Goal: Task Accomplishment & Management: Manage account settings

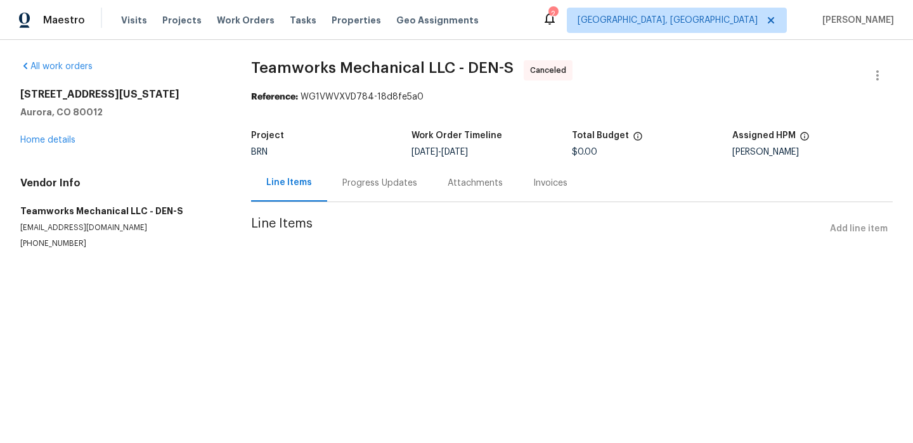
click at [342, 190] on div "Progress Updates" at bounding box center [379, 182] width 105 height 37
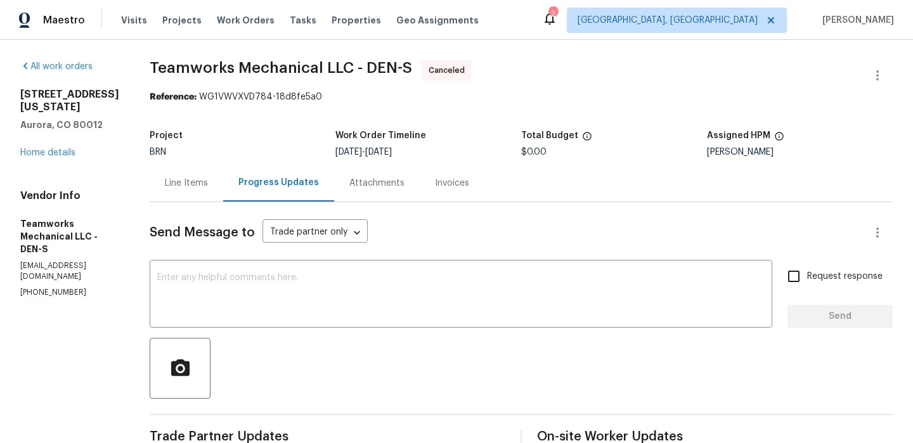
click at [56, 131] on h5 "Aurora, CO 80012" at bounding box center [69, 125] width 99 height 13
click at [48, 157] on link "Home details" at bounding box center [47, 152] width 55 height 9
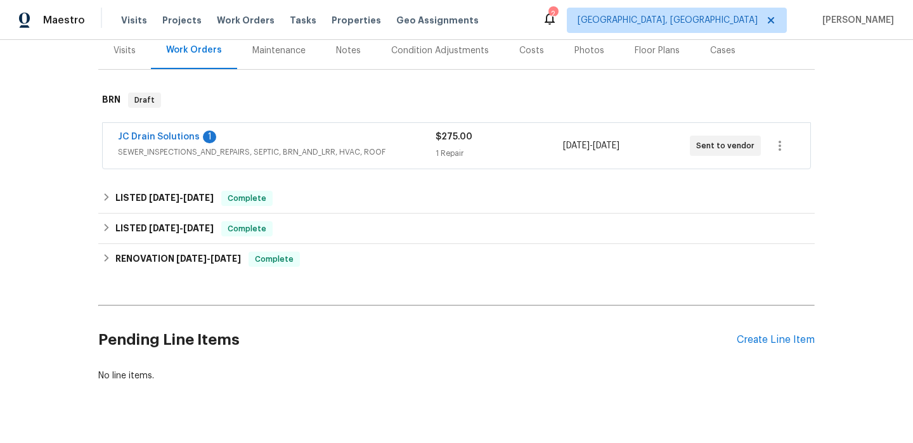
scroll to position [162, 0]
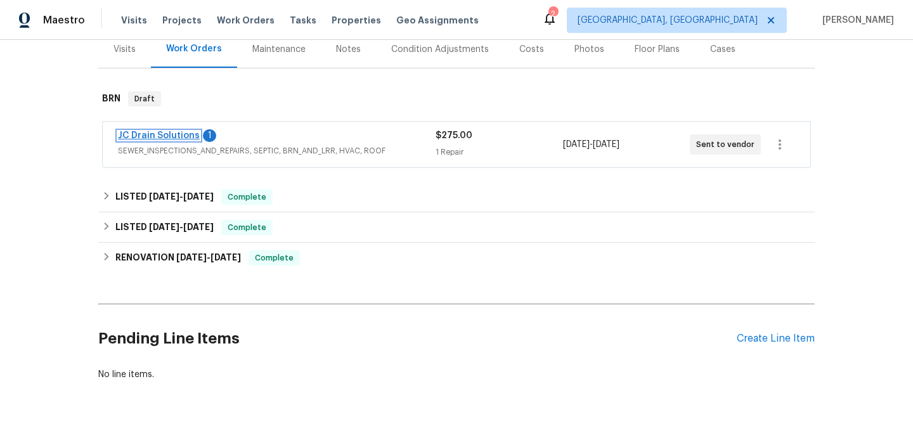
click at [148, 135] on link "JC Drain Solutions" at bounding box center [159, 135] width 82 height 9
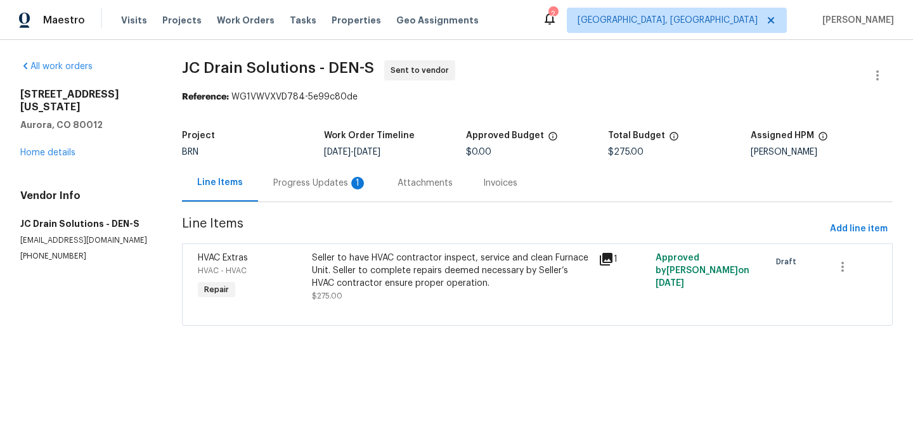
click at [359, 186] on div "Progress Updates 1" at bounding box center [320, 183] width 94 height 13
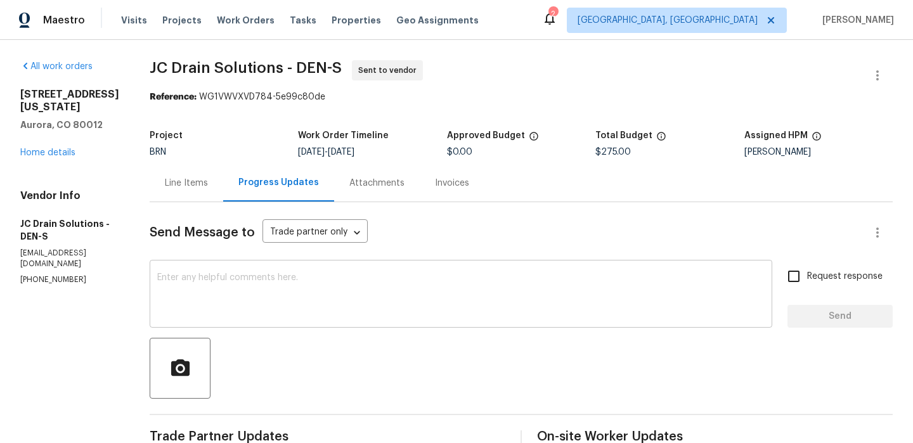
scroll to position [150, 0]
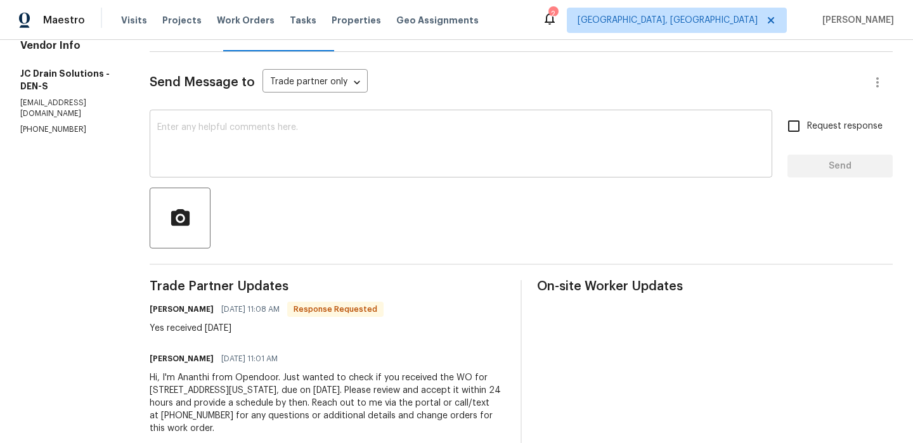
click at [226, 168] on div "x ​" at bounding box center [461, 145] width 623 height 65
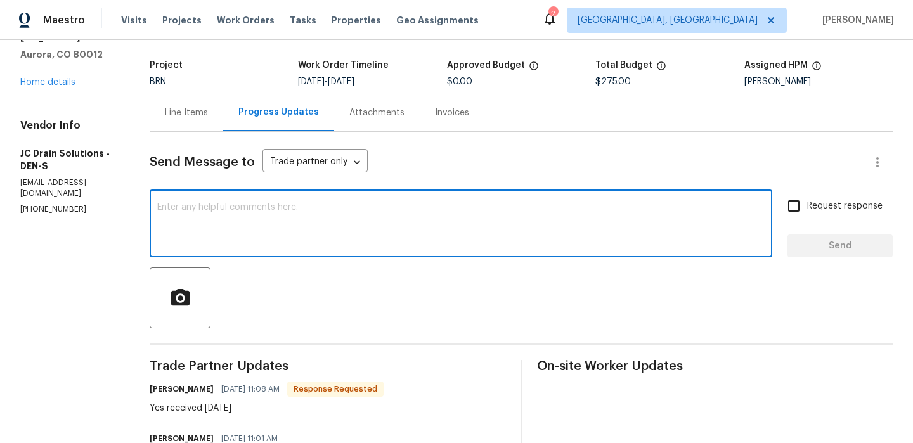
scroll to position [0, 0]
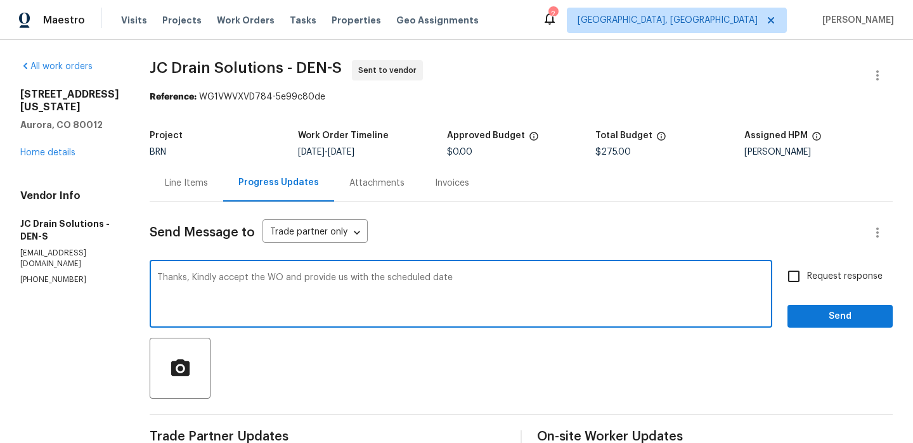
type textarea "Thanks, Kindly accept the WO and provide us with the scheduled date"
click at [827, 266] on label "Request response" at bounding box center [831, 276] width 102 height 27
click at [807, 266] on input "Request response" at bounding box center [793, 276] width 27 height 27
checkbox input "true"
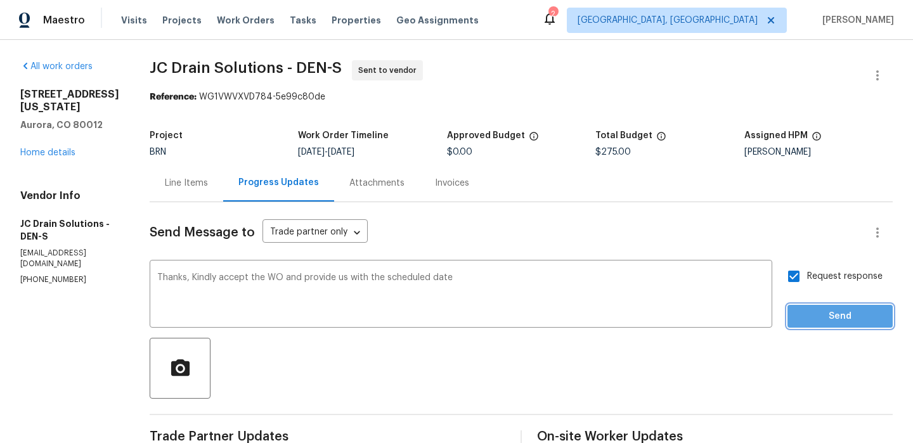
click at [817, 322] on span "Send" at bounding box center [840, 317] width 85 height 16
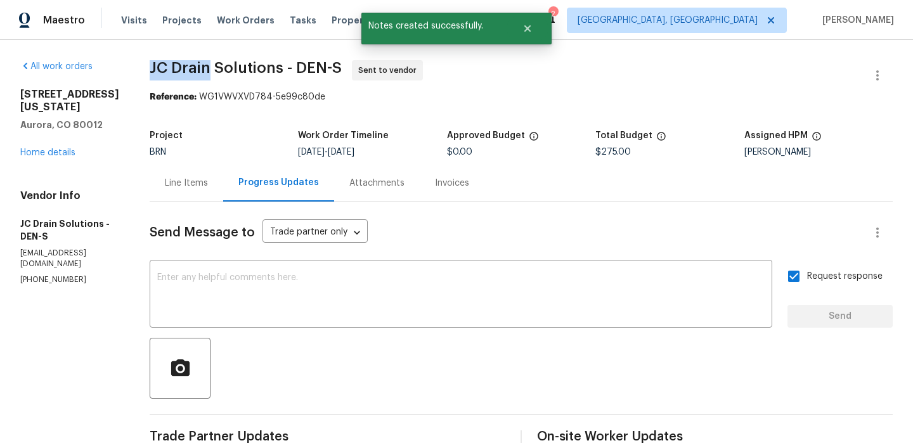
drag, startPoint x: 158, startPoint y: 70, endPoint x: 221, endPoint y: 70, distance: 62.1
click at [221, 70] on div "All work orders 12444 E Tennessee Cir Apt A Aurora, CO 80012 Home details Vendo…" at bounding box center [456, 355] width 913 height 630
copy span "JC Drain"
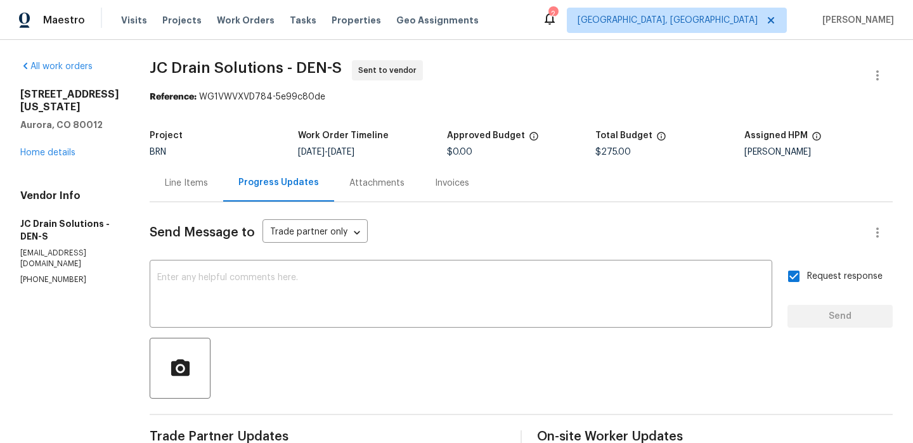
click at [161, 97] on div "All work orders 12444 E Tennessee Cir Apt A Aurora, CO 80012 Home details Vendo…" at bounding box center [456, 355] width 913 height 630
click at [159, 65] on div "All work orders 12444 E Tennessee Cir Apt A Aurora, CO 80012 Home details Vendo…" at bounding box center [456, 355] width 913 height 630
drag, startPoint x: 154, startPoint y: 72, endPoint x: 231, endPoint y: 70, distance: 77.4
click at [231, 70] on div "All work orders 12444 E Tennessee Cir Apt A Aurora, CO 80012 Home details Vendo…" at bounding box center [456, 355] width 913 height 630
copy span "JC Drain"
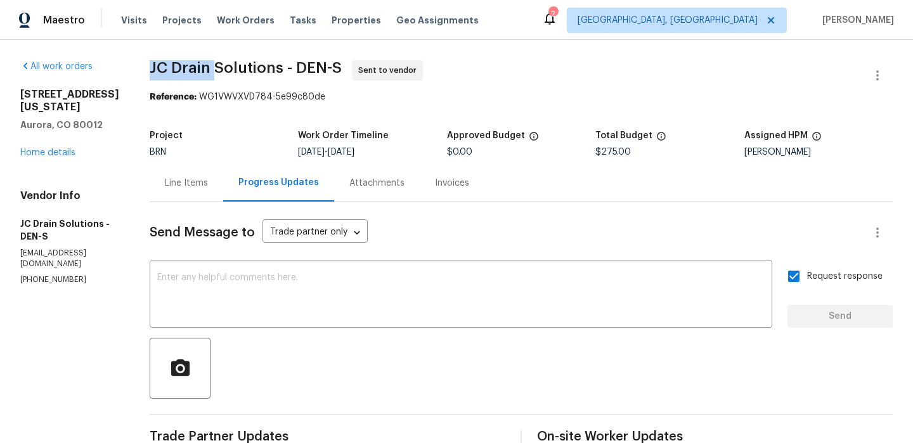
copy span "JC Drain"
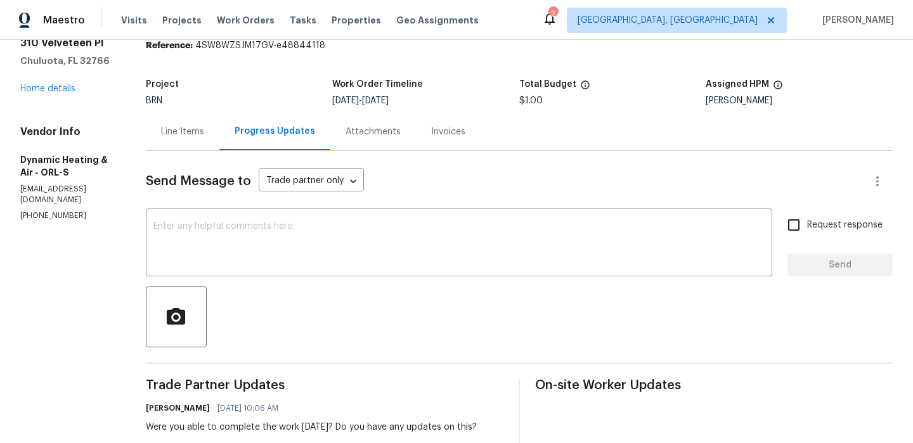
scroll to position [53, 0]
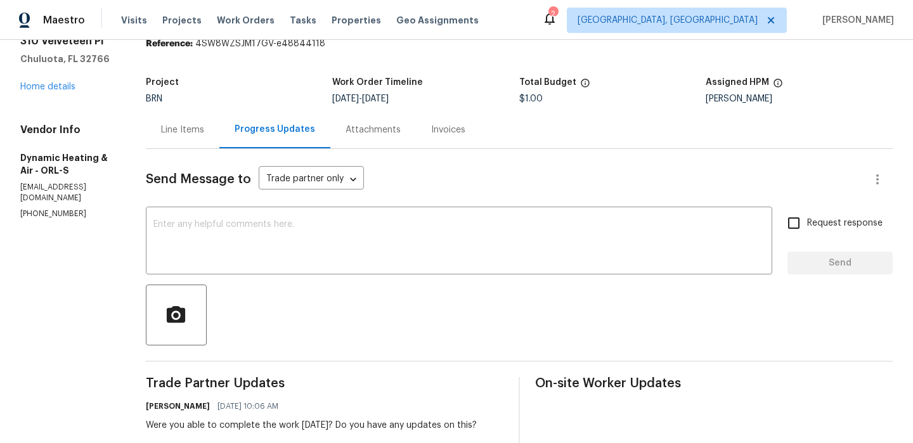
click at [42, 212] on section "All work orders 310 Velveteen Pl Chuluota, FL 32766 Home details Vendor Info Dy…" at bounding box center [67, 339] width 95 height 664
copy p "(407) 417-5719"
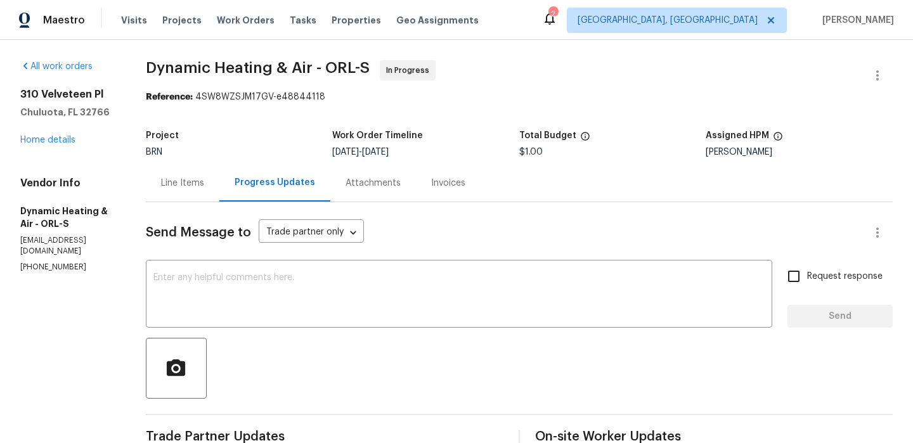
click at [200, 183] on div "Line Items" at bounding box center [182, 183] width 43 height 13
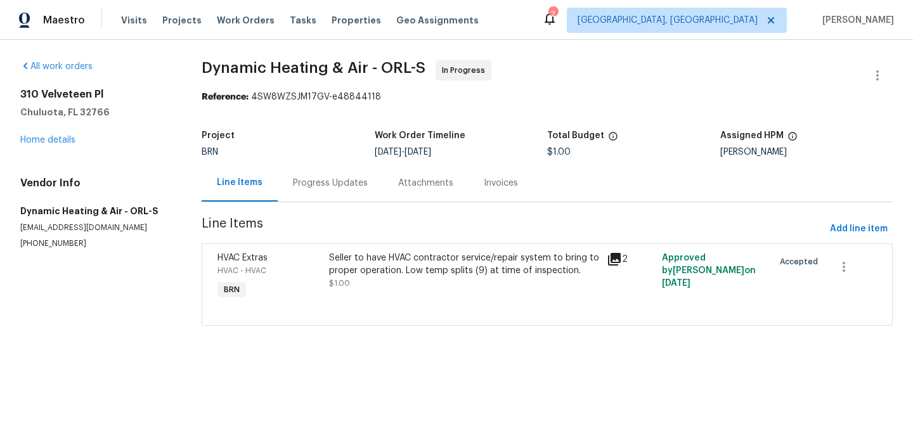
click at [362, 287] on div "Seller to have HVAC contractor service/repair system to bring to proper operati…" at bounding box center [464, 271] width 270 height 38
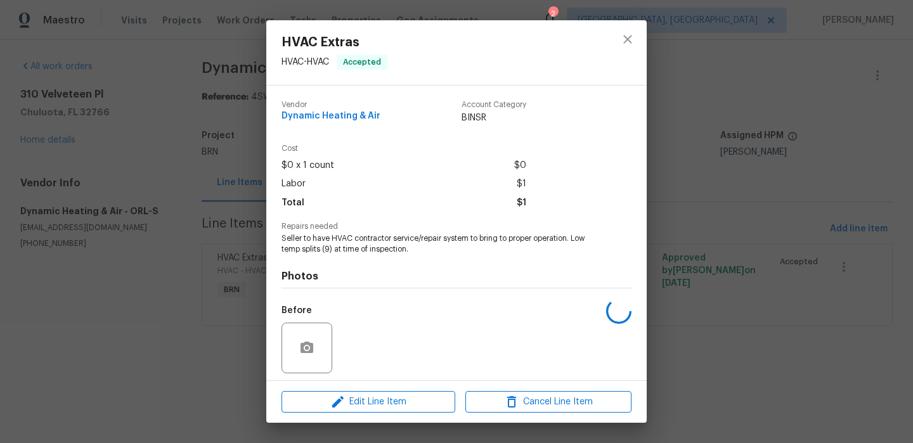
scroll to position [88, 0]
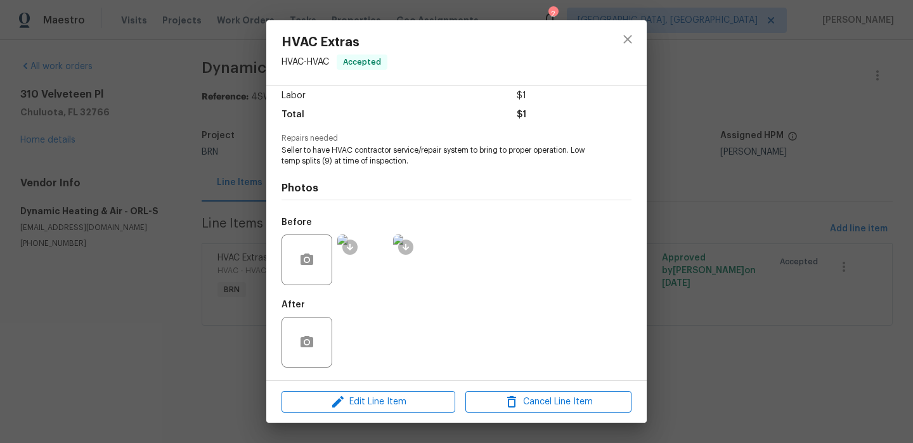
click at [365, 267] on img at bounding box center [362, 260] width 51 height 51
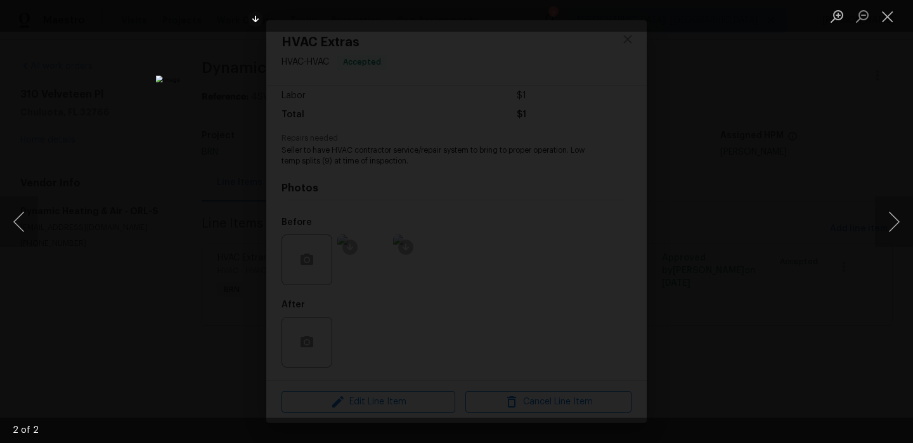
click at [110, 210] on div "Lightbox" at bounding box center [456, 221] width 913 height 443
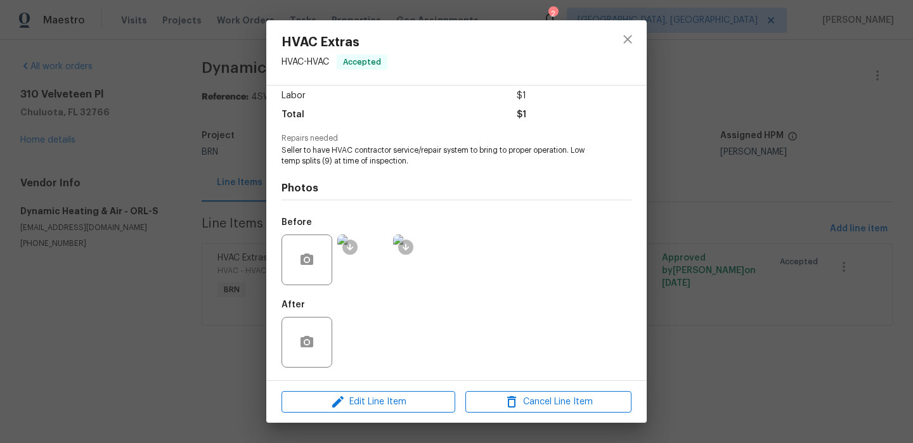
click at [164, 205] on div "HVAC Extras HVAC - HVAC Accepted Vendor Dynamic Heating & Air Account Category …" at bounding box center [456, 221] width 913 height 443
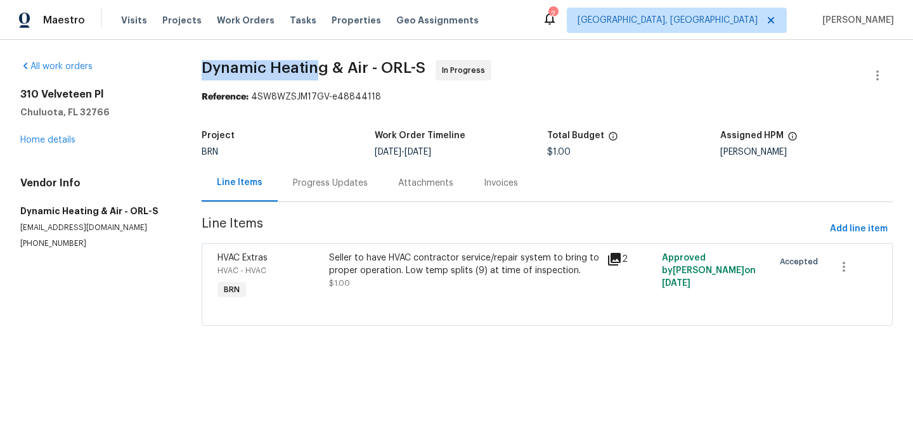
drag, startPoint x: 191, startPoint y: 73, endPoint x: 319, endPoint y: 72, distance: 128.1
click at [319, 72] on div "All work orders 310 Velveteen Pl Chuluota, FL 32766 Home details Vendor Info Dy…" at bounding box center [456, 200] width 913 height 321
copy span "Dynamic Heatin"
drag, startPoint x: 326, startPoint y: 69, endPoint x: 193, endPoint y: 68, distance: 132.5
click at [193, 68] on div "All work orders 310 Velveteen Pl Chuluota, FL 32766 Home details Vendor Info Dy…" at bounding box center [456, 200] width 913 height 321
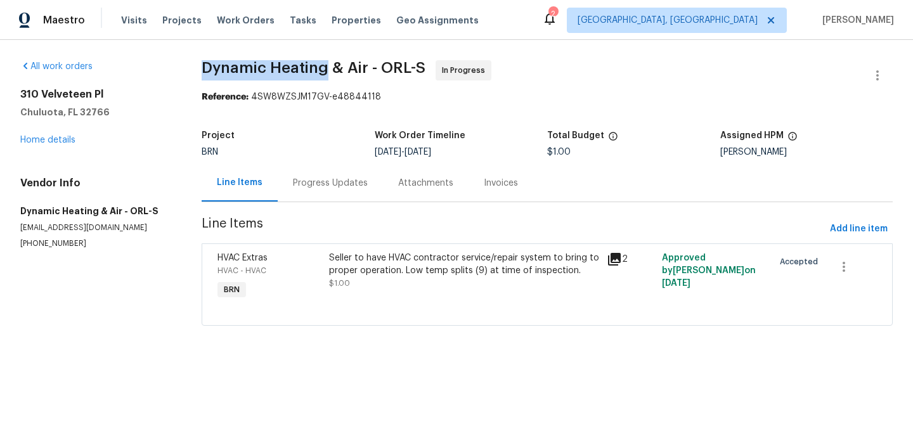
copy span "Dynamic Heating"
click at [314, 189] on div "Progress Updates" at bounding box center [330, 183] width 75 height 13
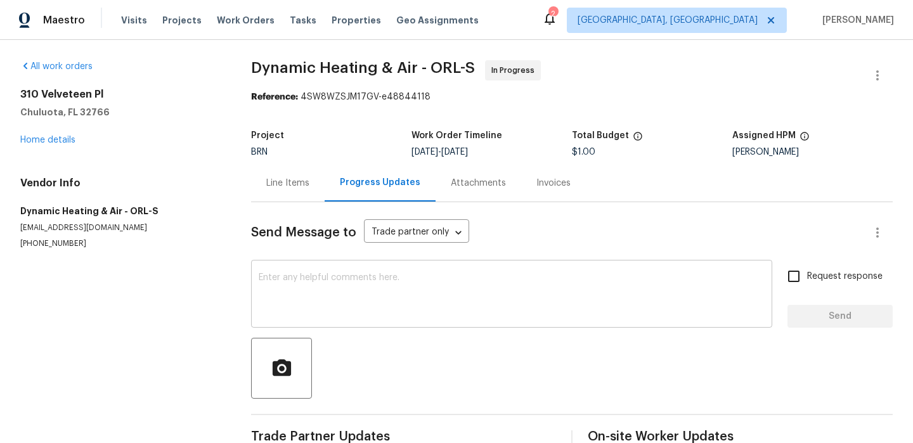
scroll to position [30, 0]
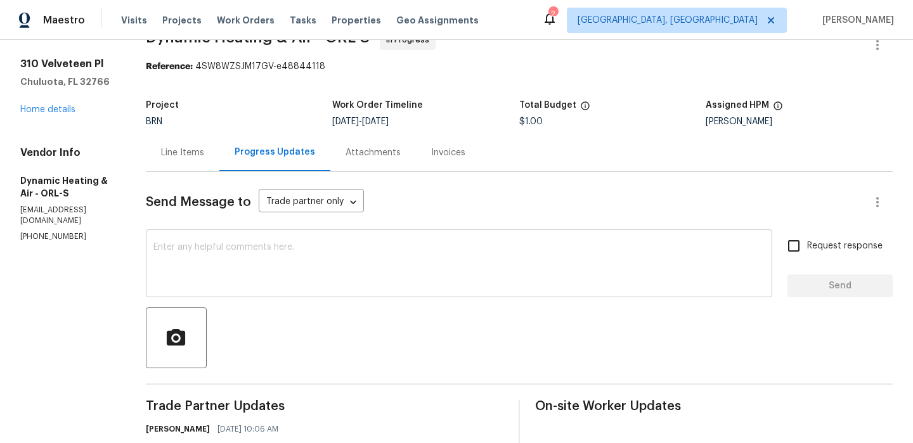
click at [271, 242] on div "x ​" at bounding box center [459, 265] width 626 height 65
click at [55, 231] on p "(407) 417-5719" at bounding box center [67, 236] width 95 height 11
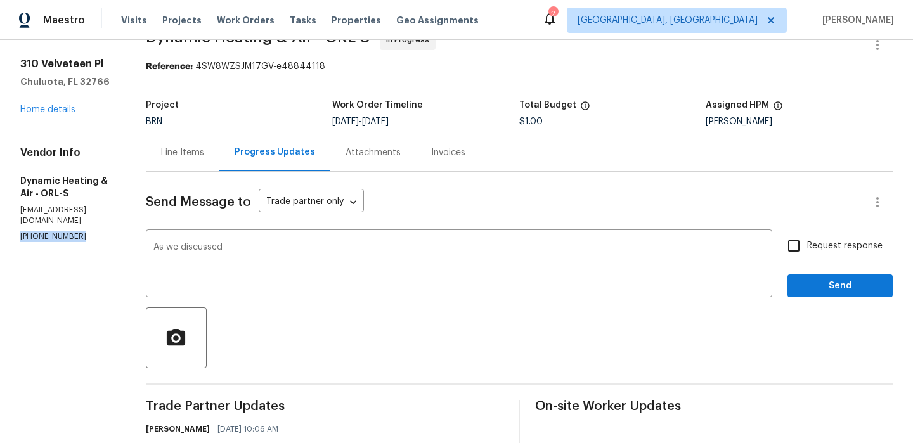
click at [55, 231] on p "(407) 417-5719" at bounding box center [67, 236] width 95 height 11
copy p "(407) 417-5719"
click at [267, 249] on textarea "As we discussed" at bounding box center [458, 265] width 611 height 44
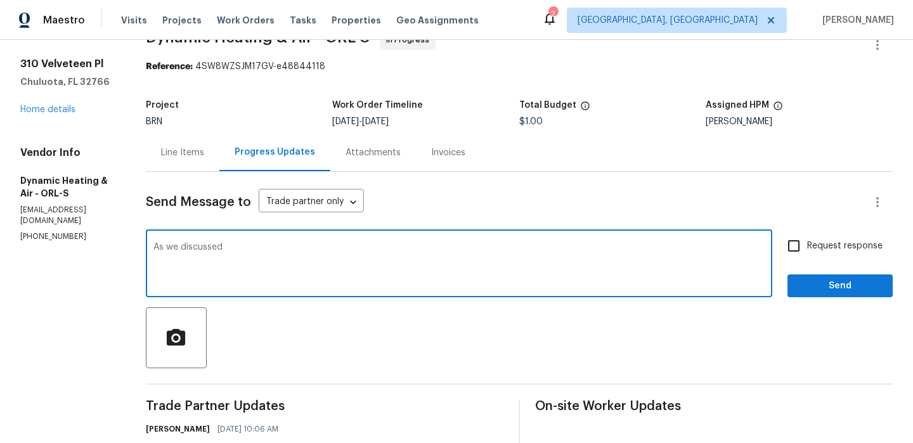
paste textarea "(407) 417-5719"
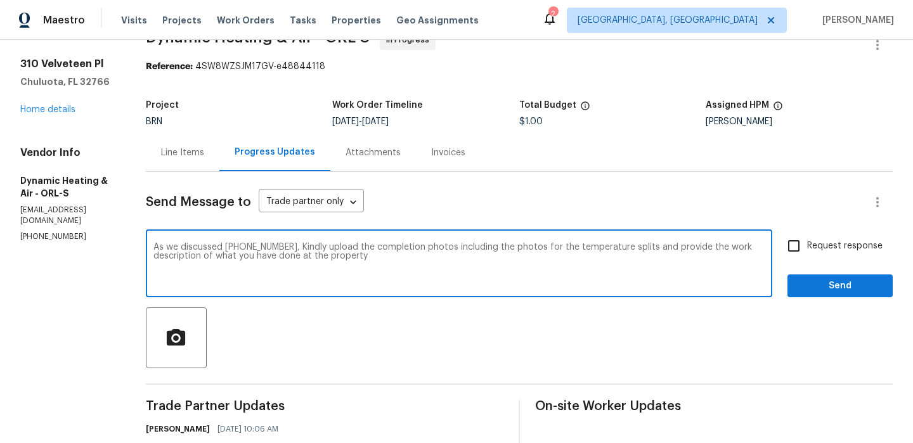
type textarea "As we discussed (407) 417-5719, Kindly upload the completion photos including t…"
click at [808, 261] on div "Request response Send" at bounding box center [839, 265] width 105 height 65
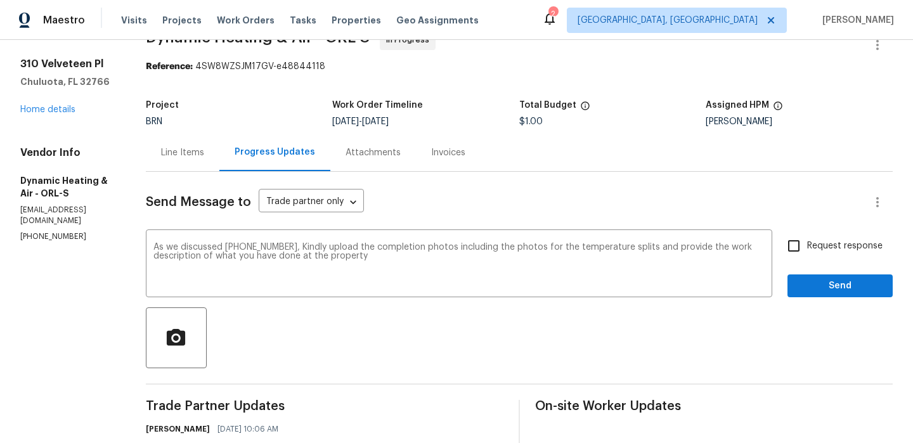
click at [802, 254] on input "Request response" at bounding box center [793, 246] width 27 height 27
checkbox input "true"
click at [802, 284] on span "Send" at bounding box center [840, 286] width 85 height 16
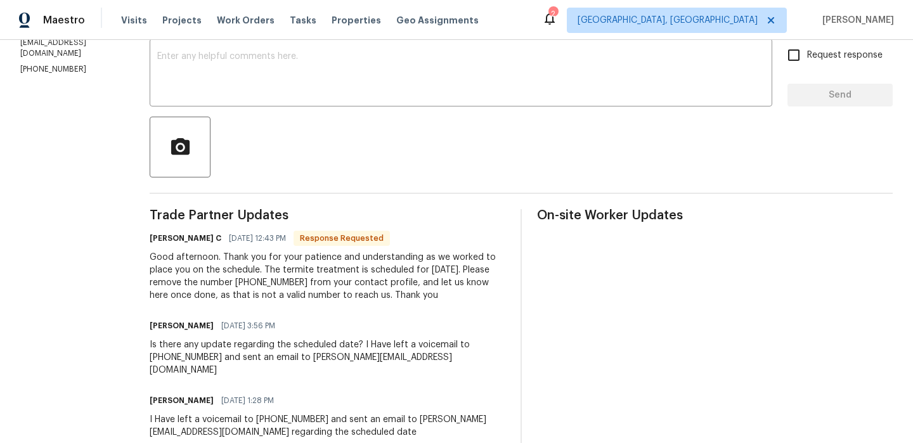
scroll to position [210, 0]
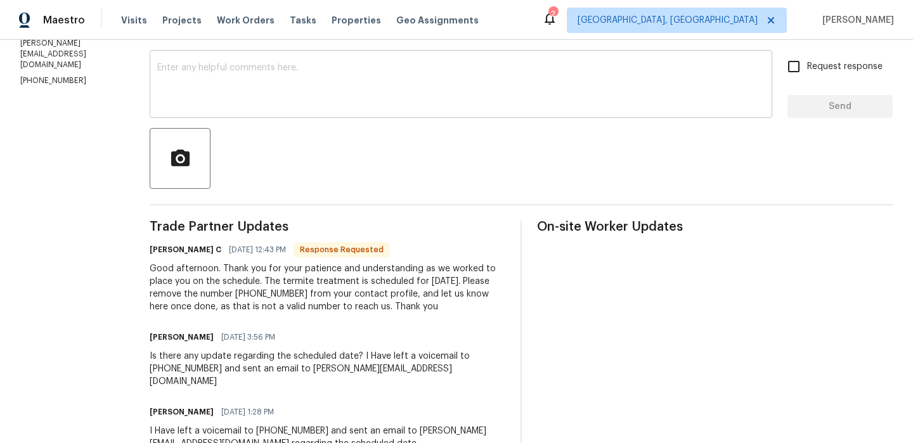
click at [217, 99] on textarea at bounding box center [460, 85] width 607 height 44
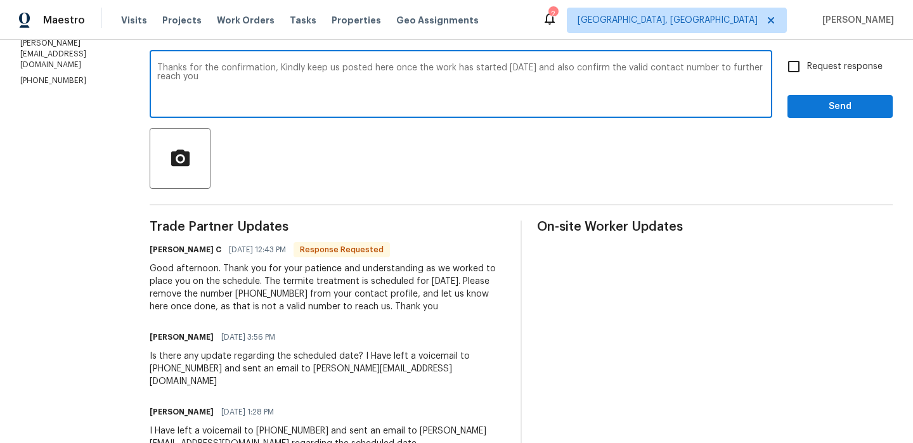
type textarea "Thanks for the confirmation, Kindly keep us posted here once the work has start…"
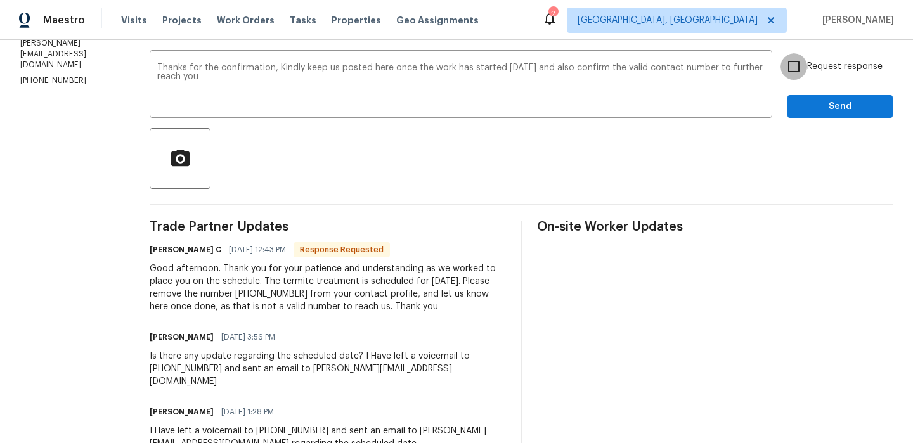
click at [807, 65] on input "Request response" at bounding box center [793, 66] width 27 height 27
checkbox input "true"
click at [808, 105] on span "Send" at bounding box center [840, 107] width 85 height 16
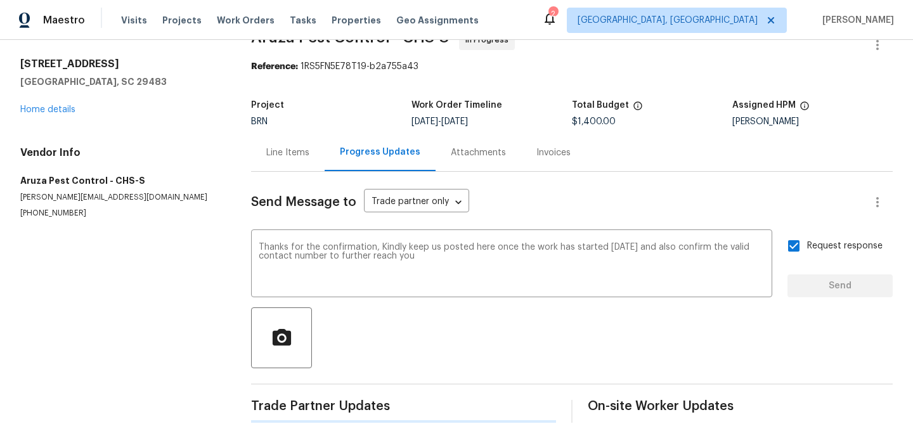
scroll to position [0, 0]
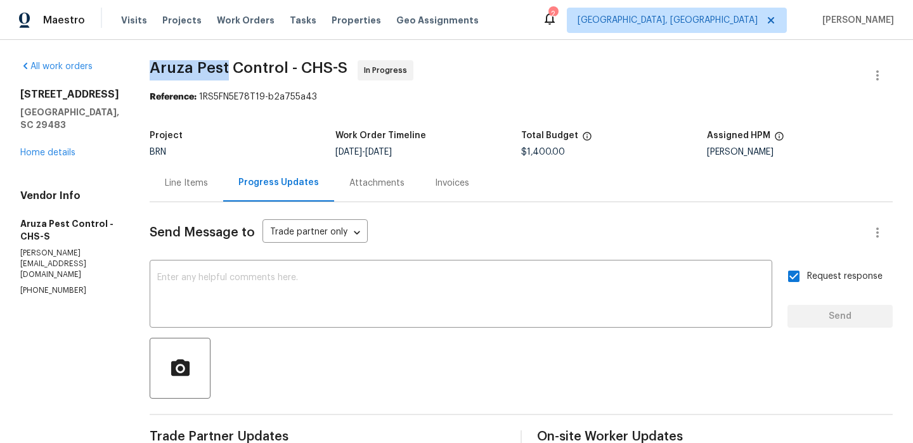
drag, startPoint x: 146, startPoint y: 78, endPoint x: 227, endPoint y: 77, distance: 81.2
copy span "Aruza Pest"
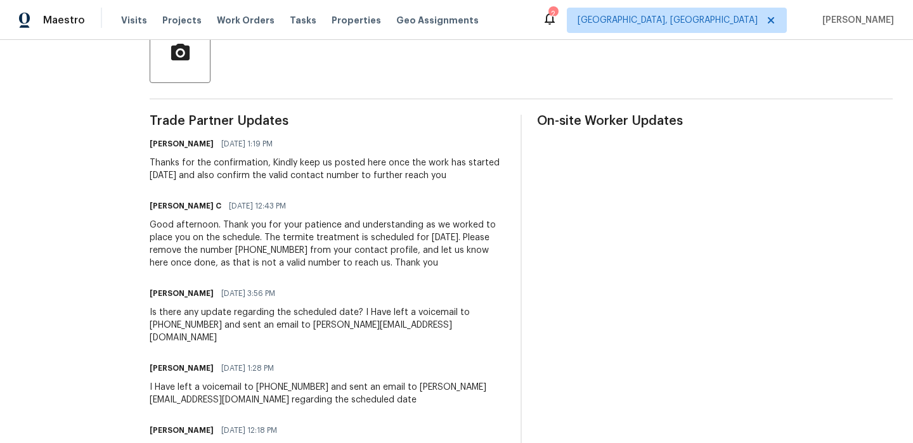
scroll to position [318, 0]
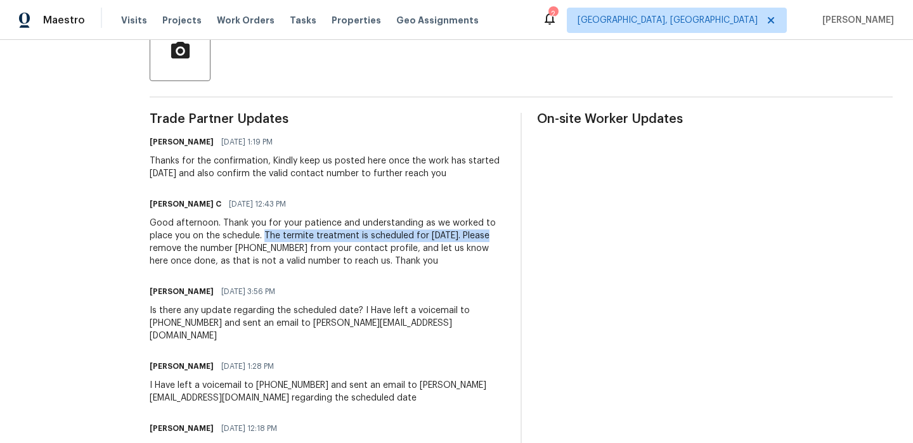
drag, startPoint x: 264, startPoint y: 235, endPoint x: 491, endPoint y: 235, distance: 227.6
click at [491, 235] on div "Good afternoon. Thank you for your patience and understanding as we worked to p…" at bounding box center [328, 242] width 356 height 51
copy div "The termite treatment is scheduled for tomorrow 9/10."
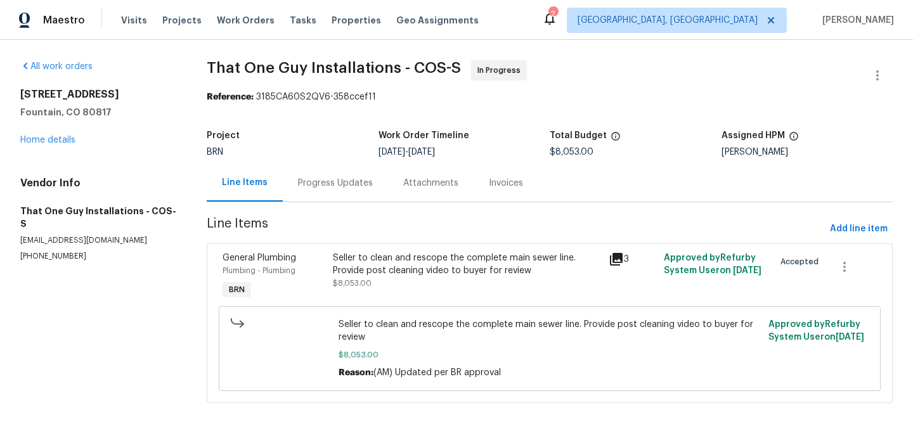
click at [318, 171] on div "Progress Updates" at bounding box center [335, 182] width 105 height 37
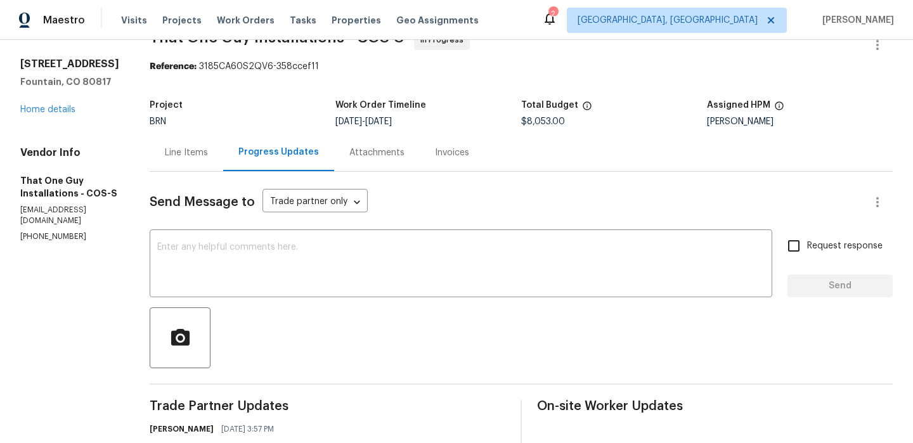
scroll to position [100, 0]
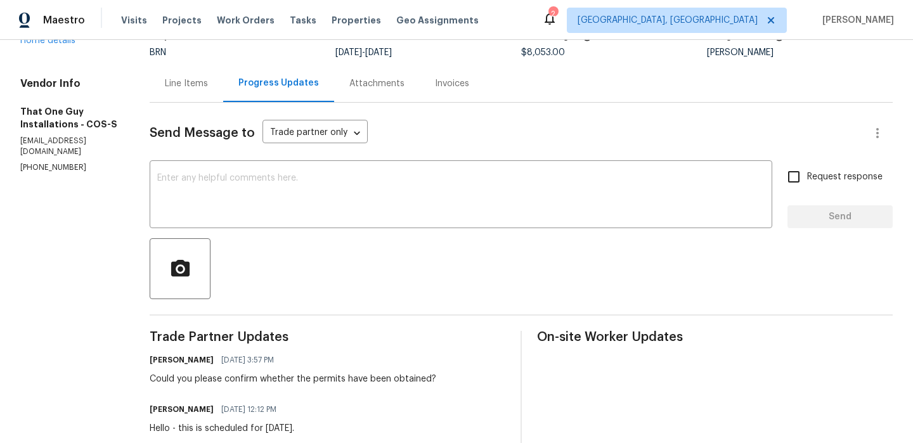
click at [31, 173] on p "(720) 242-7334" at bounding box center [69, 167] width 99 height 11
copy p "(720) 242-7334"
click at [81, 173] on div "Vendor Info That One Guy Installations - COS-S togillc@comcast.net (720) 242-73…" at bounding box center [69, 125] width 99 height 96
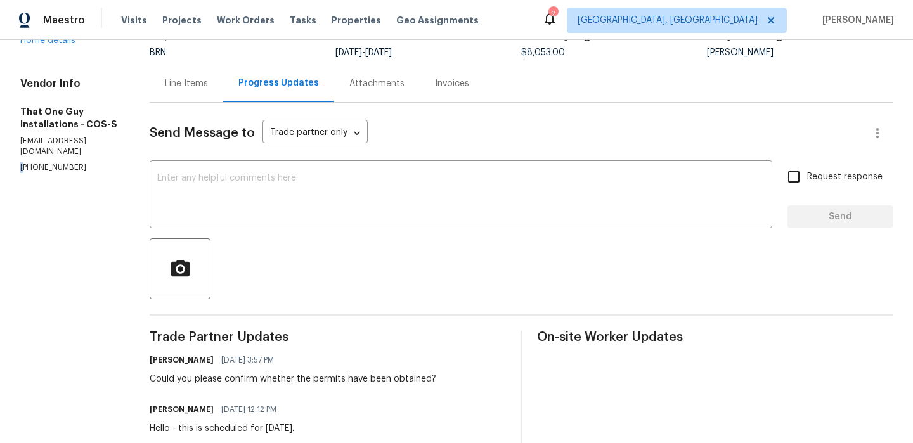
click at [81, 173] on div "Vendor Info That One Guy Installations - COS-S togillc@comcast.net (720) 242-73…" at bounding box center [69, 125] width 99 height 96
click at [78, 157] on p "togillc@comcast.net" at bounding box center [69, 147] width 99 height 22
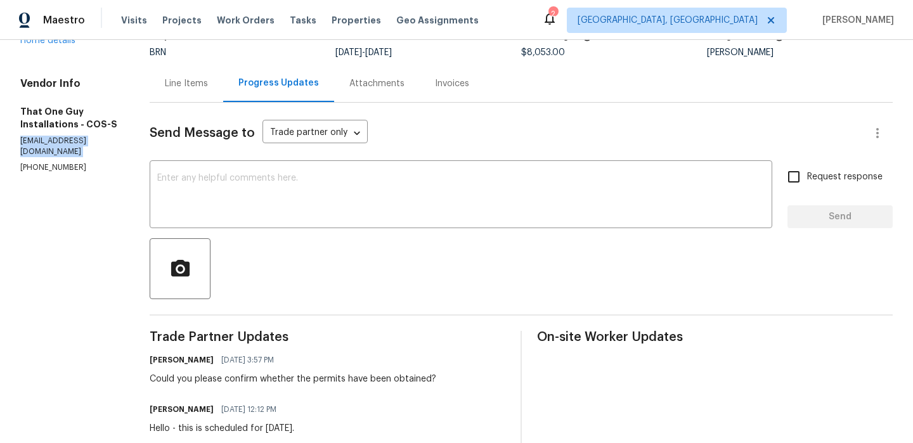
copy p "togillc@comcast.net"
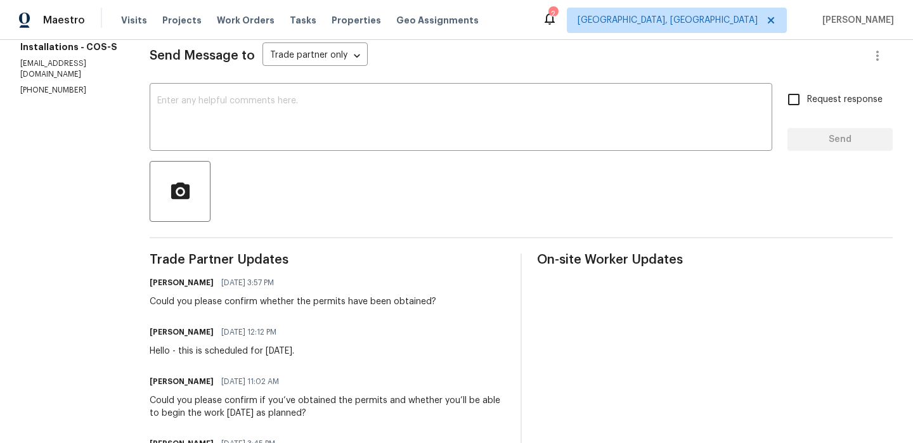
click at [204, 291] on div "Ananthi Mahendran 09/08/2025 3:57 PM" at bounding box center [293, 283] width 287 height 18
click at [190, 299] on div "Could you please confirm whether the permits have been obtained?" at bounding box center [293, 301] width 287 height 13
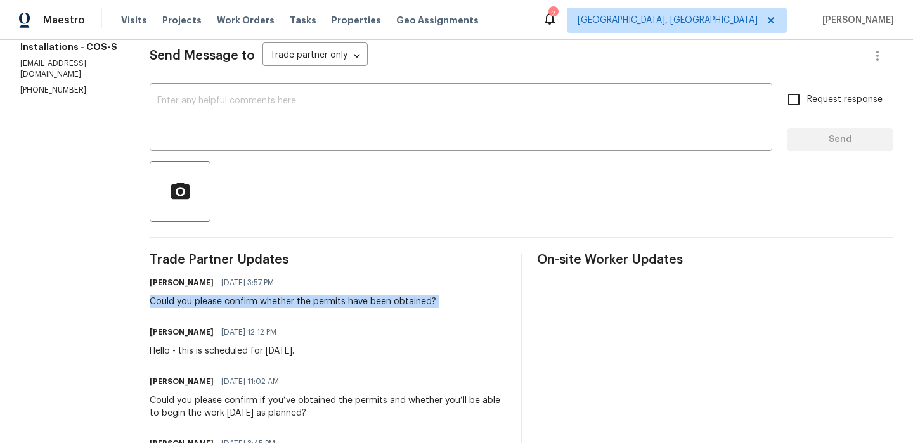
copy div "Could you please confirm whether the permits have been obtained?"
click at [59, 96] on p "(720) 242-7334" at bounding box center [69, 90] width 99 height 11
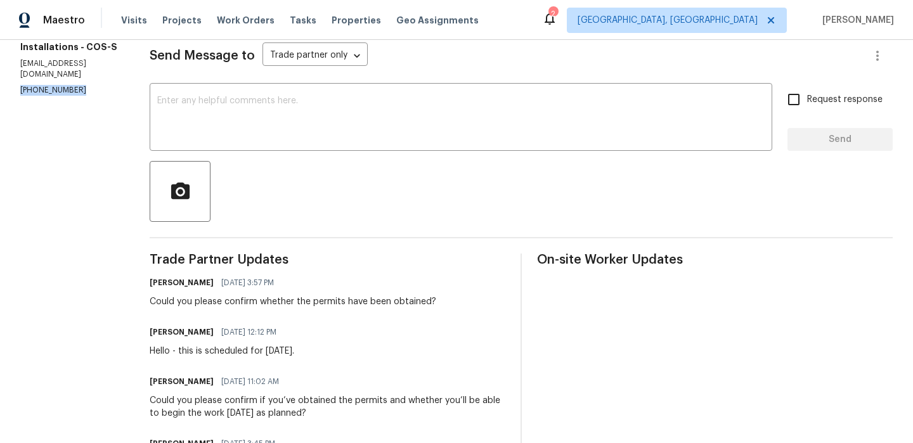
click at [59, 96] on p "(720) 242-7334" at bounding box center [69, 90] width 99 height 11
copy p "(720) 242-7334"
click at [222, 137] on textarea at bounding box center [460, 118] width 607 height 44
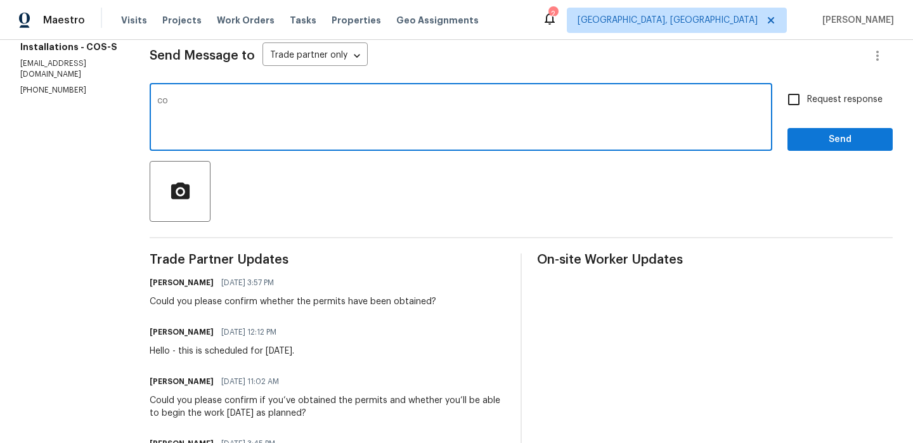
type textarea "c"
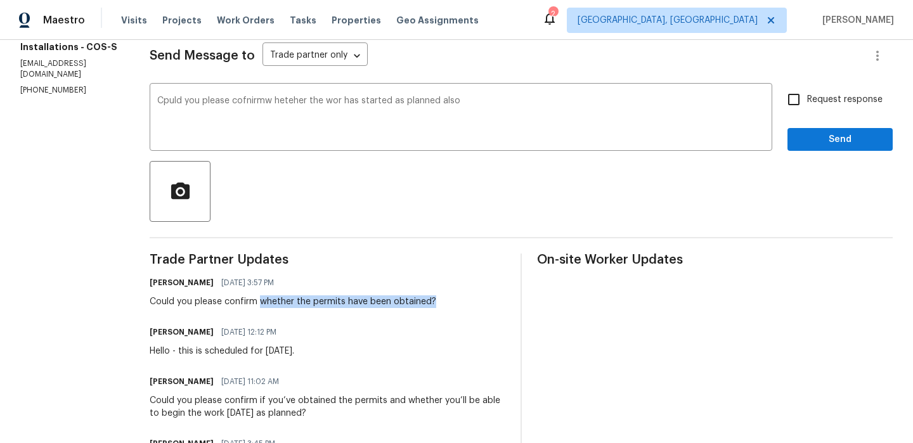
drag, startPoint x: 236, startPoint y: 302, endPoint x: 481, endPoint y: 302, distance: 245.3
click at [481, 302] on div "Ananthi Mahendran 09/08/2025 3:57 PM Could you please confirm whether the permi…" at bounding box center [328, 291] width 356 height 34
copy div "whether the permits have been obtained?"
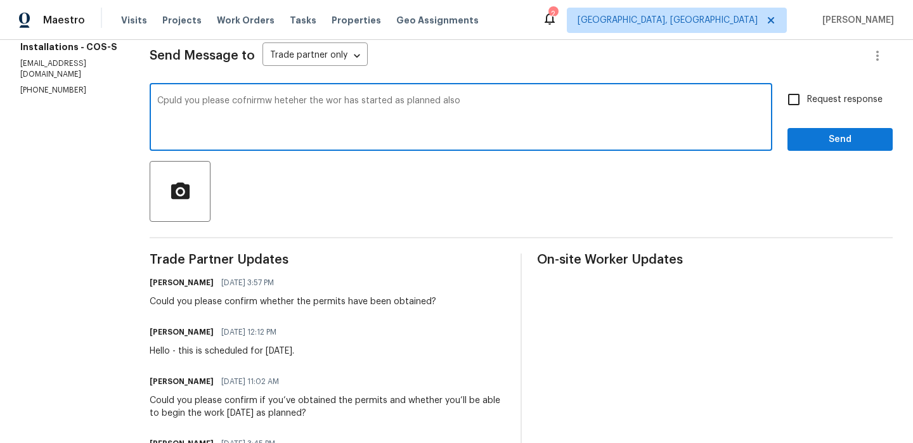
click at [453, 112] on textarea "Cpuld you please cofnirmw heteher the wor has started as planned also" at bounding box center [460, 118] width 607 height 44
paste textarea "whether the permits have been obtained?"
type textarea "Cpuld you please cofnirmw heteher the wor has started as planned also whether t…"
click at [385, 106] on textarea "Cpuld you please cofnirmw heteher the wor has started as planned also whether t…" at bounding box center [460, 118] width 607 height 44
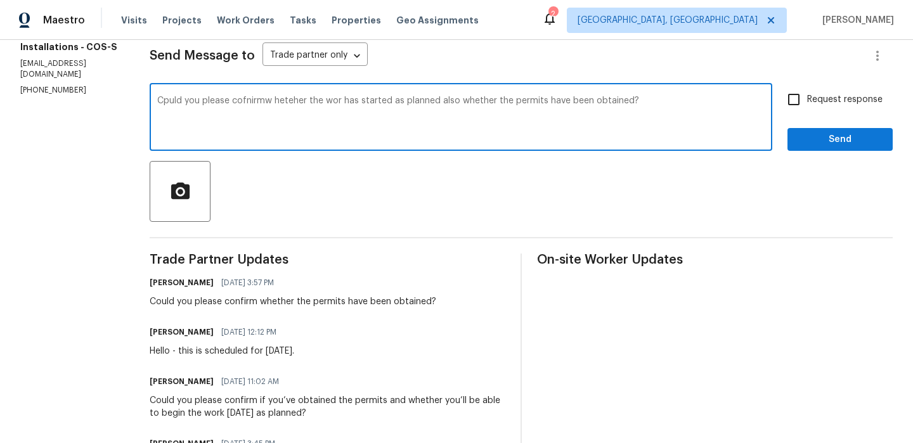
click at [385, 106] on textarea "Cpuld you please cofnirmw heteher the wor has started as planned also whether t…" at bounding box center [460, 118] width 607 height 44
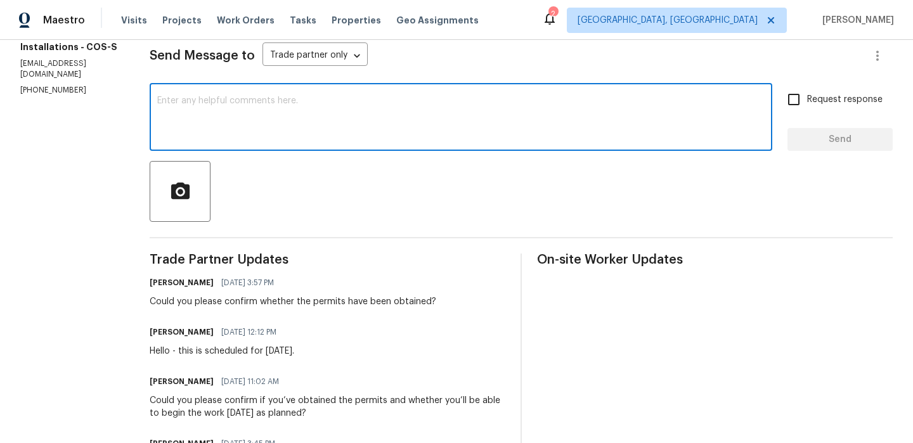
paste textarea "Could you please confirm whether the work has commenced as planned and if the n…"
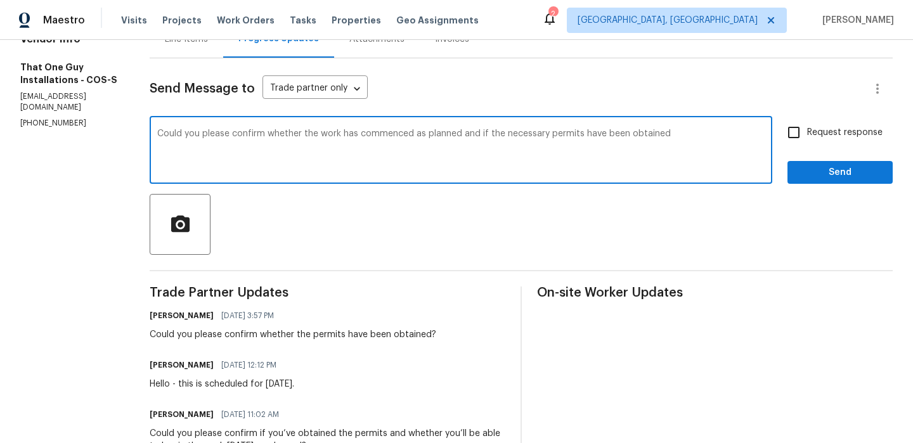
scroll to position [134, 0]
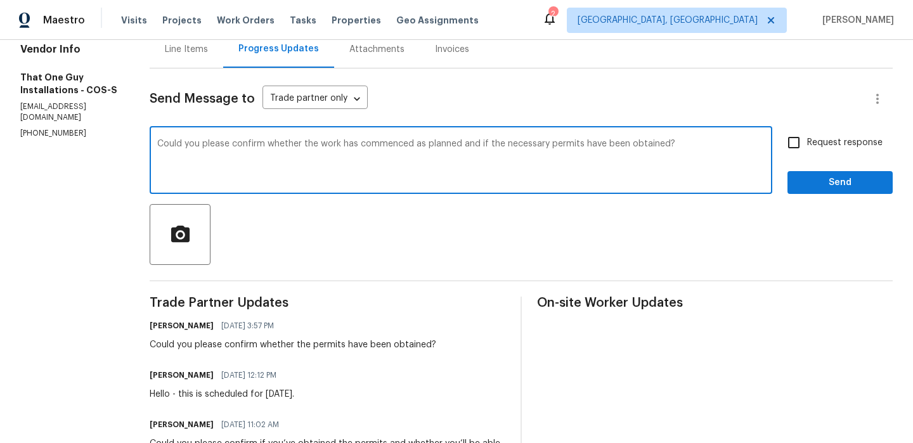
type textarea "Could you please confirm whether the work has commenced as planned and if the n…"
click at [807, 145] on input "Request response" at bounding box center [793, 142] width 27 height 27
checkbox input "true"
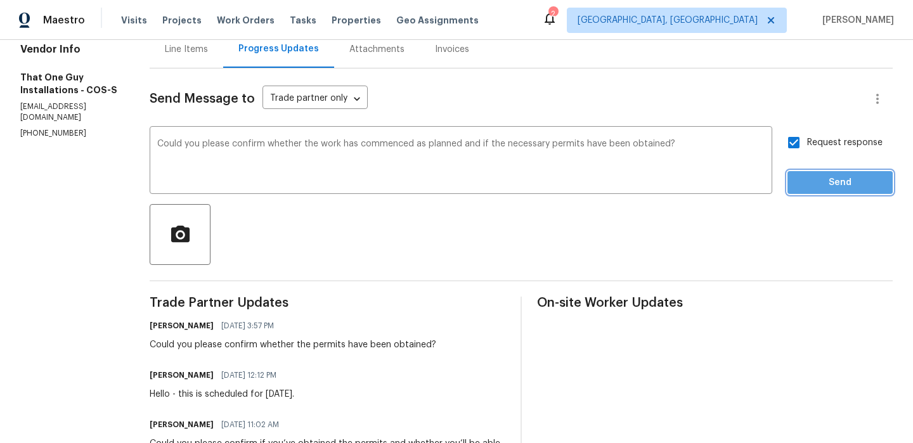
click at [801, 185] on span "Send" at bounding box center [840, 183] width 85 height 16
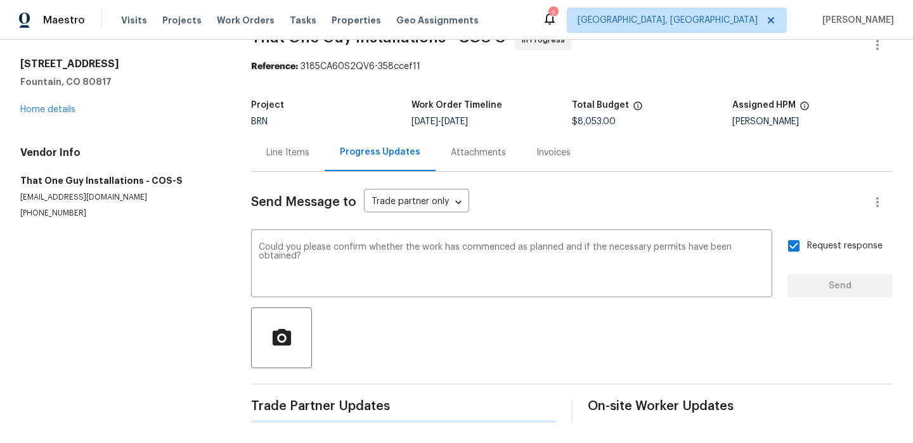
scroll to position [0, 0]
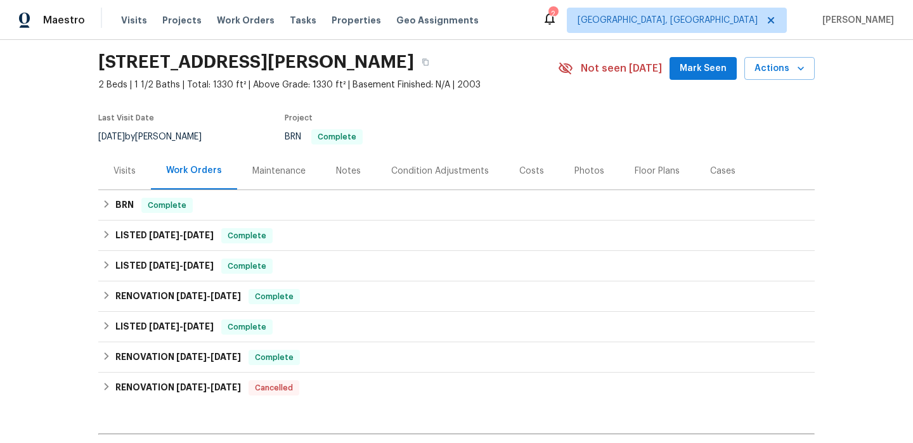
scroll to position [48, 0]
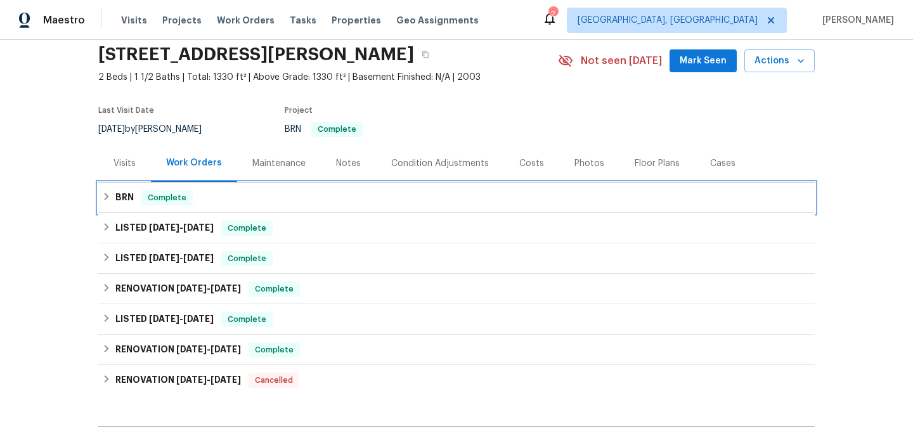
click at [129, 195] on h6 "BRN" at bounding box center [124, 197] width 18 height 15
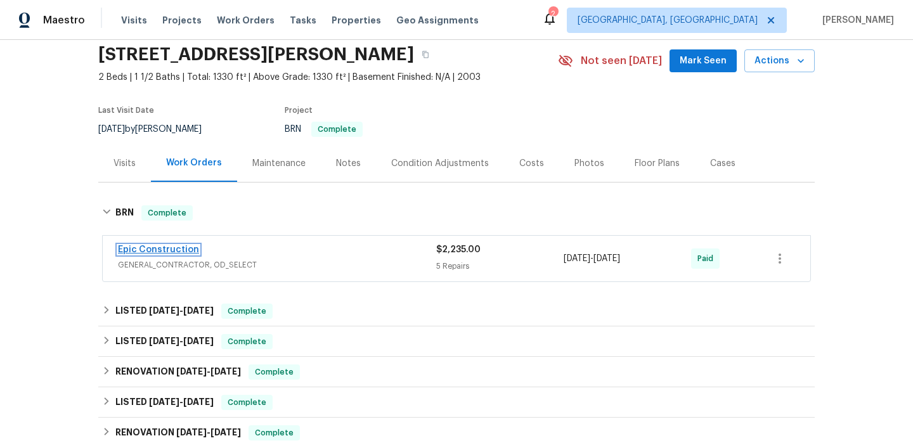
click at [148, 249] on link "Epic Construction" at bounding box center [158, 249] width 81 height 9
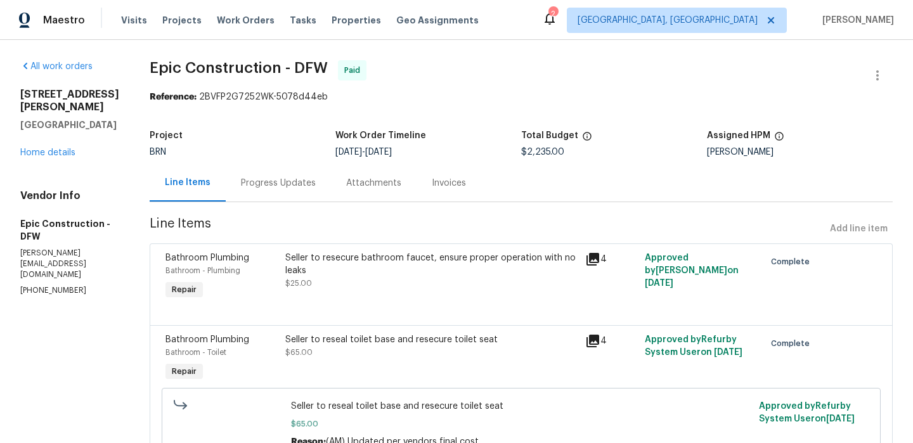
click at [270, 202] on div "Progress Updates" at bounding box center [278, 182] width 105 height 37
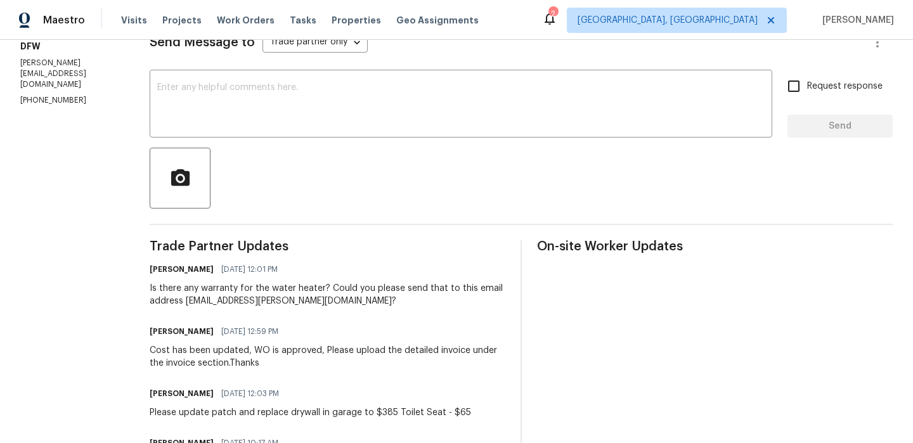
scroll to position [49, 0]
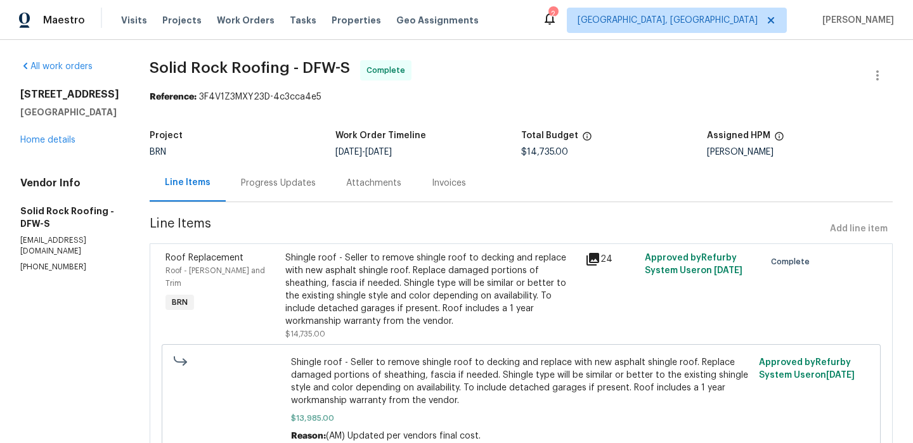
click at [457, 181] on div "Invoices" at bounding box center [449, 183] width 34 height 13
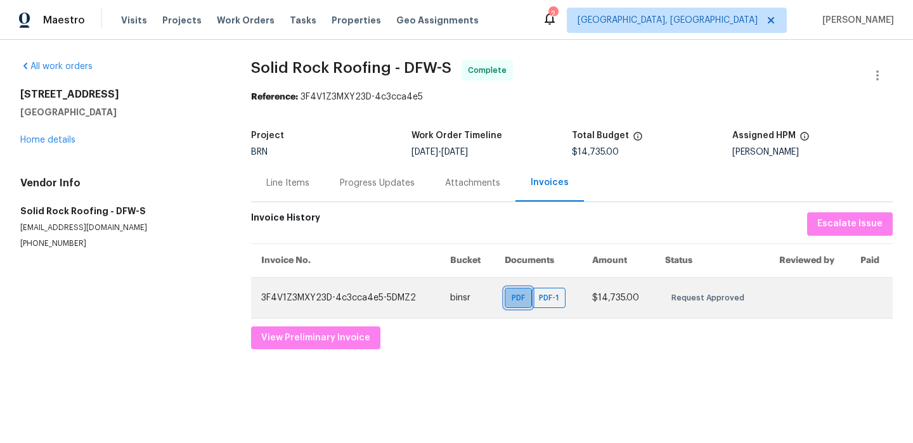
click at [522, 300] on span "PDF" at bounding box center [521, 298] width 18 height 13
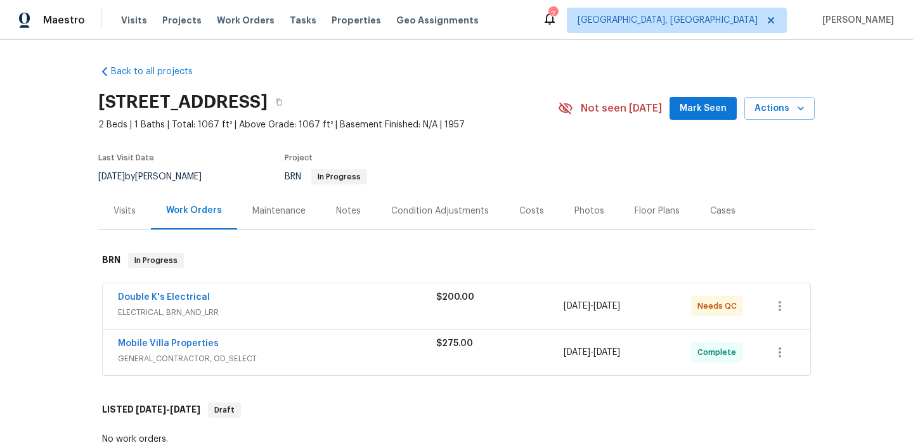
scroll to position [70, 0]
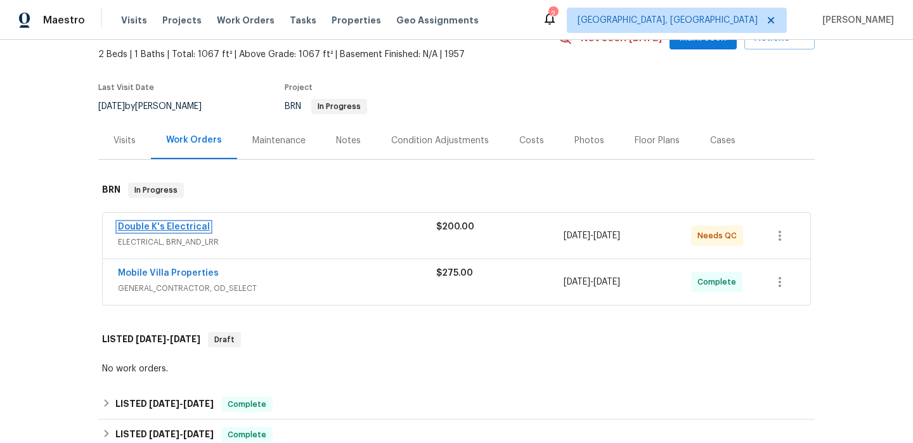
click at [155, 225] on link "Double K's Electrical" at bounding box center [164, 227] width 92 height 9
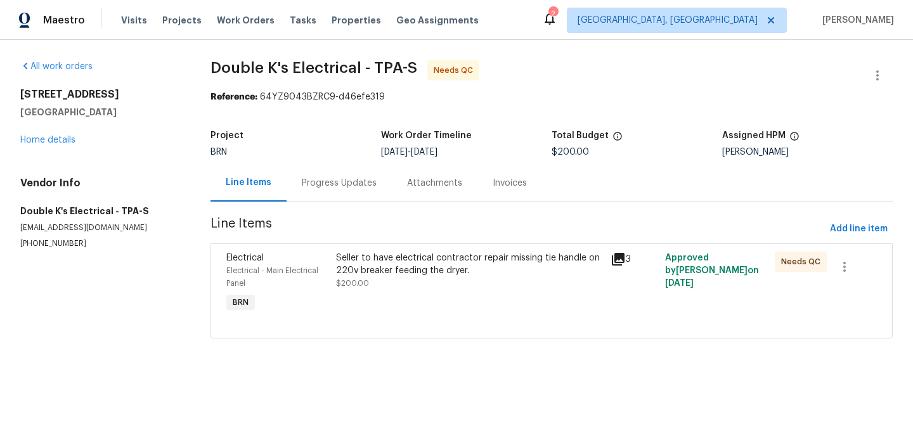
click at [387, 272] on div "Seller to have electrical contractor repair missing tie handle on 220v breaker …" at bounding box center [469, 264] width 266 height 25
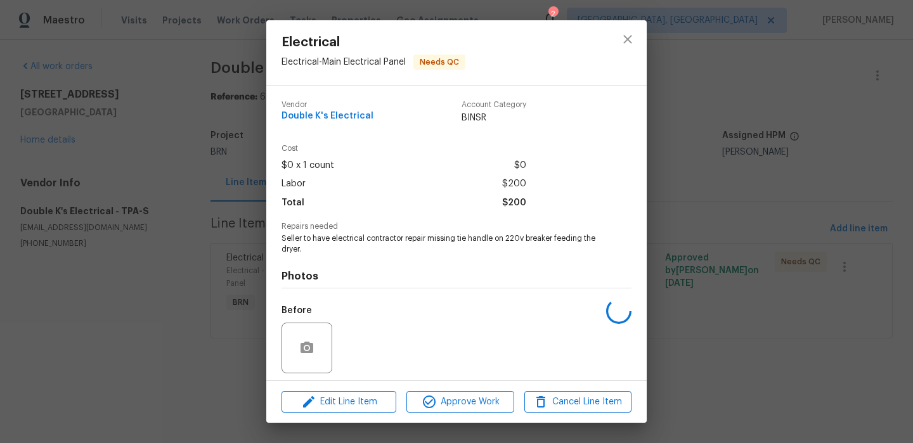
scroll to position [88, 0]
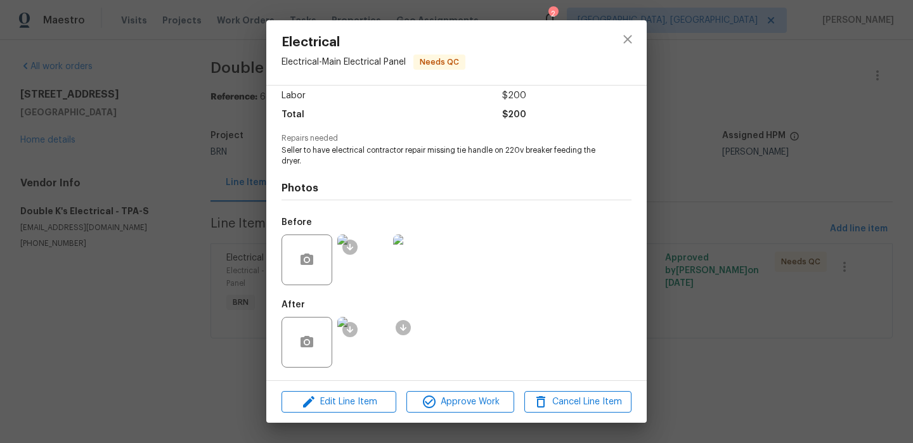
click at [359, 258] on img at bounding box center [362, 260] width 51 height 51
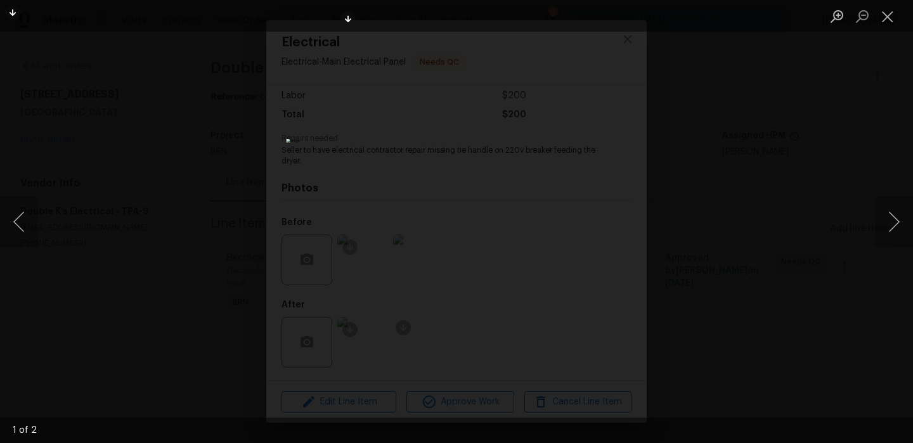
click at [207, 129] on div "Lightbox" at bounding box center [456, 221] width 913 height 443
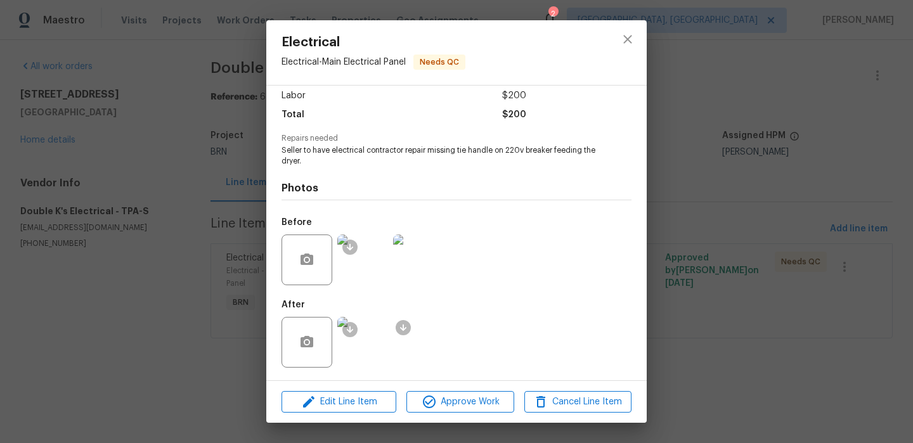
click at [361, 263] on img at bounding box center [362, 260] width 51 height 51
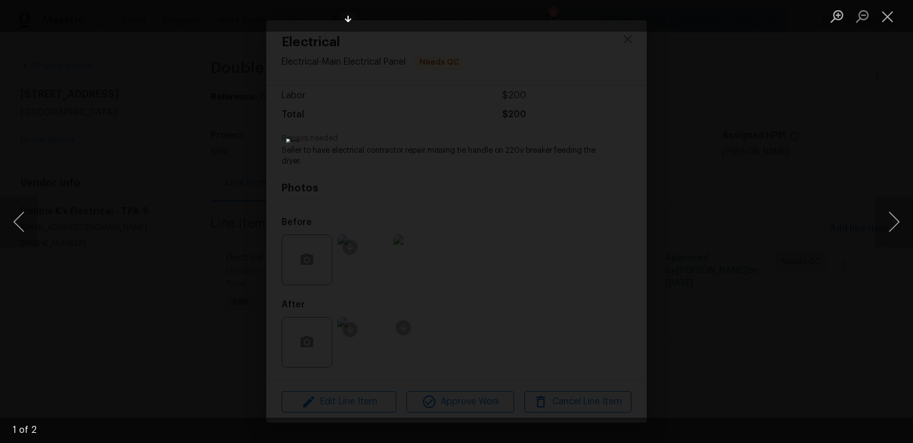
click at [186, 148] on div "Lightbox" at bounding box center [456, 221] width 913 height 443
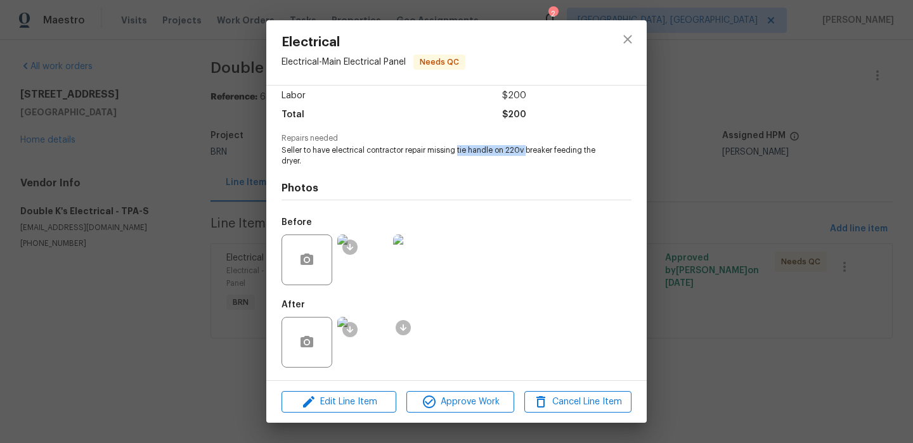
drag, startPoint x: 459, startPoint y: 151, endPoint x: 526, endPoint y: 150, distance: 66.6
click at [526, 151] on span "Seller to have electrical contractor repair missing tie handle on 220v breaker …" at bounding box center [438, 156] width 315 height 22
copy span "tie handle on 220v"
click at [404, 255] on img at bounding box center [418, 260] width 51 height 51
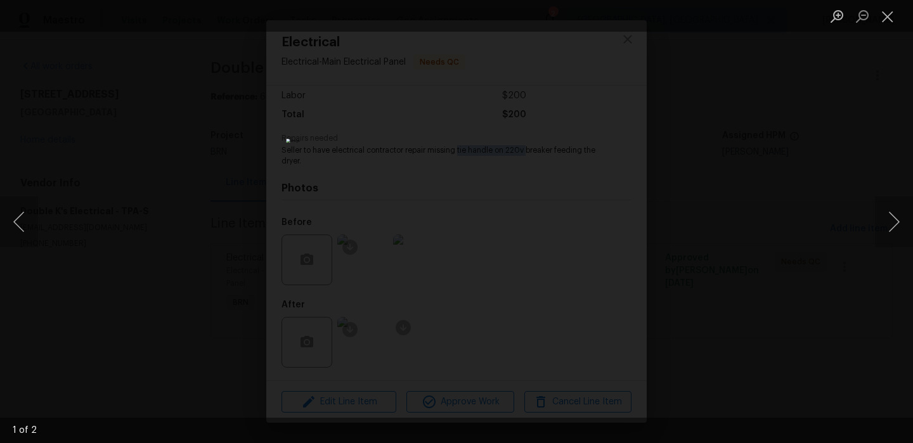
click at [345, 194] on img "Lightbox" at bounding box center [456, 221] width 340 height 165
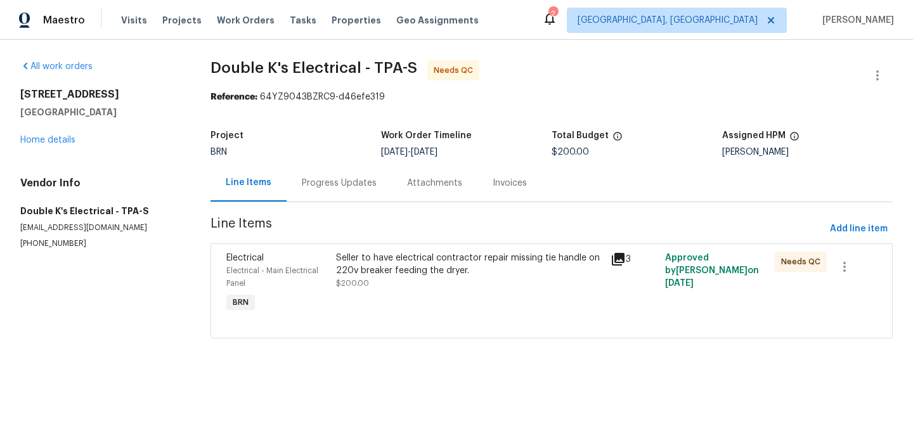
click at [374, 270] on div "Seller to have electrical contractor repair missing tie handle on 220v breaker …" at bounding box center [469, 264] width 266 height 25
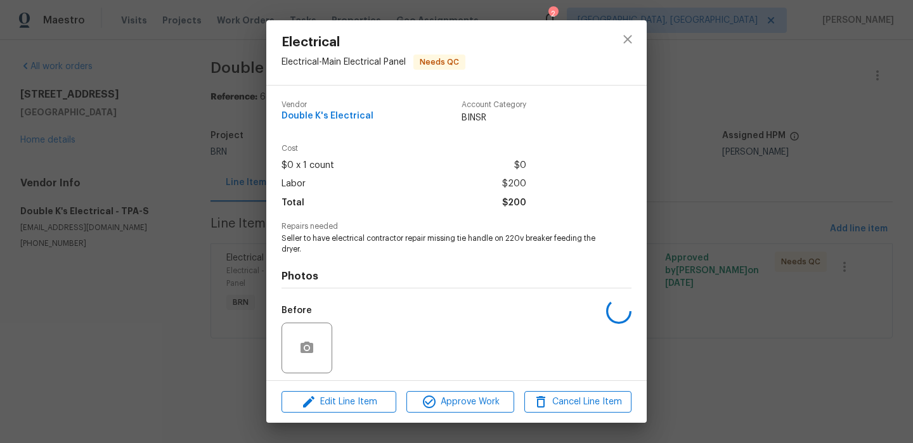
scroll to position [88, 0]
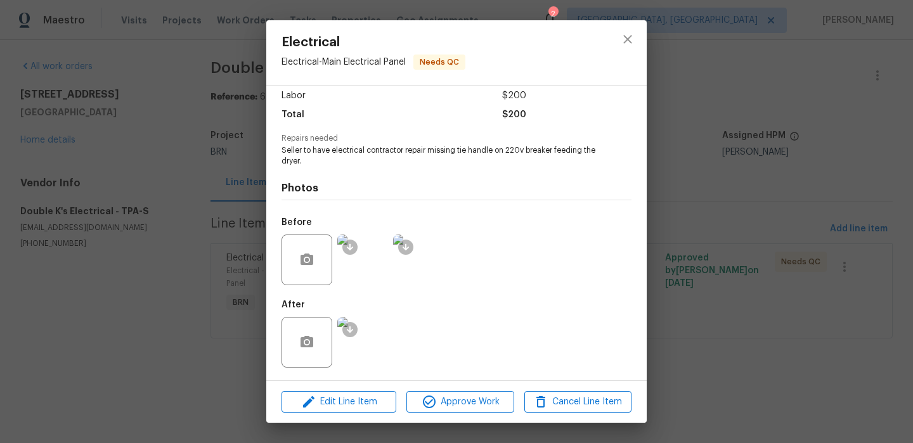
click at [359, 349] on img at bounding box center [362, 342] width 51 height 51
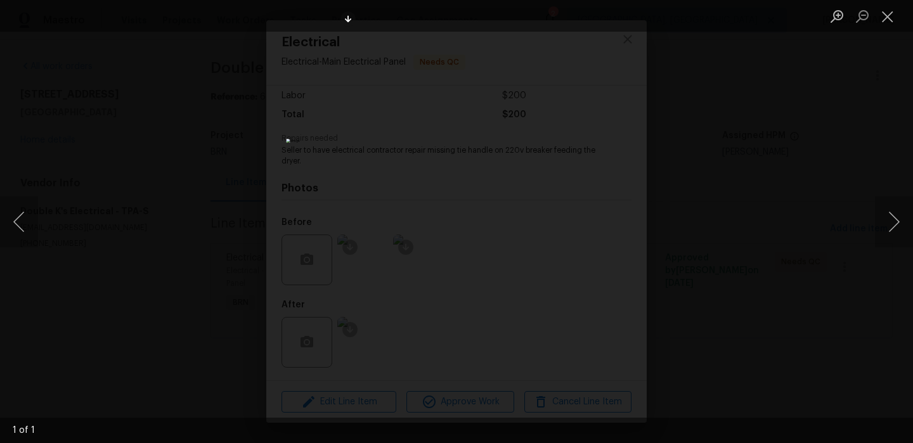
click at [228, 166] on div "Lightbox" at bounding box center [456, 221] width 913 height 443
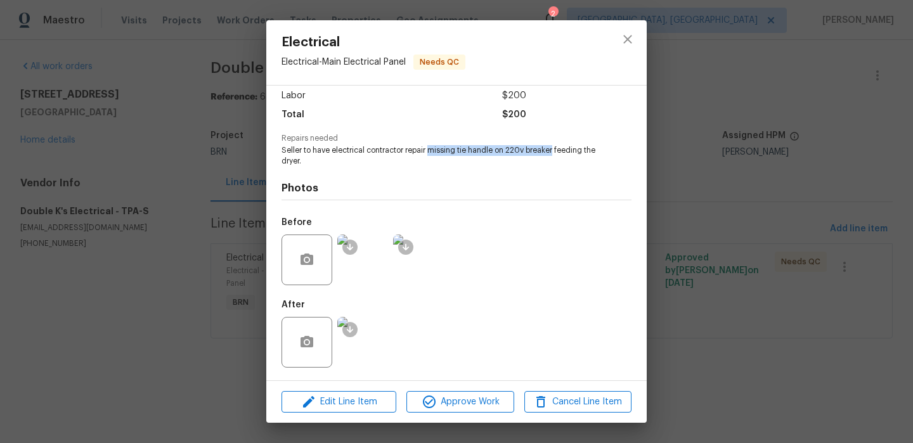
drag, startPoint x: 428, startPoint y: 150, endPoint x: 553, endPoint y: 143, distance: 125.7
click at [553, 143] on div "Repairs needed Seller to have electrical contractor repair missing tie handle o…" at bounding box center [456, 150] width 350 height 32
copy div "Seller to have electrical contractor repair"
click at [553, 143] on div "Repairs needed Seller to have electrical contractor repair missing tie handle o…" at bounding box center [456, 150] width 350 height 32
drag, startPoint x: 553, startPoint y: 150, endPoint x: 427, endPoint y: 148, distance: 125.5
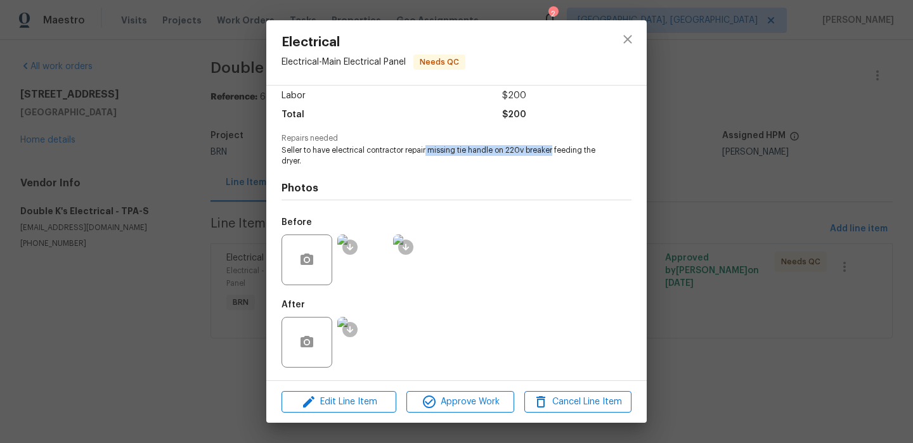
click at [427, 148] on span "Seller to have electrical contractor repair missing tie handle on 220v breaker …" at bounding box center [438, 156] width 315 height 22
copy span "missing tie handle on 220v breaker"
click at [369, 328] on img at bounding box center [362, 342] width 51 height 51
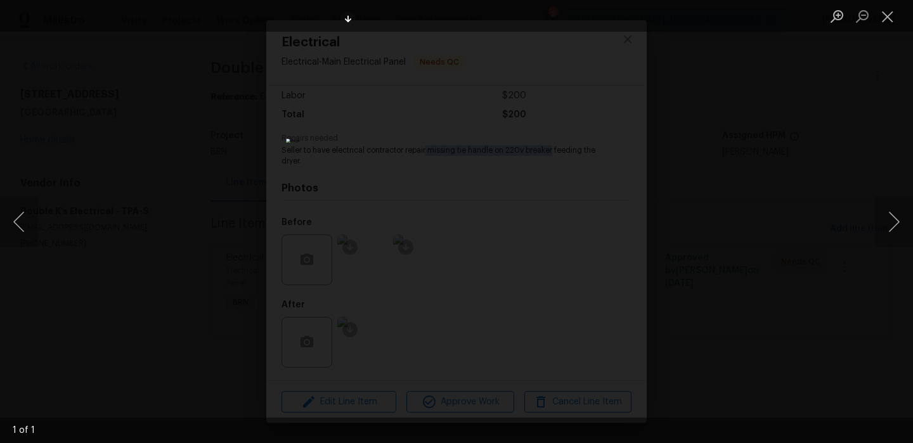
click at [246, 101] on div "Lightbox" at bounding box center [456, 221] width 913 height 443
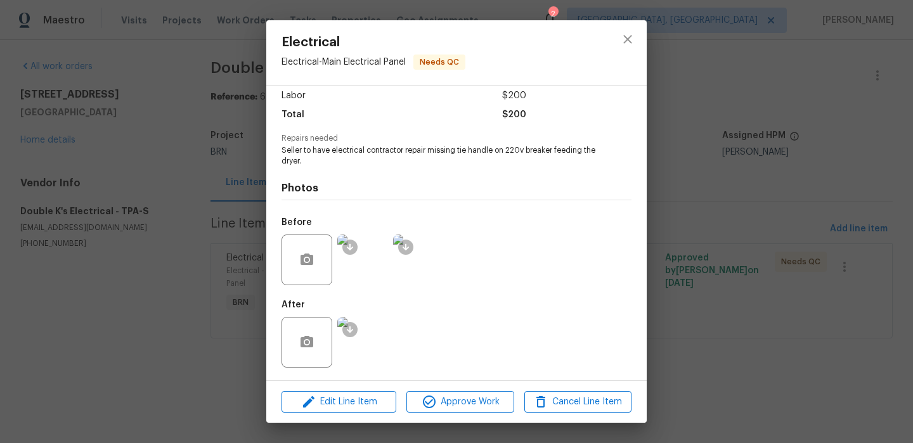
click at [157, 167] on div "Electrical Electrical - Main Electrical Panel Needs QC Vendor Double K's Electr…" at bounding box center [456, 221] width 913 height 443
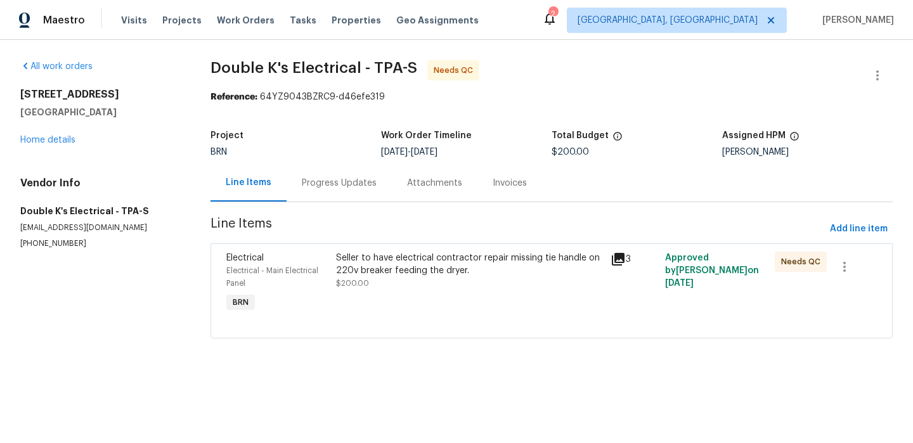
click at [288, 160] on div "Project BRN Work Order Timeline [DATE] - [DATE] Total Budget $200.00 Assigned H…" at bounding box center [551, 144] width 682 height 41
click at [313, 176] on div "Progress Updates" at bounding box center [339, 182] width 105 height 37
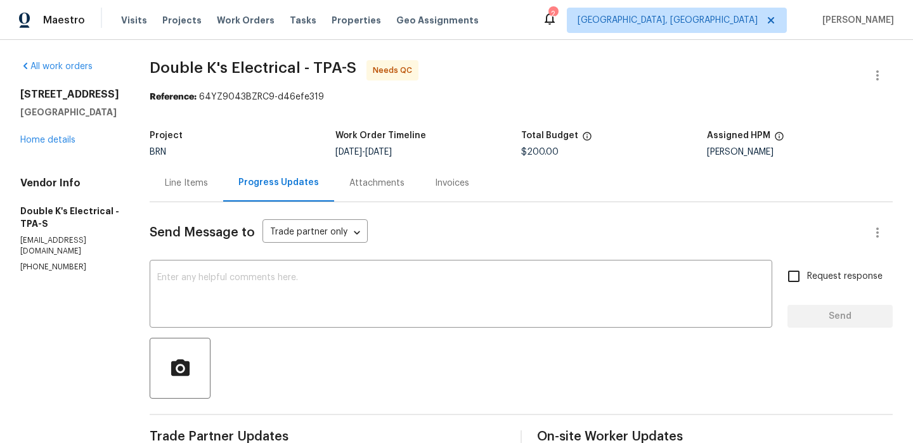
click at [202, 192] on div "Line Items" at bounding box center [187, 182] width 74 height 37
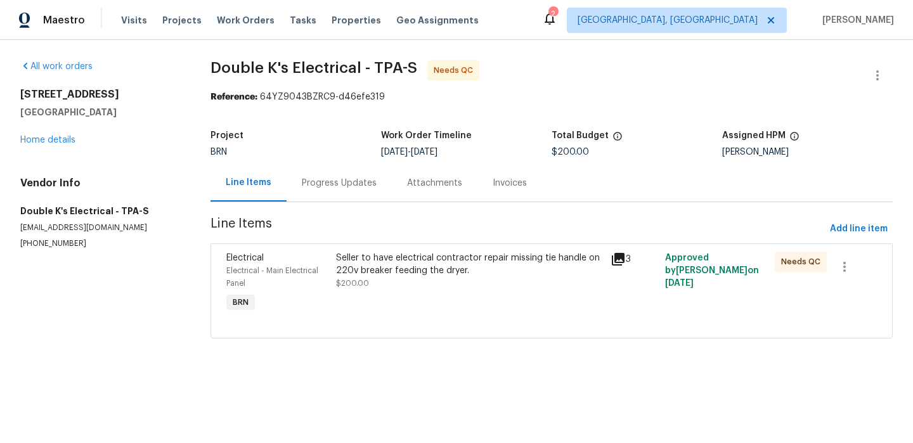
click at [411, 271] on div "Seller to have electrical contractor repair missing tie handle on 220v breaker …" at bounding box center [469, 264] width 266 height 25
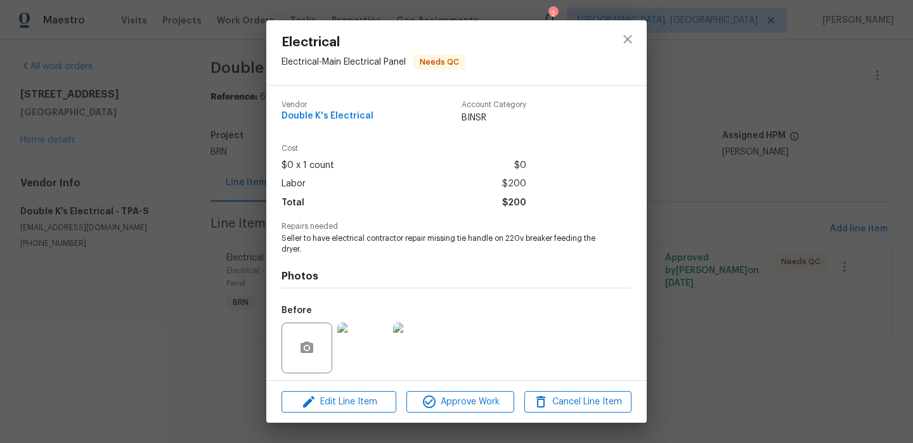
scroll to position [88, 0]
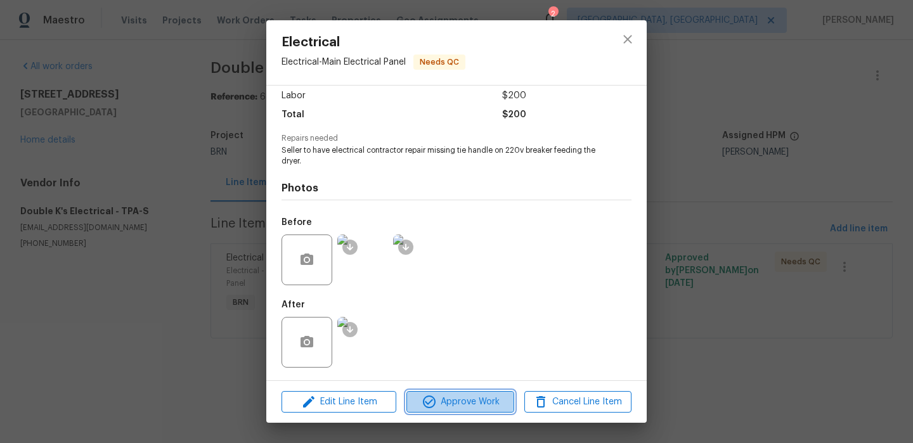
click at [443, 401] on span "Approve Work" at bounding box center [460, 402] width 100 height 16
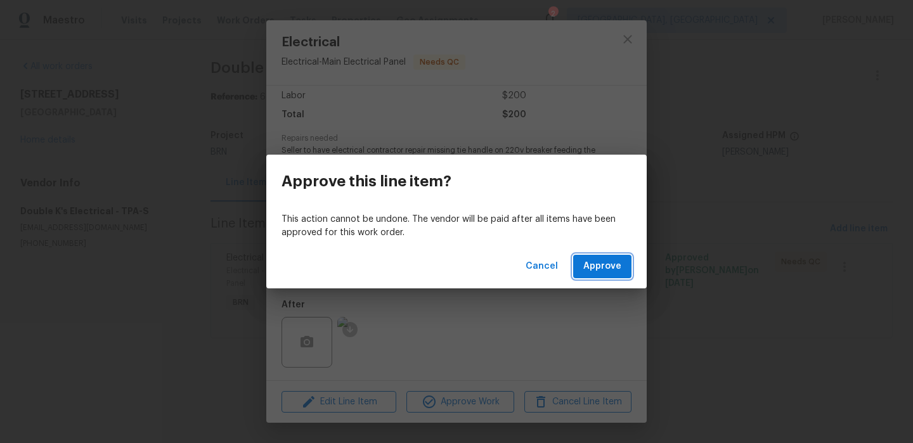
click at [604, 259] on span "Approve" at bounding box center [602, 267] width 38 height 16
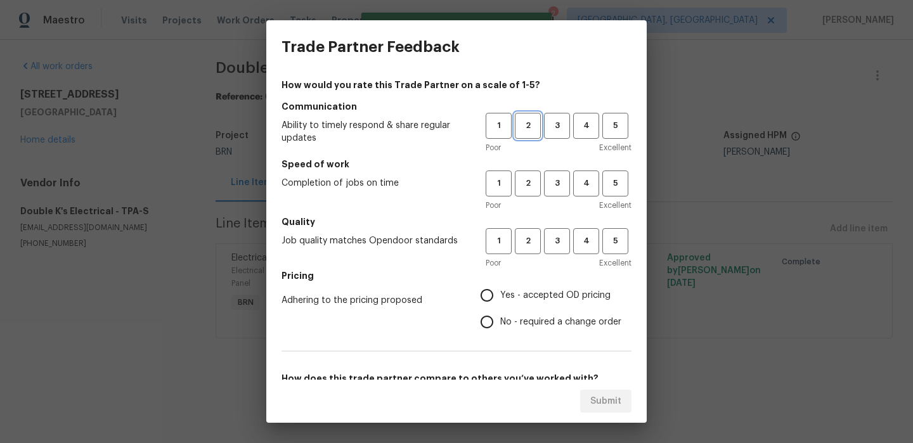
click at [534, 135] on button "2" at bounding box center [528, 126] width 26 height 26
click at [534, 174] on button "2" at bounding box center [528, 184] width 26 height 26
click at [534, 241] on span "2" at bounding box center [527, 241] width 23 height 15
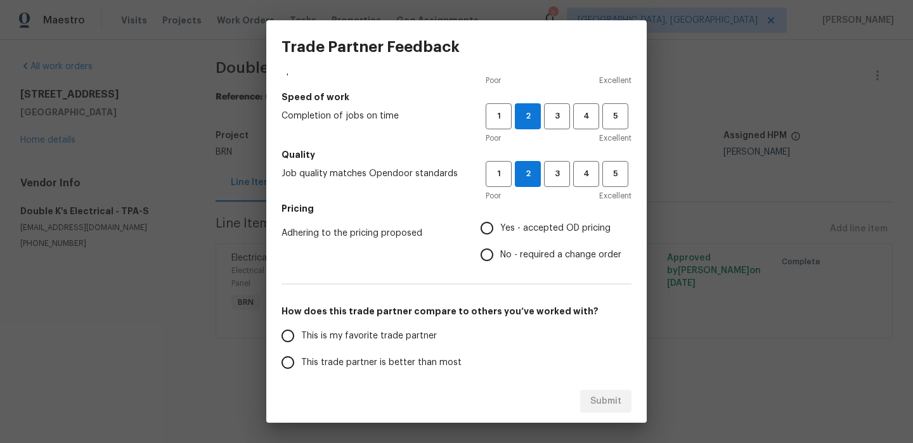
click at [495, 223] on input "Yes - accepted OD pricing" at bounding box center [487, 228] width 27 height 27
radio input "true"
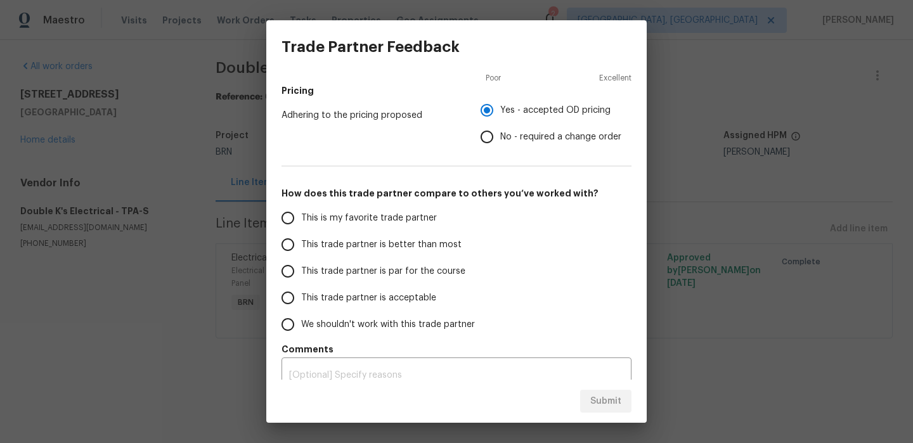
click at [299, 248] on input "This trade partner is better than most" at bounding box center [288, 244] width 27 height 27
radio input "false"
click at [365, 218] on span "This is my favorite trade partner" at bounding box center [369, 218] width 136 height 13
click at [301, 218] on input "This is my favorite trade partner" at bounding box center [288, 218] width 27 height 27
click at [589, 397] on button "Submit" at bounding box center [605, 401] width 51 height 23
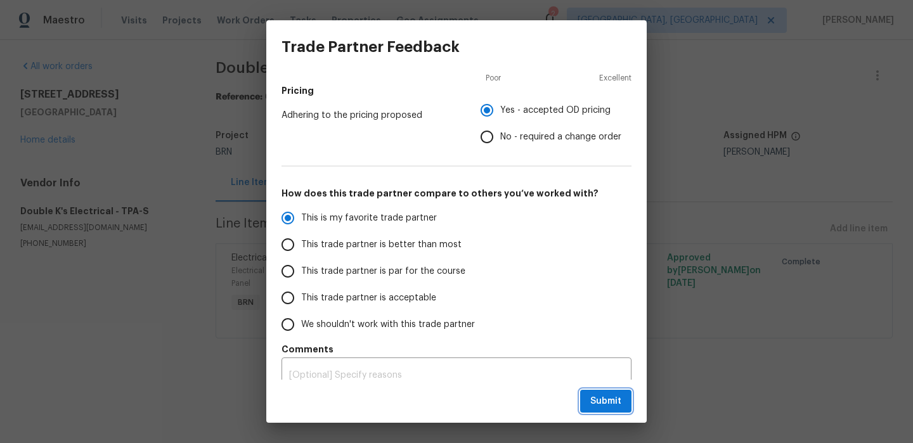
radio input "true"
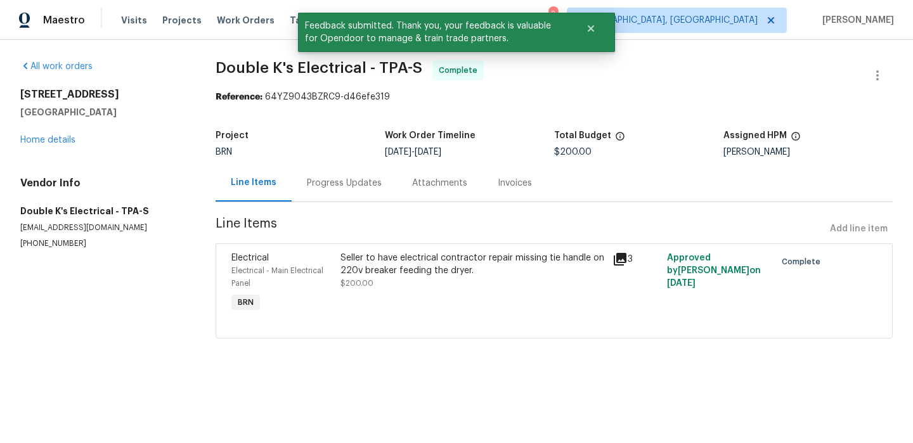
click at [328, 194] on div "Progress Updates" at bounding box center [344, 182] width 105 height 37
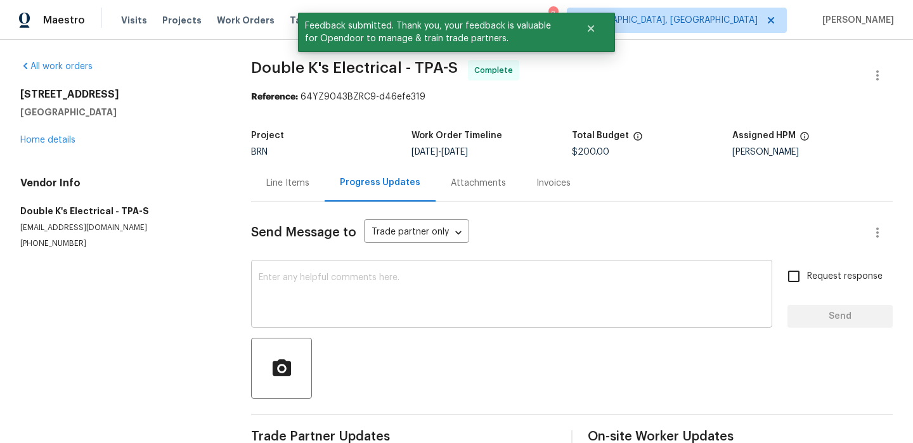
click at [360, 300] on textarea at bounding box center [512, 295] width 506 height 44
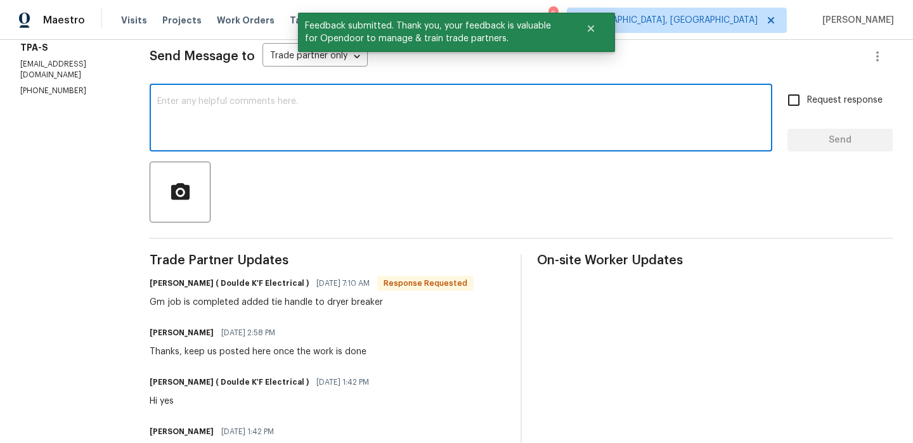
scroll to position [190, 0]
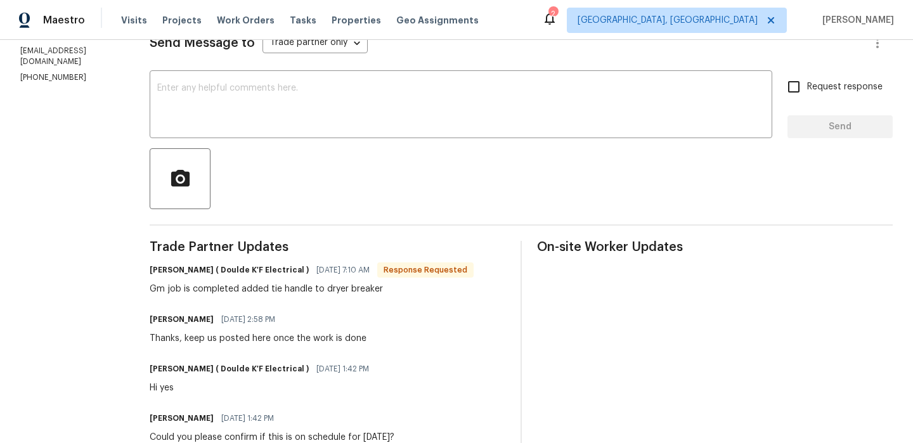
paste textarea "WO is approved, Please upload the invoice under the invoice section.Thanks"
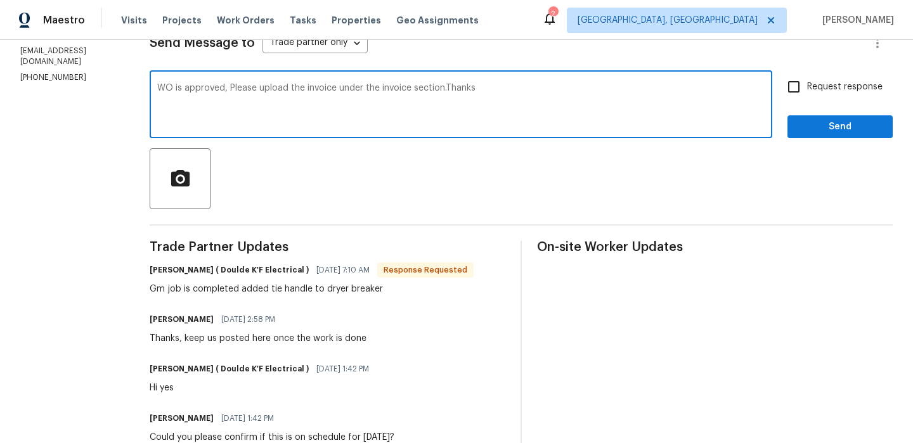
type textarea "WO is approved, Please upload the invoice under the invoice section.Thanks"
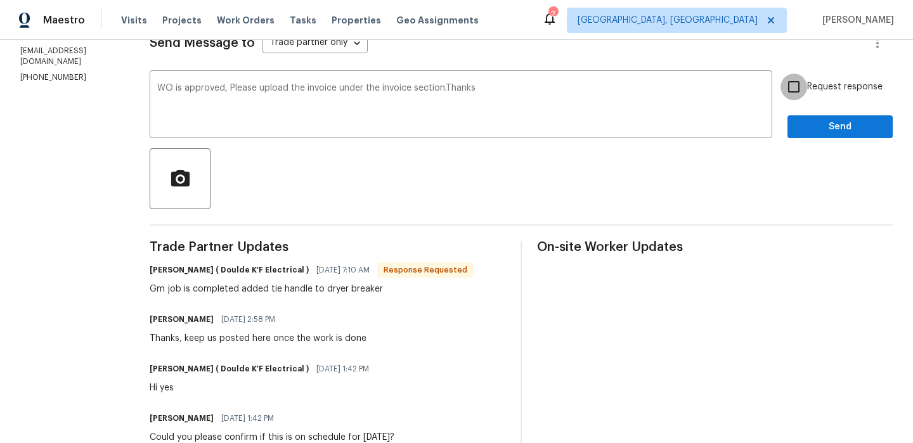
click at [807, 85] on input "Request response" at bounding box center [793, 87] width 27 height 27
checkbox input "true"
click at [803, 132] on span "Send" at bounding box center [840, 127] width 85 height 16
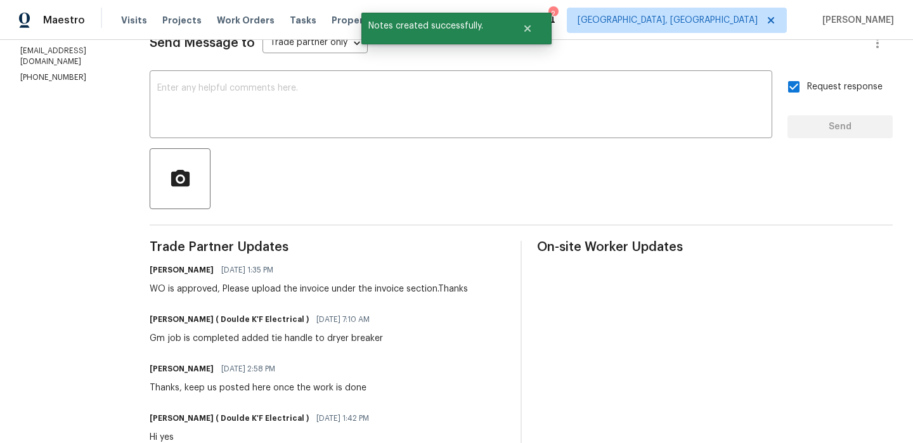
scroll to position [3, 0]
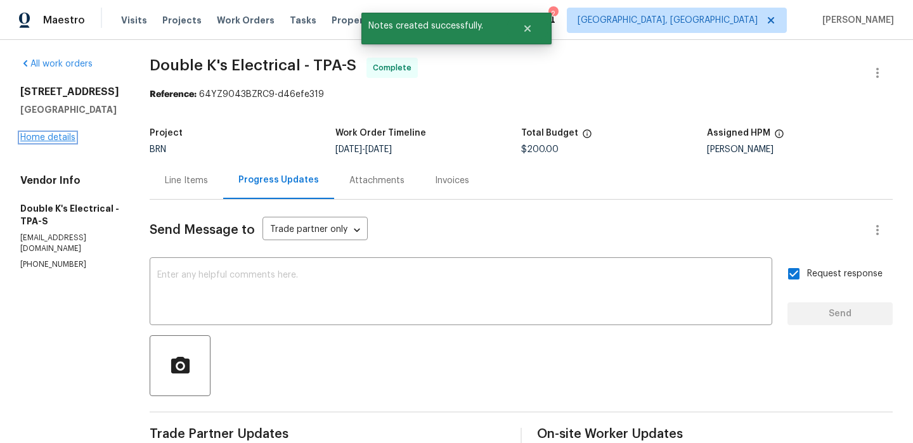
click at [47, 139] on link "Home details" at bounding box center [47, 137] width 55 height 9
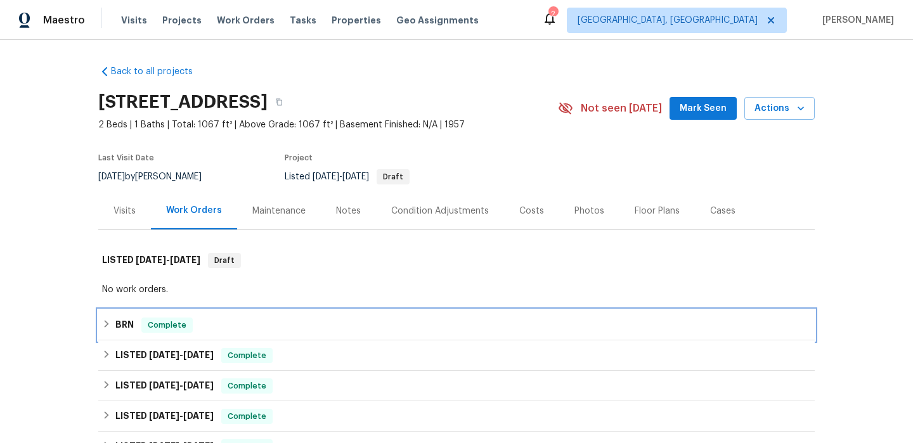
click at [141, 330] on div "BRN Complete" at bounding box center [456, 325] width 709 height 15
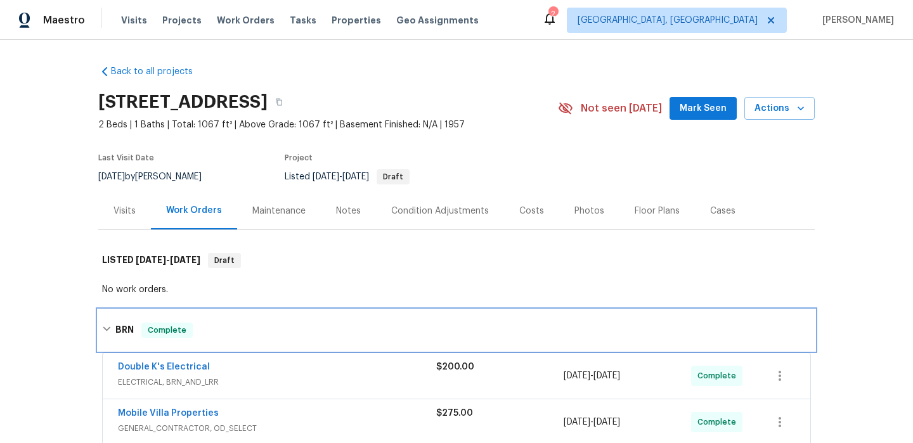
scroll to position [172, 0]
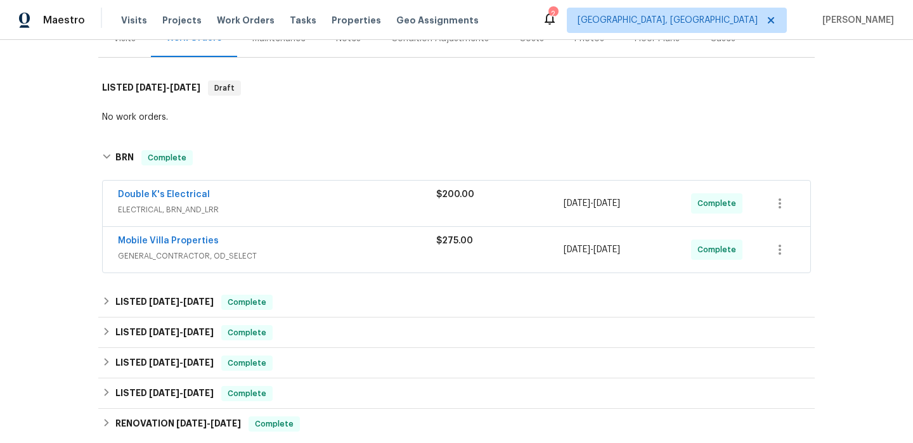
click at [164, 235] on span "Mobile Villa Properties" at bounding box center [168, 241] width 101 height 13
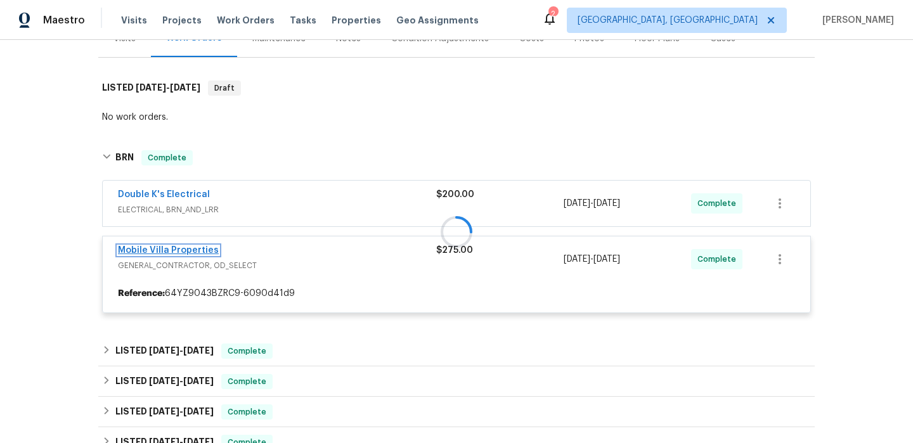
click at [148, 250] on link "Mobile Villa Properties" at bounding box center [168, 250] width 101 height 9
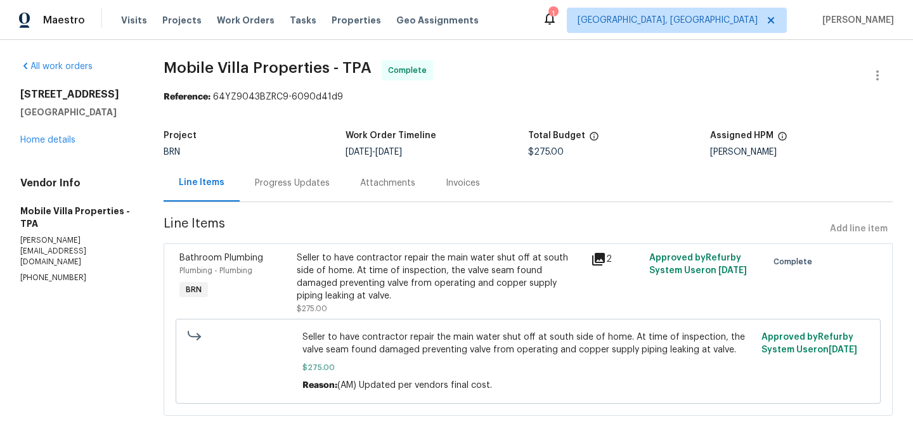
click at [333, 280] on div "Seller to have contractor repair the main water shut off at south side of home.…" at bounding box center [440, 277] width 286 height 51
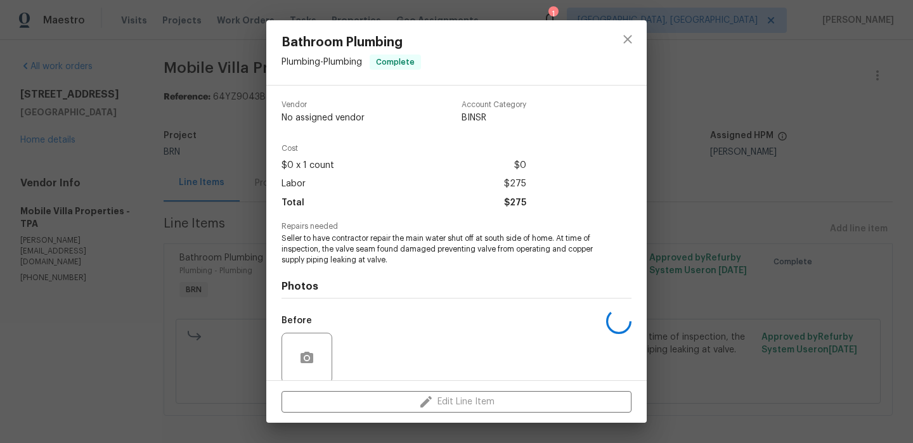
click at [332, 266] on div "Photos Before After" at bounding box center [456, 369] width 350 height 209
click at [323, 251] on span "Seller to have contractor repair the main water shut off at south side of home.…" at bounding box center [438, 249] width 315 height 32
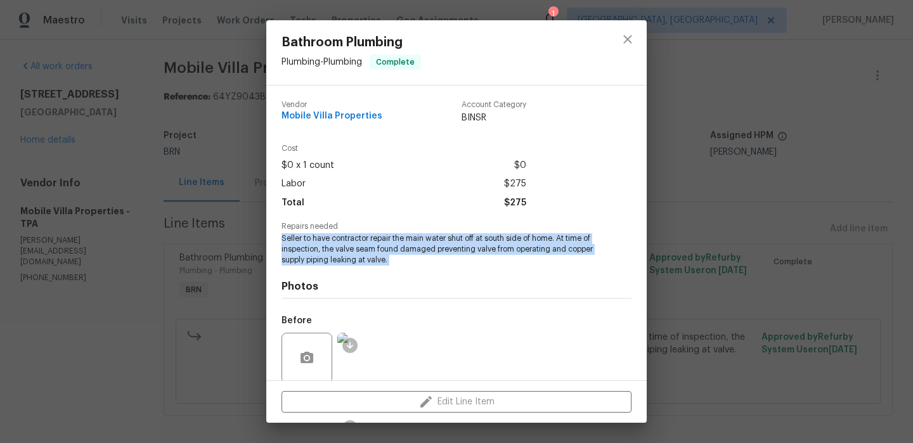
click at [323, 251] on span "Seller to have contractor repair the main water shut off at south side of home.…" at bounding box center [438, 249] width 315 height 32
copy span "Seller to have contractor repair the main water shut off at south side of home.…"
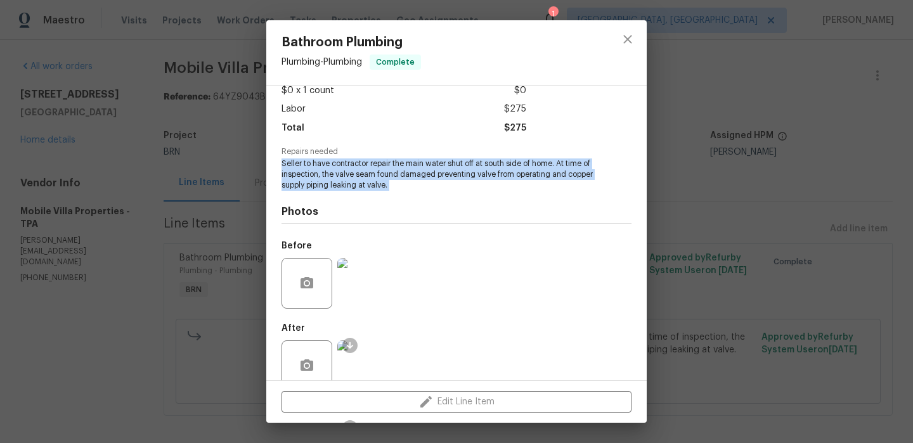
click at [362, 272] on img at bounding box center [362, 283] width 51 height 51
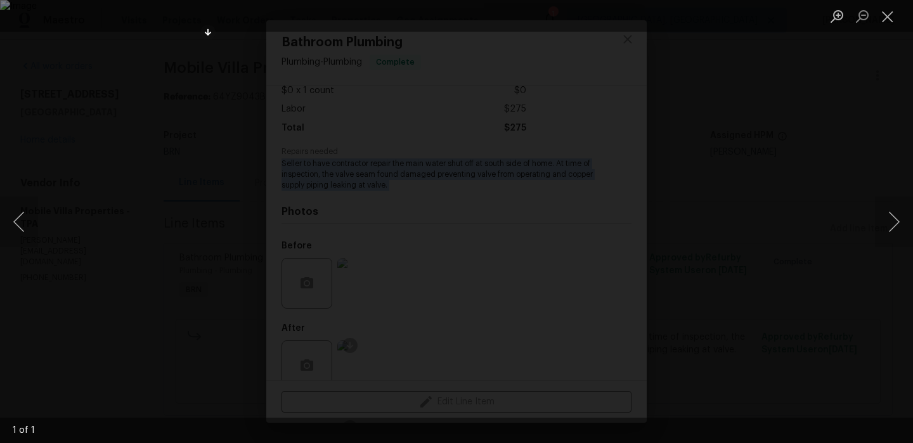
click at [119, 104] on div "Lightbox" at bounding box center [456, 221] width 913 height 443
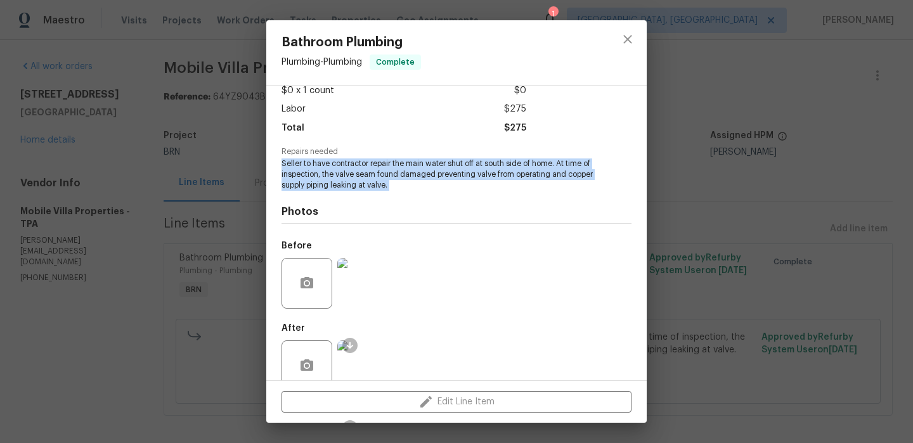
click at [375, 365] on img at bounding box center [362, 365] width 51 height 51
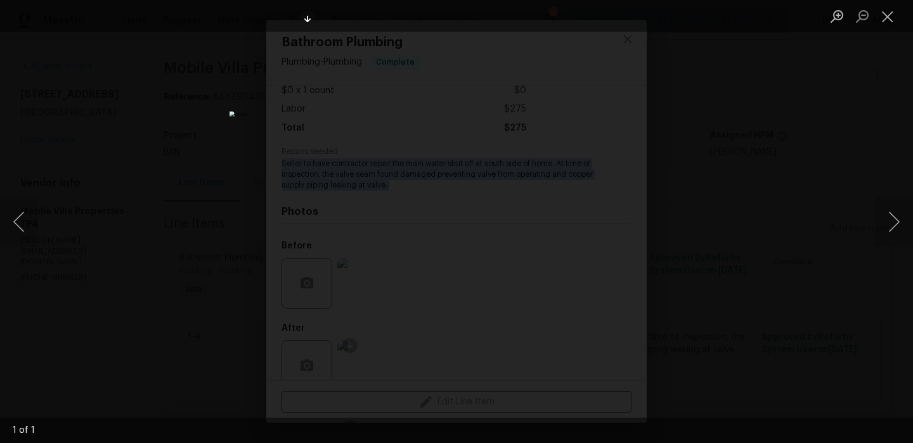
click at [128, 129] on div "Lightbox" at bounding box center [456, 221] width 913 height 443
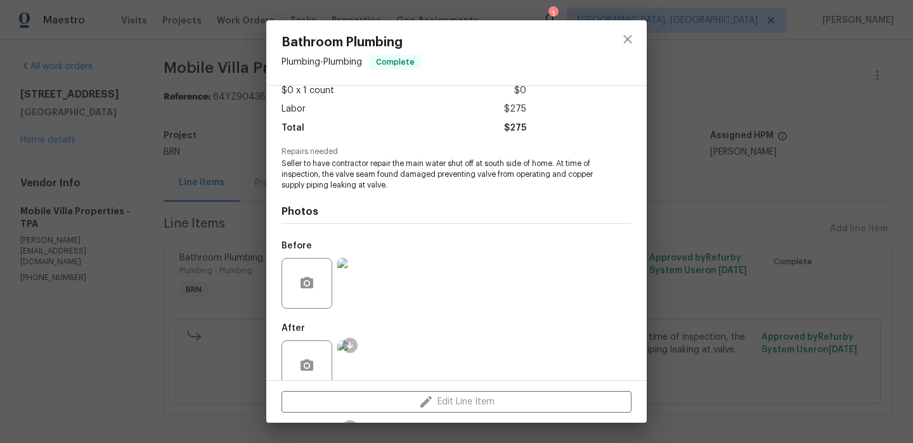
click at [161, 87] on div "Bathroom Plumbing Plumbing - Plumbing Complete Vendor Mobile Villa Properties A…" at bounding box center [456, 221] width 913 height 443
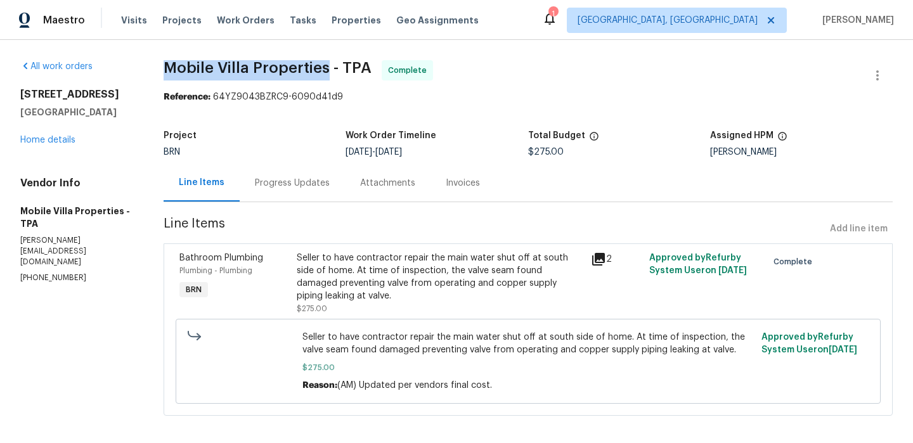
drag, startPoint x: 158, startPoint y: 68, endPoint x: 327, endPoint y: 66, distance: 169.3
click at [327, 66] on div "All work orders [STREET_ADDRESS] Home details Vendor Info Mobile Villa Properti…" at bounding box center [456, 245] width 913 height 411
copy span "Mobile Villa Properties"
click at [433, 193] on div "Invoices" at bounding box center [462, 182] width 65 height 37
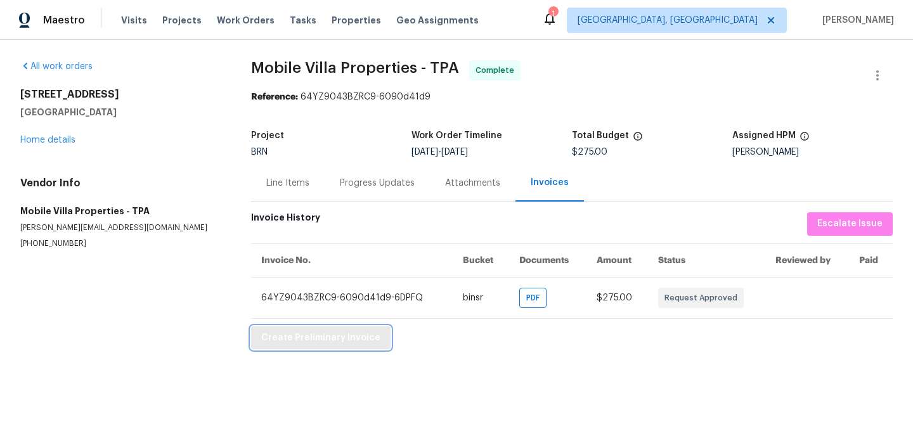
click at [284, 333] on span "Create Preliminary Invoice" at bounding box center [320, 338] width 119 height 16
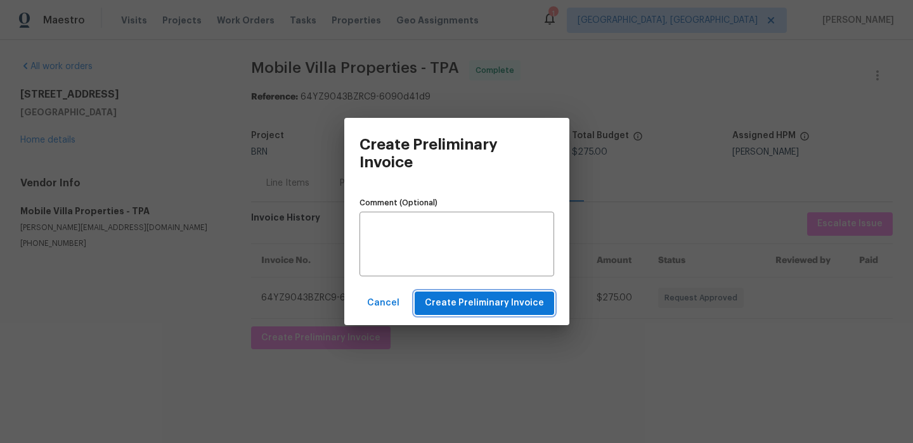
click at [444, 307] on span "Create Preliminary Invoice" at bounding box center [484, 303] width 119 height 16
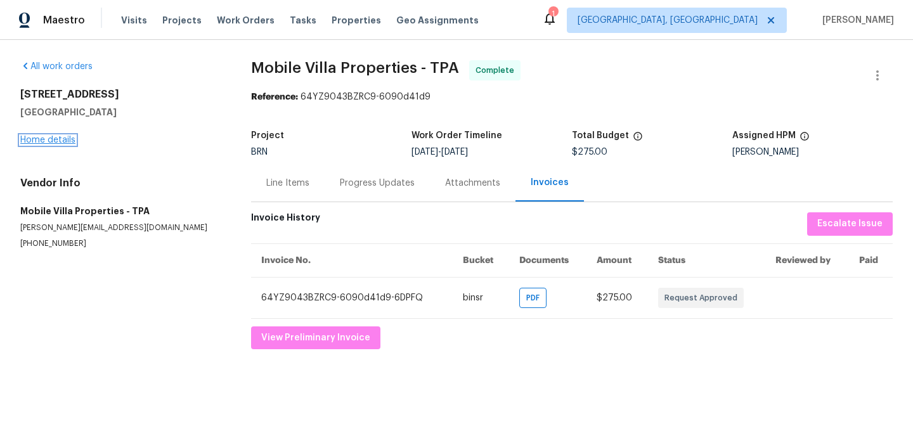
click at [53, 138] on link "Home details" at bounding box center [47, 140] width 55 height 9
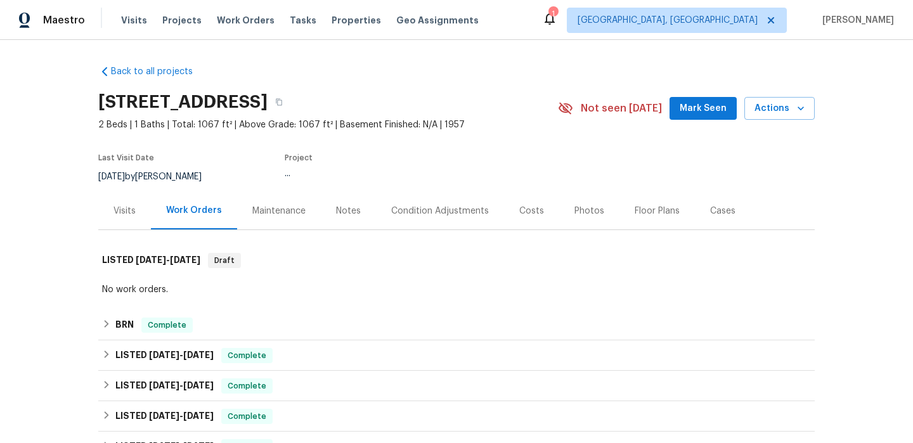
scroll to position [53, 0]
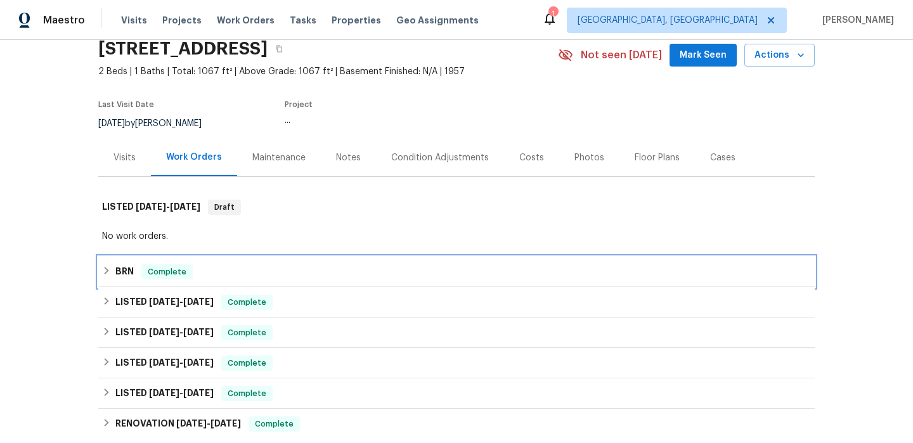
click at [119, 264] on h6 "BRN" at bounding box center [124, 271] width 18 height 15
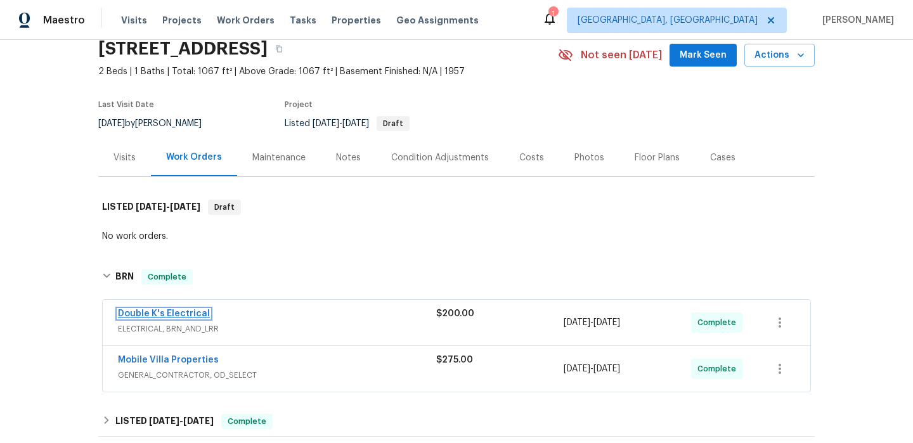
click at [140, 312] on link "Double K's Electrical" at bounding box center [164, 313] width 92 height 9
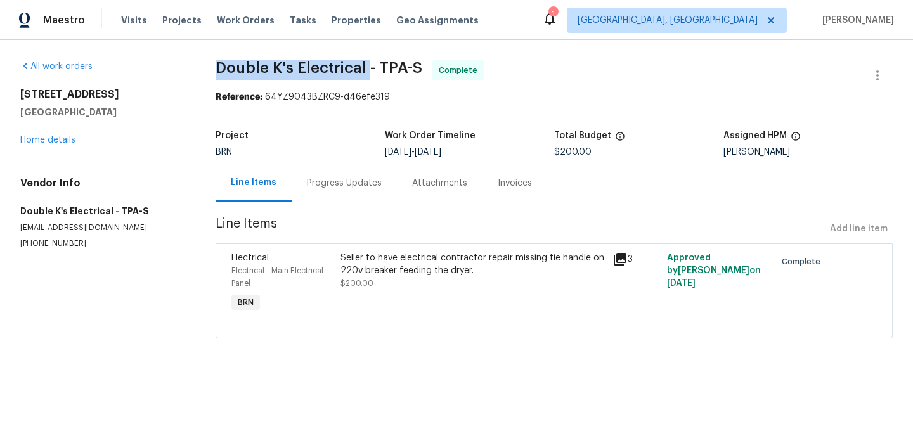
drag, startPoint x: 203, startPoint y: 63, endPoint x: 363, endPoint y: 63, distance: 160.4
click at [363, 63] on div "All work orders [STREET_ADDRESS] Home details Vendor Info Double K's Electrical…" at bounding box center [456, 207] width 913 height 334
copy span "Double K's Electrical"
click at [347, 264] on div "Seller to have electrical contractor repair missing tie handle on 220v breaker …" at bounding box center [472, 264] width 264 height 25
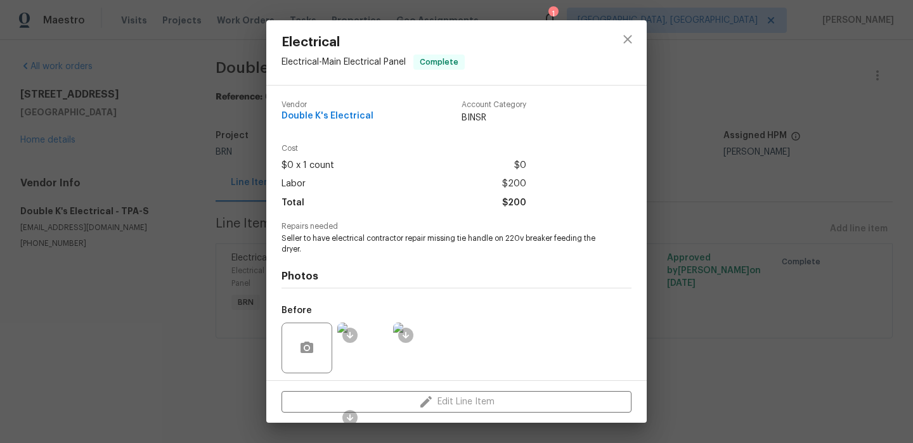
click at [347, 237] on span "Seller to have electrical contractor repair missing tie handle on 220v breaker …" at bounding box center [438, 244] width 315 height 22
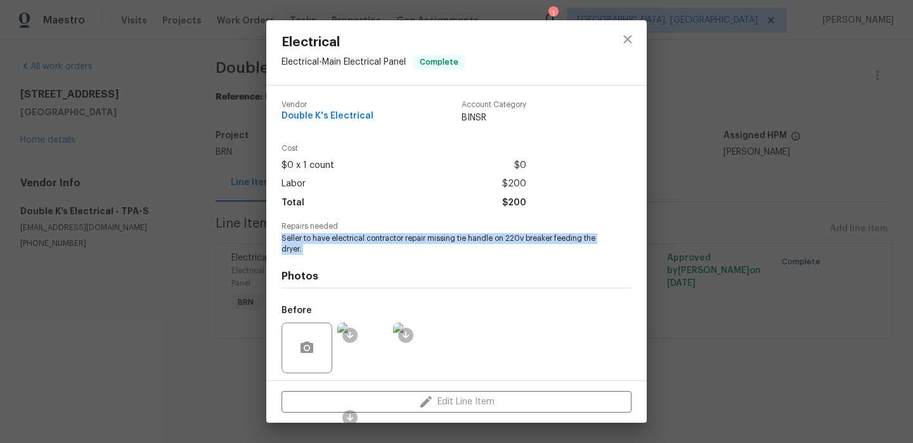
click at [347, 237] on span "Seller to have electrical contractor repair missing tie handle on 220v breaker …" at bounding box center [438, 244] width 315 height 22
copy span "Seller to have electrical contractor repair missing tie handle on 220v breaker …"
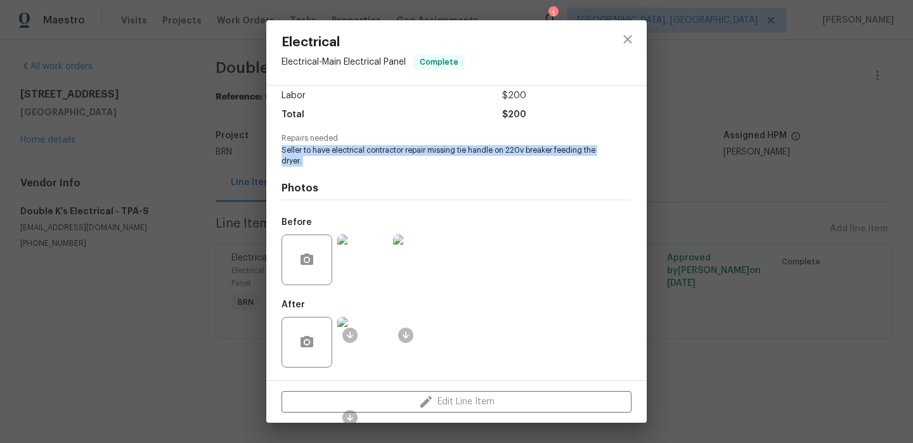
click at [406, 268] on img at bounding box center [418, 260] width 51 height 51
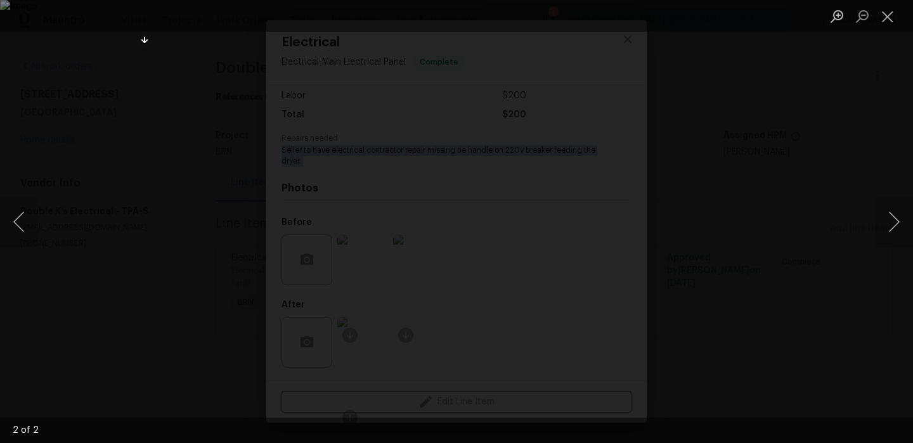
click at [97, 224] on div "Lightbox" at bounding box center [456, 221] width 913 height 443
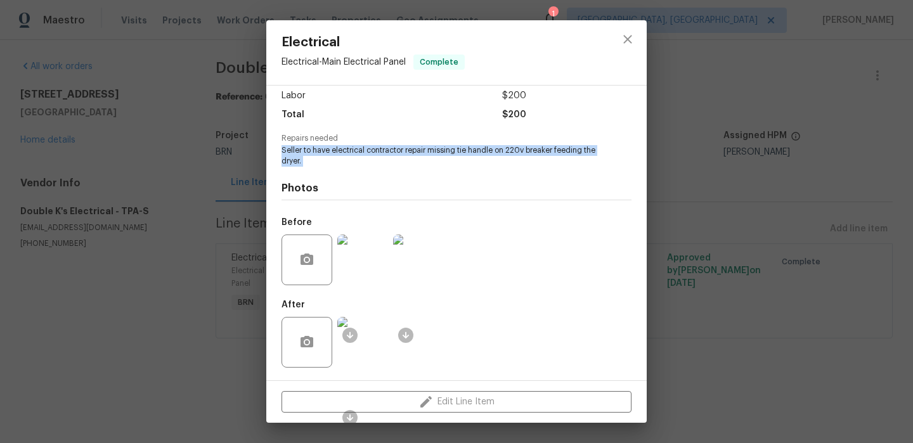
click at [362, 340] on img at bounding box center [362, 342] width 51 height 51
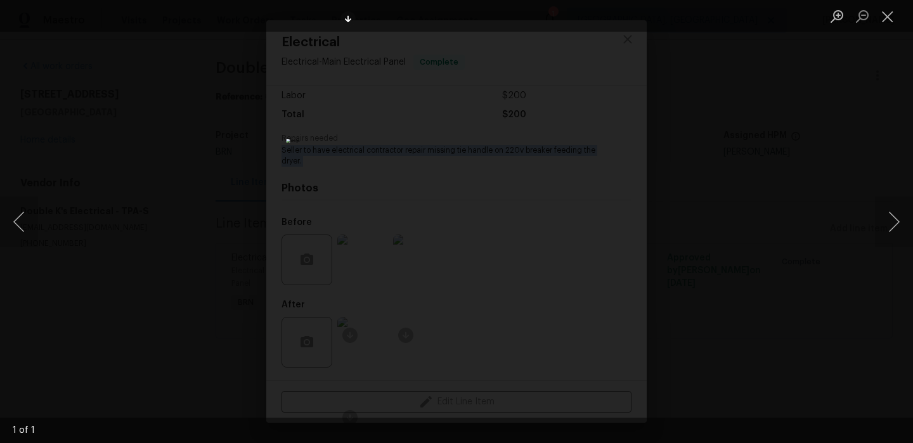
click at [144, 135] on div "Lightbox" at bounding box center [456, 221] width 913 height 443
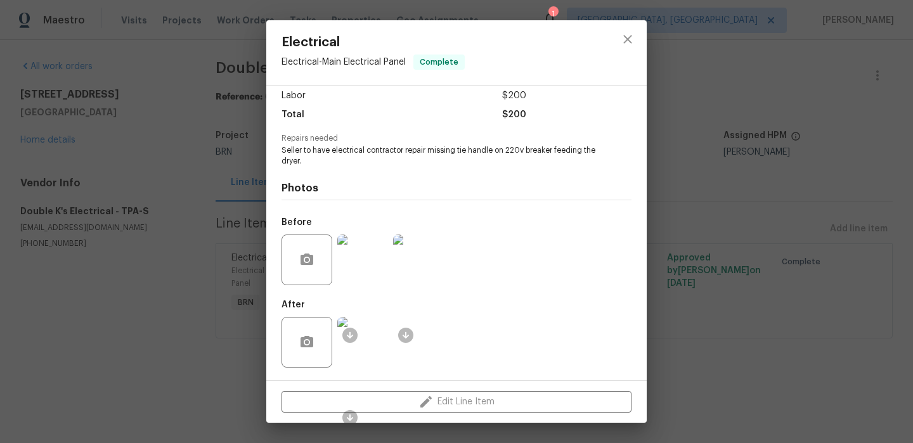
click at [174, 103] on div "Electrical Electrical - Main Electrical Panel Complete Vendor Double K's Electr…" at bounding box center [456, 221] width 913 height 443
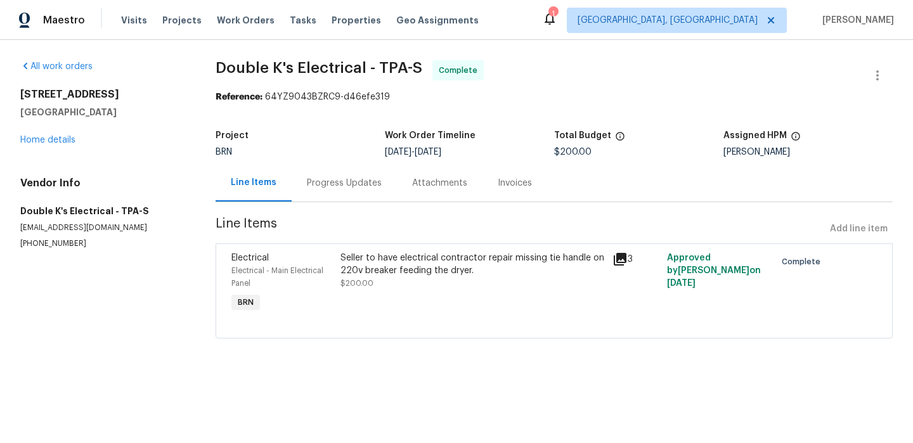
click at [492, 173] on div "Invoices" at bounding box center [514, 182] width 65 height 37
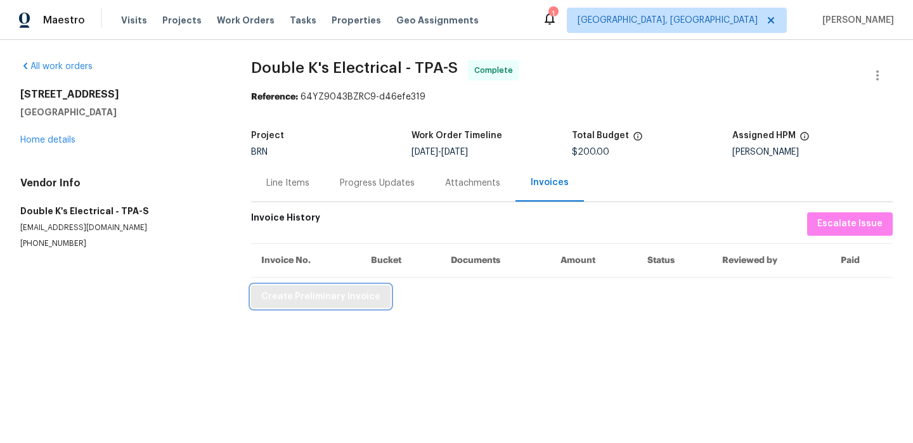
click at [301, 297] on span "Create Preliminary Invoice" at bounding box center [320, 297] width 119 height 16
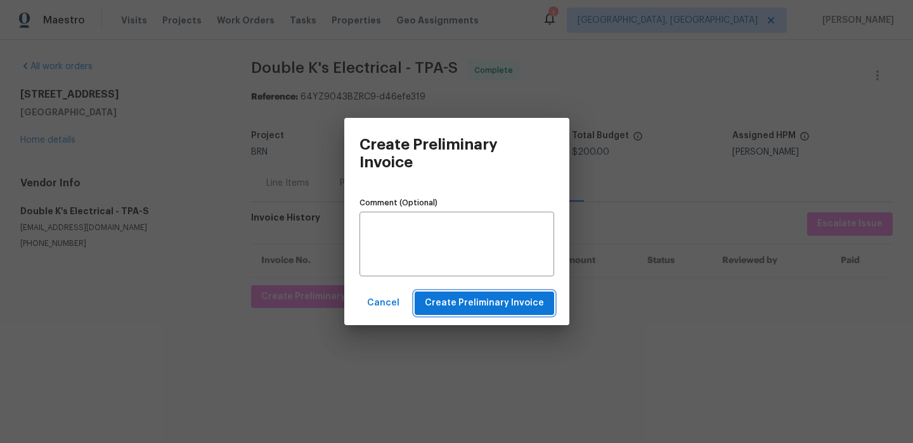
click at [444, 298] on span "Create Preliminary Invoice" at bounding box center [484, 303] width 119 height 16
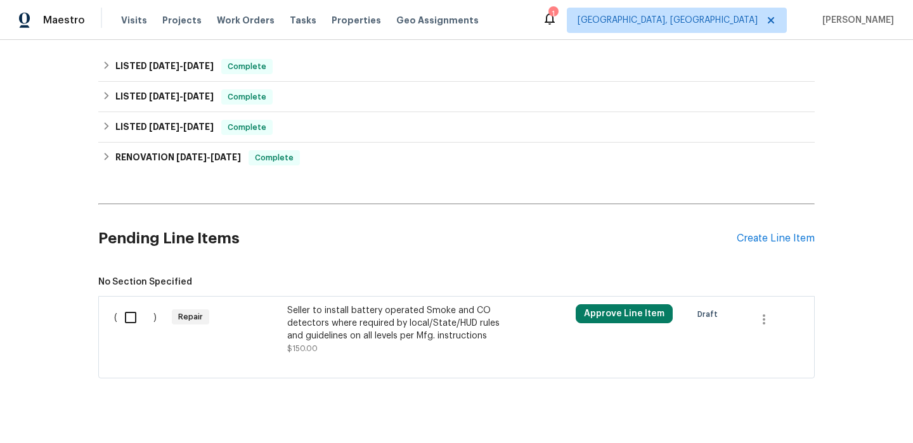
scroll to position [314, 0]
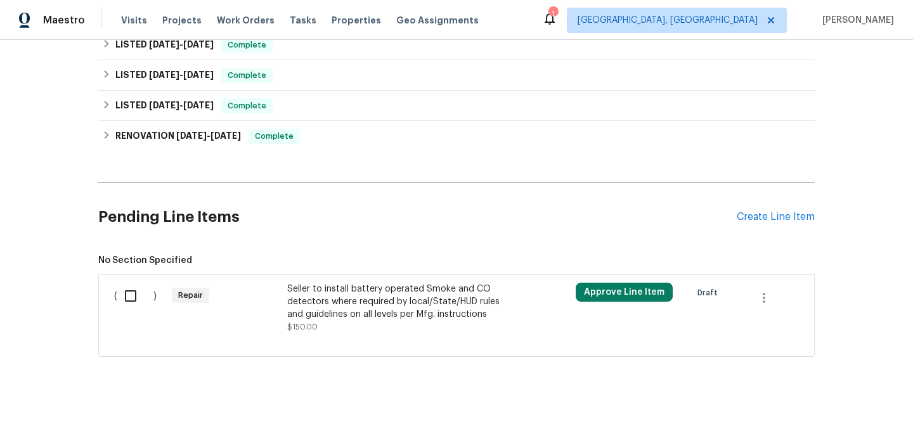
click at [380, 320] on div "Seller to install battery operated Smoke and CO detectors where required by loc…" at bounding box center [398, 302] width 223 height 38
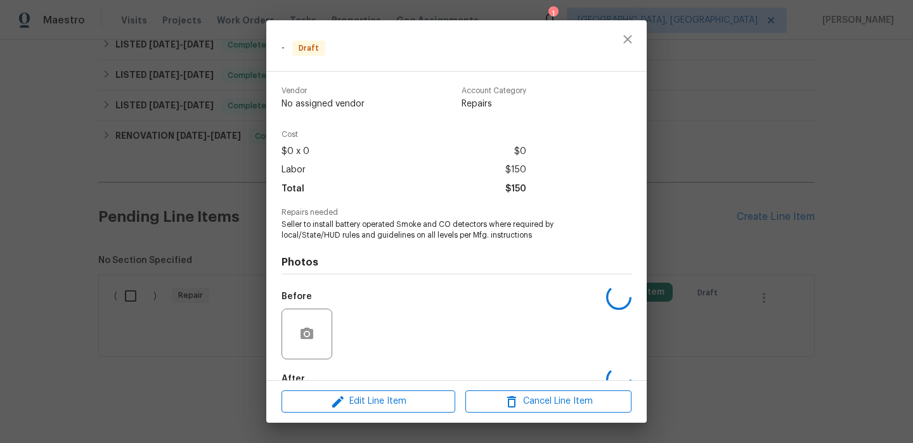
scroll to position [74, 0]
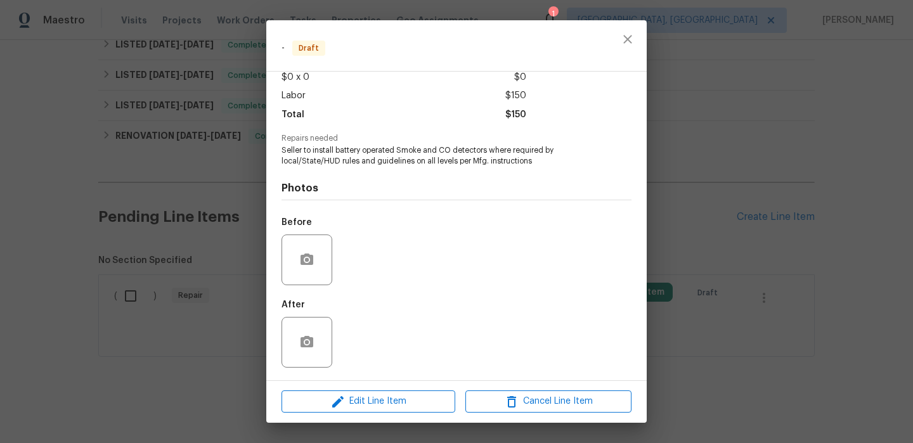
click at [348, 413] on div "Edit Line Item Cancel Line Item" at bounding box center [456, 401] width 380 height 42
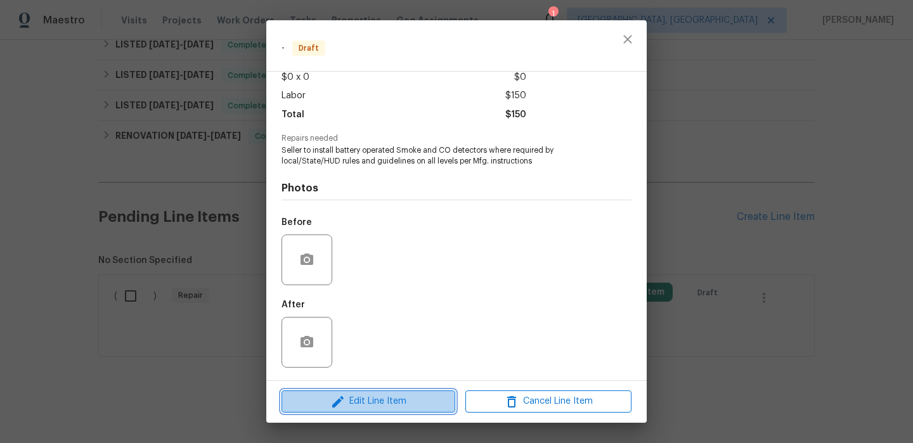
click at [347, 395] on span "Edit Line Item" at bounding box center [368, 402] width 166 height 16
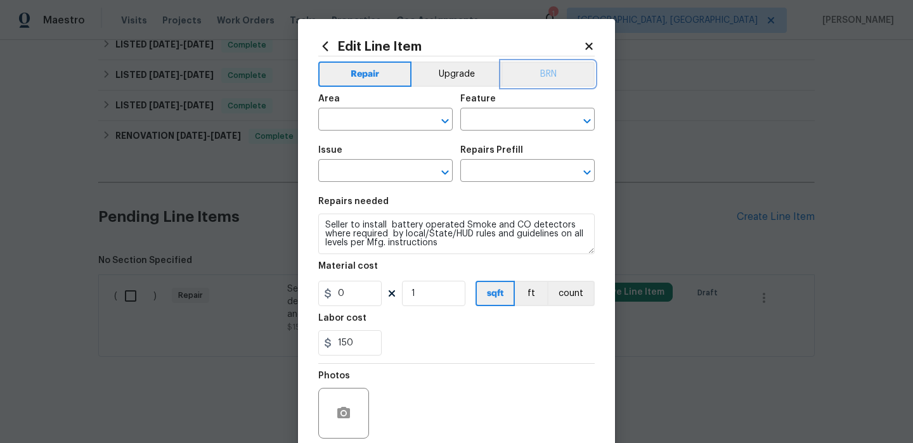
click at [541, 65] on button "BRN" at bounding box center [547, 73] width 93 height 25
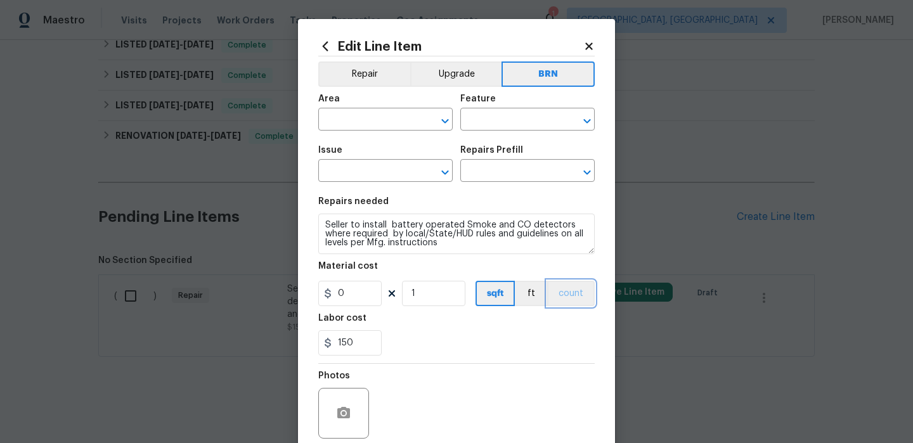
click at [566, 290] on button "count" at bounding box center [571, 293] width 48 height 25
click at [341, 120] on input "text" at bounding box center [367, 121] width 99 height 20
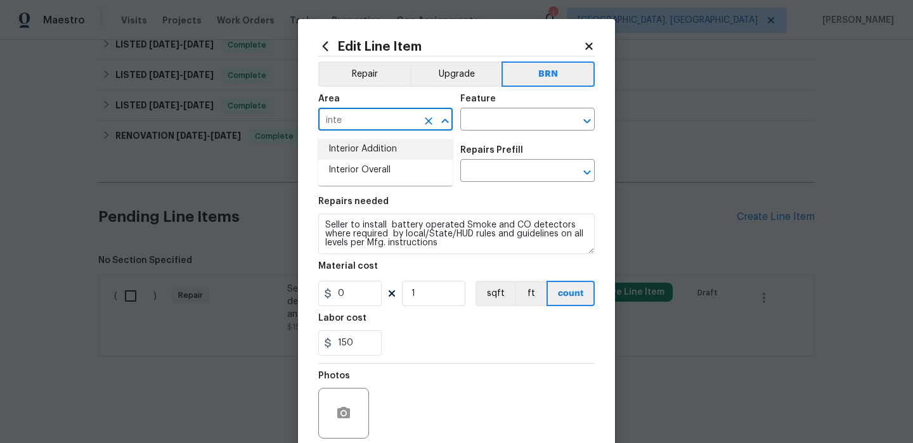
click at [356, 162] on li "Interior Overall" at bounding box center [385, 170] width 134 height 21
type input "Interior Overall"
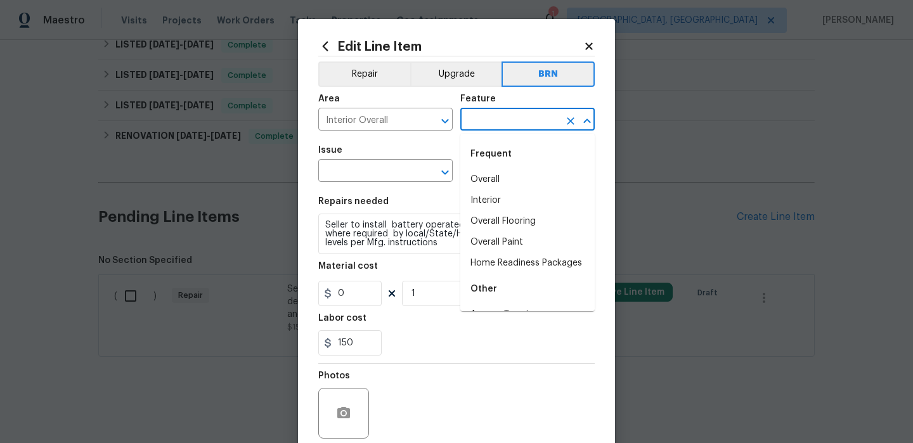
click at [485, 118] on input "text" at bounding box center [509, 121] width 99 height 20
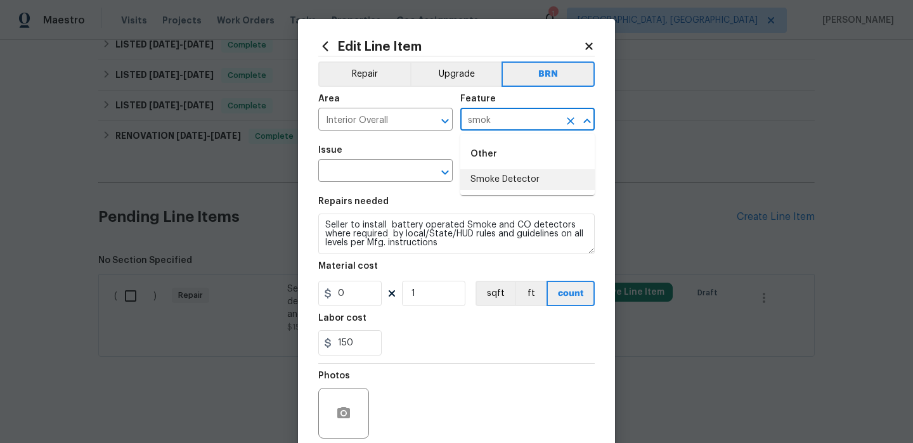
click at [493, 174] on li "Smoke Detector" at bounding box center [527, 179] width 134 height 21
type input "Smoke Detector"
click at [384, 169] on input "text" at bounding box center [367, 172] width 99 height 20
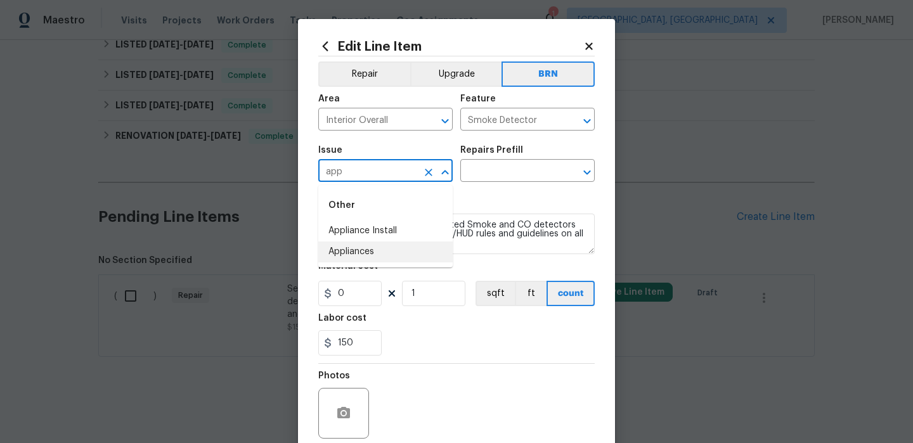
click at [371, 254] on li "Appliances" at bounding box center [385, 252] width 134 height 21
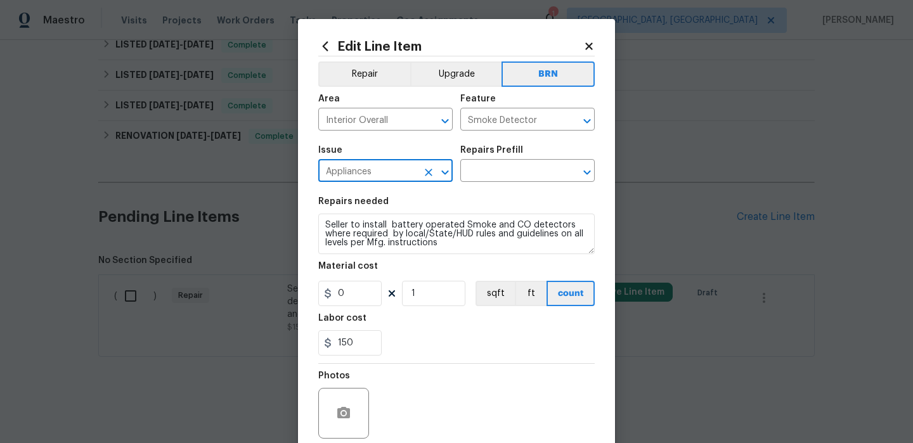
type input "Appliances"
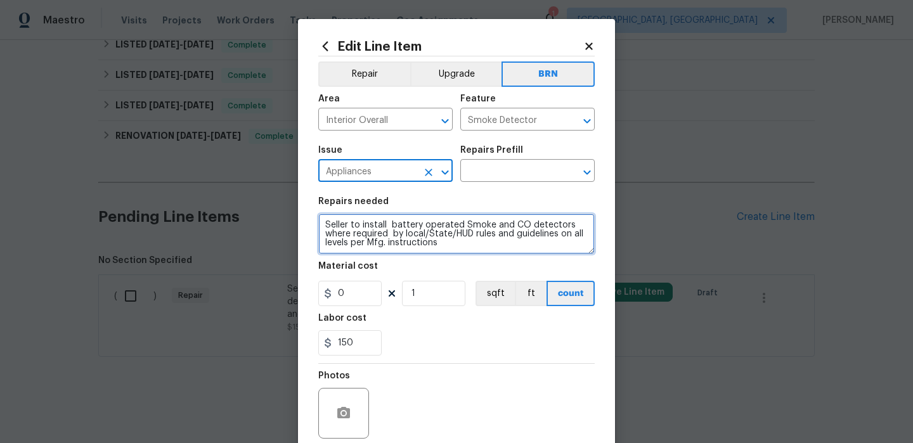
click at [371, 234] on textarea "Seller to install battery operated Smoke and CO detectors where required by loc…" at bounding box center [456, 234] width 276 height 41
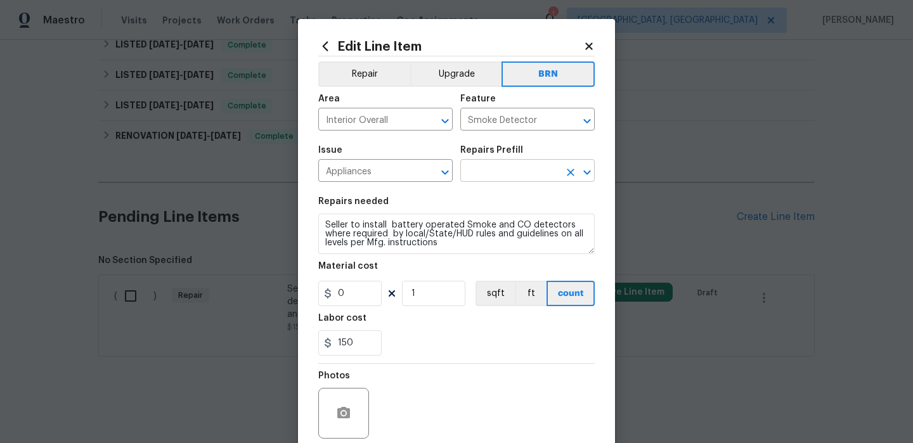
click at [477, 171] on input "text" at bounding box center [509, 172] width 99 height 20
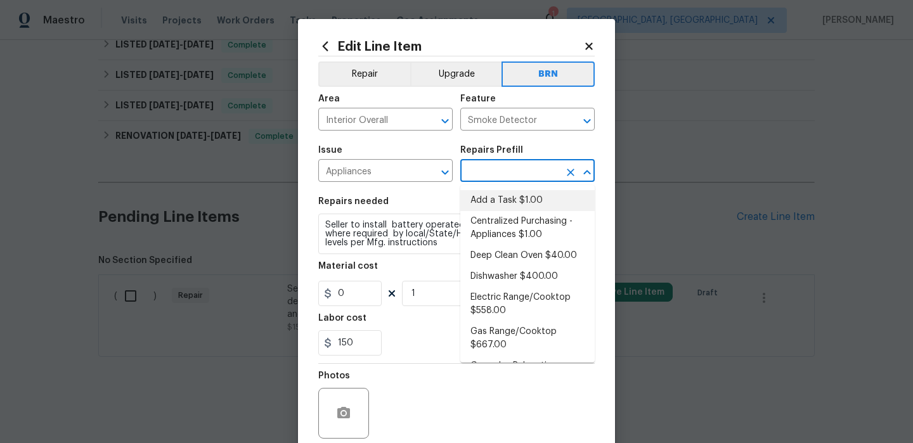
click at [484, 199] on li "Add a Task $1.00" at bounding box center [527, 200] width 134 height 21
type input "Appliances"
type input "Add a Task $1.00"
type textarea "HPM to detail"
type input "1"
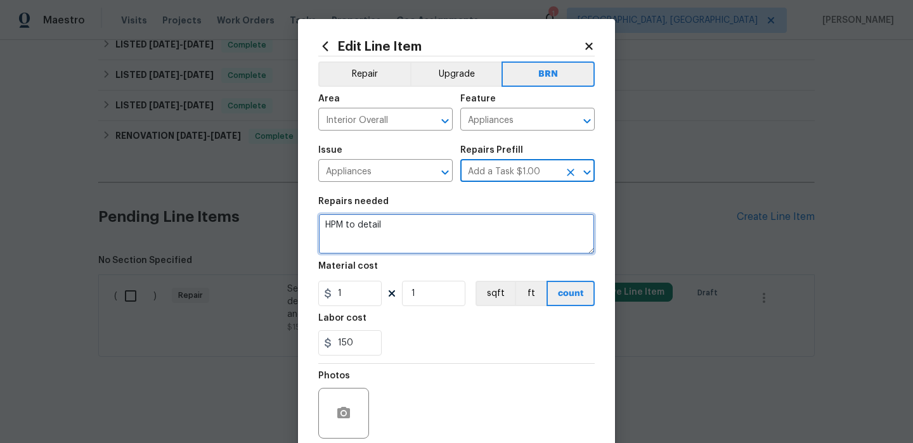
click at [385, 234] on textarea "HPM to detail" at bounding box center [456, 234] width 276 height 41
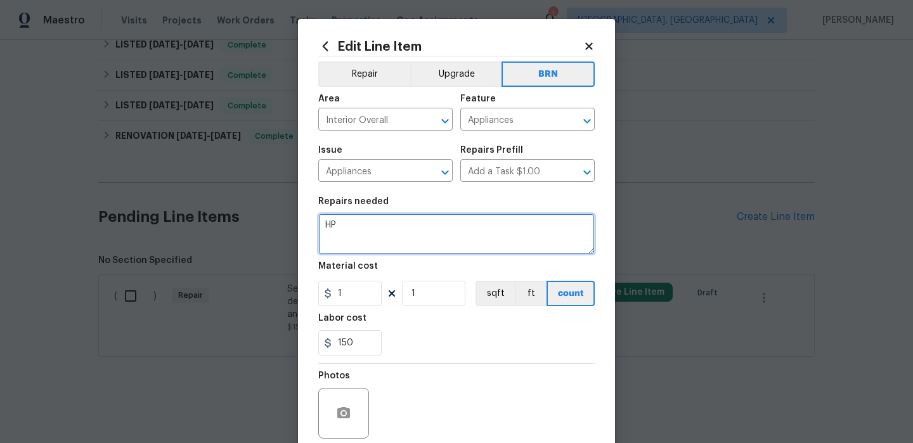
type textarea "H"
paste textarea "Seller to install battery operated Smoke and CO detectors where required by loc…"
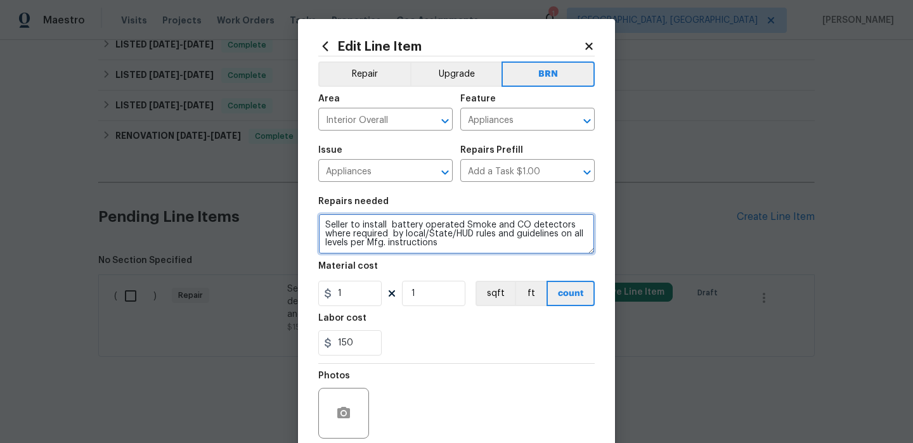
type textarea "Seller to install battery operated Smoke and CO detectors where required by loc…"
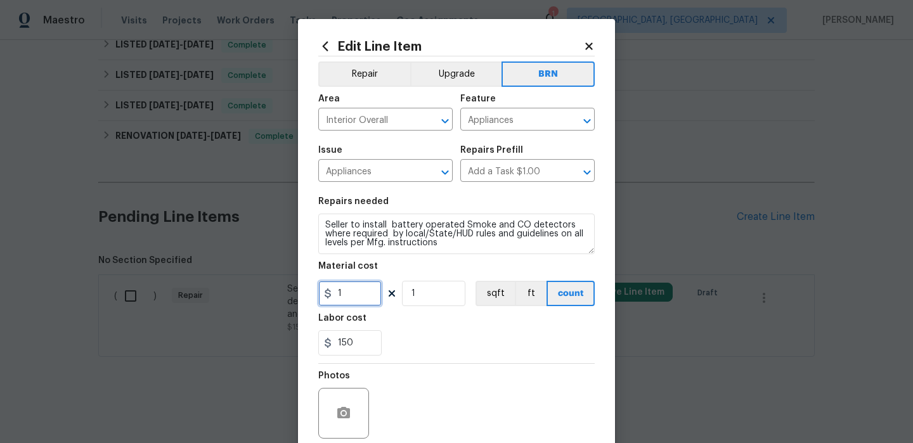
click at [365, 296] on input "1" at bounding box center [349, 293] width 63 height 25
type input "0"
click at [476, 117] on input "Appliances" at bounding box center [509, 121] width 99 height 20
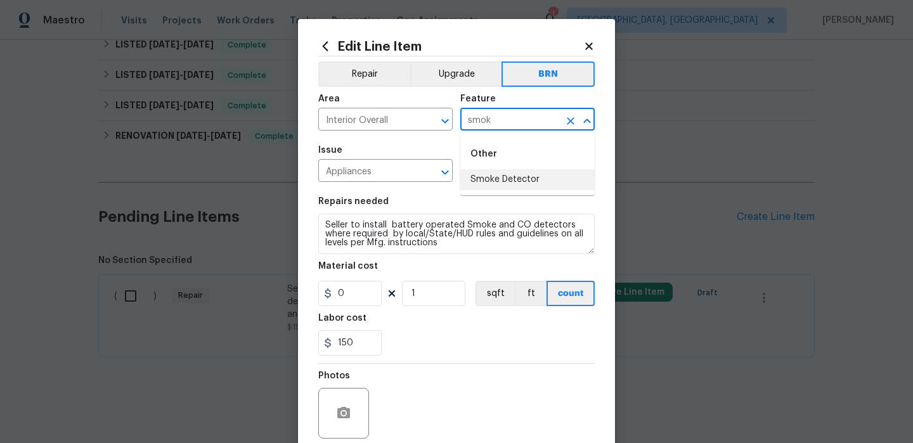
click at [491, 180] on li "Smoke Detector" at bounding box center [527, 179] width 134 height 21
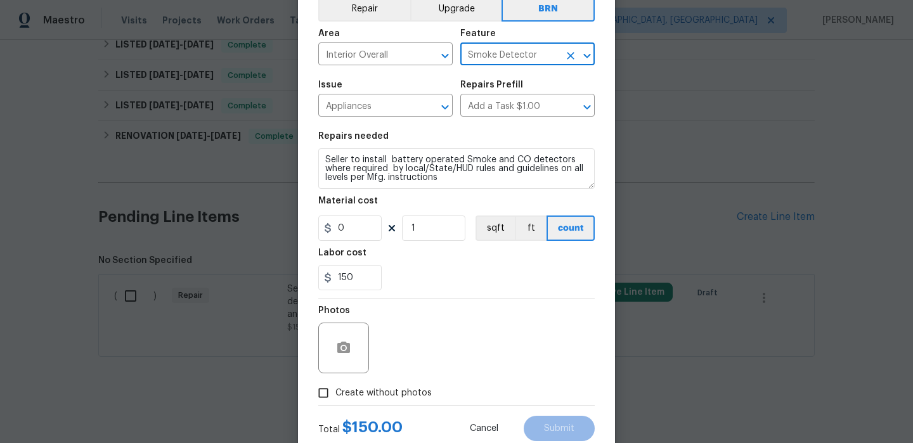
scroll to position [93, 0]
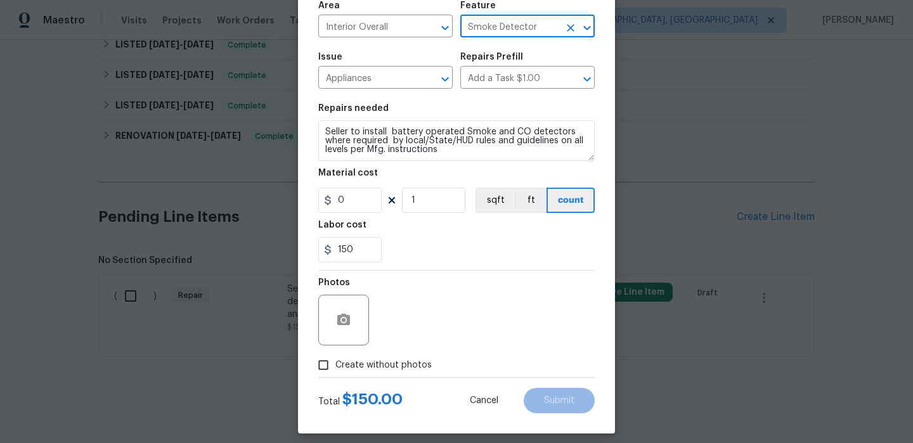
type input "Smoke Detector"
click at [341, 344] on div at bounding box center [343, 320] width 51 height 51
click at [341, 310] on button "button" at bounding box center [343, 320] width 30 height 30
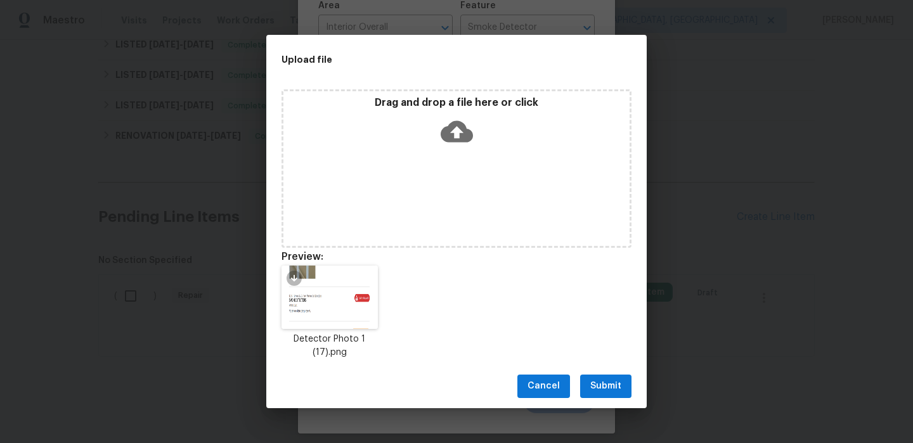
click at [606, 383] on span "Submit" at bounding box center [605, 386] width 31 height 16
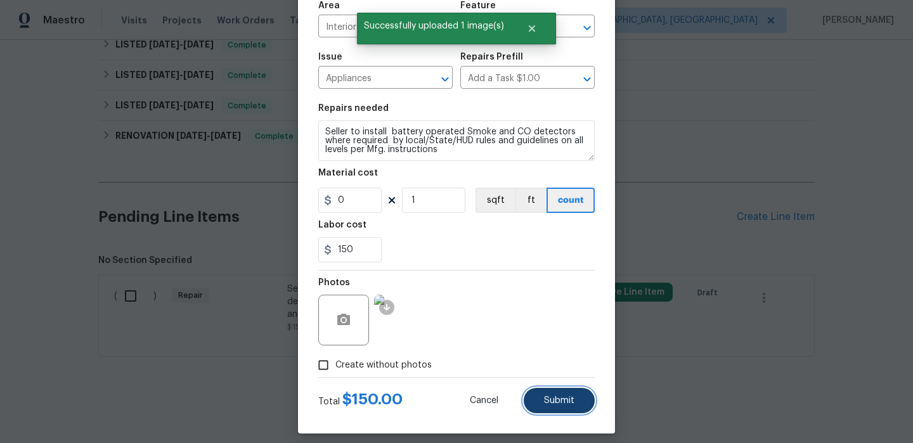
click at [560, 389] on button "Submit" at bounding box center [559, 400] width 71 height 25
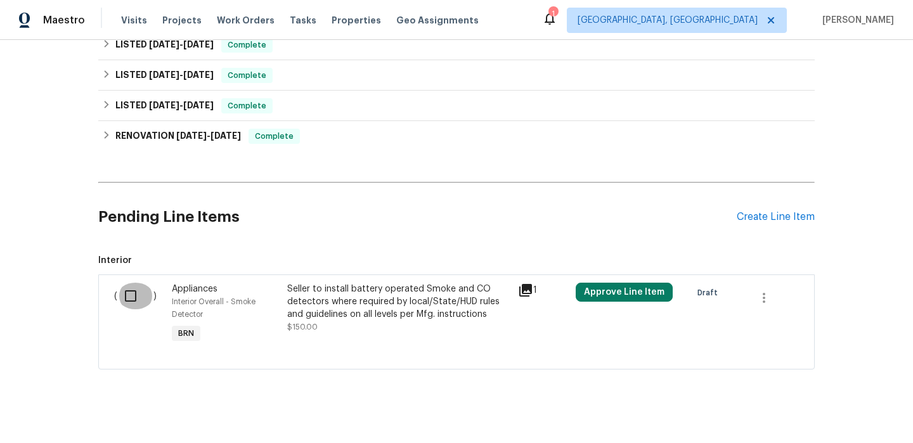
click at [129, 298] on input "checkbox" at bounding box center [135, 296] width 36 height 27
checkbox input "true"
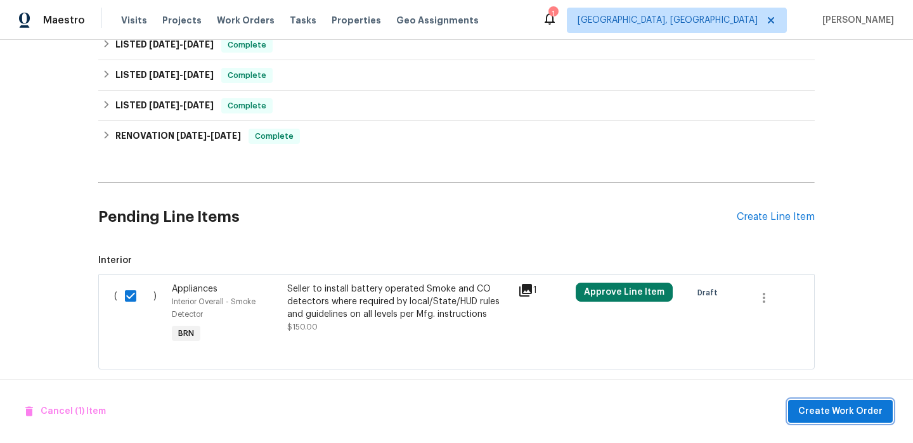
click at [839, 414] on span "Create Work Order" at bounding box center [840, 412] width 84 height 16
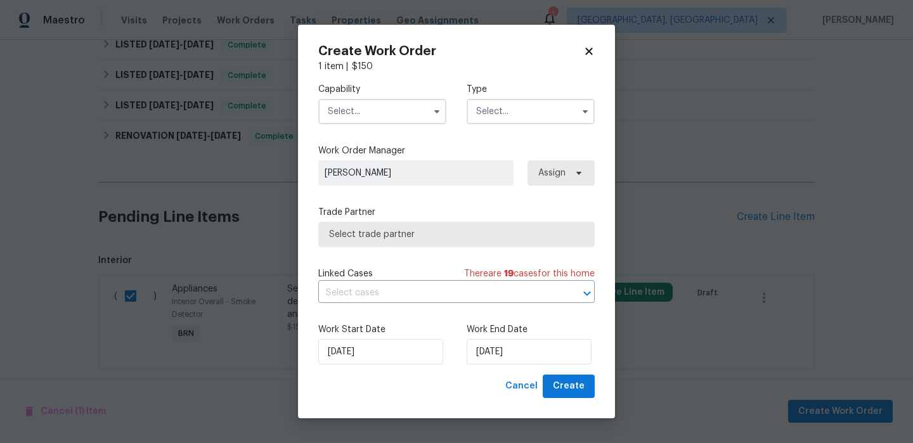
click at [386, 112] on input "text" at bounding box center [382, 111] width 128 height 25
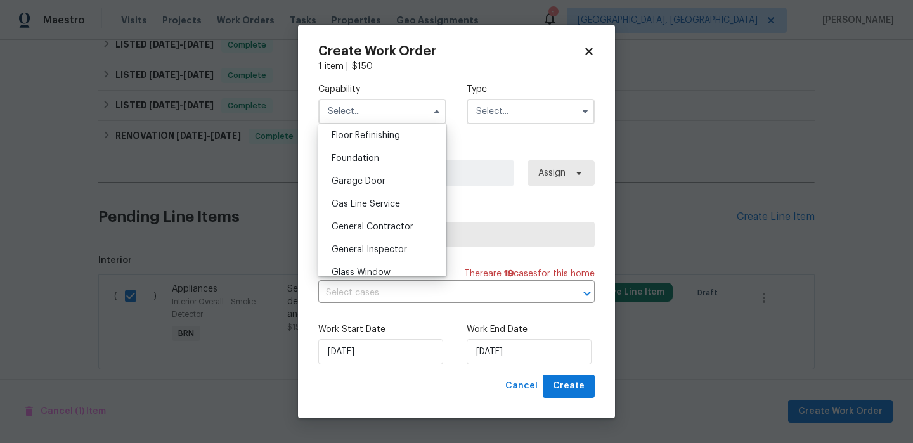
scroll to position [525, 0]
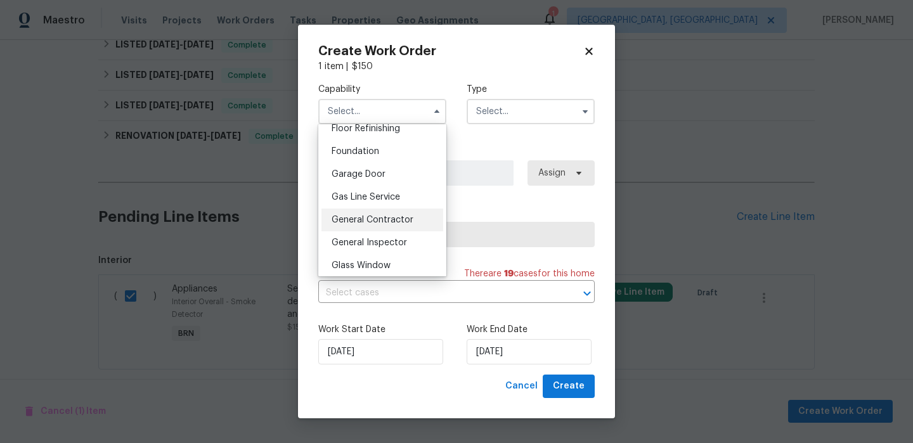
click at [382, 219] on span "General Contractor" at bounding box center [373, 220] width 82 height 9
type input "General Contractor"
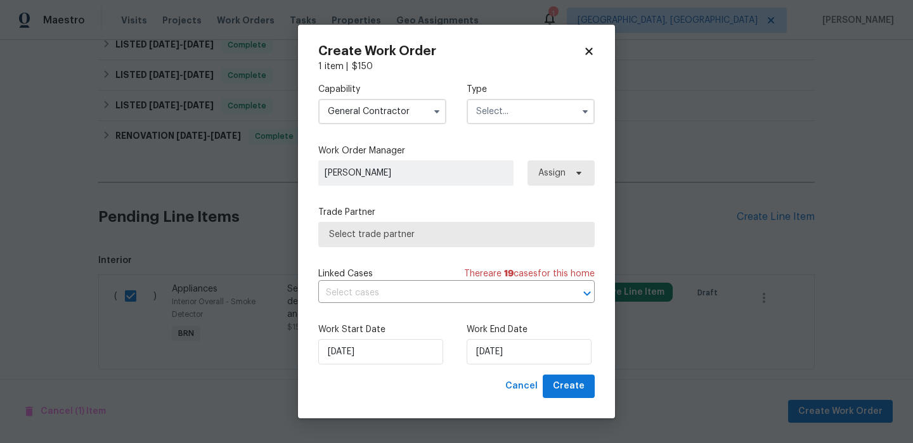
click at [510, 107] on input "text" at bounding box center [531, 111] width 128 height 25
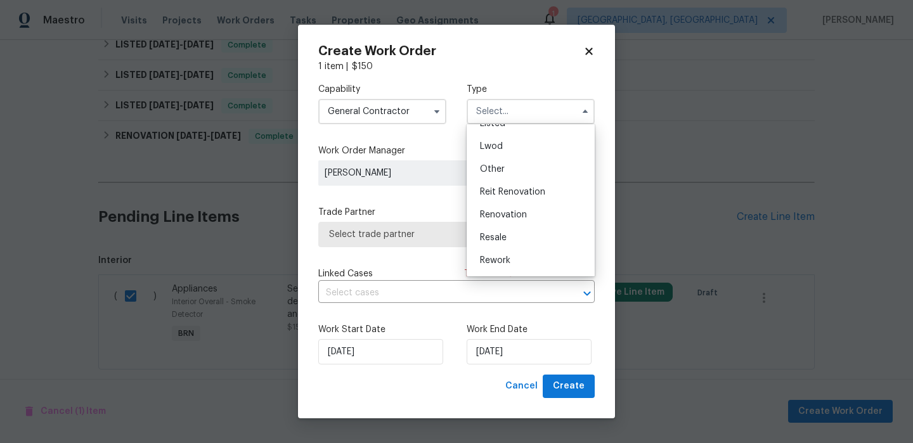
scroll to position [151, 0]
click at [508, 217] on div "Resale" at bounding box center [531, 216] width 122 height 23
type input "Resale"
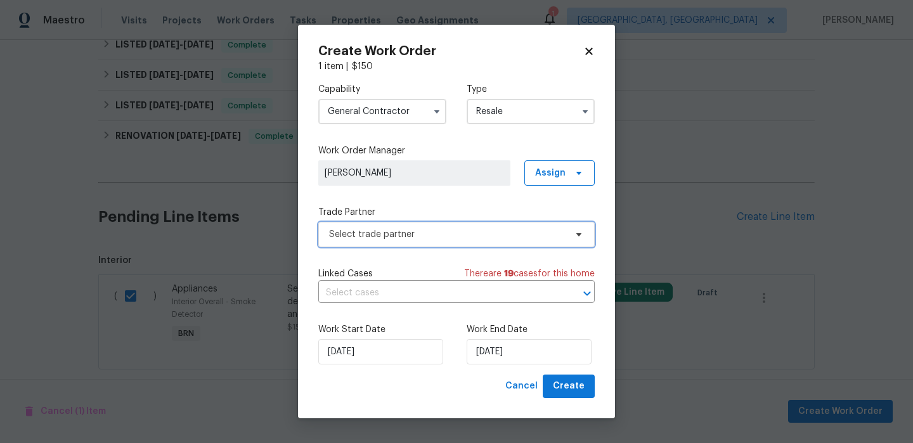
click at [404, 231] on span "Select trade partner" at bounding box center [447, 234] width 236 height 13
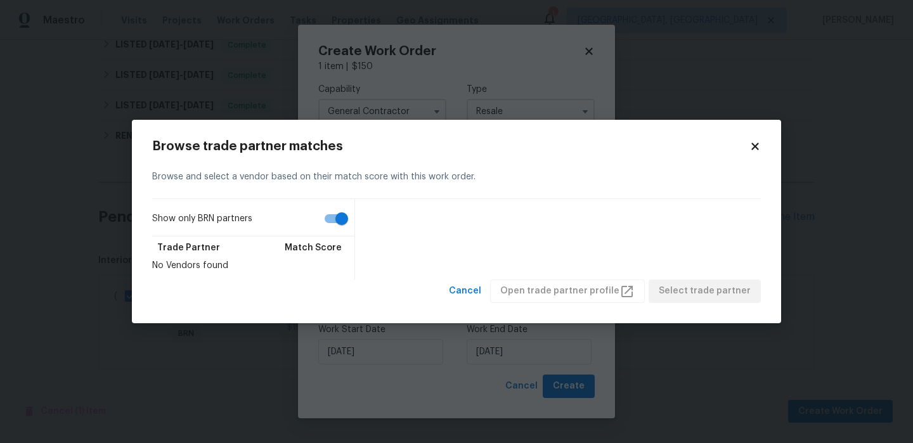
click at [328, 216] on input "Show only BRN partners" at bounding box center [342, 219] width 72 height 24
checkbox input "false"
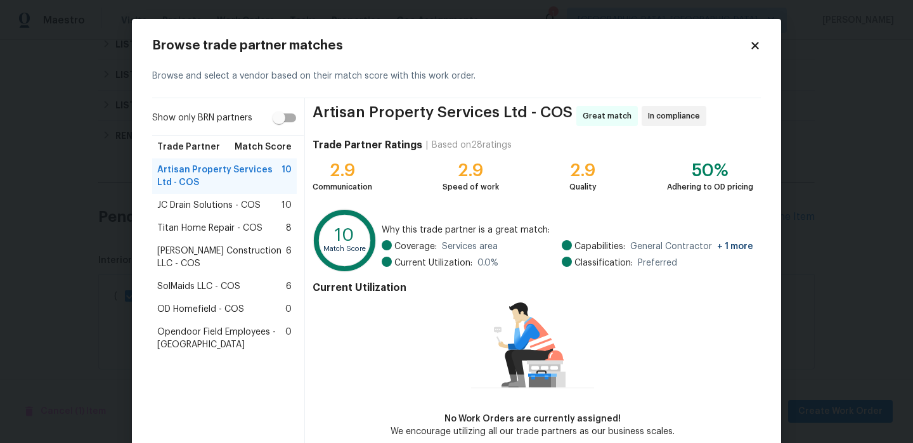
click at [185, 229] on span "Titan Home Repair - COS" at bounding box center [209, 228] width 105 height 13
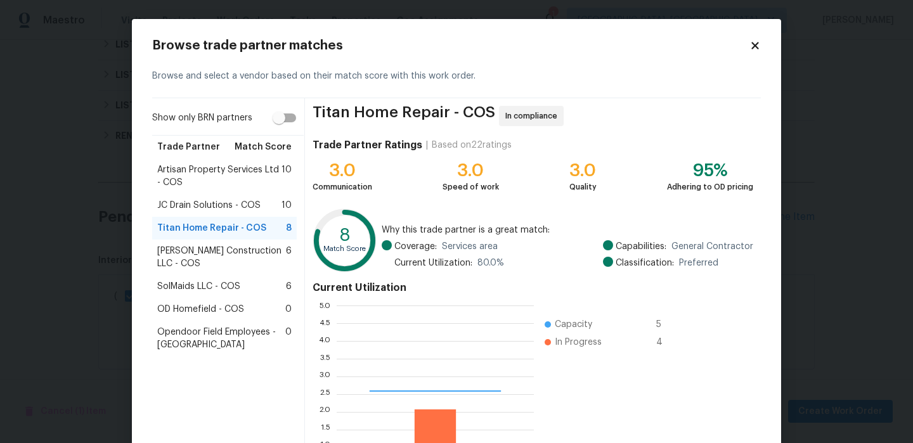
scroll to position [178, 197]
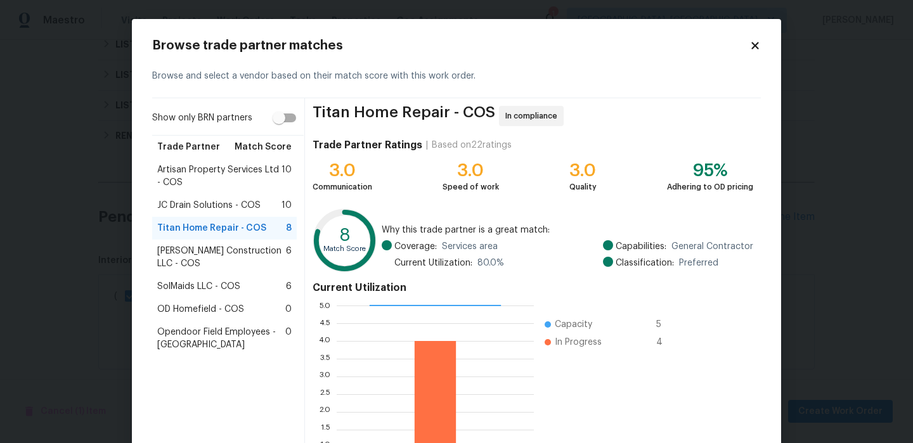
click at [217, 176] on span "Artisan Property Services Ltd - COS" at bounding box center [219, 176] width 124 height 25
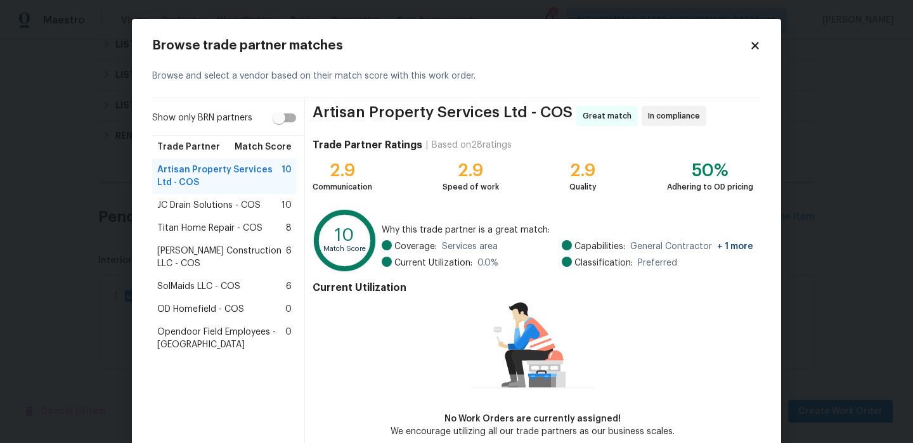
scroll to position [64, 0]
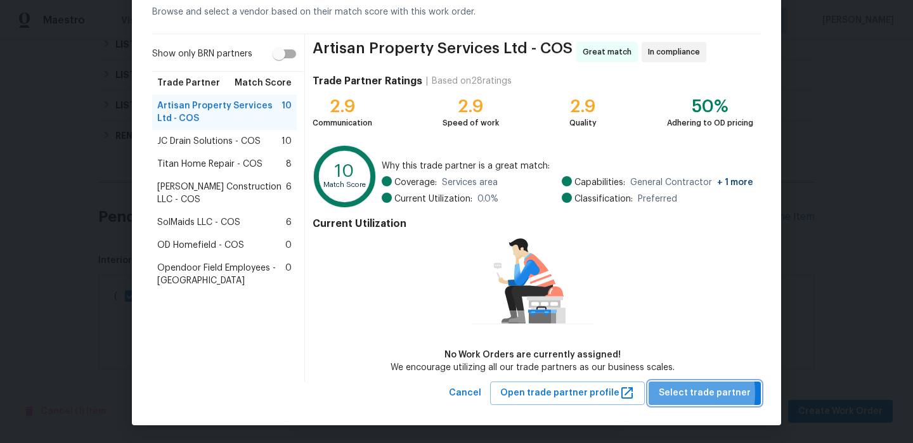
click at [672, 392] on span "Select trade partner" at bounding box center [705, 393] width 92 height 16
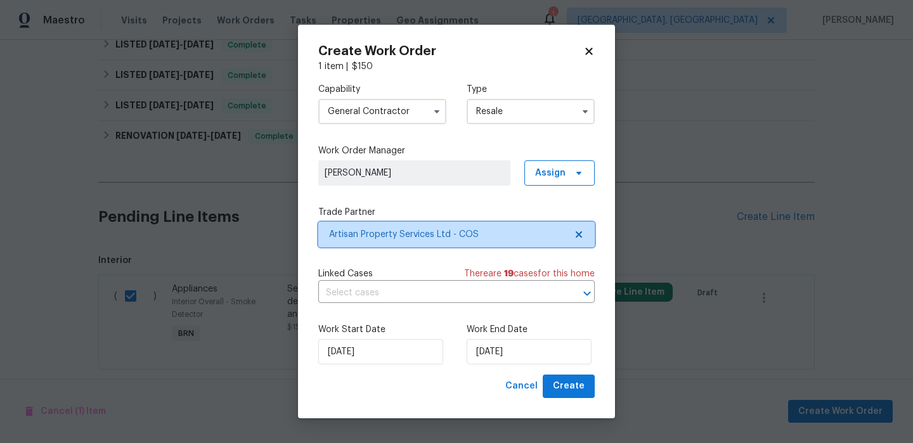
scroll to position [0, 0]
click at [392, 306] on div "Capability General Contractor Type Resale Work Order Manager Ananthi Mahendran …" at bounding box center [456, 224] width 276 height 302
click at [389, 300] on input "text" at bounding box center [438, 293] width 241 height 20
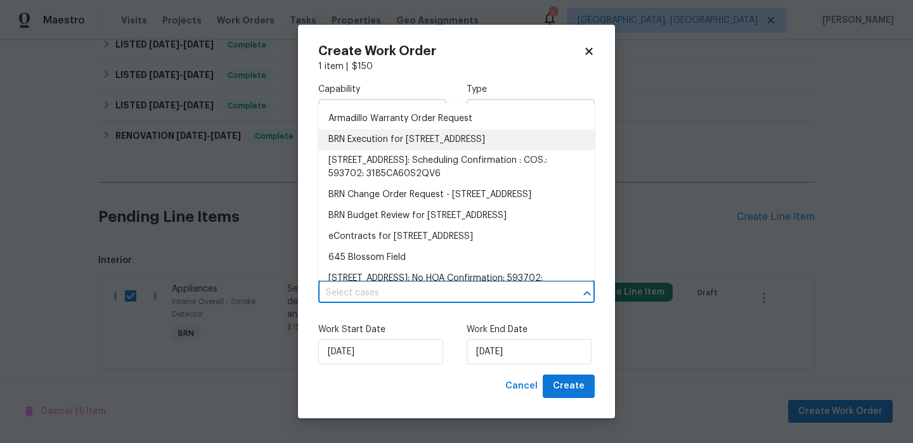
click at [360, 140] on li "BRN Execution for 645 Blossom Field Rd, Fountain, CO 80817" at bounding box center [456, 139] width 276 height 21
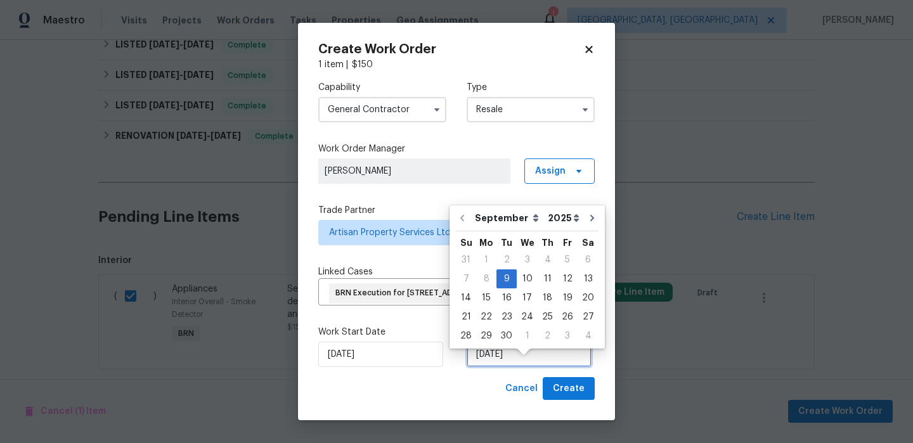
click at [497, 367] on input "09/09/2025" at bounding box center [529, 354] width 125 height 25
click at [539, 280] on div "11" at bounding box center [548, 279] width 20 height 18
type input "11/09/2025"
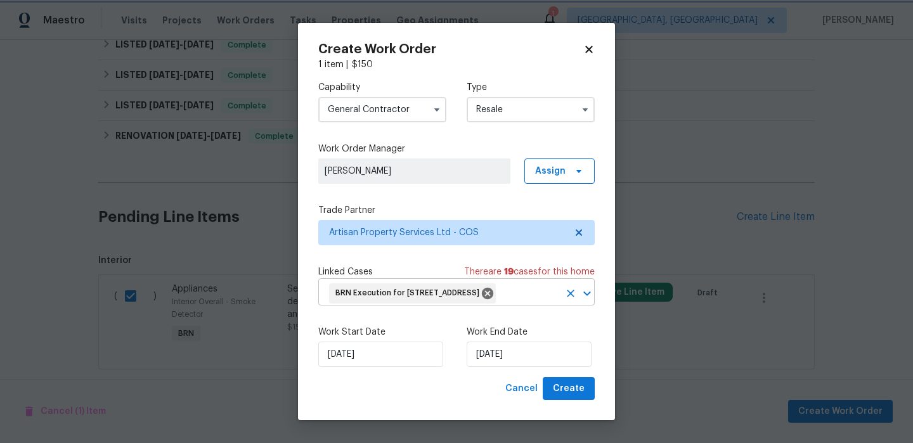
scroll to position [13, 0]
click at [559, 388] on span "Create" at bounding box center [569, 389] width 32 height 16
checkbox input "false"
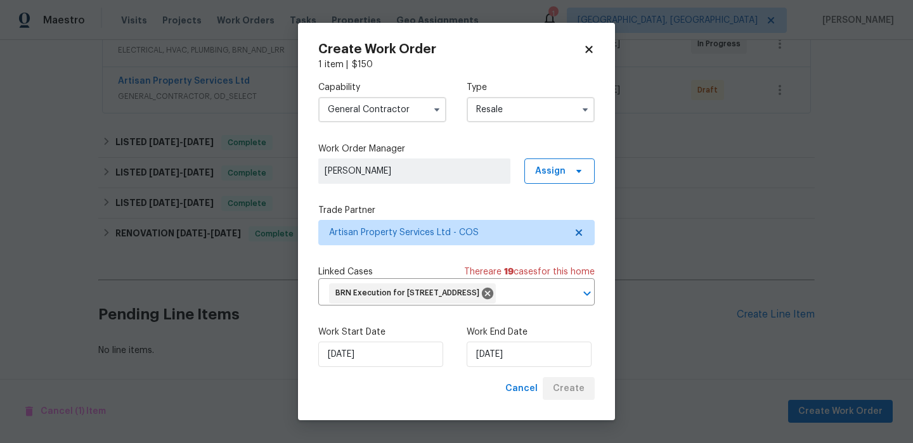
scroll to position [262, 0]
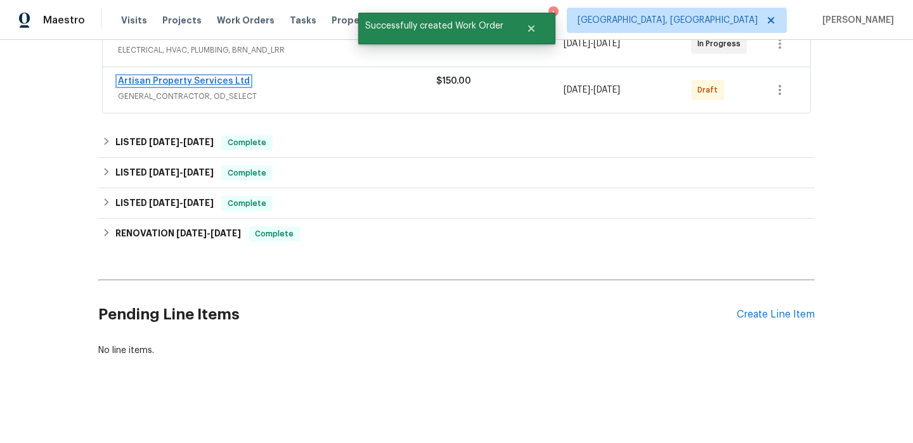
click at [155, 85] on link "Artisan Property Services Ltd" at bounding box center [184, 81] width 132 height 9
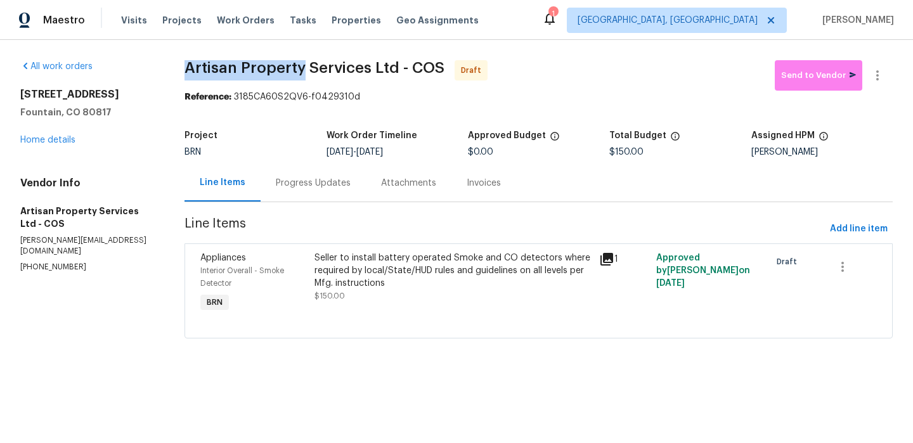
drag, startPoint x: 172, startPoint y: 66, endPoint x: 299, endPoint y: 66, distance: 127.4
click at [299, 66] on div "All work orders 645 Blossom Field Rd Fountain, CO 80817 Home details Vendor Inf…" at bounding box center [456, 207] width 913 height 334
copy span "Artisan Property"
click at [225, 120] on section "Artisan Property Services Ltd - COS Draft Send to Vendor Reference: 3185CA60S2Q…" at bounding box center [538, 207] width 708 height 294
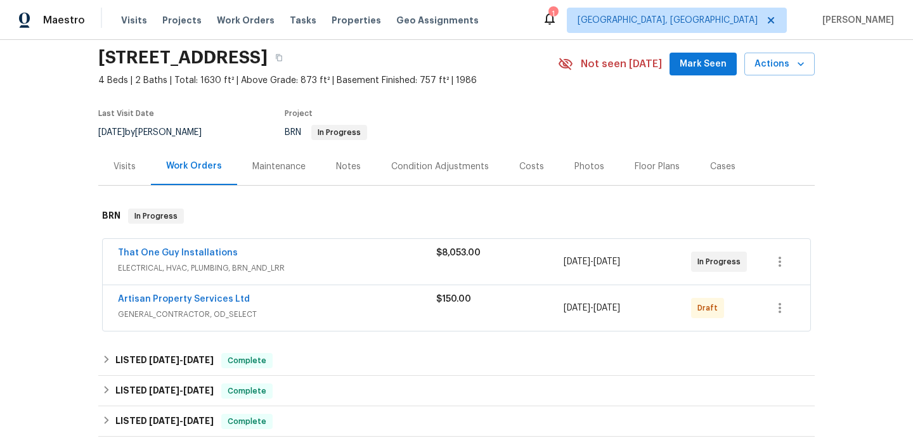
scroll to position [73, 0]
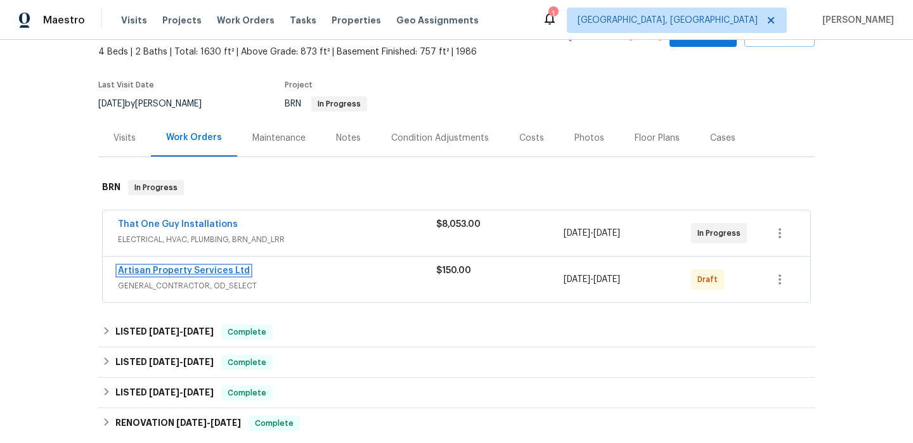
click at [165, 272] on link "Artisan Property Services Ltd" at bounding box center [184, 270] width 132 height 9
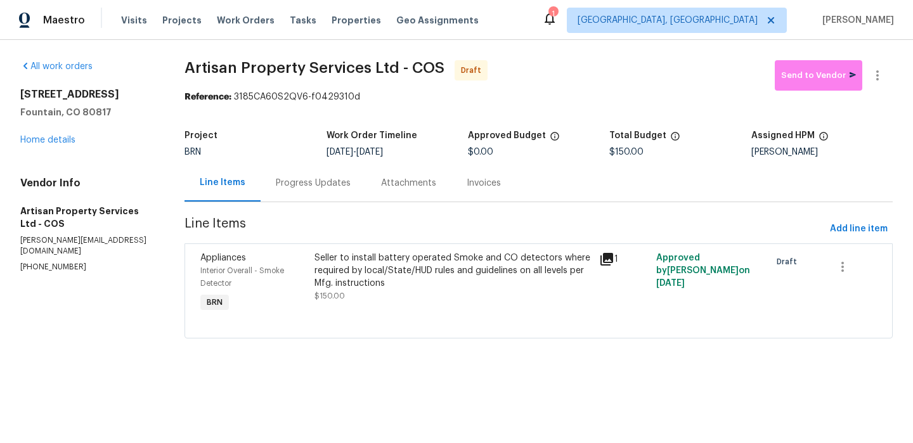
click at [306, 175] on div "Progress Updates" at bounding box center [313, 182] width 105 height 37
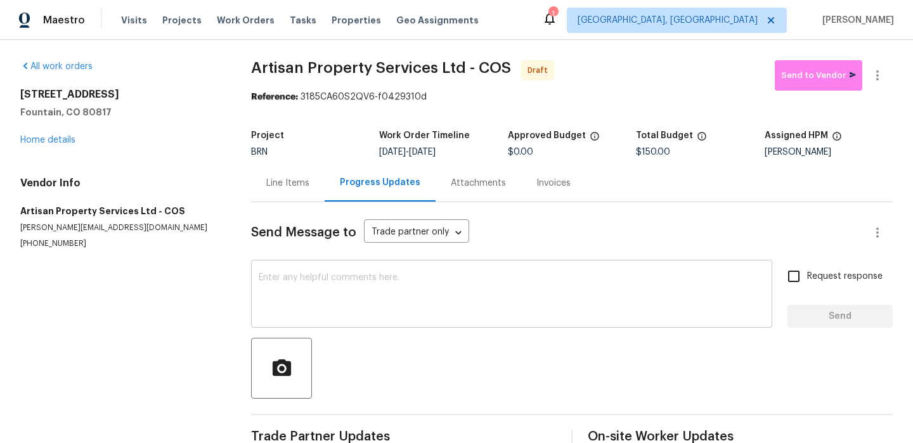
click at [297, 314] on textarea at bounding box center [512, 295] width 506 height 44
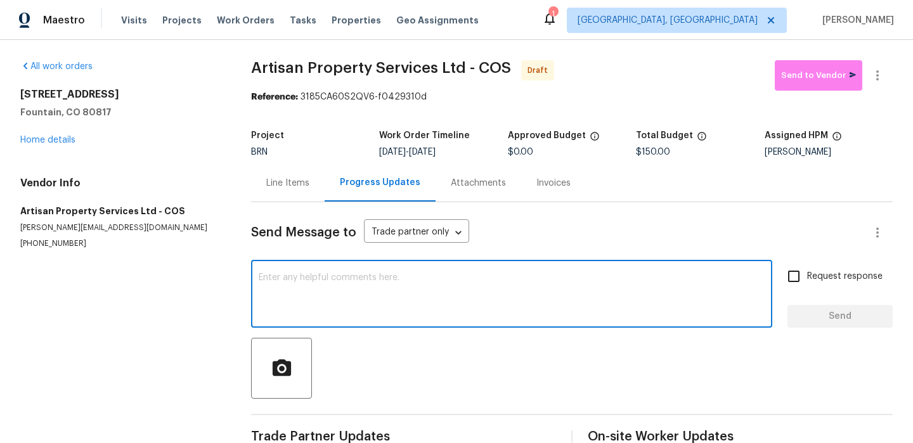
paste textarea "Hi, I'm Ananthi from Opendoor. Just wanted to check if you received the WO for …"
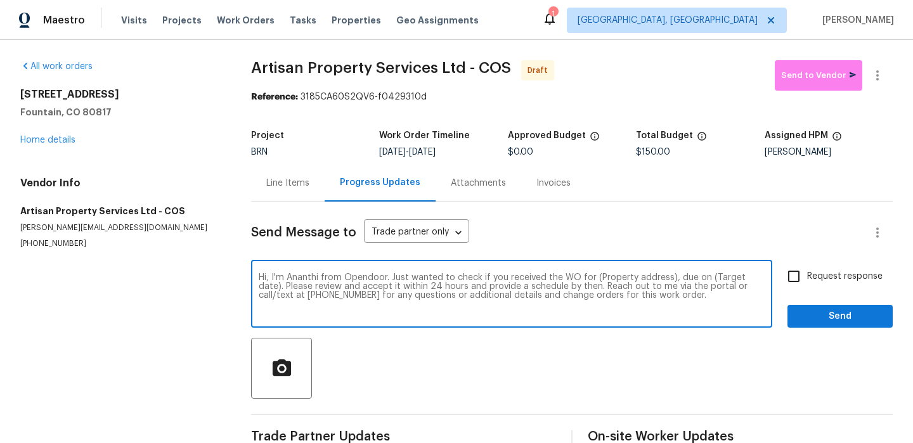
drag, startPoint x: 667, startPoint y: 278, endPoint x: 596, endPoint y: 278, distance: 71.0
click at [596, 278] on textarea "Hi, I'm Ananthi from Opendoor. Just wanted to check if you received the WO for …" at bounding box center [512, 295] width 506 height 44
paste textarea "[STREET_ADDRESS]"
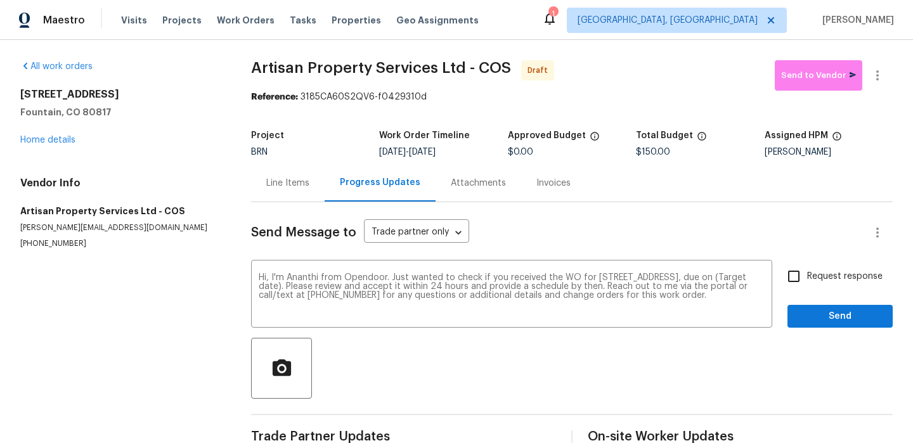
drag, startPoint x: 425, startPoint y: 153, endPoint x: 470, endPoint y: 153, distance: 45.0
click at [470, 153] on div "[DATE] - [DATE]" at bounding box center [443, 152] width 128 height 9
copy span "[DATE]"
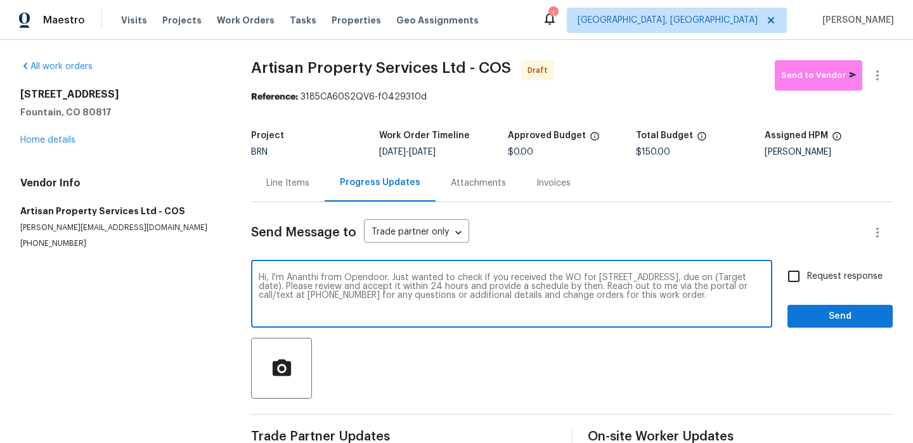
drag, startPoint x: 373, startPoint y: 288, endPoint x: 324, endPoint y: 285, distance: 48.9
click at [324, 285] on textarea "Hi, I'm Ananthi from Opendoor. Just wanted to check if you received the WO for …" at bounding box center [512, 295] width 506 height 44
paste textarea "9/11/2025"
type textarea "Hi, I'm Ananthi from Opendoor. Just wanted to check if you received the WO for …"
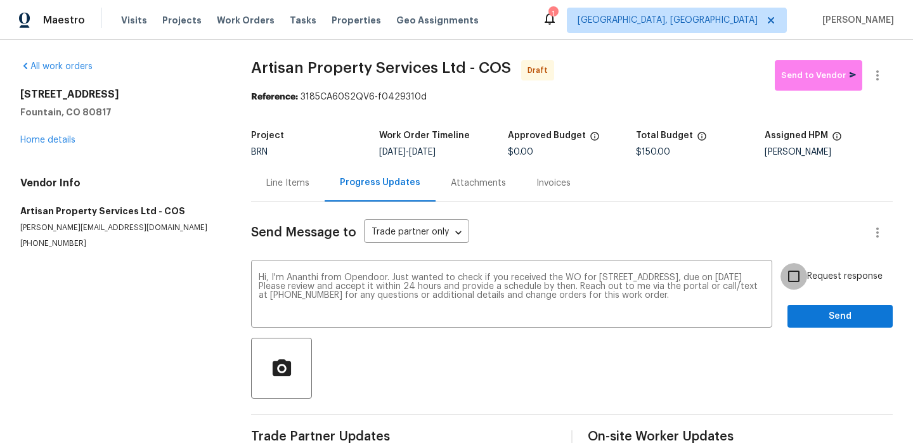
click at [787, 275] on input "Request response" at bounding box center [793, 276] width 27 height 27
checkbox input "true"
click at [807, 313] on span "Send" at bounding box center [840, 317] width 85 height 16
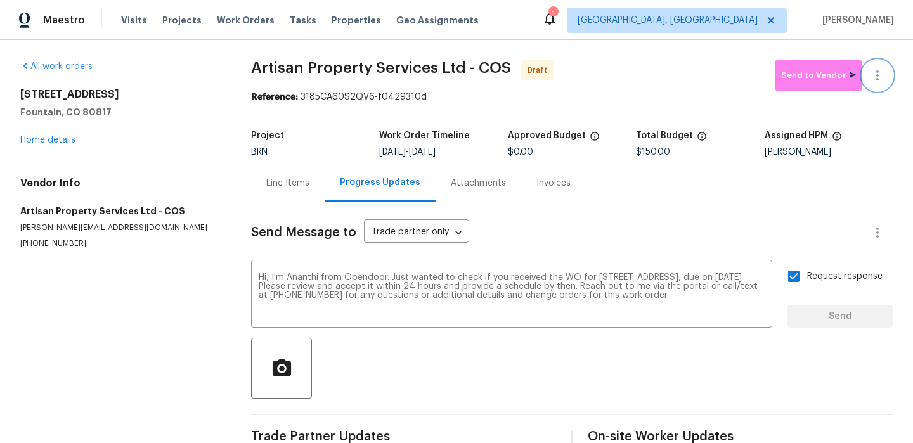
click at [874, 70] on icon "button" at bounding box center [877, 75] width 15 height 15
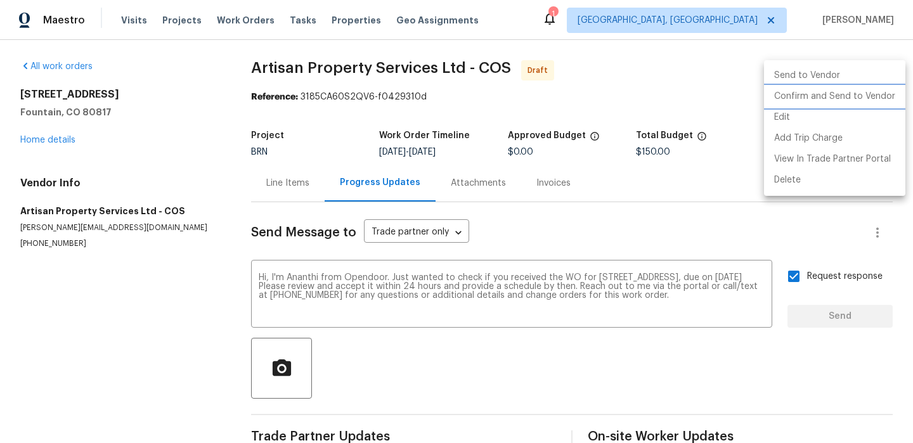
click at [803, 96] on li "Confirm and Send to Vendor" at bounding box center [834, 96] width 141 height 21
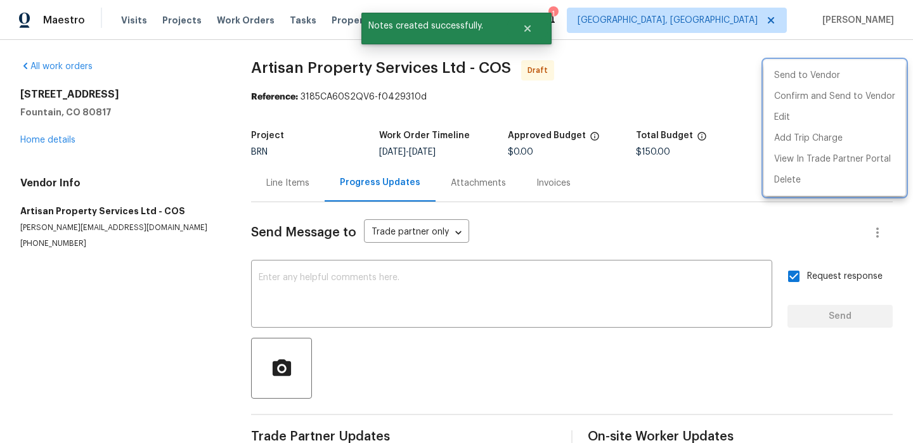
click at [288, 89] on div at bounding box center [456, 221] width 913 height 443
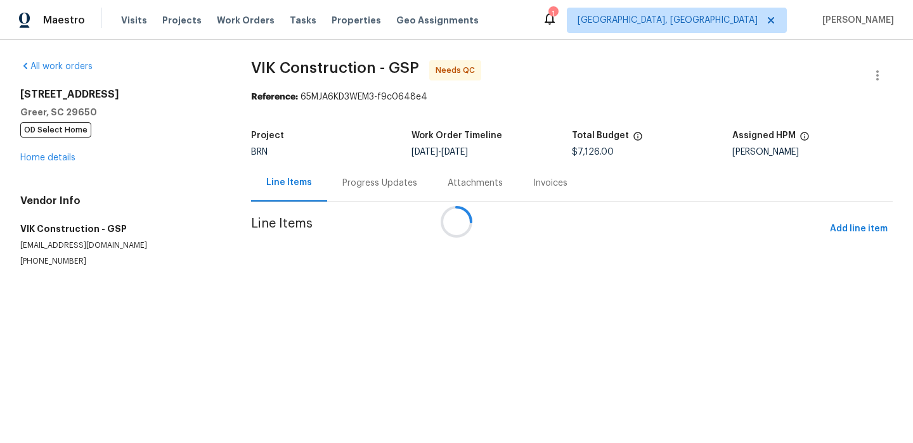
click at [337, 185] on div at bounding box center [456, 221] width 913 height 443
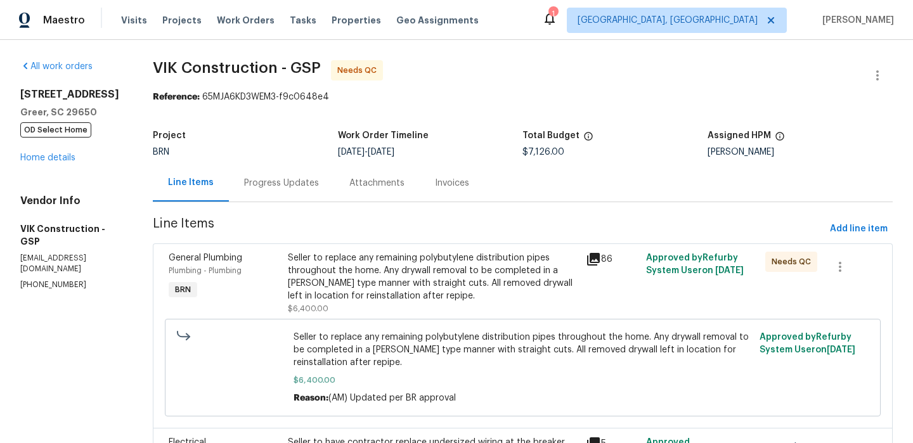
click at [334, 181] on div "Progress Updates" at bounding box center [281, 182] width 105 height 37
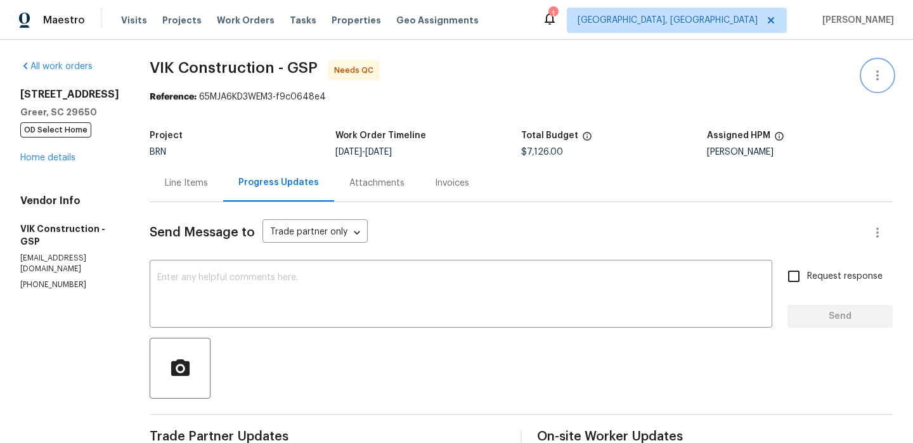
click at [876, 68] on icon "button" at bounding box center [877, 75] width 15 height 15
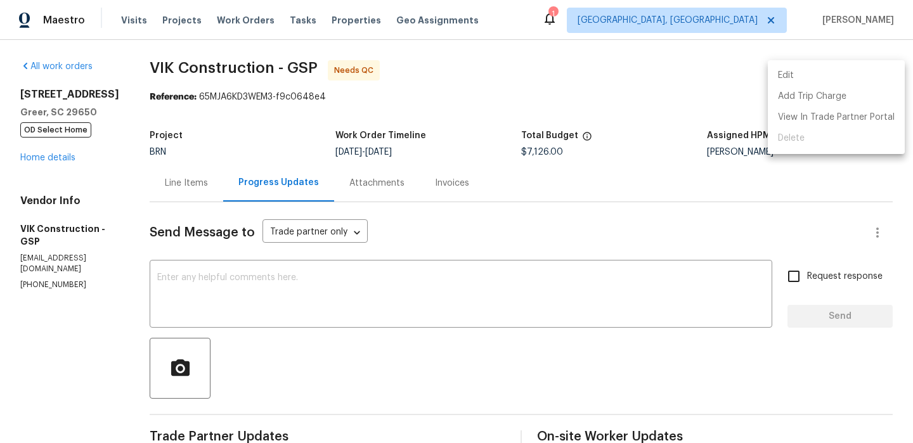
click at [846, 68] on li "Edit" at bounding box center [836, 75] width 137 height 21
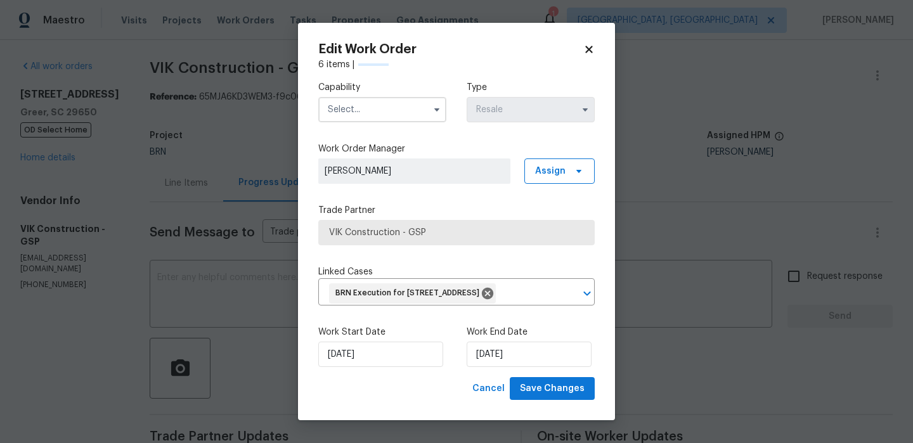
click at [392, 108] on input "text" at bounding box center [382, 109] width 128 height 25
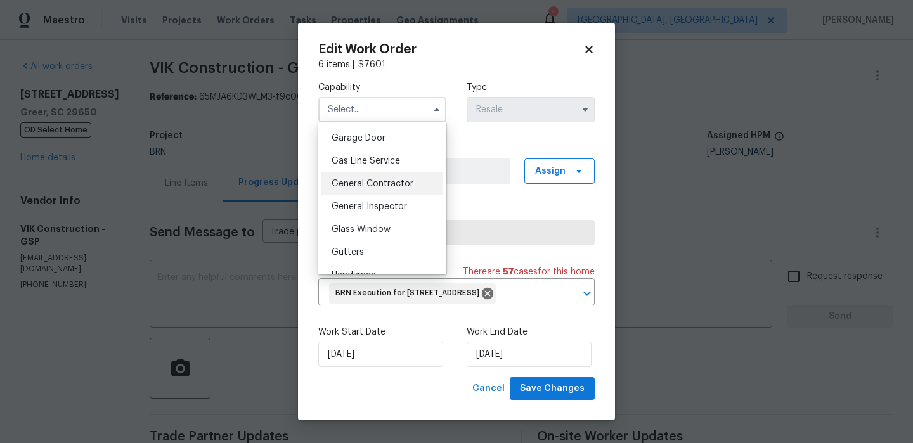
scroll to position [552, 0]
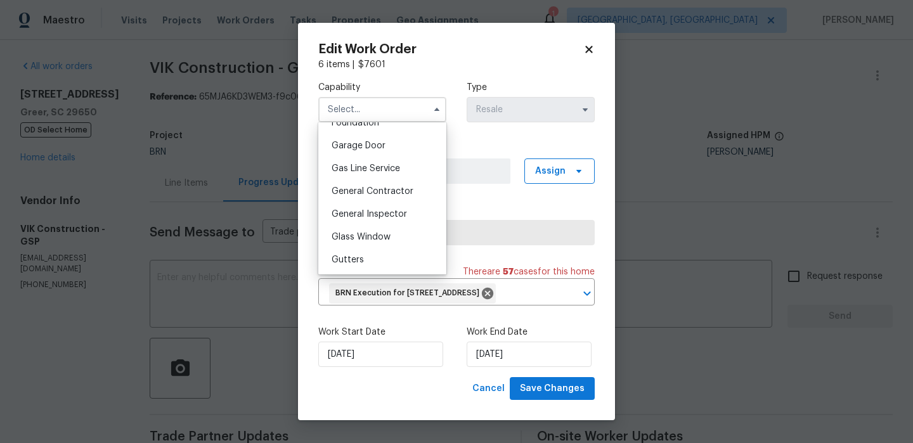
click at [376, 197] on div "General Contractor" at bounding box center [382, 191] width 122 height 23
type input "General Contractor"
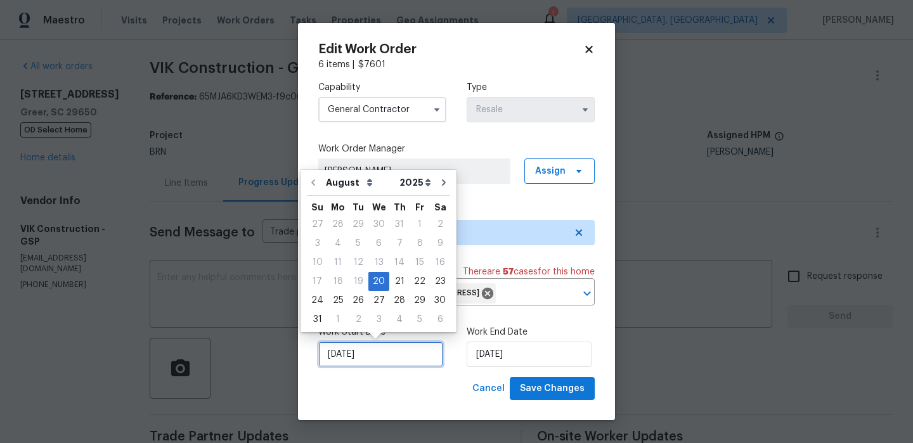
click at [369, 356] on input "[DATE]" at bounding box center [380, 354] width 125 height 25
click at [430, 307] on div "30" at bounding box center [440, 301] width 20 height 18
type input "30/08/2025"
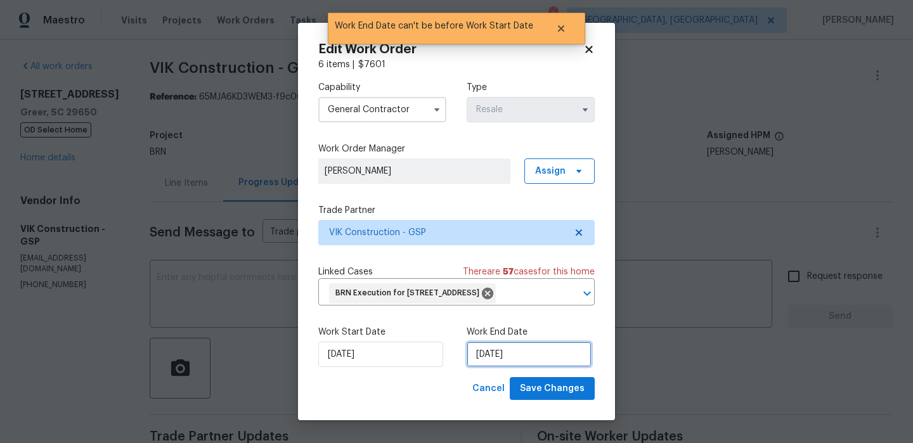
click at [469, 349] on input "30/08/2025" at bounding box center [529, 354] width 125 height 25
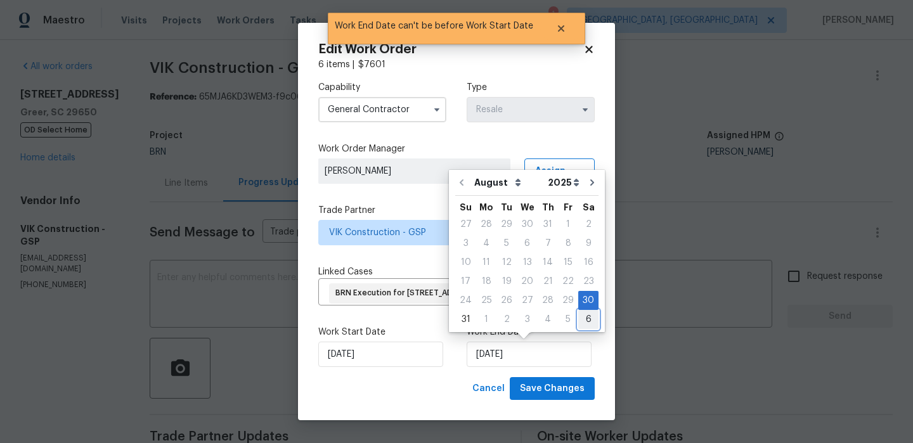
click at [578, 316] on div "6" at bounding box center [588, 320] width 20 height 18
type input "06/09/2025"
select select "8"
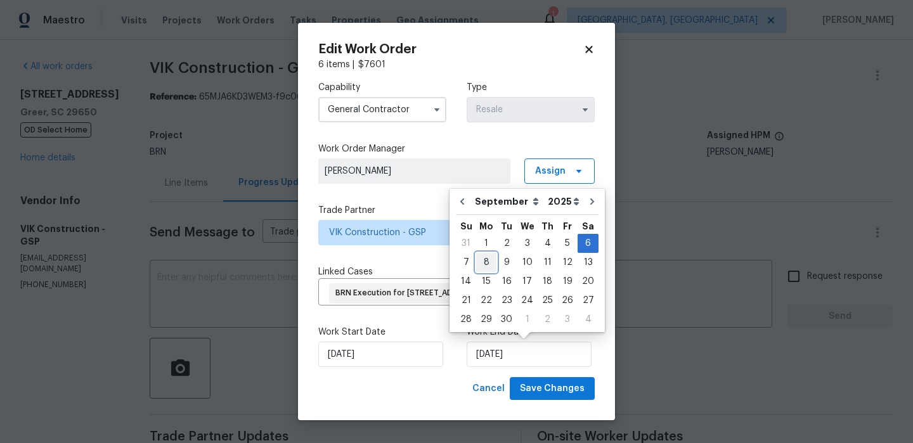
click at [489, 265] on div "8" at bounding box center [486, 263] width 20 height 18
type input "08/09/2025"
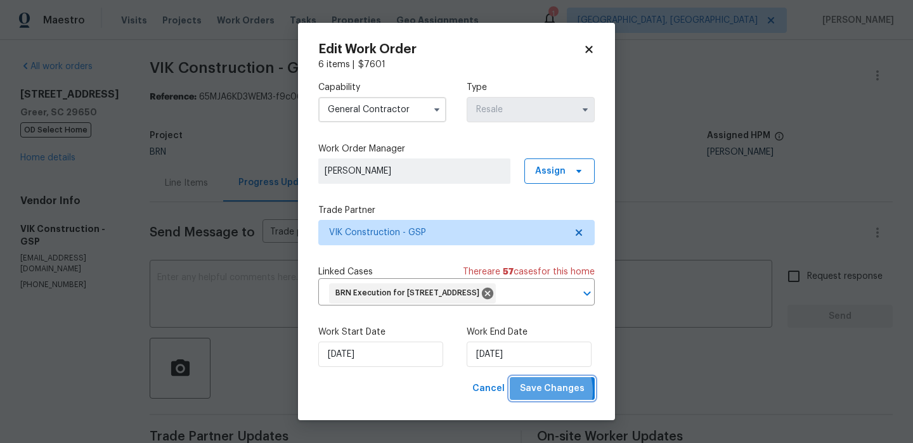
click at [540, 391] on span "Save Changes" at bounding box center [552, 389] width 65 height 16
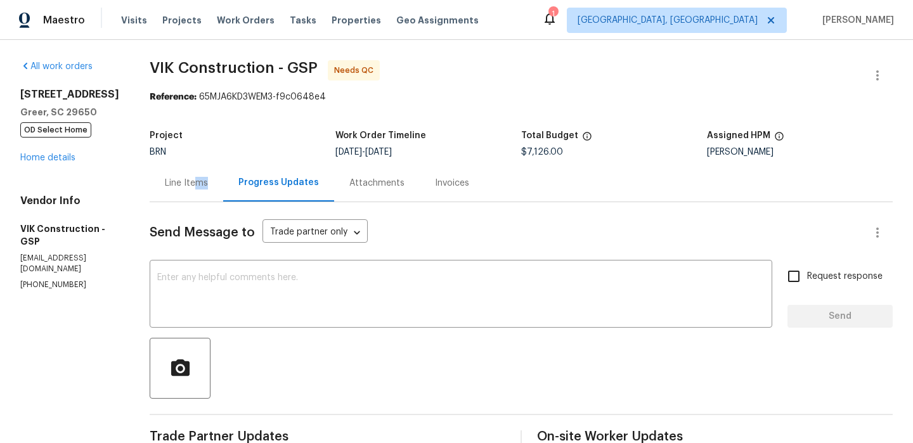
click at [219, 190] on div "Line Items" at bounding box center [187, 182] width 74 height 37
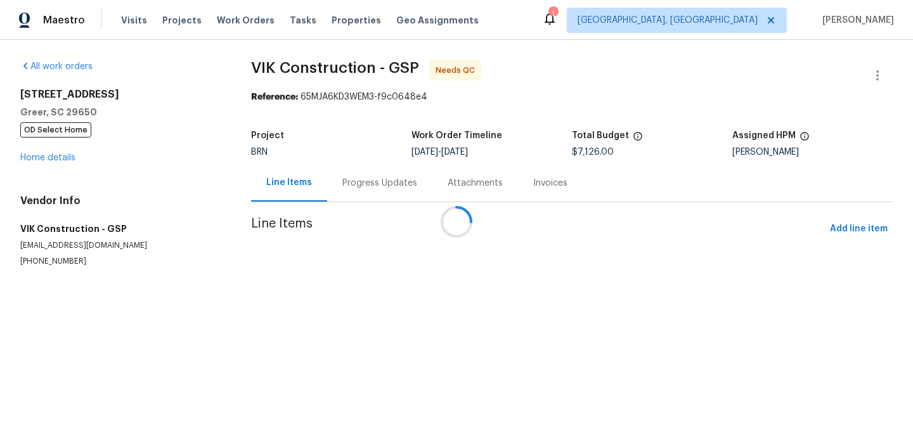
click at [401, 263] on div at bounding box center [456, 221] width 913 height 443
click at [377, 275] on div at bounding box center [456, 221] width 913 height 443
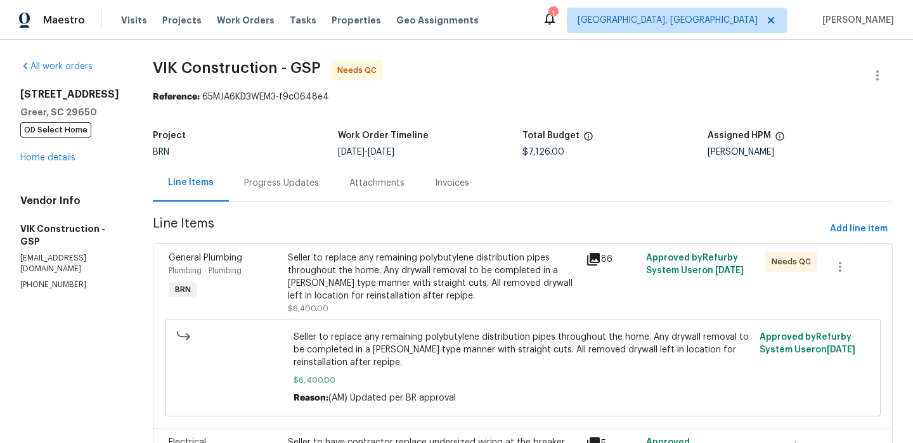
click at [386, 269] on div "Seller to replace any remaining polybutylene distribution pipes throughout the …" at bounding box center [433, 277] width 291 height 51
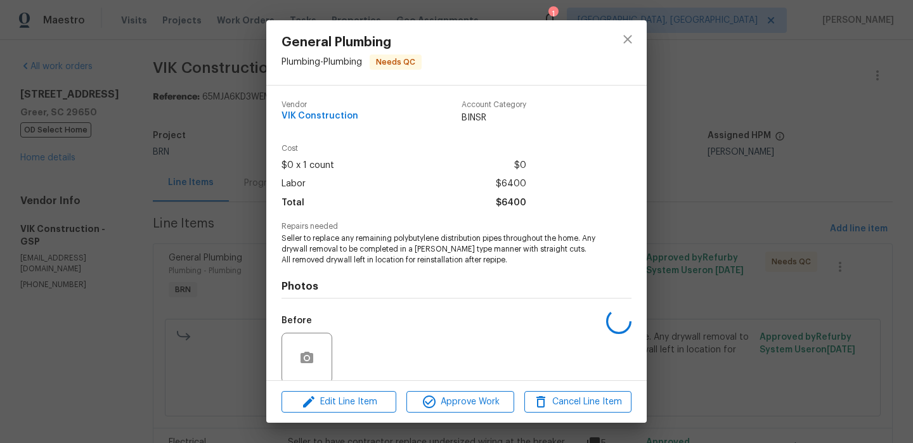
scroll to position [98, 0]
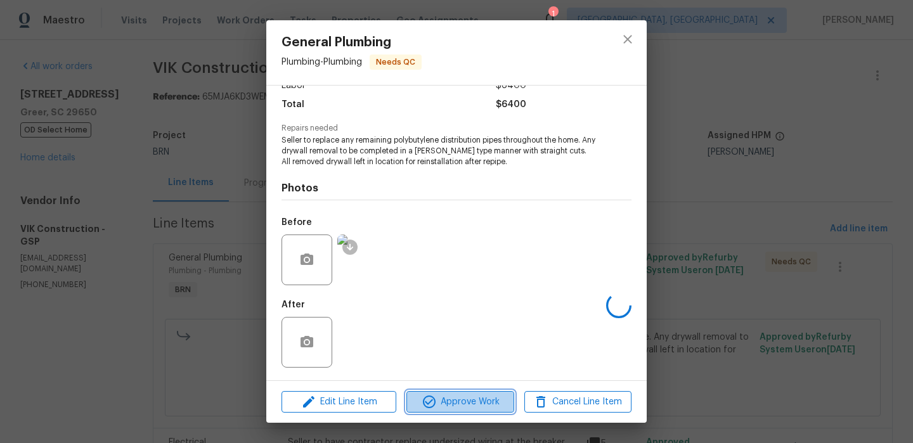
click at [443, 404] on span "Approve Work" at bounding box center [460, 402] width 100 height 16
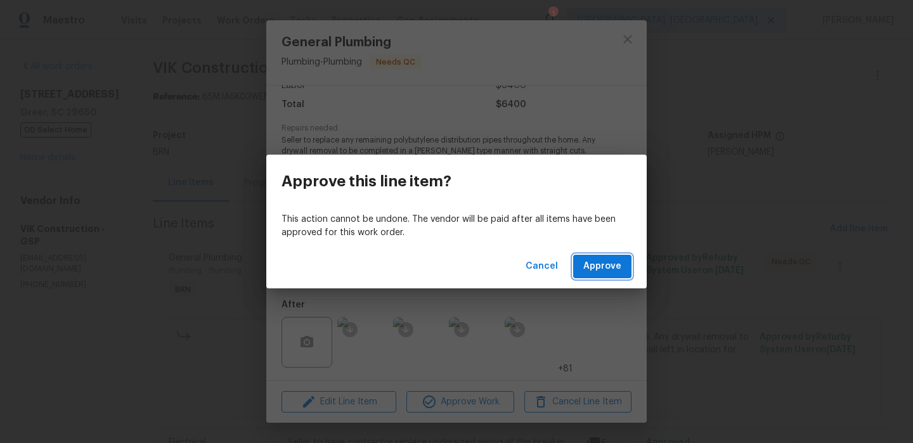
click at [591, 275] on button "Approve" at bounding box center [602, 266] width 58 height 23
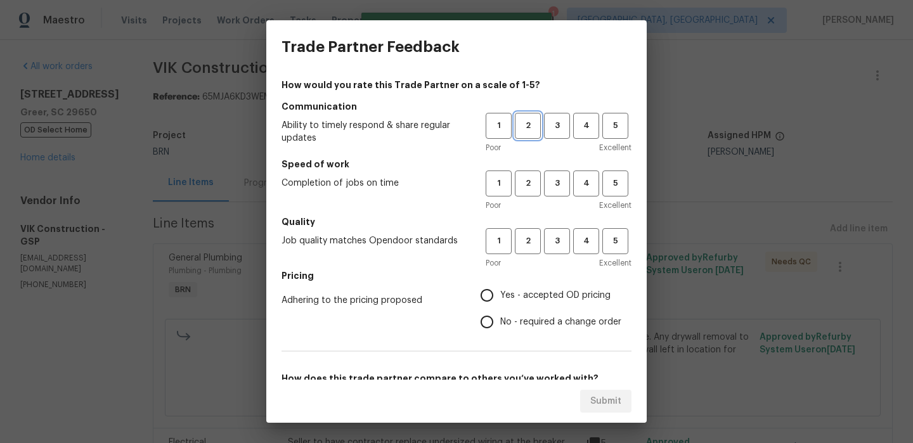
click at [531, 129] on span "2" at bounding box center [527, 126] width 23 height 15
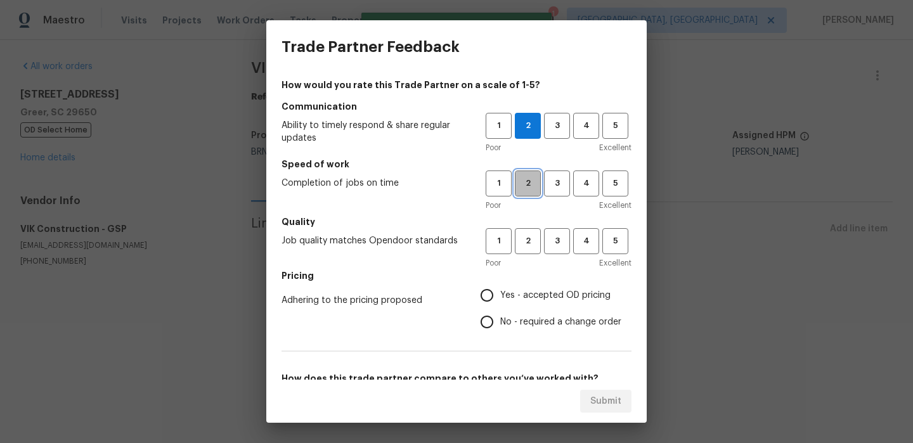
click at [529, 174] on button "2" at bounding box center [528, 184] width 26 height 26
click at [524, 242] on span "2" at bounding box center [527, 241] width 23 height 15
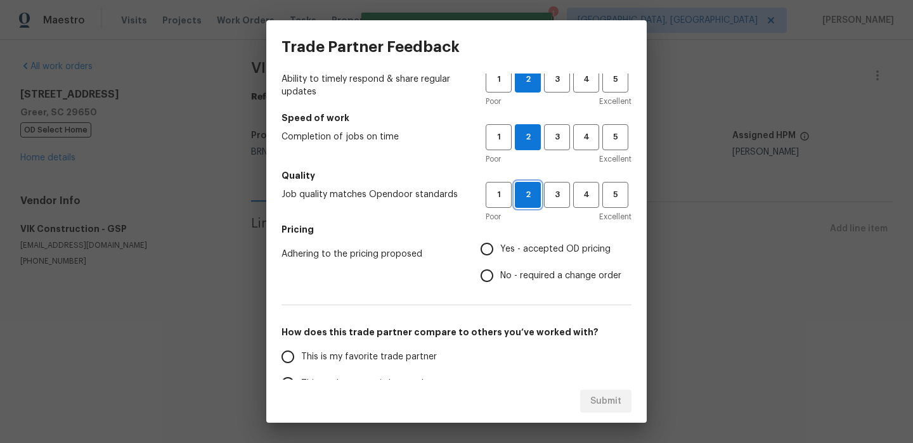
scroll to position [84, 0]
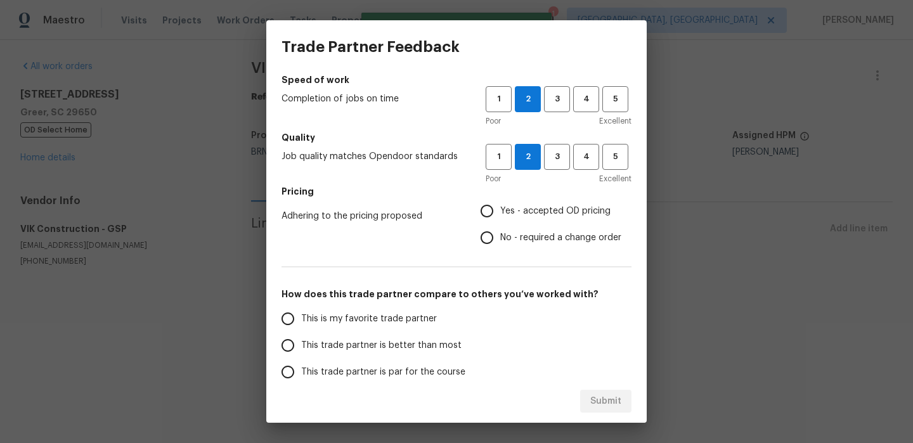
click at [497, 238] on input "No - required a change order" at bounding box center [487, 237] width 27 height 27
radio input "true"
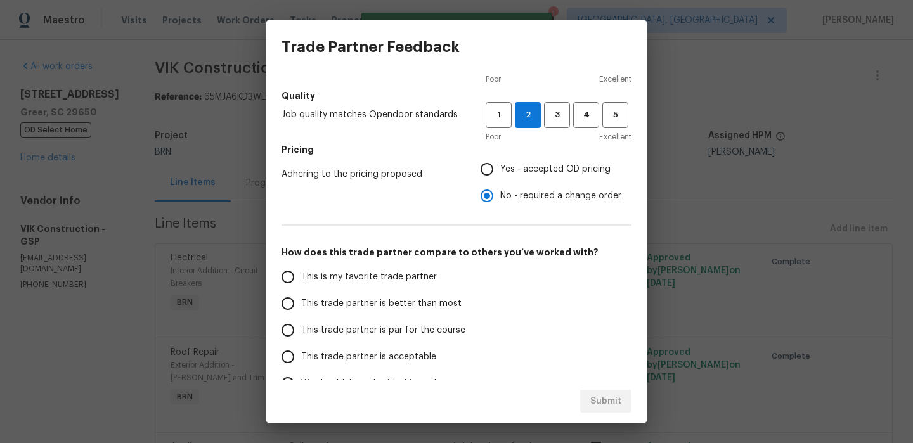
scroll to position [200, 0]
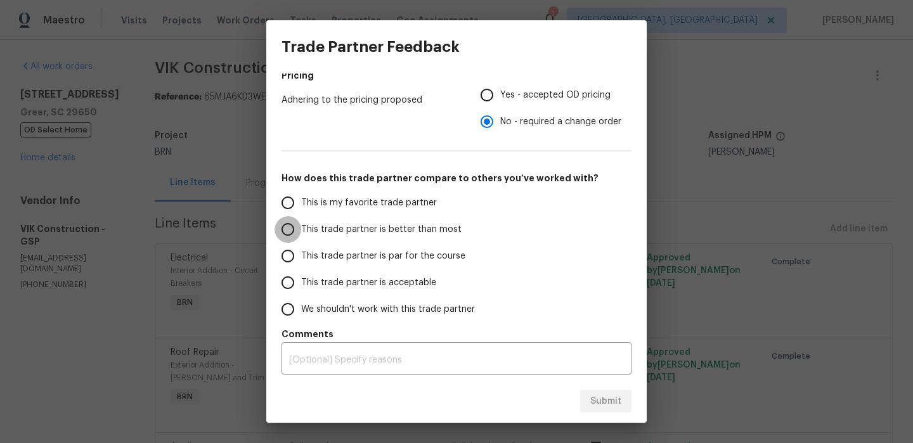
click at [293, 226] on input "This trade partner is better than most" at bounding box center [288, 229] width 27 height 27
click at [600, 397] on span "Submit" at bounding box center [605, 402] width 31 height 16
radio input "true"
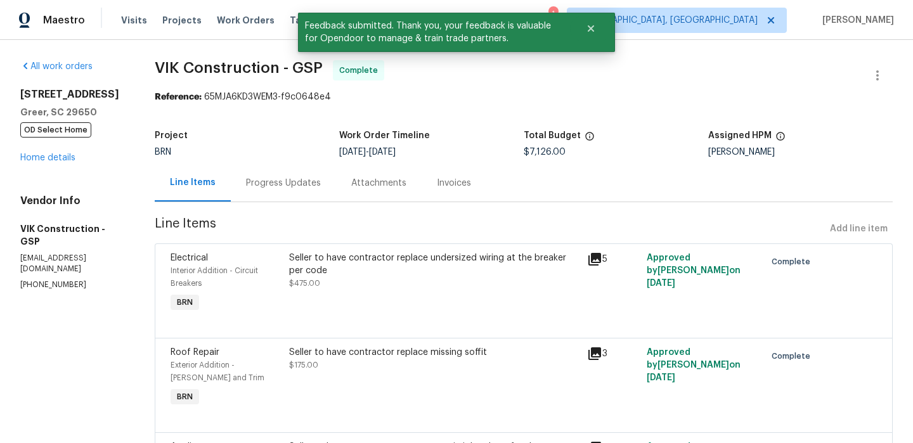
click at [302, 180] on div "Progress Updates" at bounding box center [283, 183] width 75 height 13
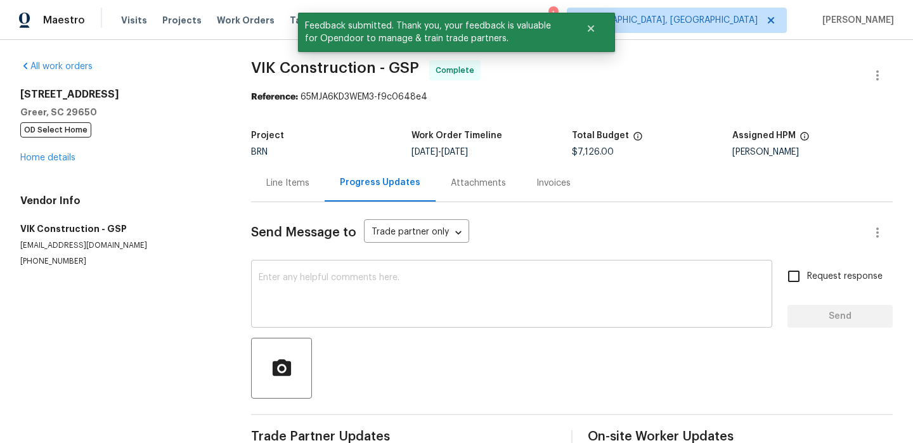
click at [318, 271] on div "x ​" at bounding box center [511, 295] width 521 height 65
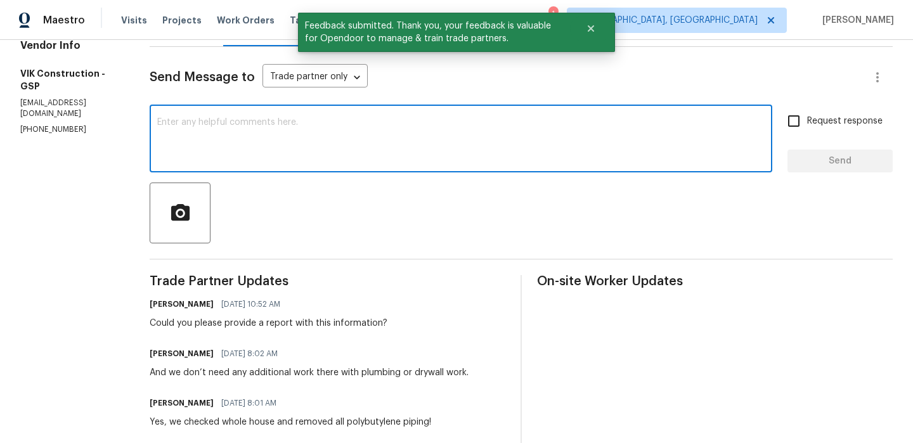
scroll to position [164, 0]
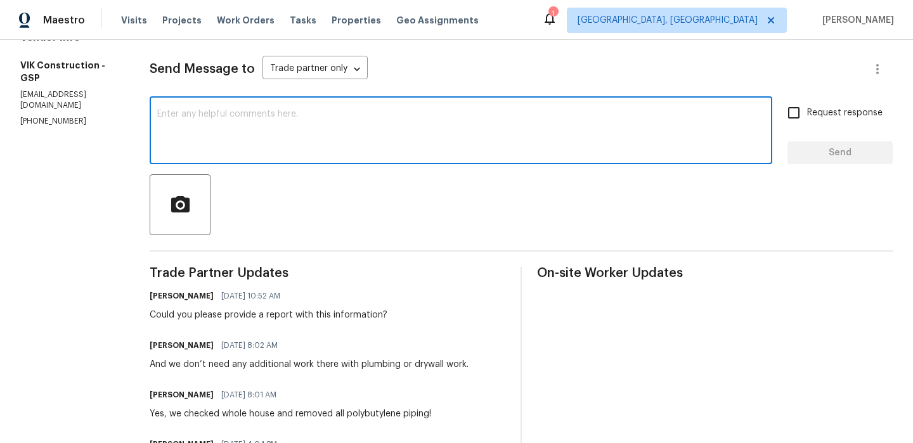
paste textarea "WO is approved, Please upload the invoice under the invoice section.Thanks"
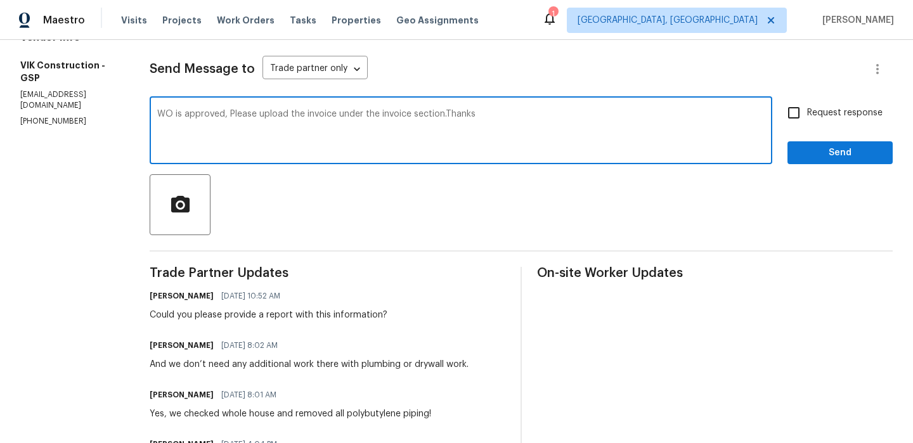
click at [324, 112] on textarea "WO is approved, Please upload the invoice under the invoice section.Thanks" at bounding box center [460, 132] width 607 height 44
type textarea "WO is approved, Please upload the detailed invoice under the invoice section.Th…"
click at [840, 117] on span "Request response" at bounding box center [844, 113] width 75 height 13
click at [807, 117] on input "Request response" at bounding box center [793, 113] width 27 height 27
checkbox input "true"
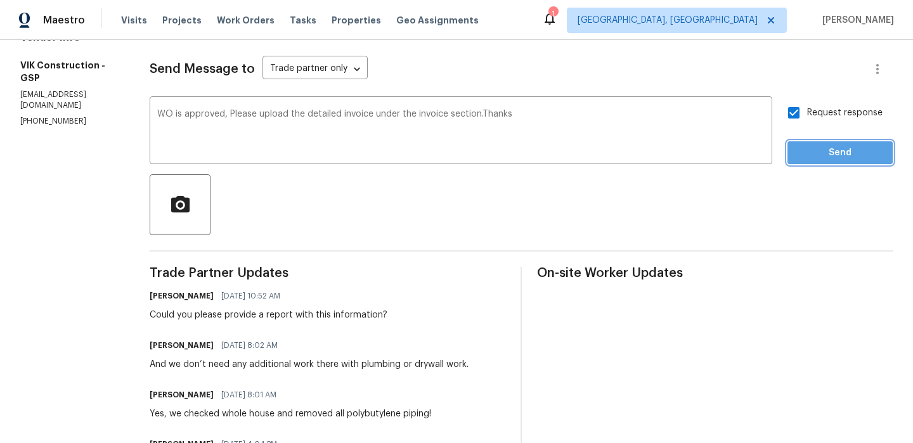
click at [820, 158] on span "Send" at bounding box center [840, 153] width 85 height 16
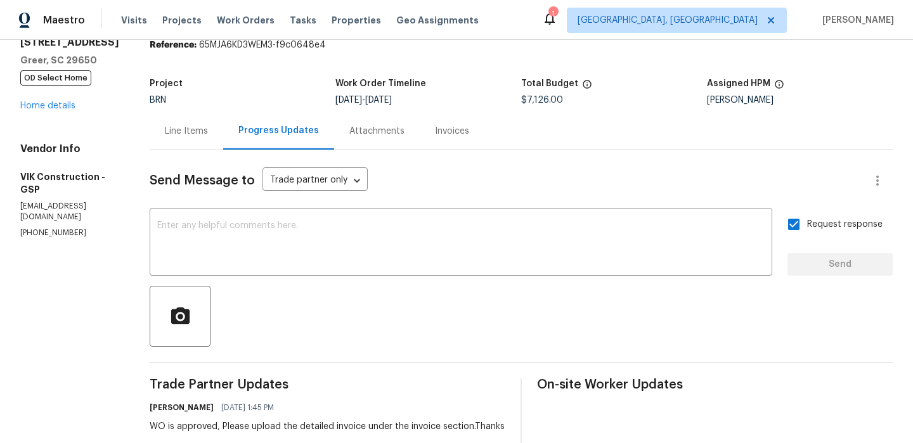
scroll to position [0, 0]
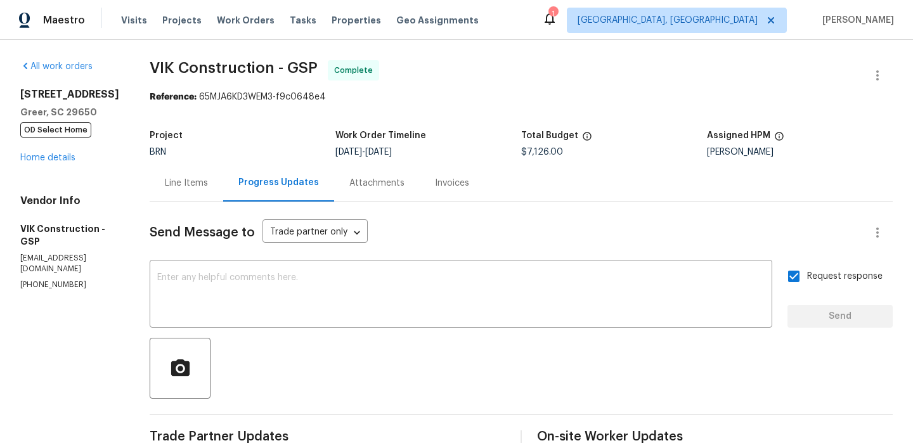
click at [208, 182] on div "Line Items" at bounding box center [186, 183] width 43 height 13
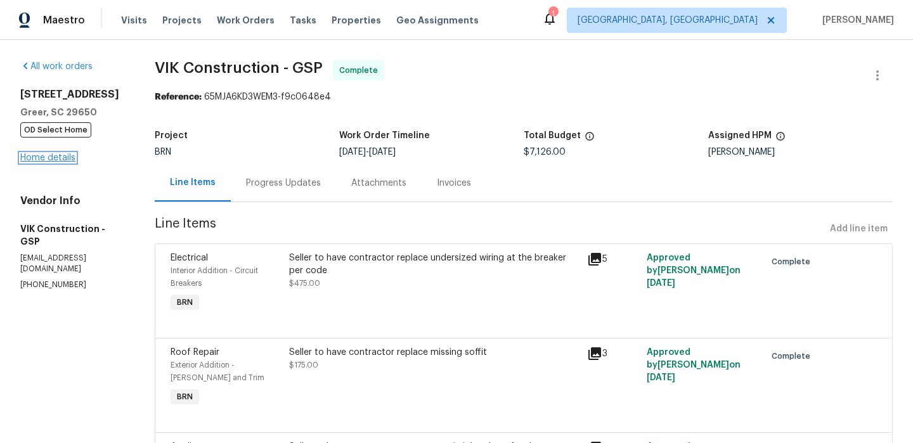
click at [49, 156] on link "Home details" at bounding box center [47, 157] width 55 height 9
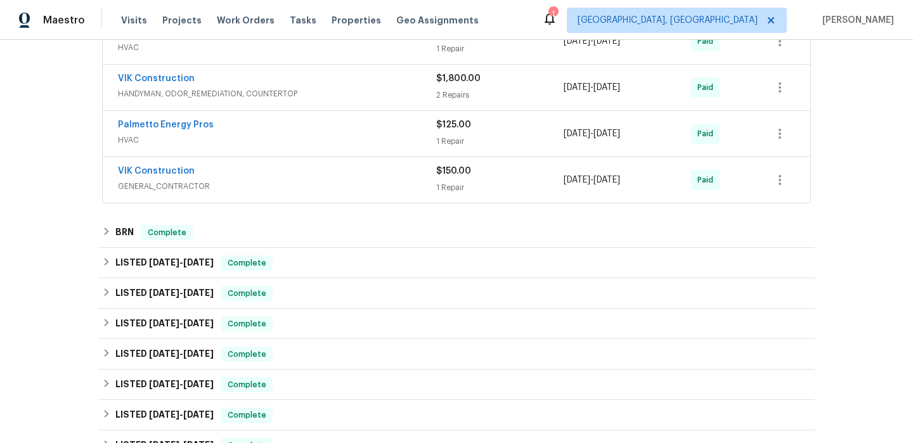
scroll to position [328, 0]
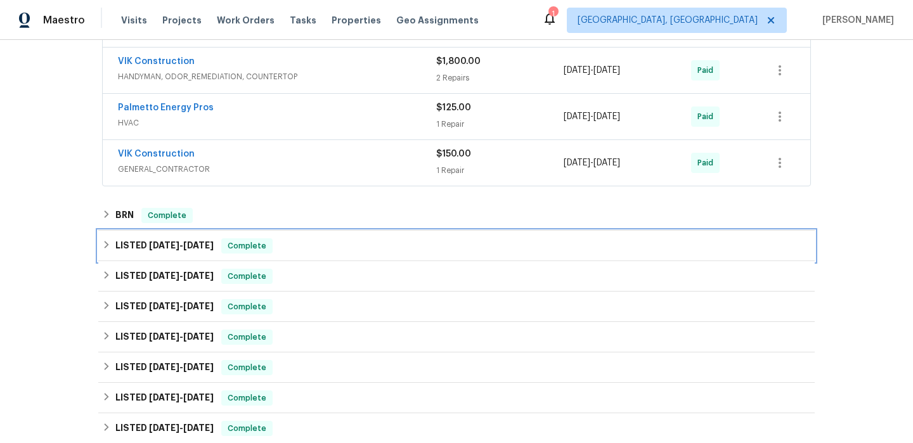
click at [125, 233] on div "LISTED 3/19/25 - 3/19/25 Complete" at bounding box center [456, 246] width 716 height 30
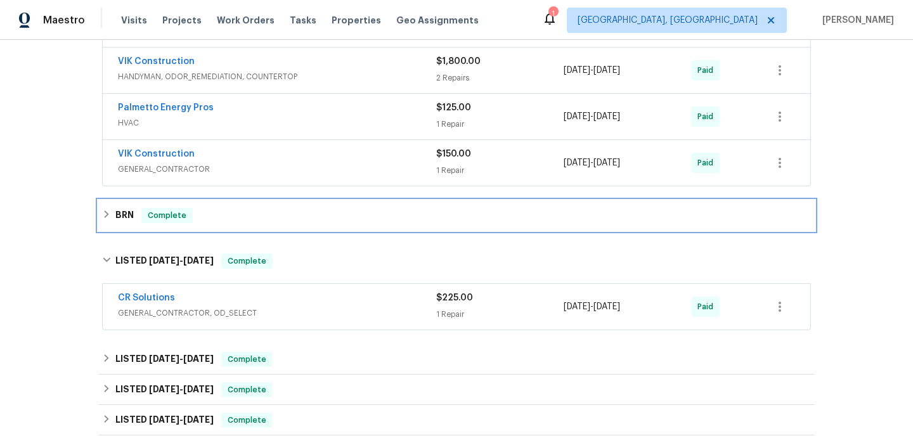
click at [127, 222] on h6 "BRN" at bounding box center [124, 215] width 18 height 15
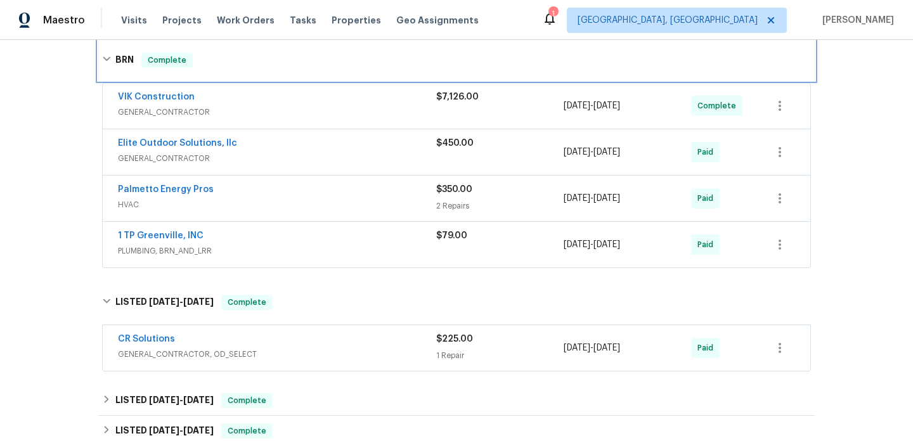
scroll to position [494, 0]
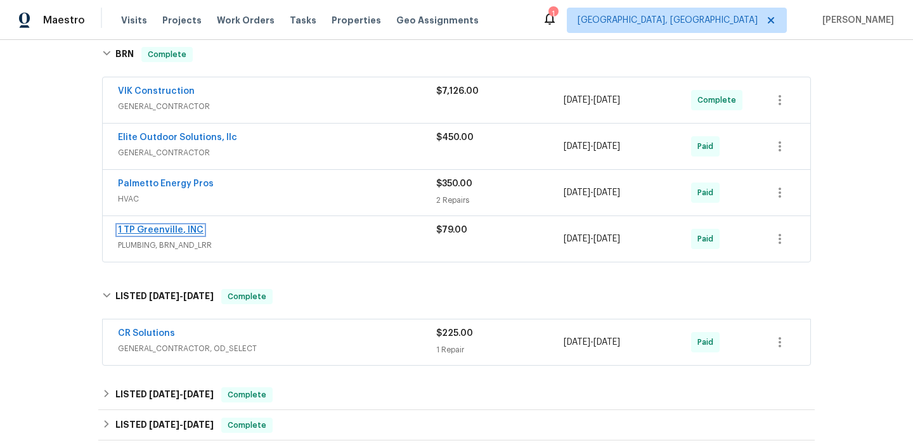
click at [148, 229] on link "1 TP Greenville, INC" at bounding box center [161, 230] width 86 height 9
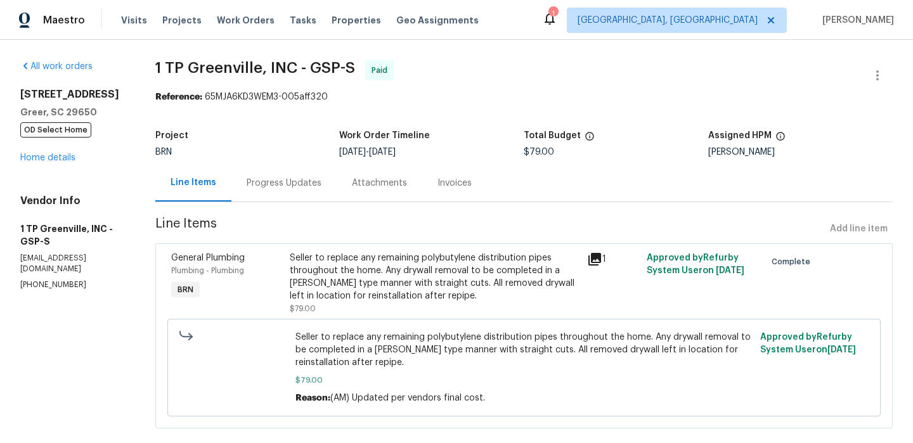
click at [261, 185] on div "Progress Updates" at bounding box center [284, 183] width 75 height 13
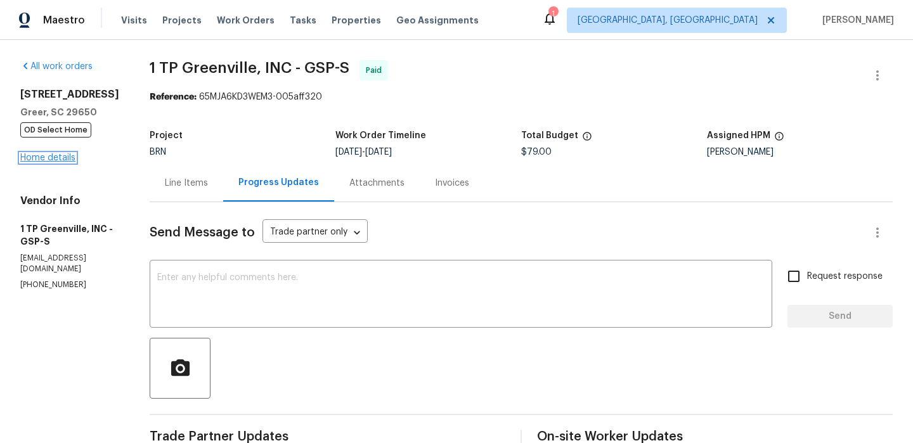
click at [59, 157] on link "Home details" at bounding box center [47, 157] width 55 height 9
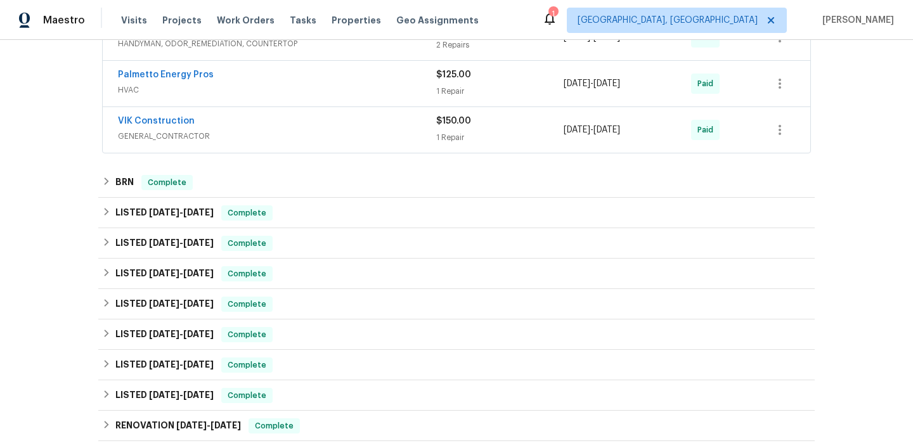
scroll to position [383, 0]
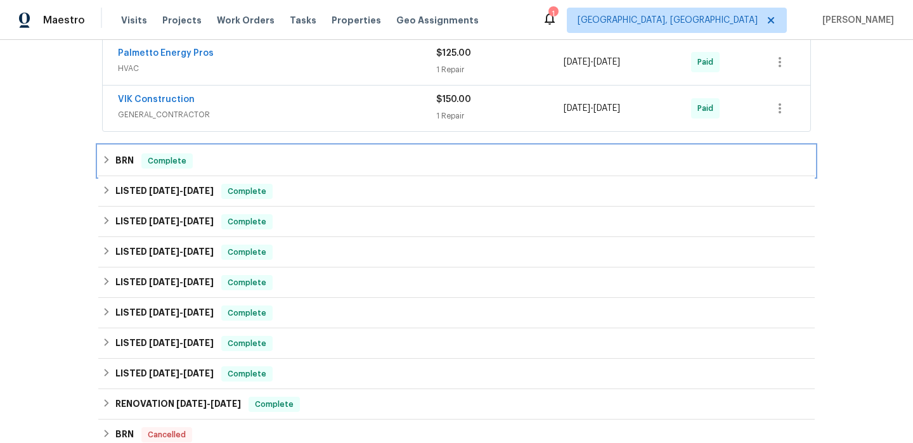
click at [129, 164] on h6 "BRN" at bounding box center [124, 160] width 18 height 15
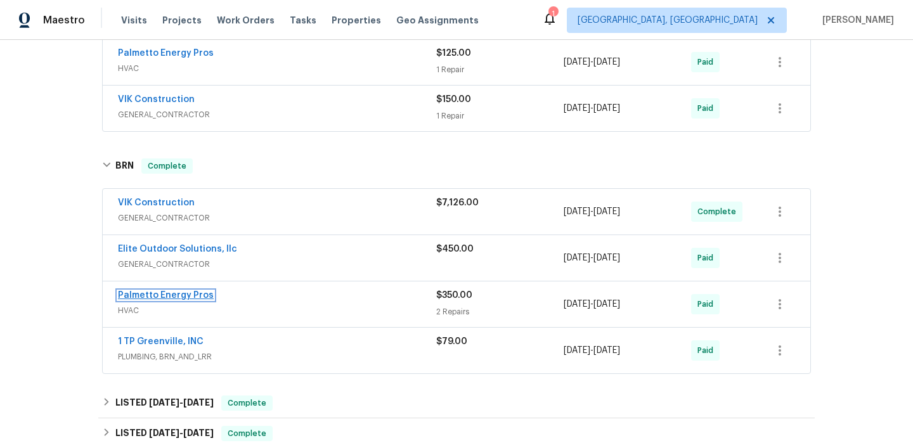
click at [161, 296] on link "Palmetto Energy Pros" at bounding box center [166, 295] width 96 height 9
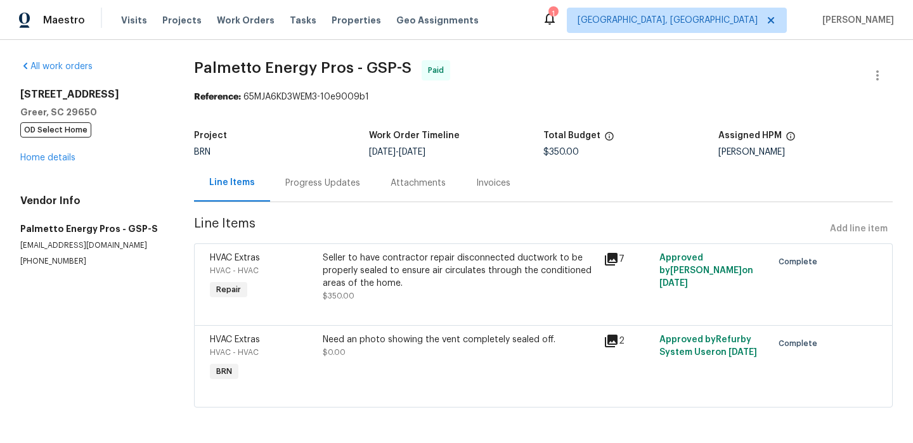
scroll to position [1, 0]
click at [51, 164] on div "7 Riverton Ct Greer, SC 29650 OD Select Home Home details" at bounding box center [91, 126] width 143 height 76
click at [55, 159] on link "Home details" at bounding box center [47, 157] width 55 height 9
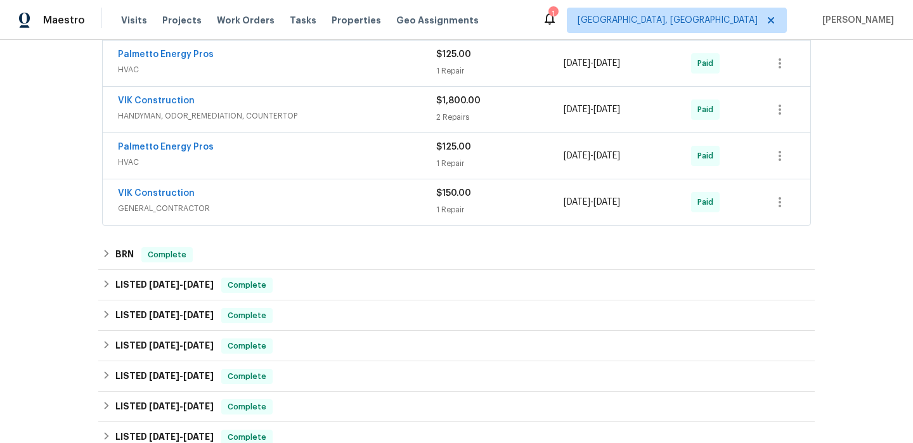
scroll to position [353, 0]
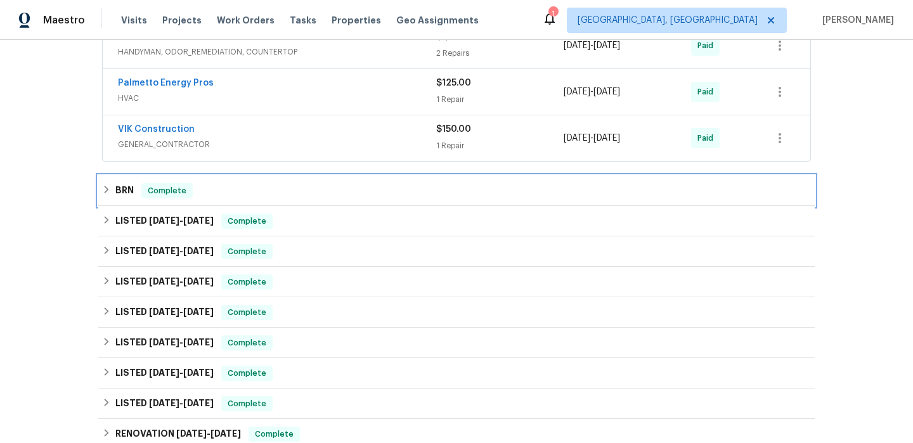
click at [126, 199] on div "BRN Complete" at bounding box center [456, 191] width 716 height 30
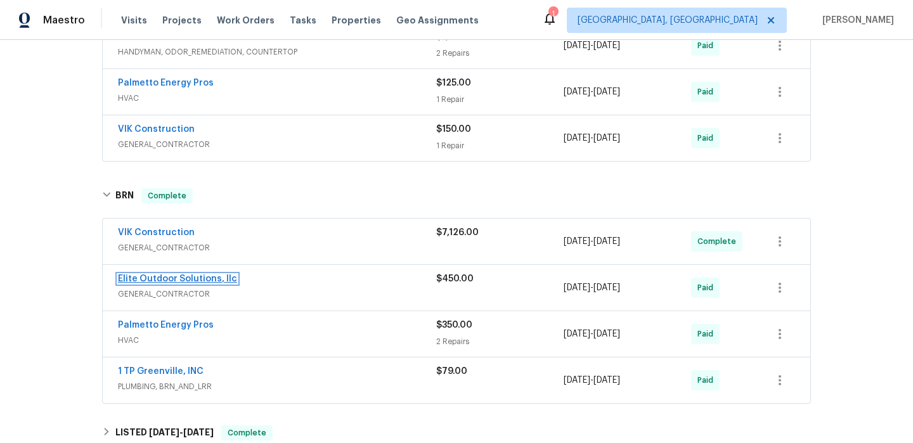
click at [143, 276] on link "Elite Outdoor Solutions, llc" at bounding box center [177, 279] width 119 height 9
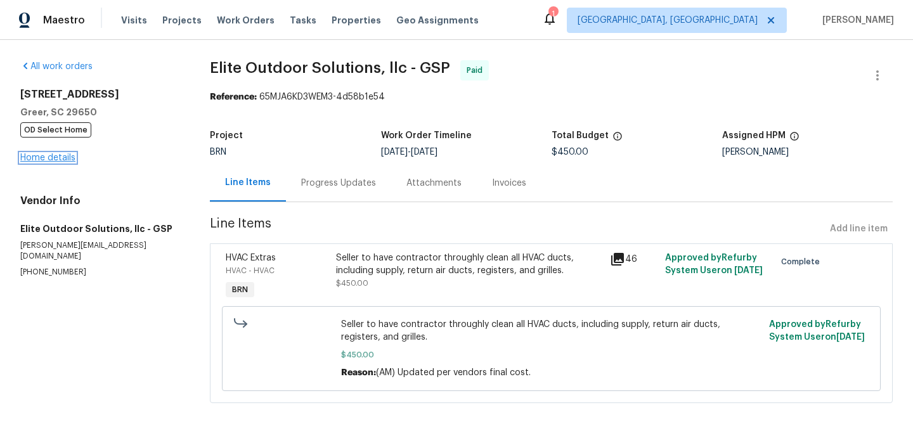
click at [51, 158] on link "Home details" at bounding box center [47, 157] width 55 height 9
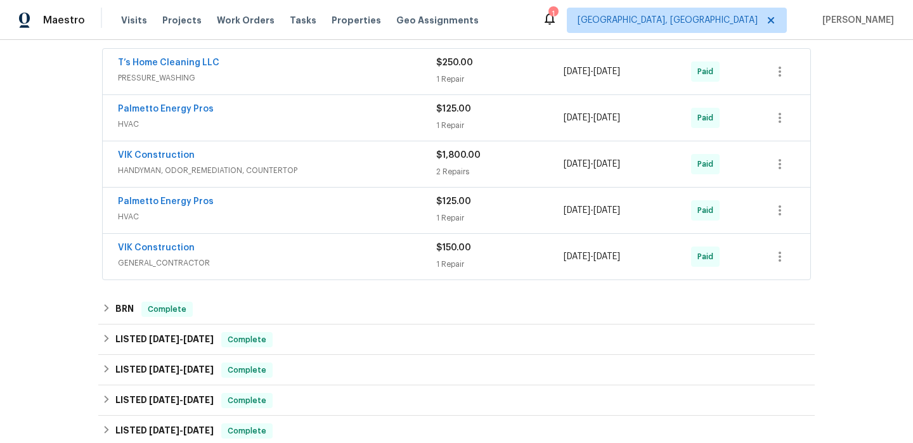
scroll to position [244, 0]
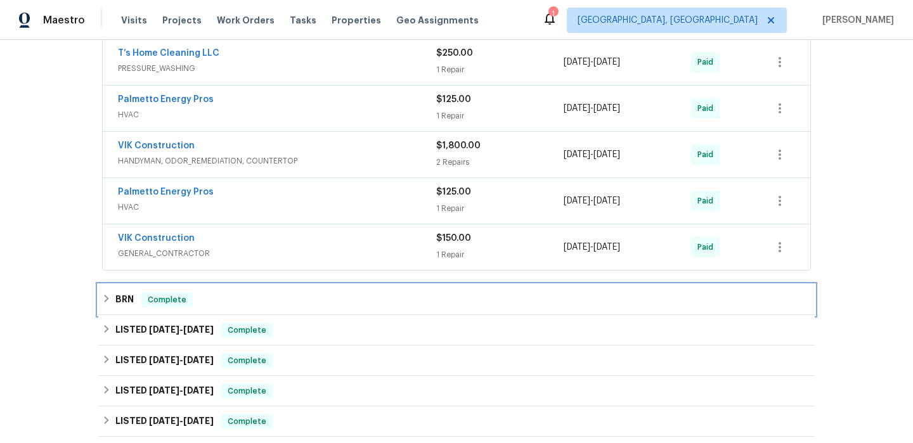
click at [133, 305] on h6 "BRN" at bounding box center [124, 299] width 18 height 15
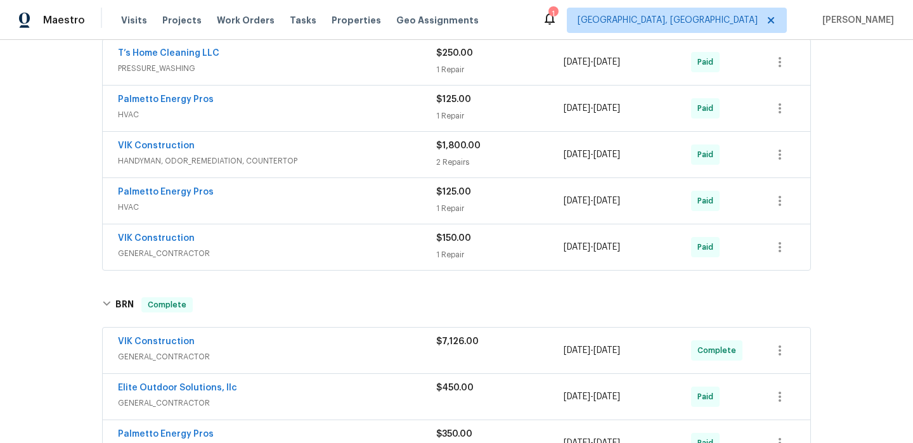
click at [144, 347] on span "VIK Construction" at bounding box center [156, 341] width 77 height 13
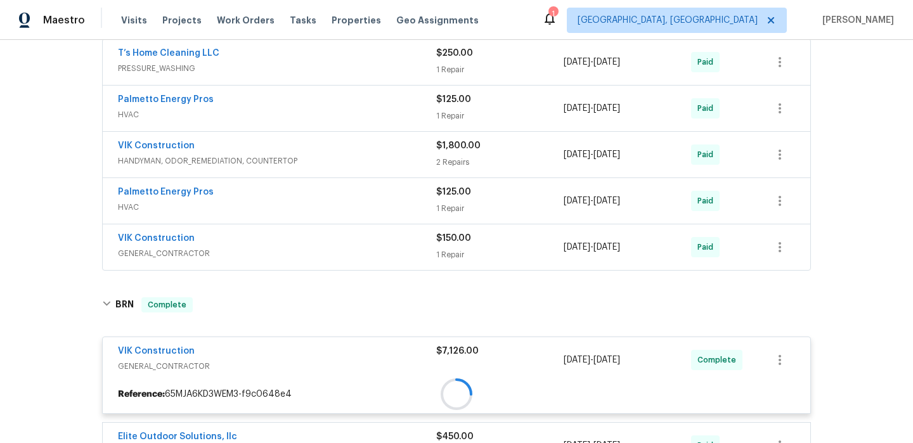
click at [143, 383] on div at bounding box center [457, 394] width 708 height 23
click at [140, 348] on div at bounding box center [456, 425] width 716 height 281
click at [143, 348] on div at bounding box center [456, 425] width 716 height 281
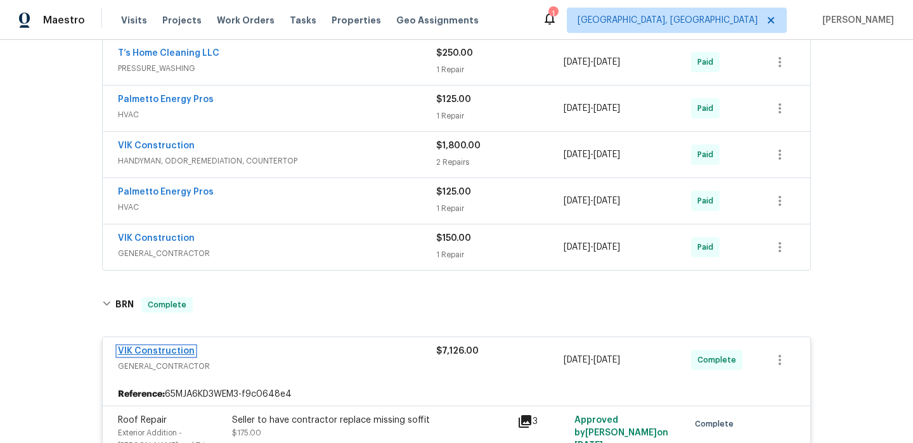
click at [138, 349] on link "VIK Construction" at bounding box center [156, 351] width 77 height 9
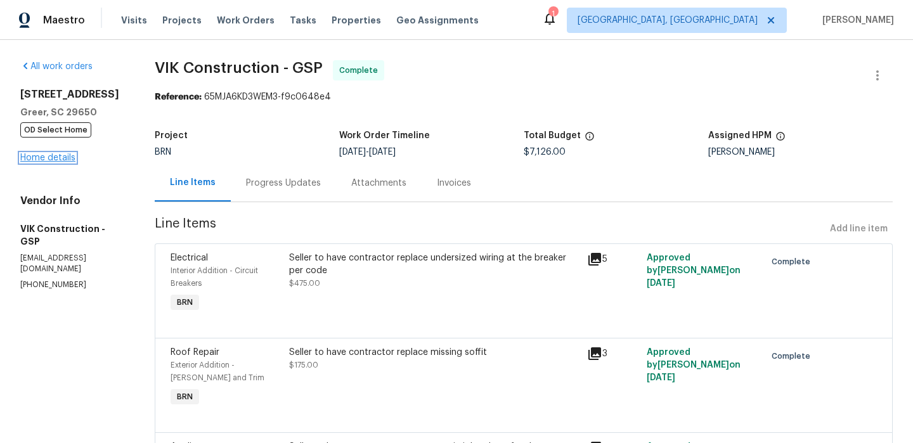
click at [58, 158] on link "Home details" at bounding box center [47, 157] width 55 height 9
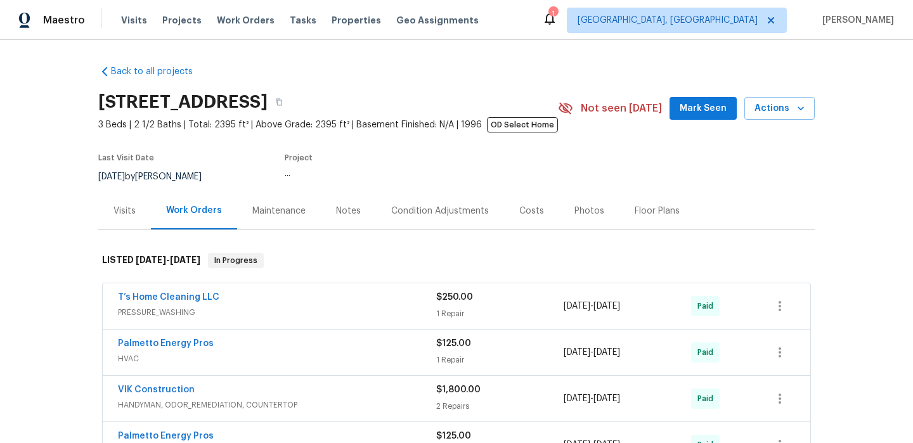
scroll to position [202, 0]
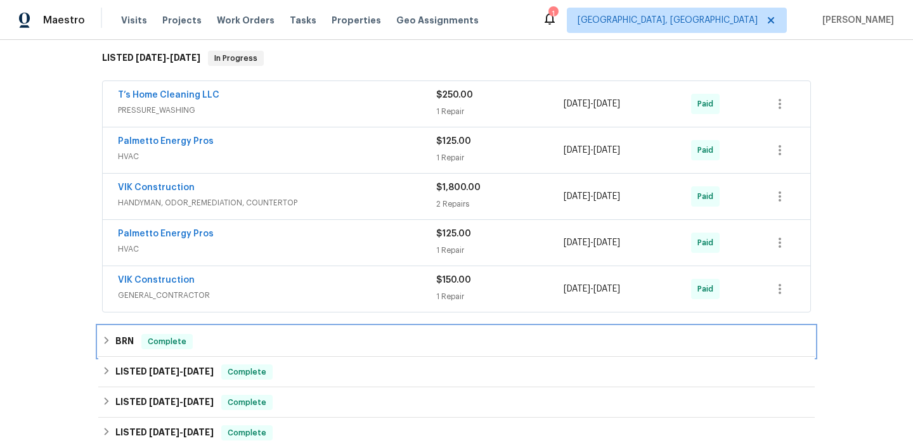
click at [138, 334] on div "BRN Complete" at bounding box center [456, 341] width 709 height 15
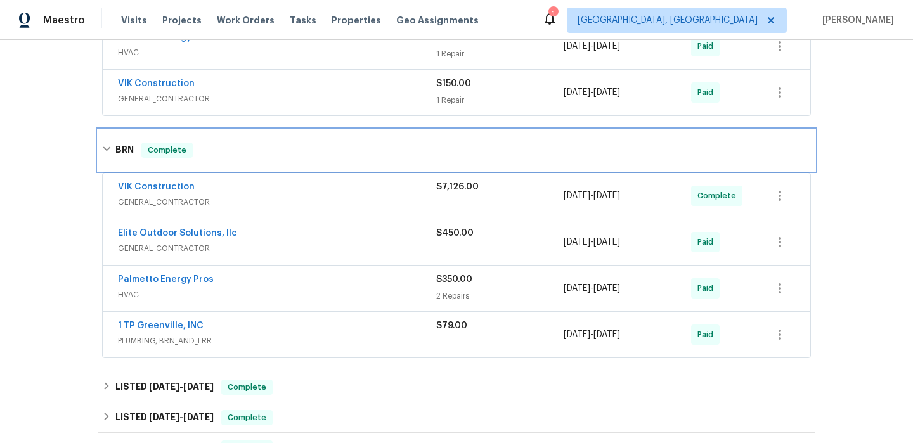
scroll to position [545, 0]
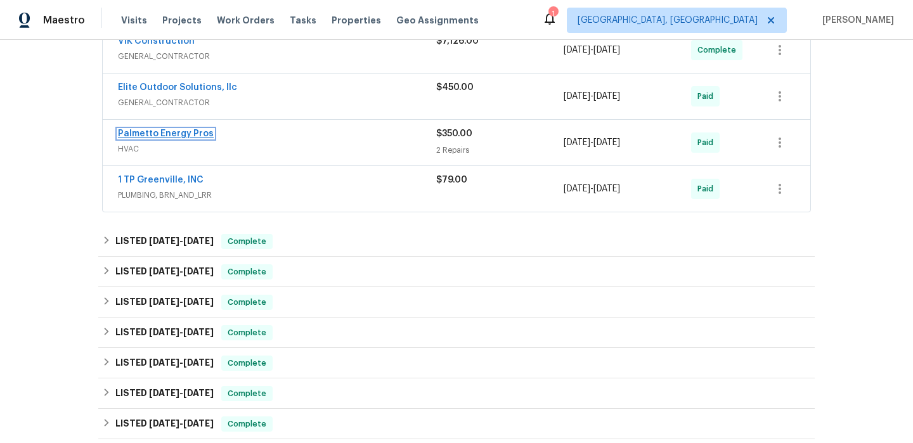
click at [151, 134] on link "Palmetto Energy Pros" at bounding box center [166, 133] width 96 height 9
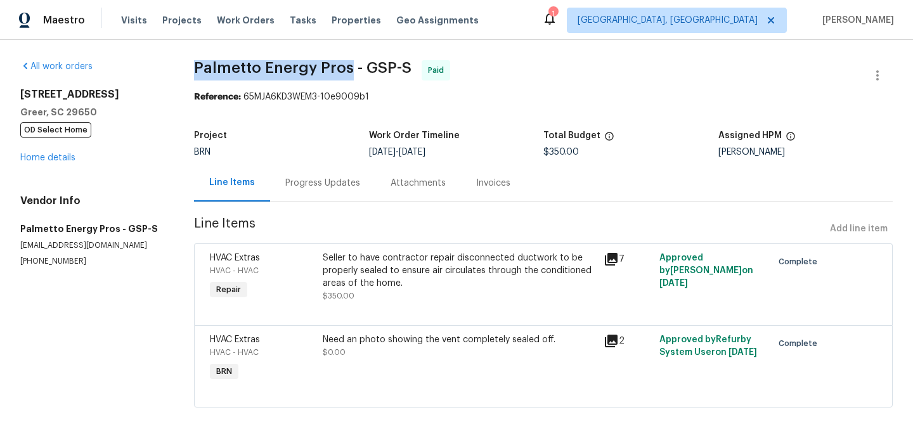
drag, startPoint x: 207, startPoint y: 67, endPoint x: 347, endPoint y: 67, distance: 140.1
click at [347, 67] on span "Palmetto Energy Pros - GSP-S" at bounding box center [302, 67] width 217 height 15
copy span "Palmetto Energy Pros"
click at [373, 281] on div "Seller to have contractor repair disconnected ductwork to be properly sealed to…" at bounding box center [459, 271] width 273 height 38
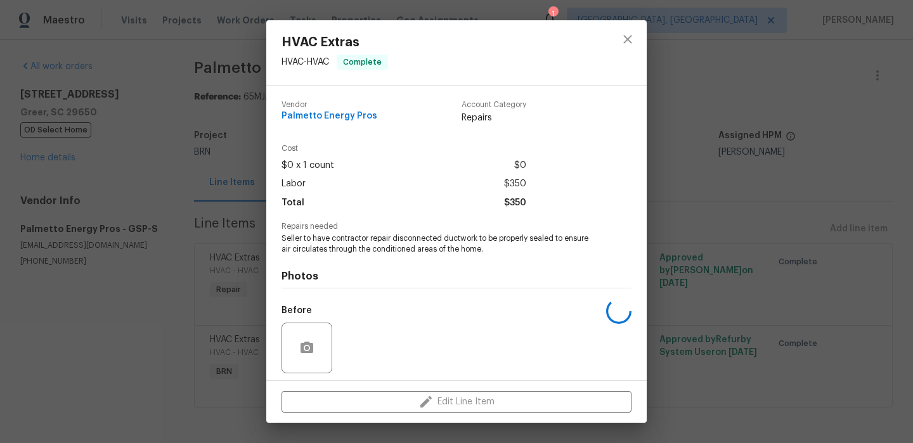
click at [336, 245] on span "Seller to have contractor repair disconnected ductwork to be properly sealed to…" at bounding box center [438, 244] width 315 height 22
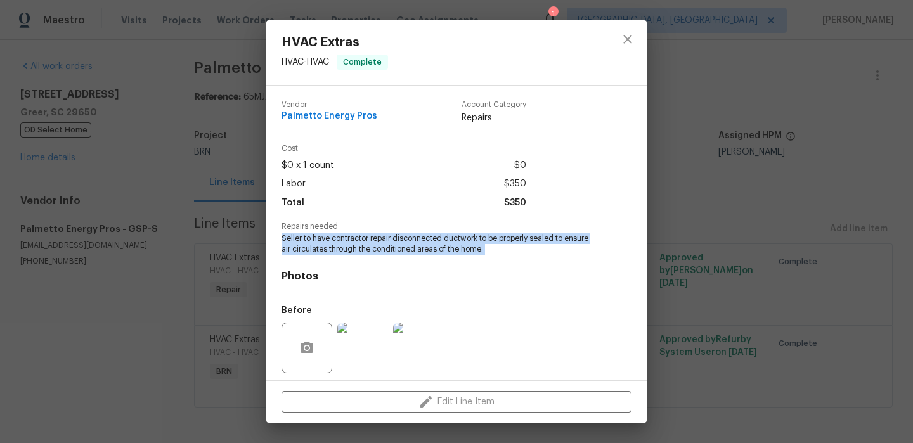
click at [336, 245] on span "Seller to have contractor repair disconnected ductwork to be properly sealed to…" at bounding box center [438, 244] width 315 height 22
copy span "Seller to have contractor repair disconnected ductwork to be properly sealed to…"
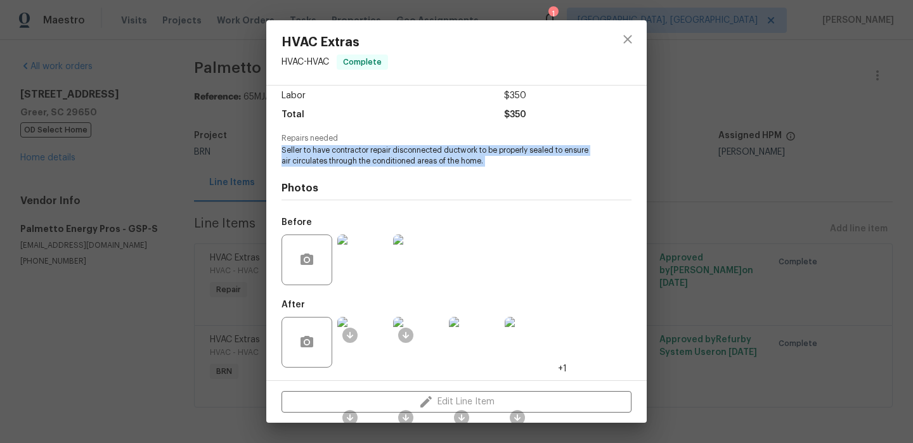
click at [361, 270] on img at bounding box center [362, 260] width 51 height 51
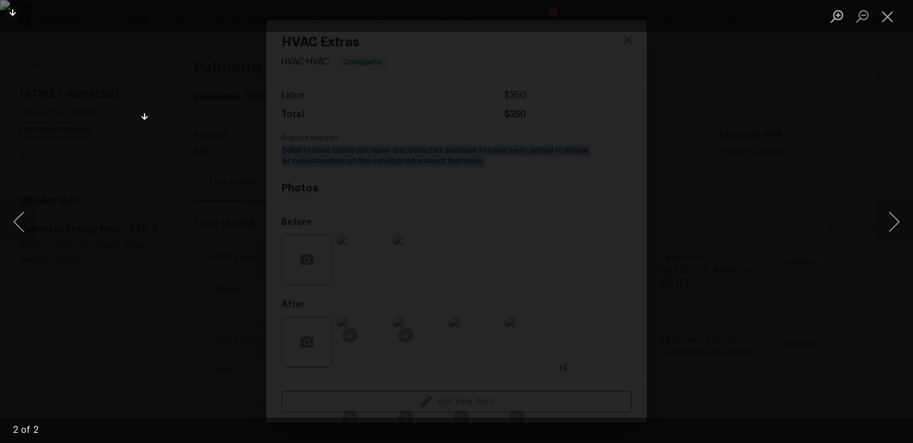
click at [86, 167] on div "Lightbox" at bounding box center [456, 221] width 913 height 443
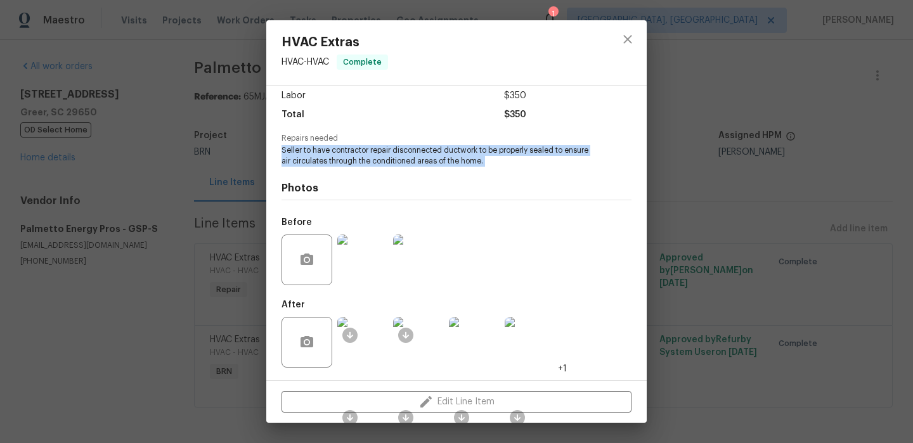
click at [369, 353] on img at bounding box center [362, 342] width 51 height 51
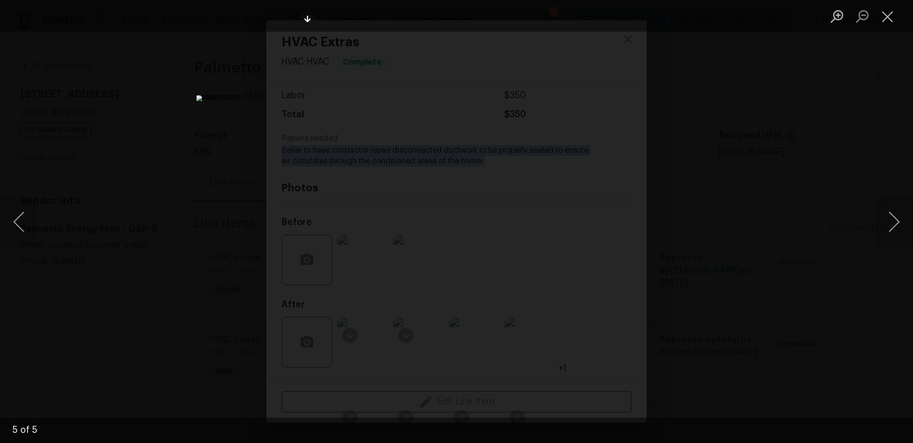
click at [202, 64] on div "Lightbox" at bounding box center [456, 221] width 913 height 443
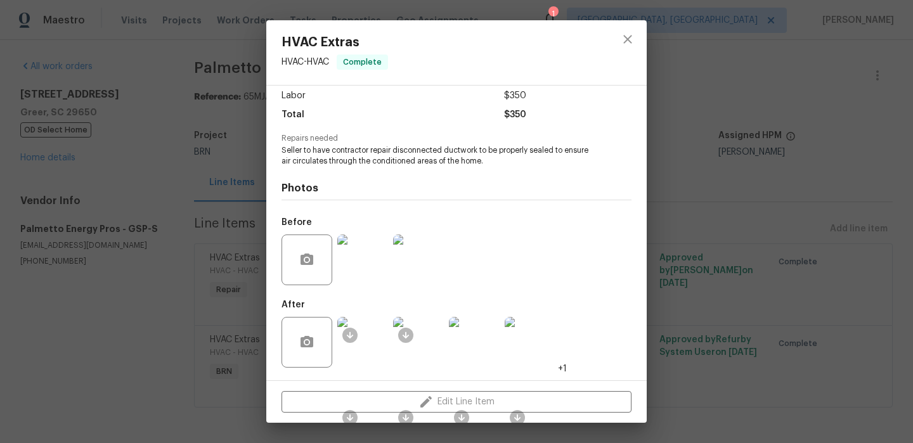
click at [187, 126] on div "HVAC Extras HVAC - HVAC Complete Vendor Palmetto Energy Pros Account Category R…" at bounding box center [456, 221] width 913 height 443
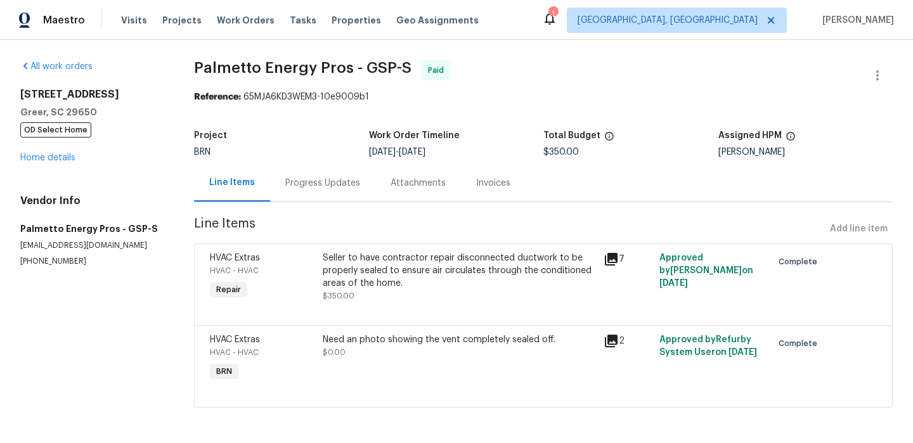
click at [401, 339] on div "Need an photo showing the vent completely sealed off." at bounding box center [459, 339] width 273 height 13
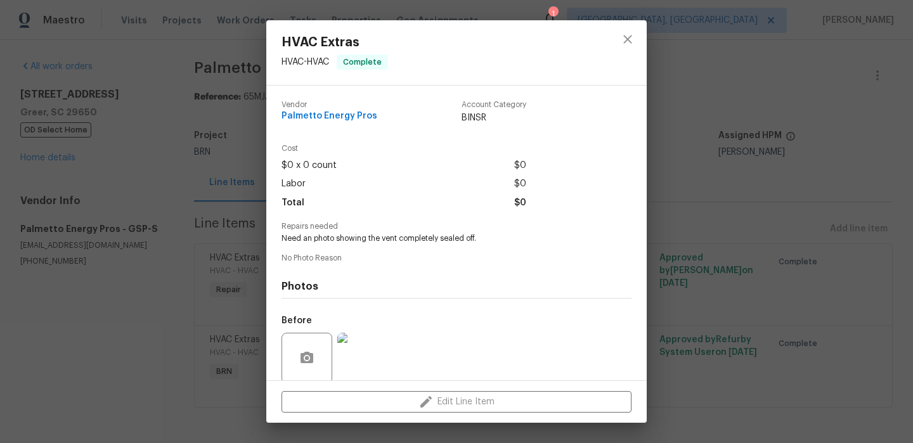
scroll to position [98, 0]
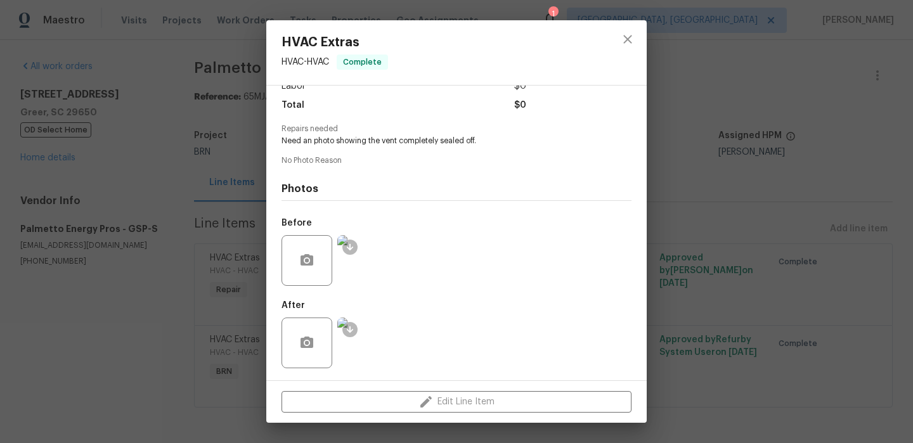
click at [170, 79] on div "HVAC Extras HVAC - HVAC Complete Vendor Palmetto Energy Pros Account Category B…" at bounding box center [456, 221] width 913 height 443
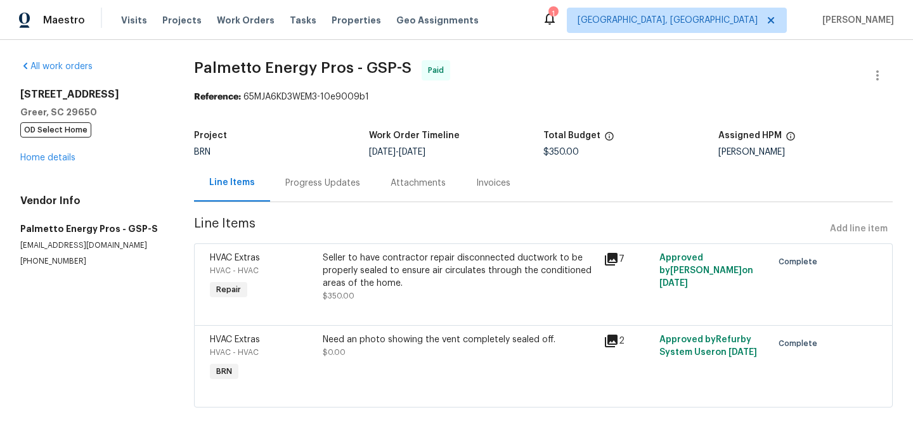
click at [476, 181] on div "Invoices" at bounding box center [493, 183] width 34 height 13
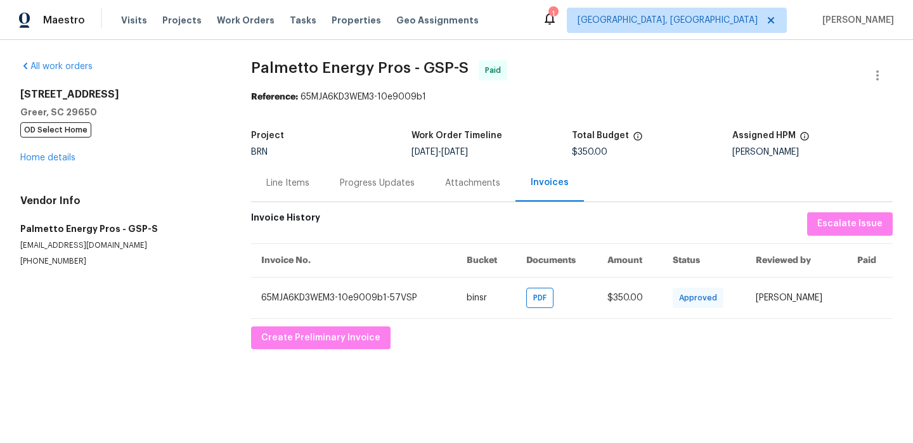
click at [314, 349] on div "All work orders 7 Riverton Ct Greer, SC 29650 OD Select Home Home details Vendo…" at bounding box center [456, 205] width 913 height 330
click at [320, 331] on span "Create Preliminary Invoice" at bounding box center [320, 338] width 119 height 16
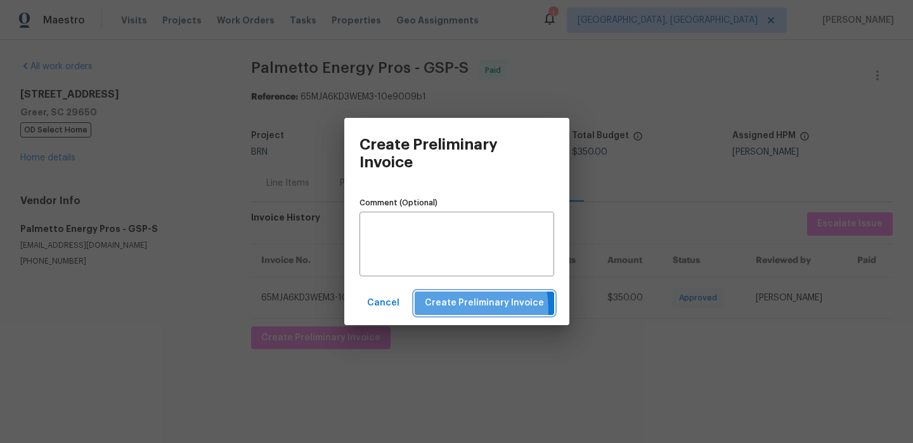
click at [470, 308] on span "Create Preliminary Invoice" at bounding box center [484, 303] width 119 height 16
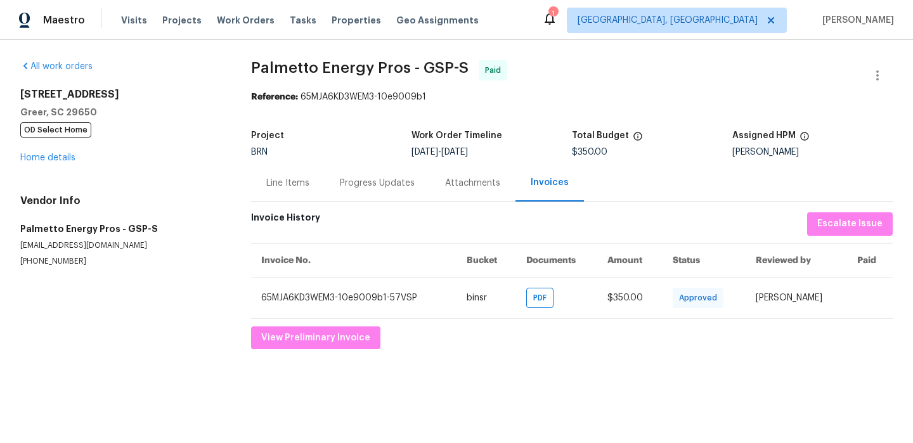
click at [46, 164] on div "7 Riverton Ct Greer, SC 29650 OD Select Home Home details" at bounding box center [120, 126] width 200 height 76
click at [53, 160] on link "Home details" at bounding box center [47, 157] width 55 height 9
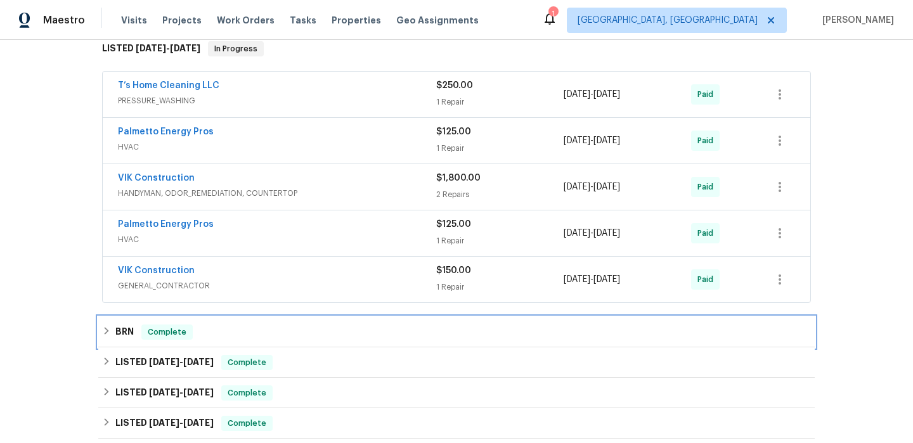
click at [125, 332] on h6 "BRN" at bounding box center [124, 332] width 18 height 15
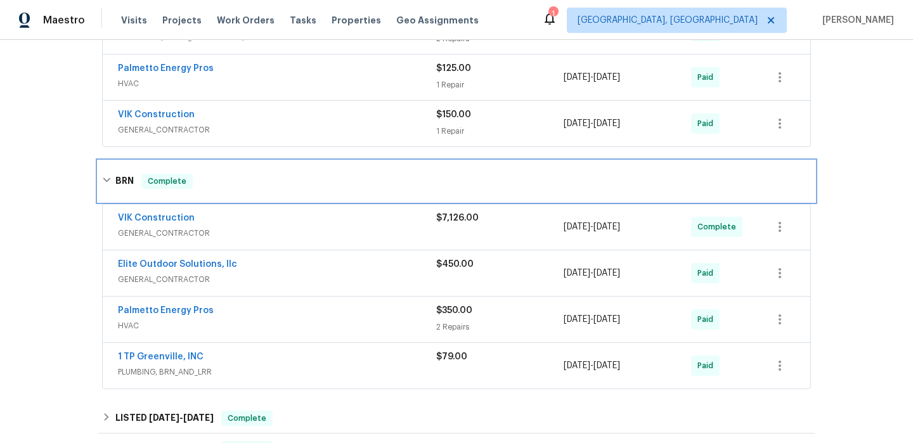
scroll to position [370, 0]
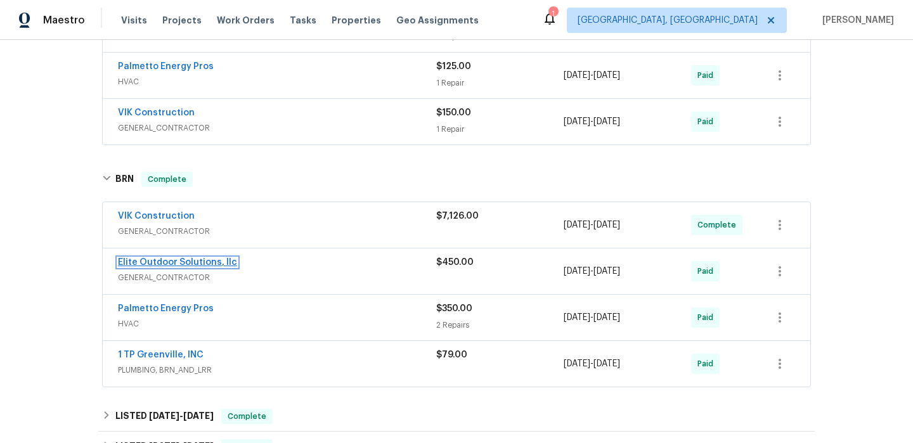
click at [132, 263] on link "Elite Outdoor Solutions, llc" at bounding box center [177, 262] width 119 height 9
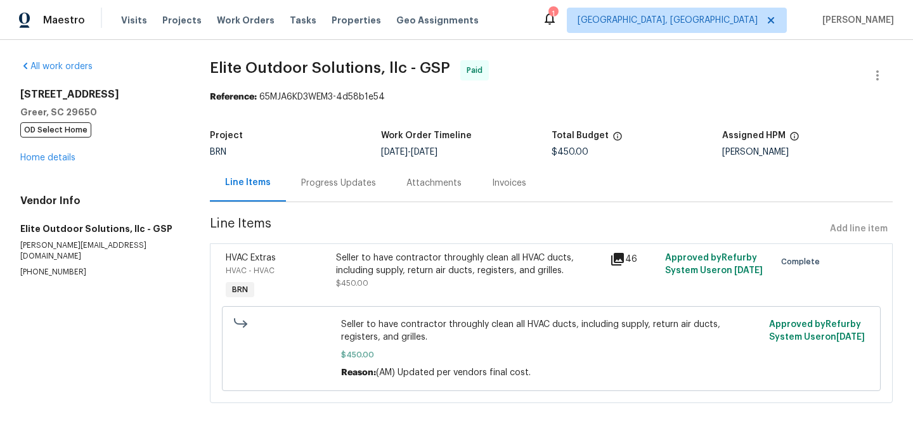
click at [352, 257] on div "Seller to have contractor throughly clean all HVAC ducts, including supply, ret…" at bounding box center [469, 264] width 267 height 25
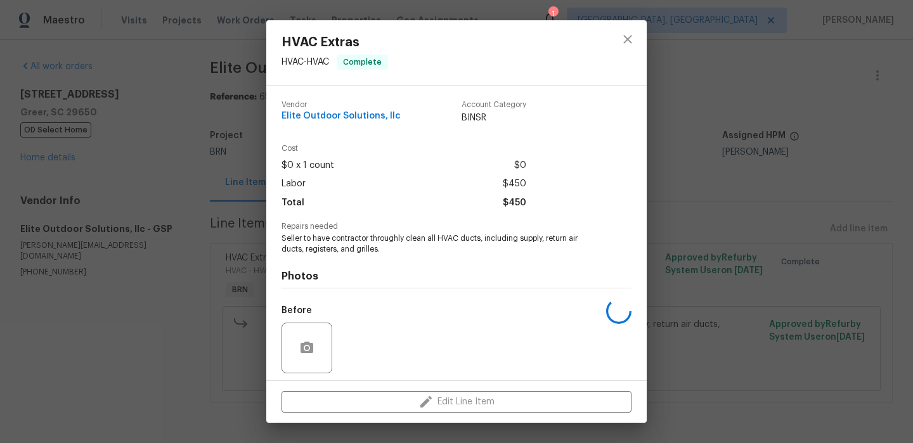
click at [347, 240] on span "Seller to have contractor throughly clean all HVAC ducts, including supply, ret…" at bounding box center [438, 244] width 315 height 22
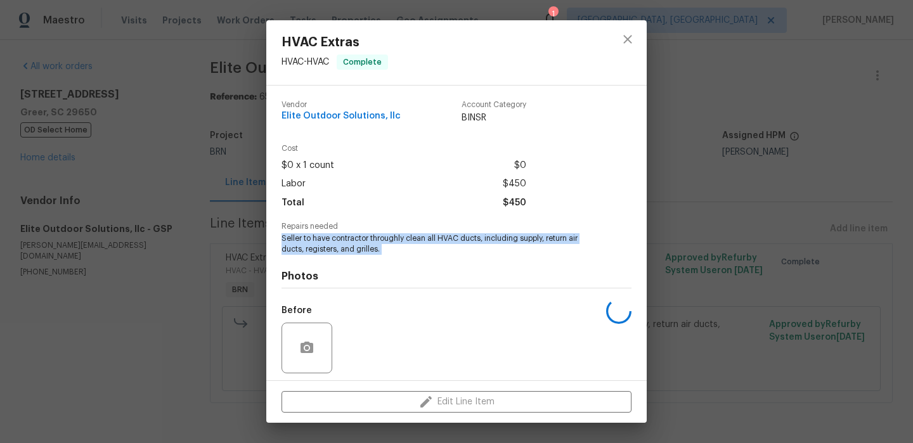
click at [347, 240] on span "Seller to have contractor throughly clean all HVAC ducts, including supply, ret…" at bounding box center [438, 244] width 315 height 22
copy span "Seller to have contractor throughly clean all HVAC ducts, including supply, ret…"
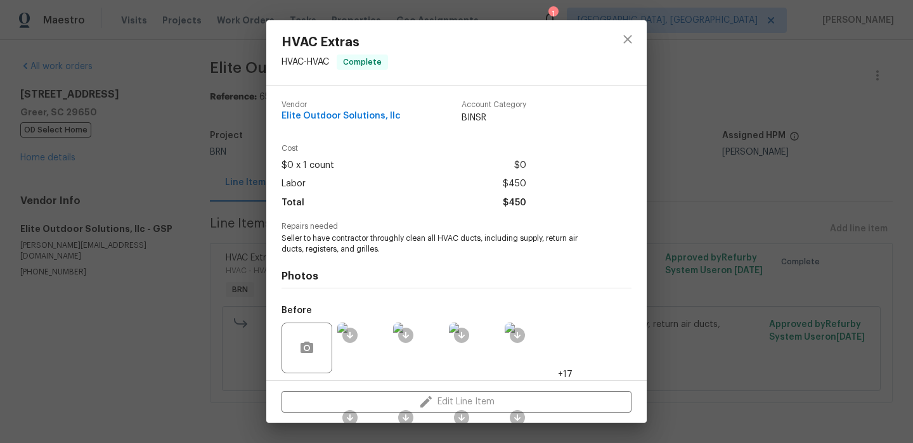
click at [161, 93] on div "HVAC Extras HVAC - HVAC Complete Vendor Elite Outdoor Solutions, llc Account Ca…" at bounding box center [456, 221] width 913 height 443
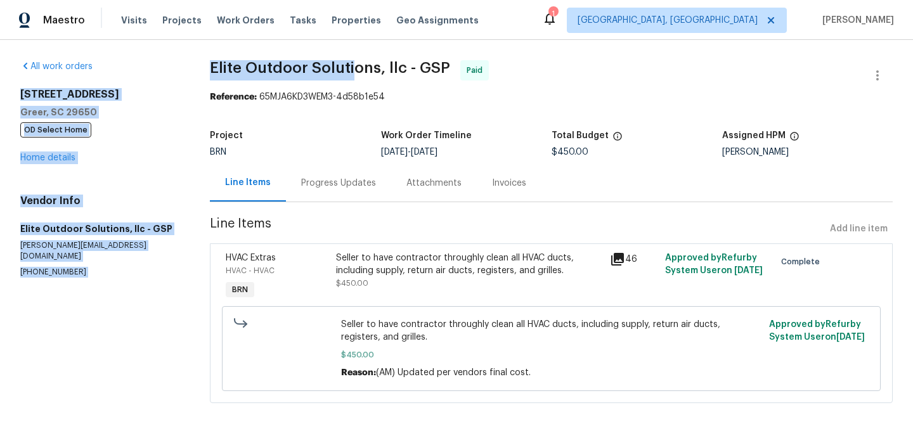
drag, startPoint x: 191, startPoint y: 70, endPoint x: 355, endPoint y: 69, distance: 163.6
click at [355, 69] on div "All work orders 7 Riverton Ct Greer, SC 29650 OD Select Home Home details Vendo…" at bounding box center [456, 239] width 913 height 399
click at [355, 69] on span "Elite Outdoor Solutions, llc - GSP" at bounding box center [330, 67] width 240 height 15
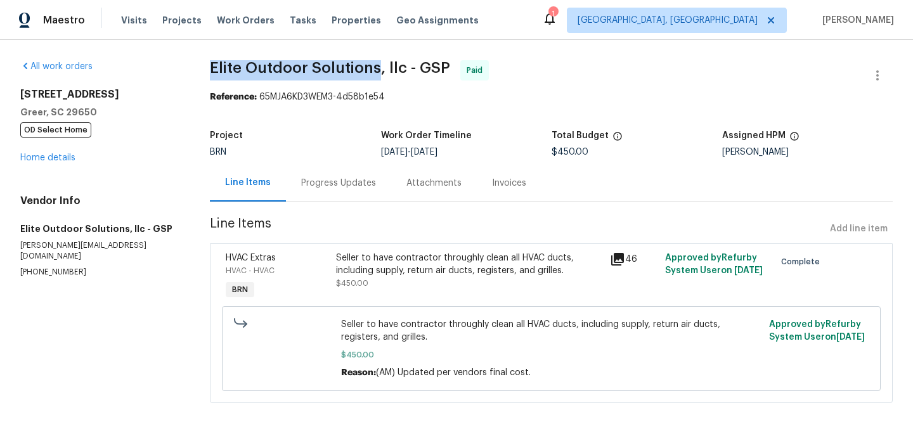
drag, startPoint x: 200, startPoint y: 72, endPoint x: 378, endPoint y: 70, distance: 177.5
click at [378, 70] on div "All work orders 7 Riverton Ct Greer, SC 29650 OD Select Home Home details Vendo…" at bounding box center [456, 239] width 913 height 399
copy span "Elite Outdoor Solutions"
click at [372, 262] on div "Seller to have contractor throughly clean all HVAC ducts, including supply, ret…" at bounding box center [469, 264] width 267 height 25
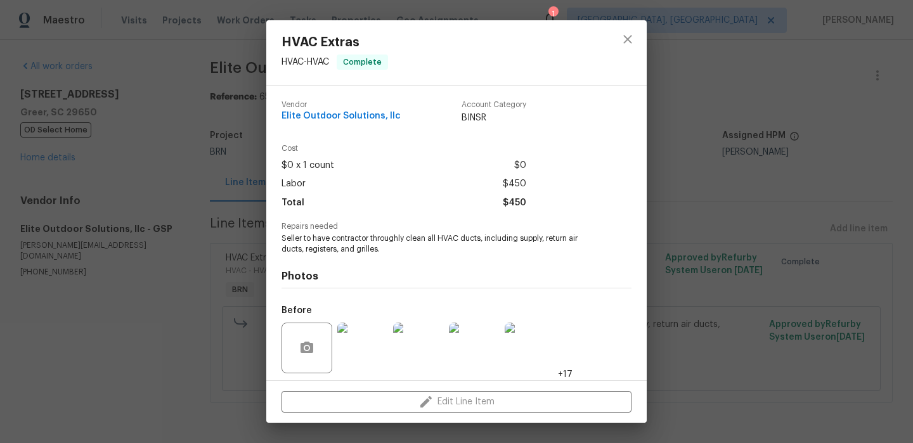
scroll to position [88, 0]
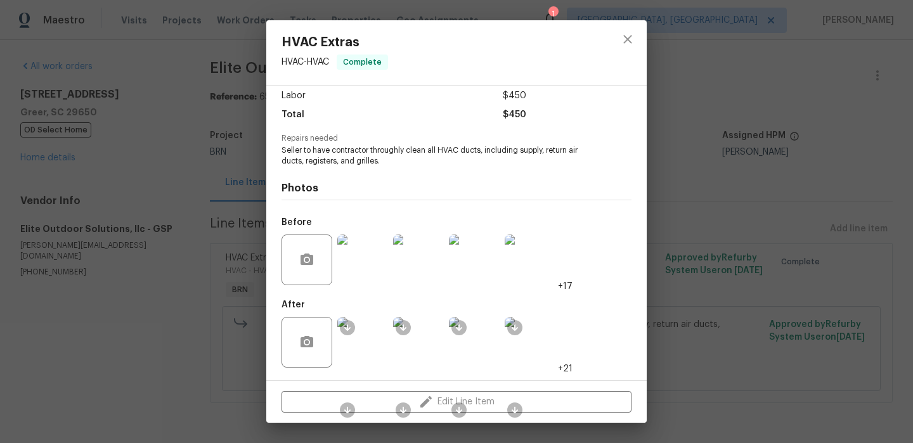
click at [364, 262] on img at bounding box center [362, 260] width 51 height 51
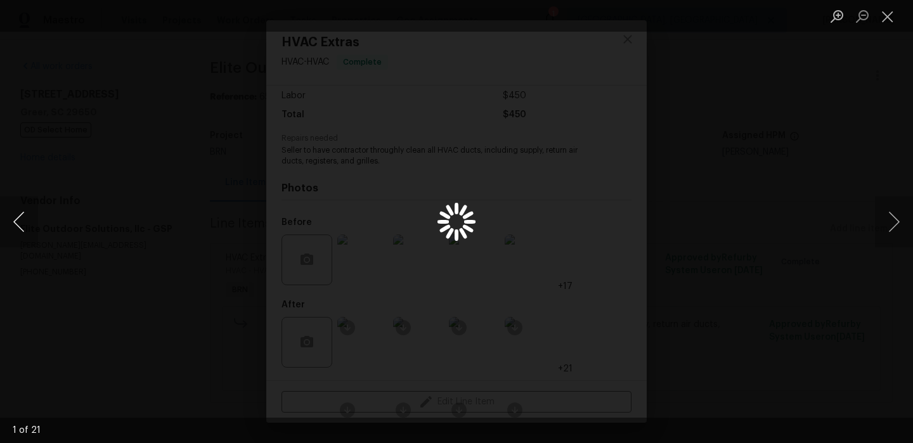
click at [14, 216] on button "Previous image" at bounding box center [19, 222] width 38 height 51
click at [15, 219] on button "Previous image" at bounding box center [19, 222] width 38 height 51
click at [138, 159] on div "Lightbox" at bounding box center [456, 221] width 913 height 443
click at [197, 268] on div "Lightbox" at bounding box center [456, 221] width 913 height 443
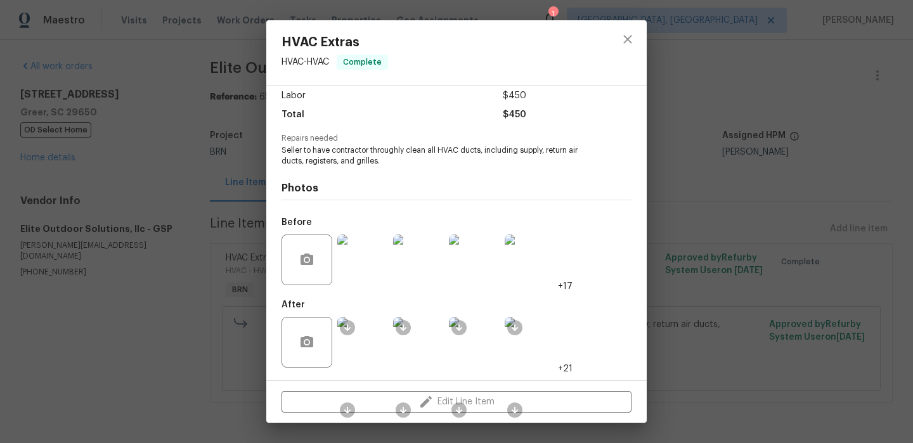
click at [363, 349] on img at bounding box center [362, 342] width 51 height 51
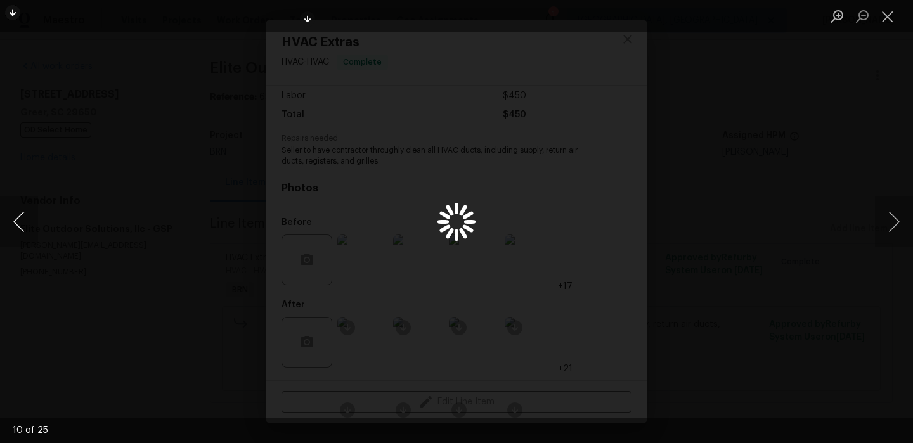
click at [18, 221] on button "Previous image" at bounding box center [19, 222] width 38 height 51
click at [164, 107] on div "Lightbox" at bounding box center [456, 221] width 913 height 443
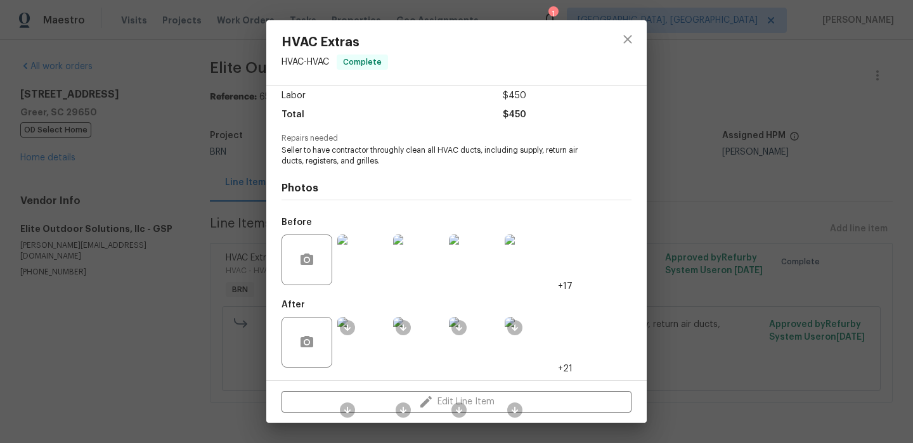
drag, startPoint x: 170, startPoint y: 185, endPoint x: 168, endPoint y: 178, distance: 7.8
click at [169, 186] on div "HVAC Extras HVAC - HVAC Complete Vendor Elite Outdoor Solutions, llc Account Ca…" at bounding box center [456, 221] width 913 height 443
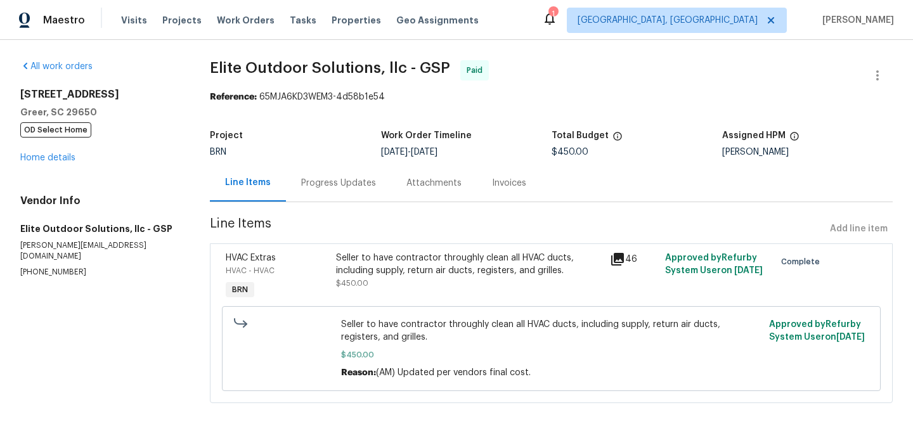
click at [492, 174] on div "Invoices" at bounding box center [509, 182] width 65 height 37
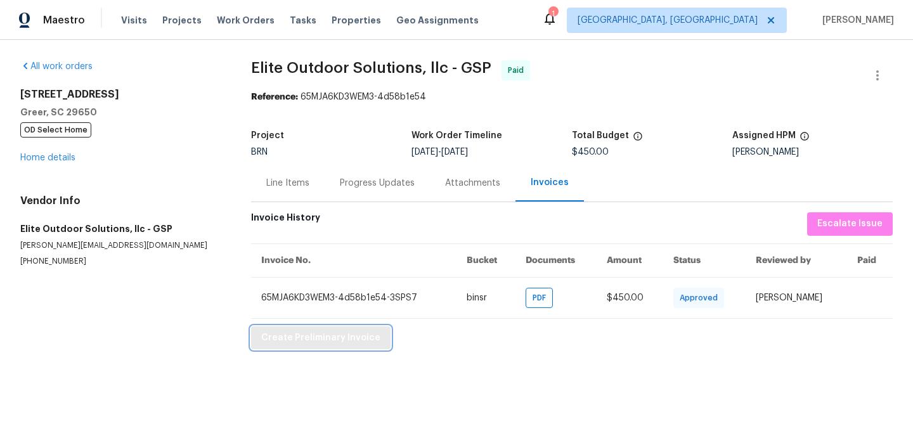
click at [325, 339] on span "Create Preliminary Invoice" at bounding box center [320, 338] width 119 height 16
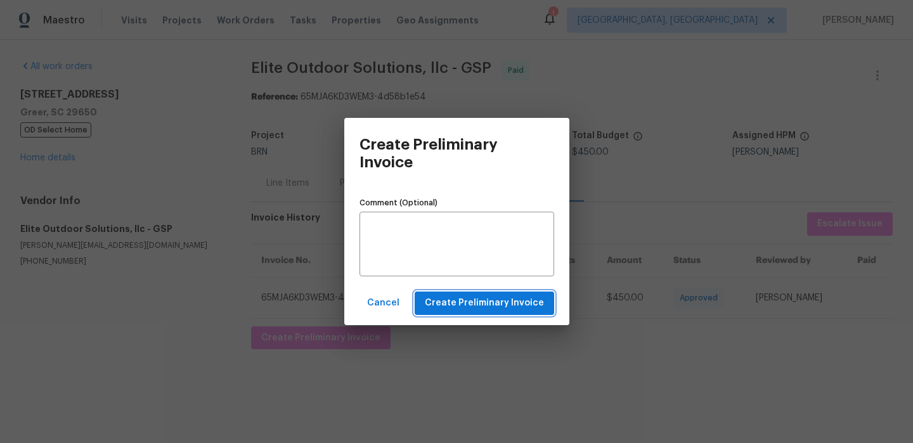
click at [449, 307] on span "Create Preliminary Invoice" at bounding box center [484, 303] width 119 height 16
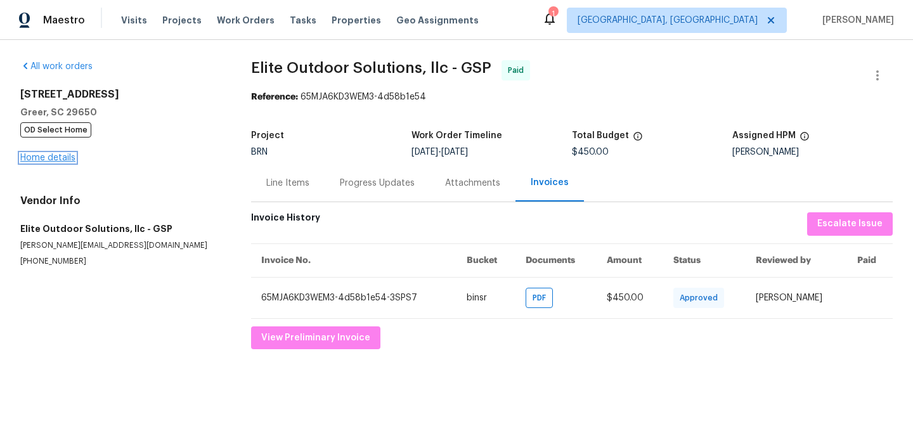
click at [30, 155] on link "Home details" at bounding box center [47, 157] width 55 height 9
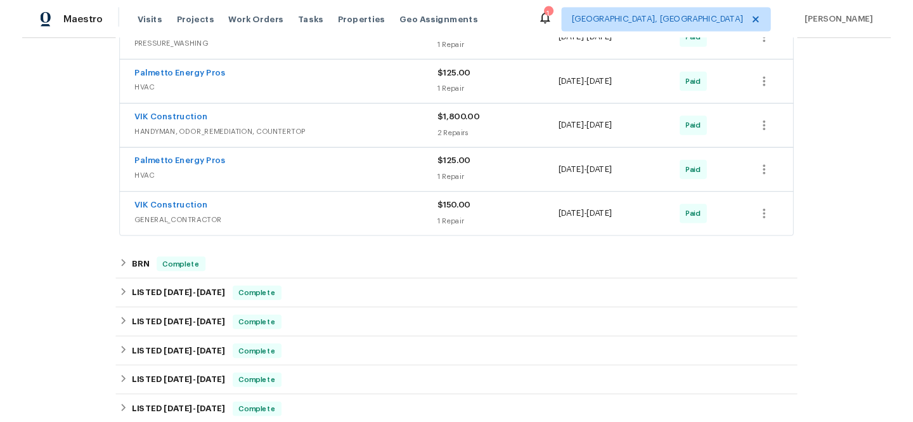
scroll to position [267, 0]
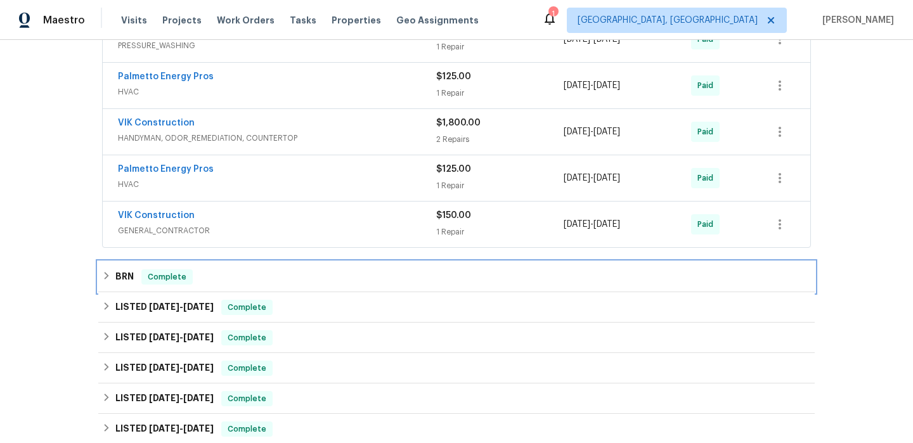
click at [135, 274] on div "BRN Complete" at bounding box center [456, 276] width 709 height 15
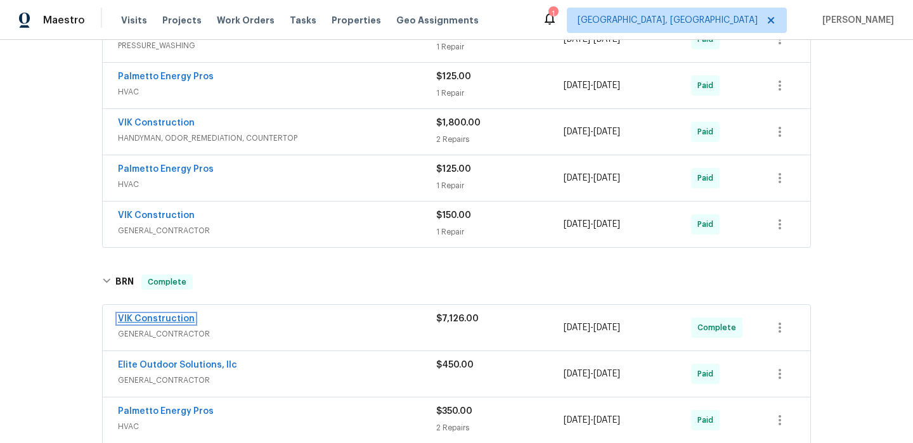
click at [138, 319] on link "VIK Construction" at bounding box center [156, 318] width 77 height 9
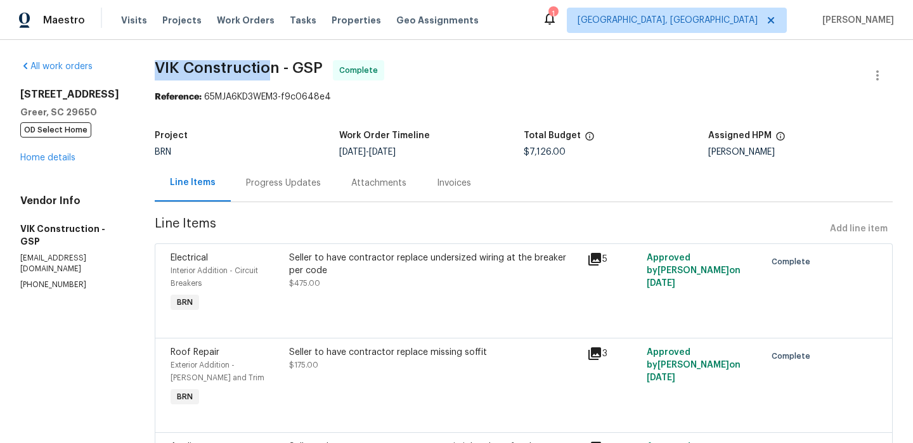
drag, startPoint x: 169, startPoint y: 74, endPoint x: 290, endPoint y: 75, distance: 121.1
click at [290, 74] on div "All work orders [STREET_ADDRESS] OD Select Home Home details Vendor Info VIK Co…" at bounding box center [456, 434] width 913 height 789
copy span "VIK Constructio"
drag, startPoint x: 297, startPoint y: 69, endPoint x: 166, endPoint y: 65, distance: 131.3
click at [166, 65] on div "All work orders [STREET_ADDRESS] OD Select Home Home details Vendor Info VIK Co…" at bounding box center [456, 434] width 913 height 789
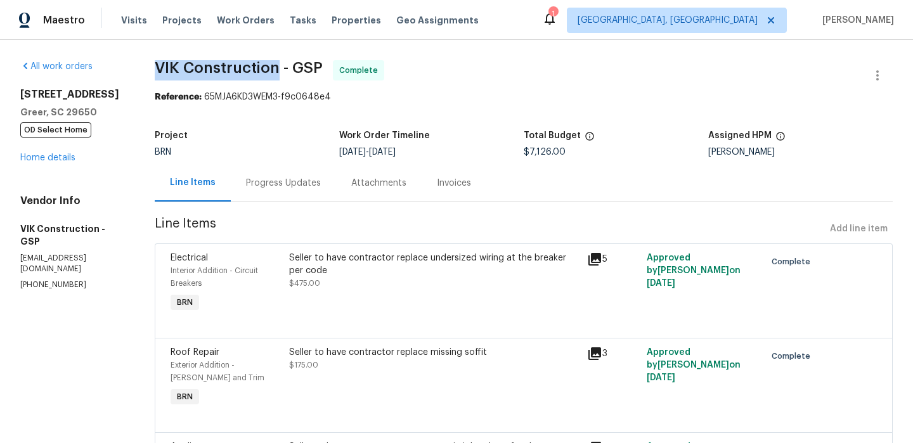
copy span "VIK Construction"
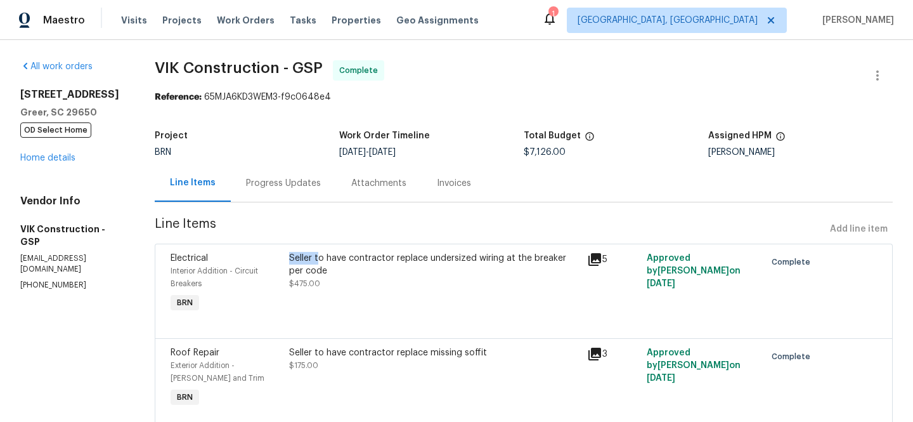
click at [335, 252] on div "Seller to have contractor replace undersized wiring at the breaker per code" at bounding box center [434, 264] width 290 height 25
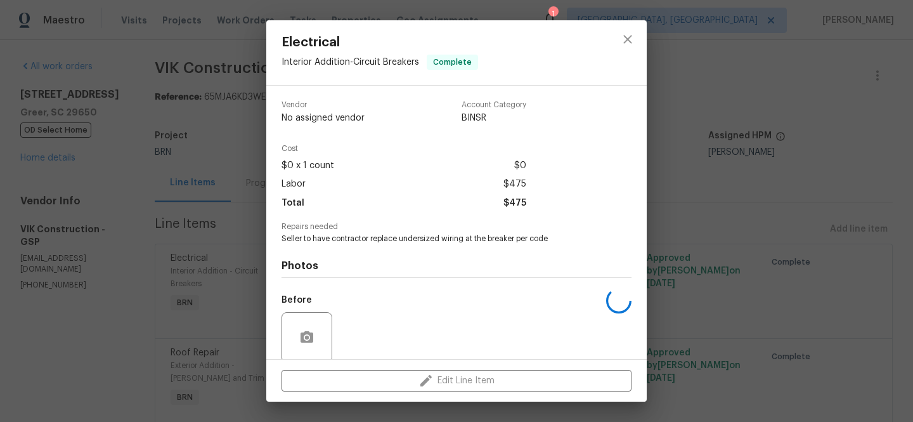
click at [329, 238] on span "Seller to have contractor replace undersized wiring at the breaker per code" at bounding box center [438, 238] width 315 height 11
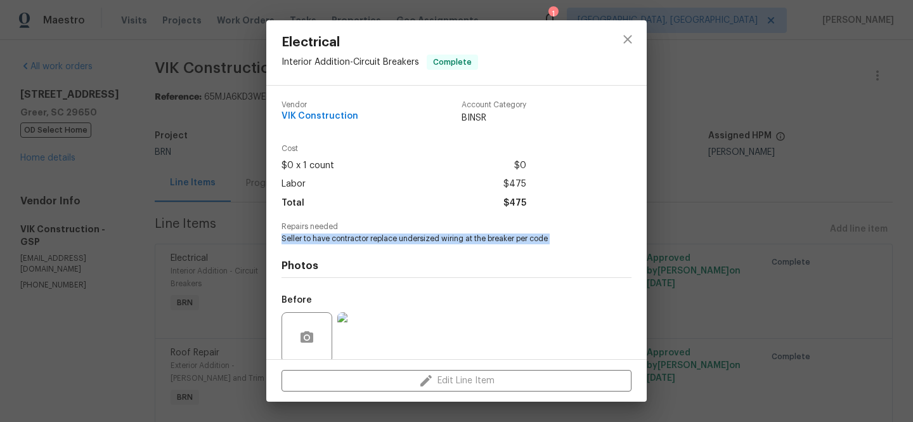
click at [329, 238] on span "Seller to have contractor replace undersized wiring at the breaker per code" at bounding box center [438, 238] width 315 height 11
copy span "Seller to have contractor replace undersized wiring at the breaker per code"
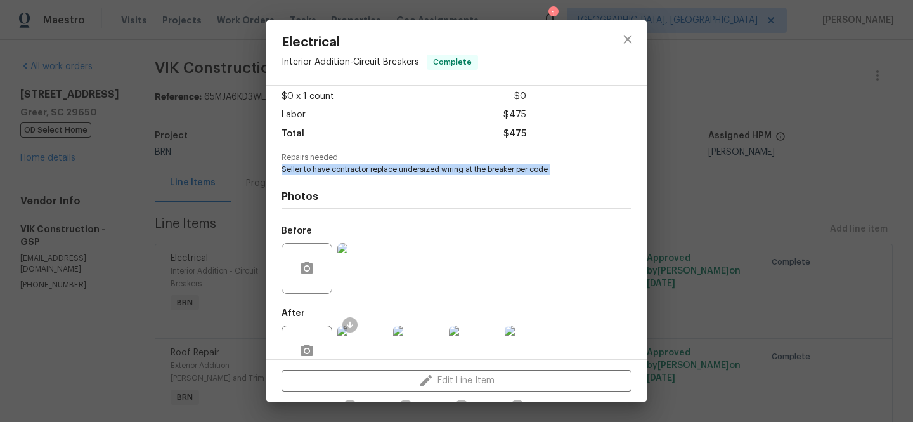
scroll to position [98, 0]
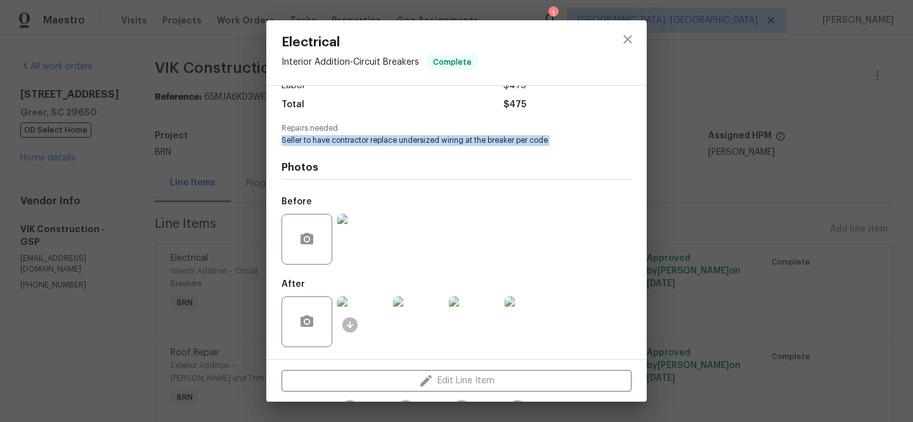
click at [354, 238] on img at bounding box center [362, 239] width 51 height 51
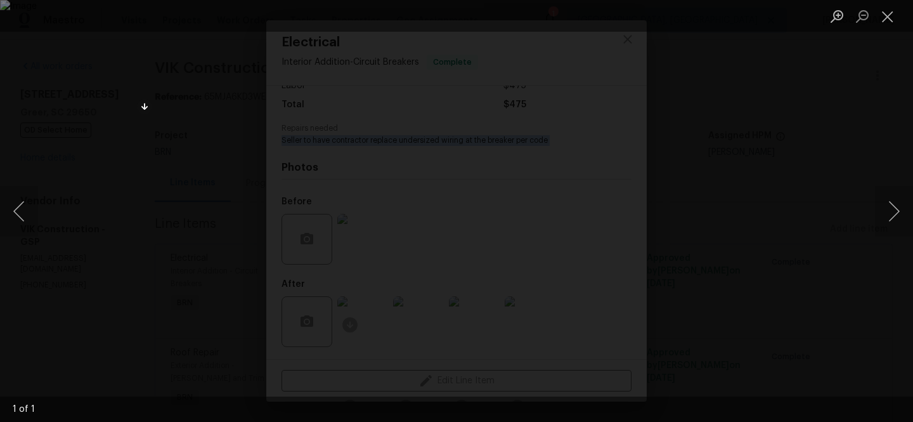
click at [89, 144] on div "Lightbox" at bounding box center [456, 211] width 913 height 422
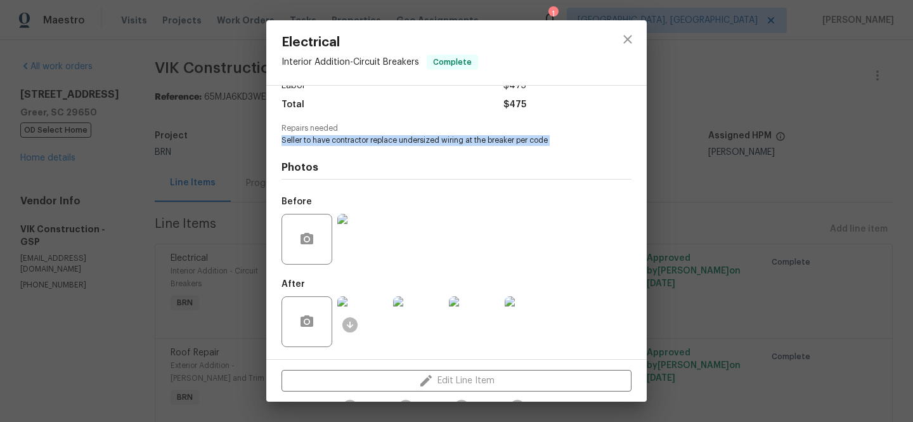
click at [362, 308] on img at bounding box center [362, 321] width 51 height 51
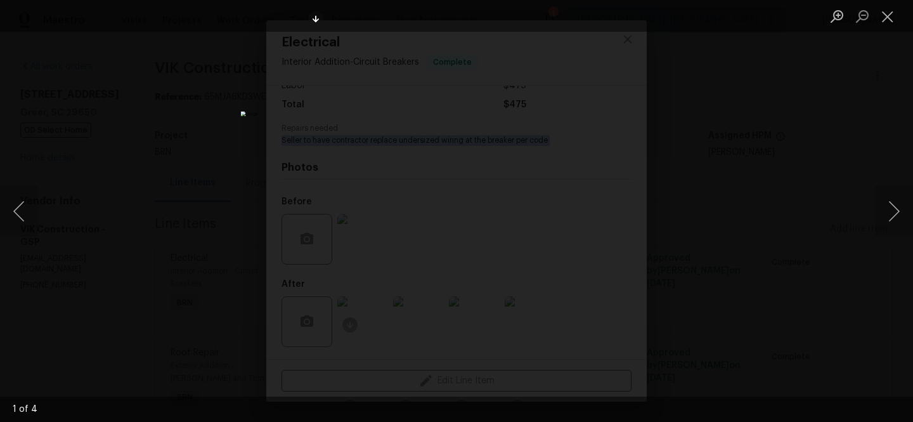
click at [363, 198] on img "Lightbox" at bounding box center [456, 210] width 431 height 199
click at [15, 201] on button "Previous image" at bounding box center [19, 211] width 38 height 51
click at [139, 112] on div "Lightbox" at bounding box center [456, 211] width 913 height 422
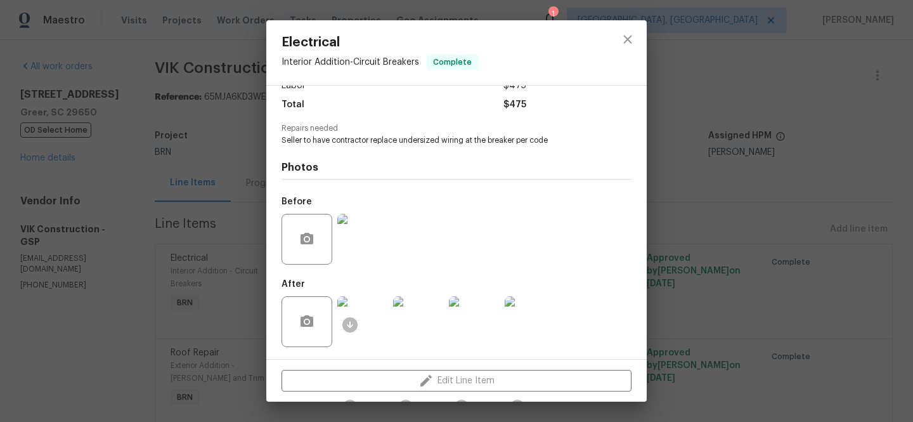
click at [171, 184] on div "Electrical Interior Addition - Circuit Breakers Complete Vendor VIK Constructio…" at bounding box center [456, 211] width 913 height 422
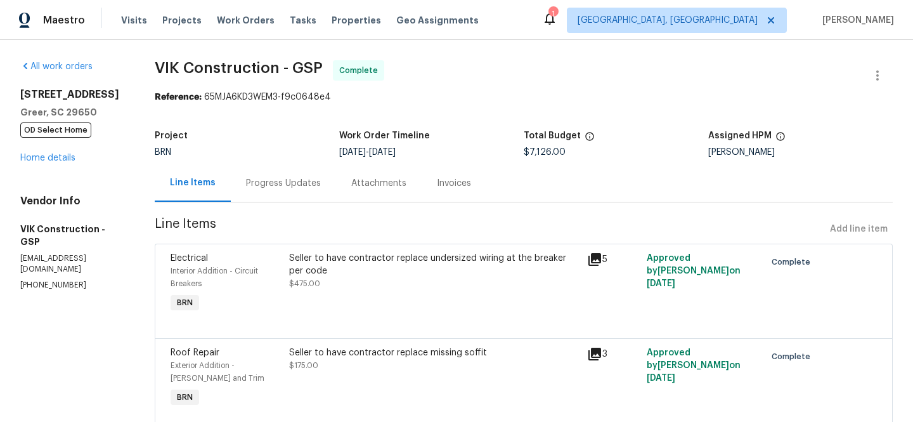
scroll to position [67, 0]
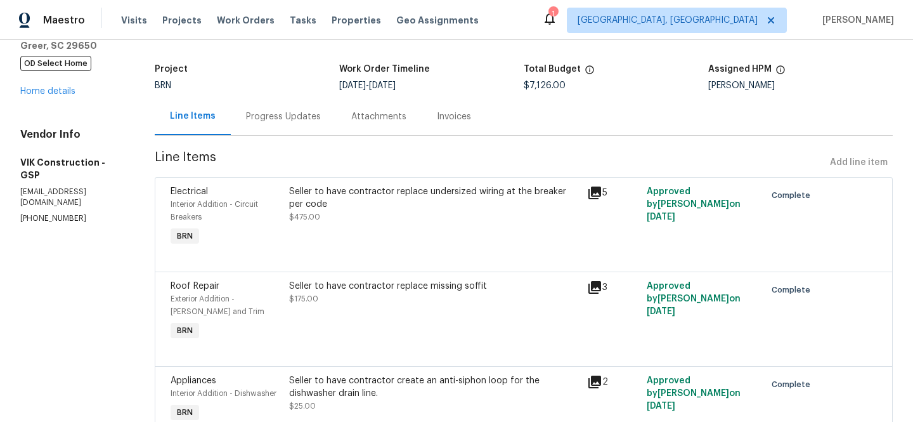
click at [337, 281] on div "Seller to have contractor replace missing soffit" at bounding box center [434, 286] width 290 height 13
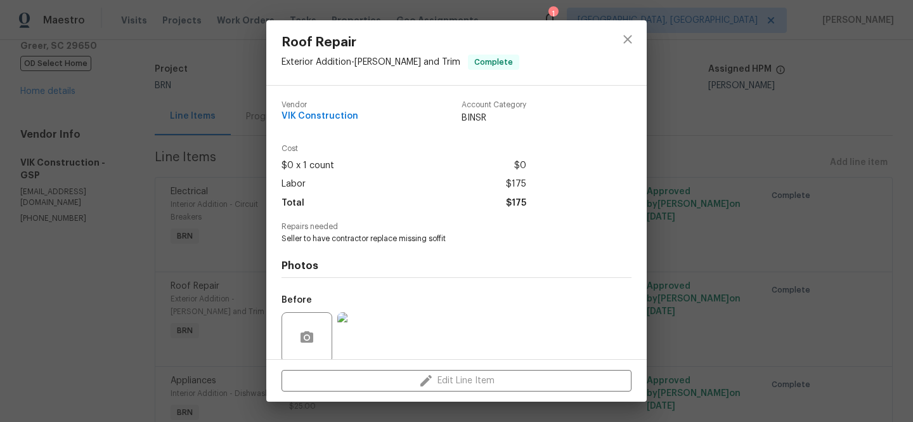
click at [321, 236] on span "Seller to have contractor replace missing soffit" at bounding box center [438, 238] width 315 height 11
copy span "Seller to have contractor replace missing soffit"
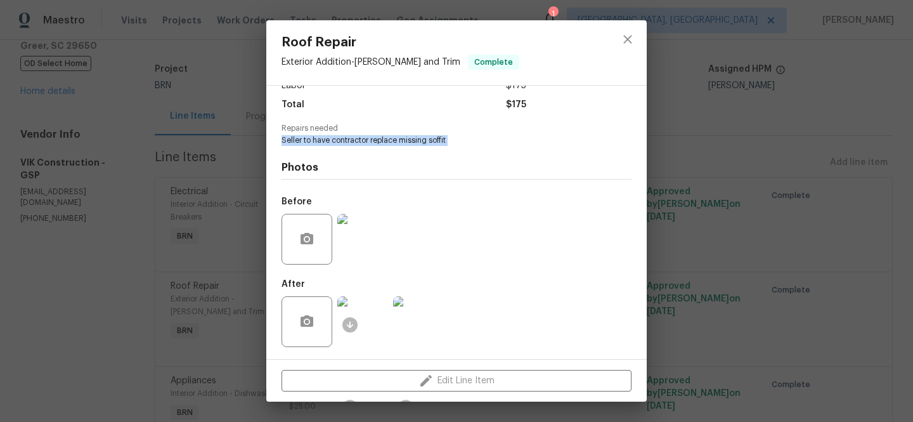
click at [356, 249] on img at bounding box center [362, 239] width 51 height 51
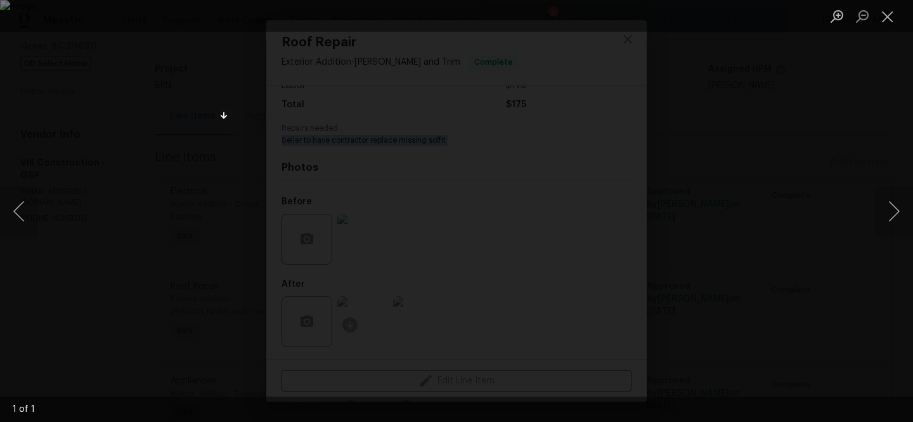
click at [113, 88] on div "Lightbox" at bounding box center [456, 211] width 913 height 422
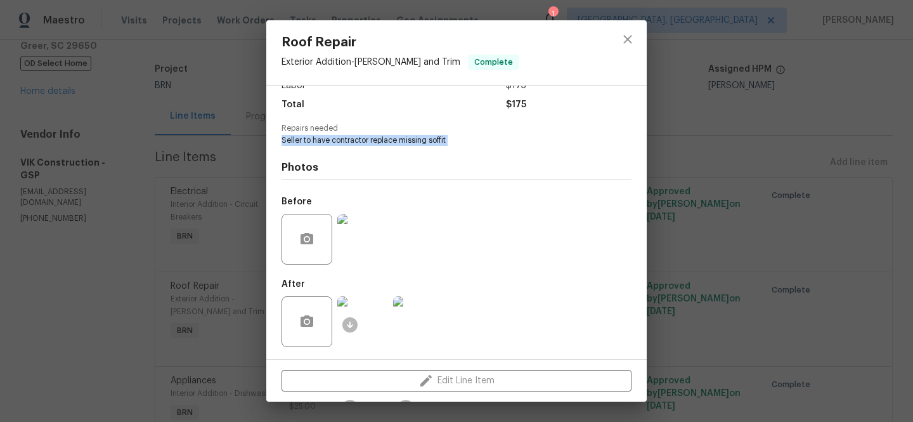
click at [368, 321] on img at bounding box center [362, 321] width 51 height 51
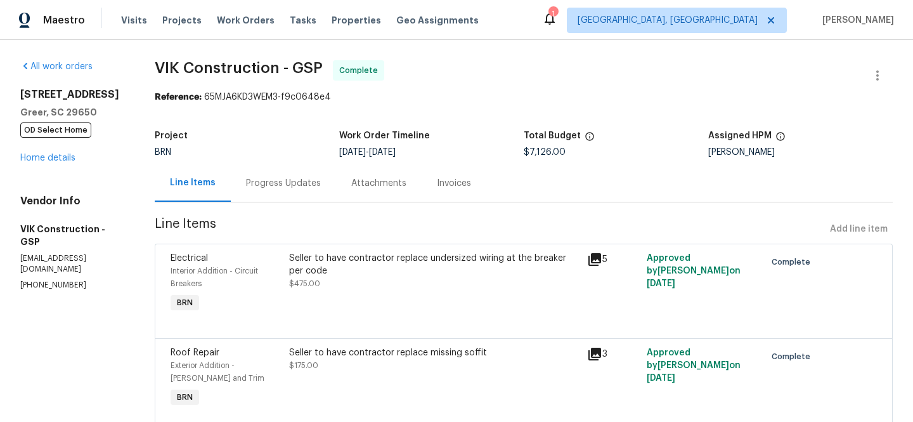
scroll to position [48, 0]
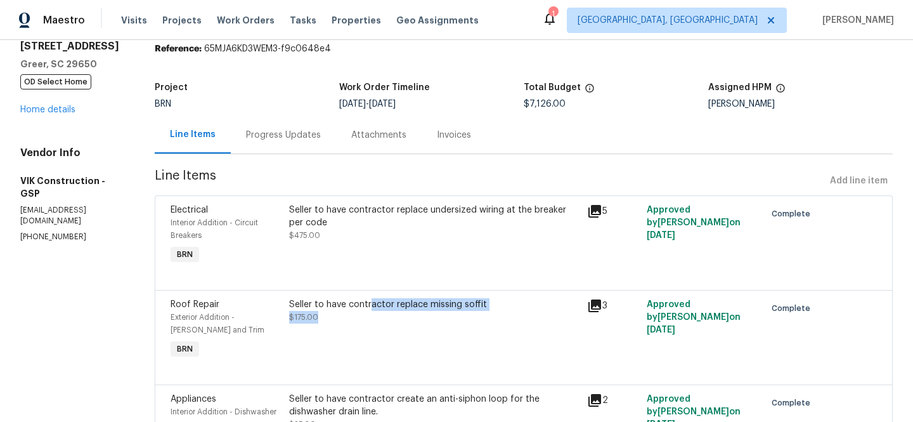
click at [387, 311] on div "Seller to have contractor replace missing soffit $175.00" at bounding box center [434, 310] width 290 height 25
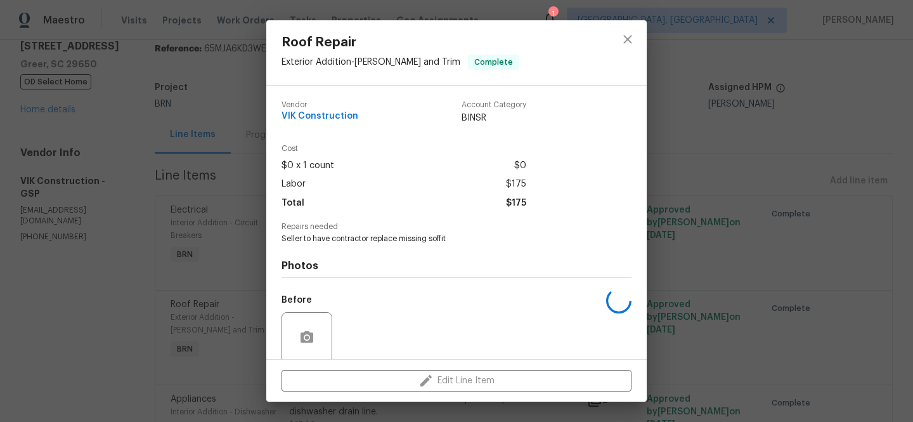
scroll to position [98, 0]
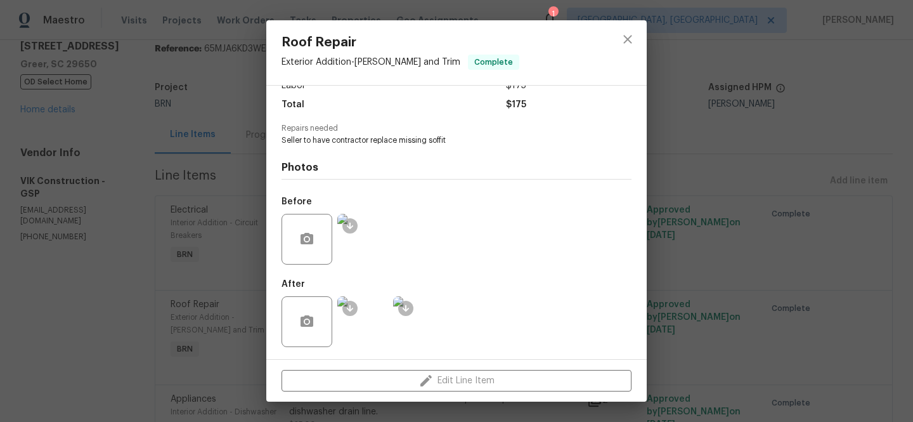
click at [366, 316] on img at bounding box center [362, 321] width 51 height 51
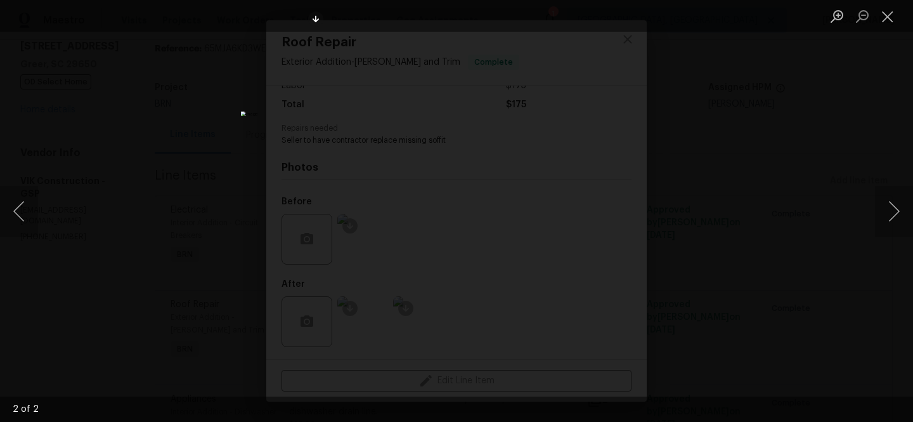
click at [107, 217] on div "Lightbox" at bounding box center [456, 211] width 913 height 422
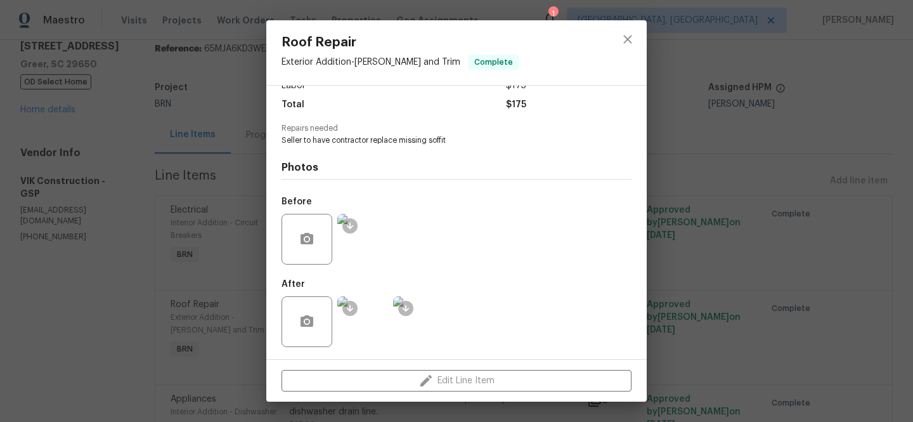
click at [229, 286] on div "Roof Repair Exterior Addition - [PERSON_NAME] and Trim Complete Vendor VIK Cons…" at bounding box center [456, 211] width 913 height 422
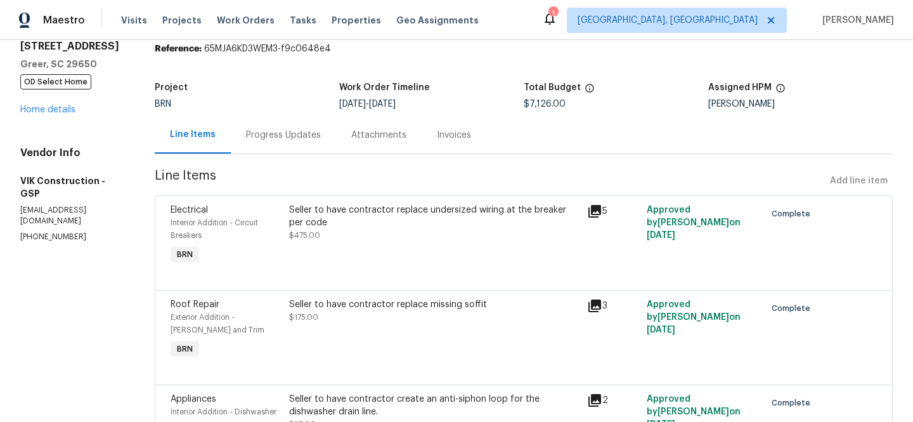
scroll to position [198, 0]
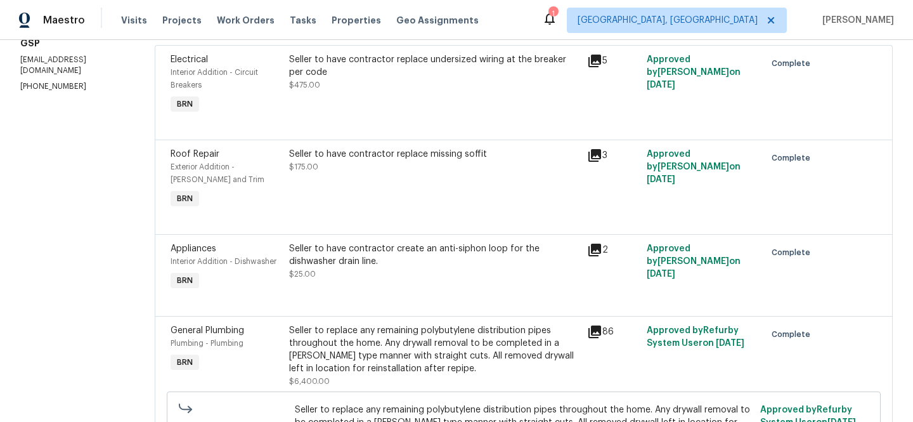
click at [377, 252] on div "Seller to have contractor create an anti-siphon loop for the dishwasher drain l…" at bounding box center [434, 254] width 290 height 25
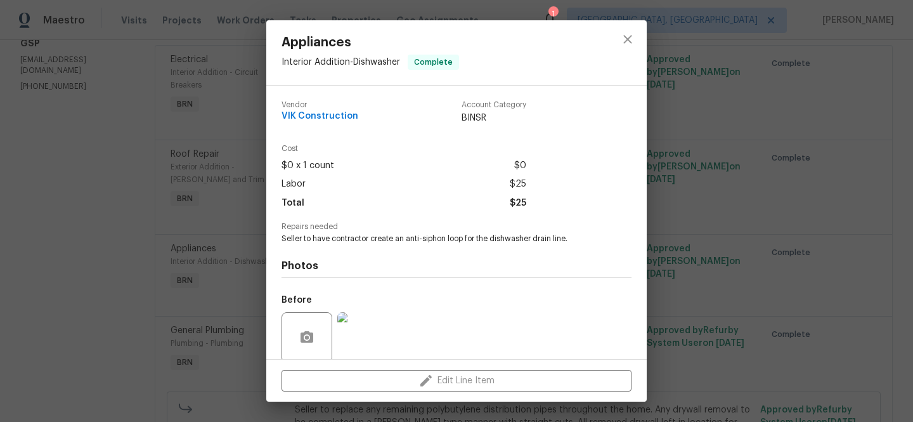
click at [332, 228] on span "Repairs needed" at bounding box center [456, 227] width 350 height 8
click at [312, 235] on span "Seller to have contractor create an anti-siphon loop for the dishwasher drain l…" at bounding box center [438, 238] width 315 height 11
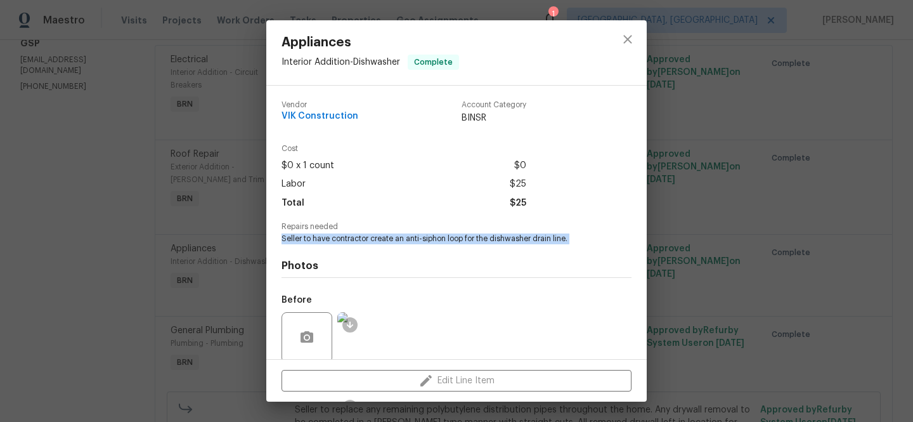
click at [312, 235] on span "Seller to have contractor create an anti-siphon loop for the dishwasher drain l…" at bounding box center [438, 238] width 315 height 11
copy span "Seller to have contractor create an anti-siphon loop for the dishwasher drain l…"
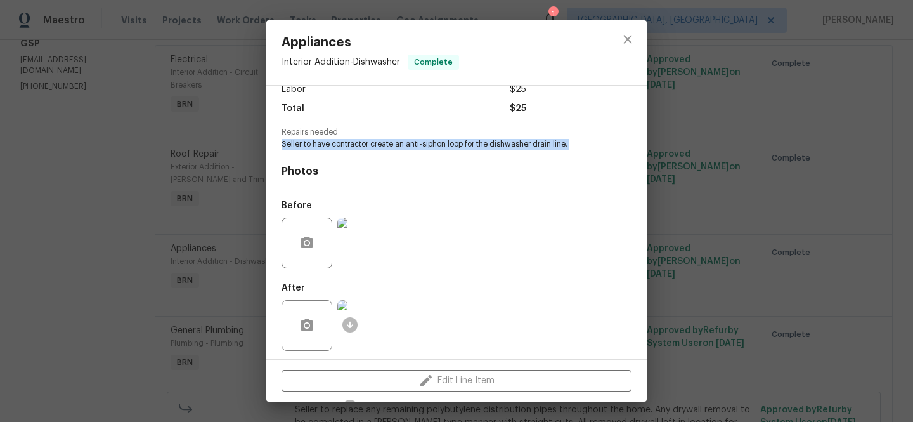
scroll to position [98, 0]
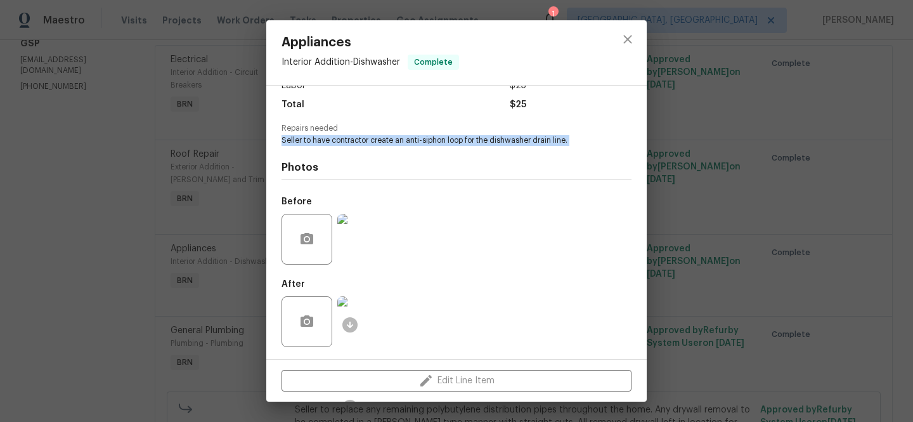
click at [347, 255] on img at bounding box center [362, 239] width 51 height 51
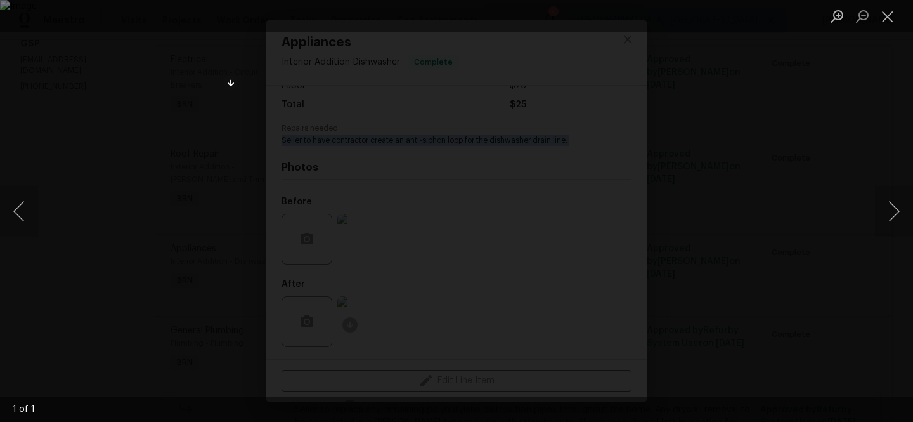
click at [101, 110] on div "Lightbox" at bounding box center [456, 211] width 913 height 422
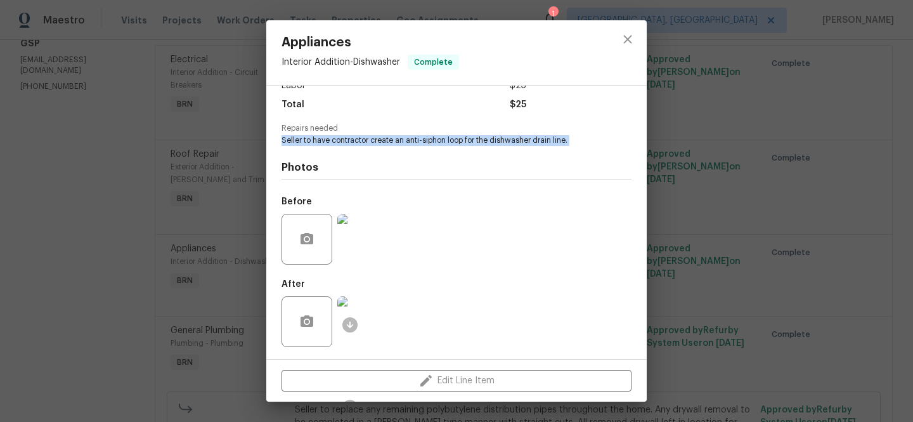
click at [363, 323] on img at bounding box center [362, 321] width 51 height 51
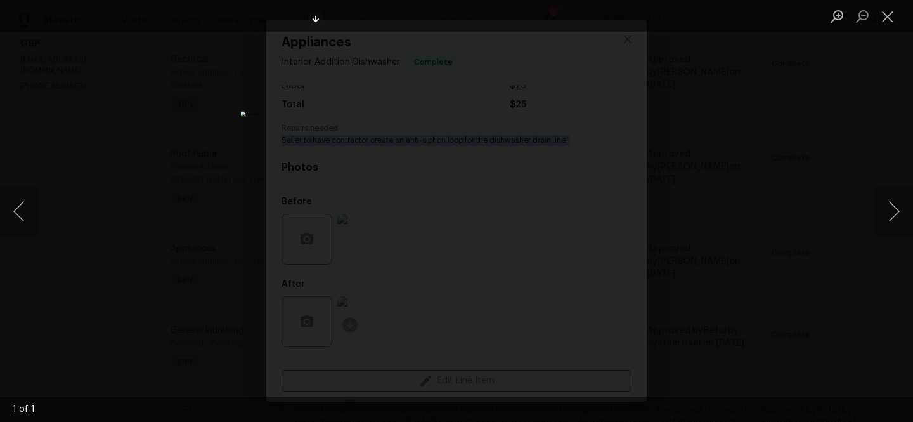
click at [90, 153] on div "Lightbox" at bounding box center [456, 211] width 913 height 422
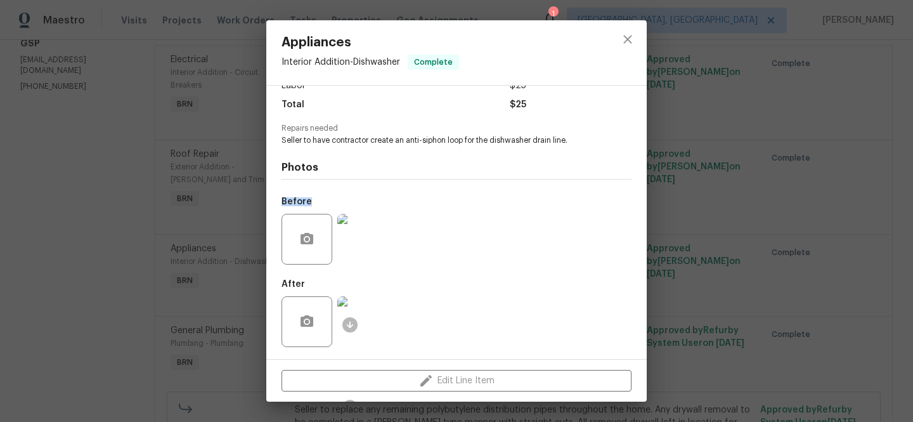
click at [146, 205] on div "Appliances Interior Addition - Dishwasher Complete Vendor VIK Construction Acco…" at bounding box center [456, 211] width 913 height 422
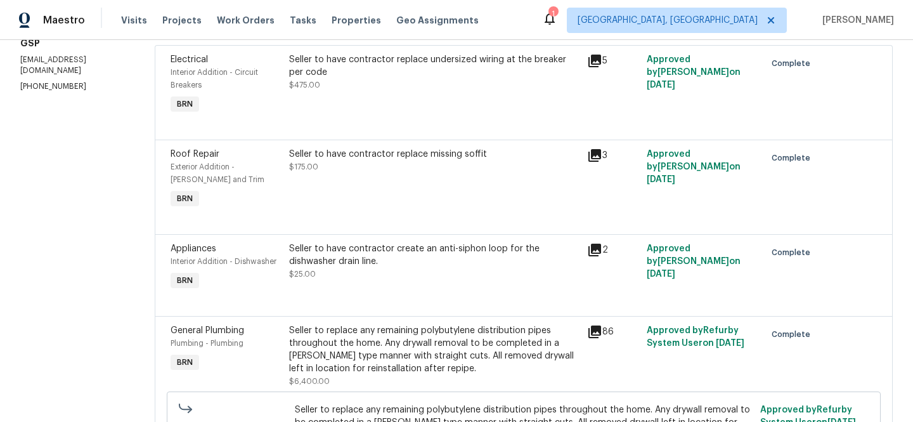
scroll to position [297, 0]
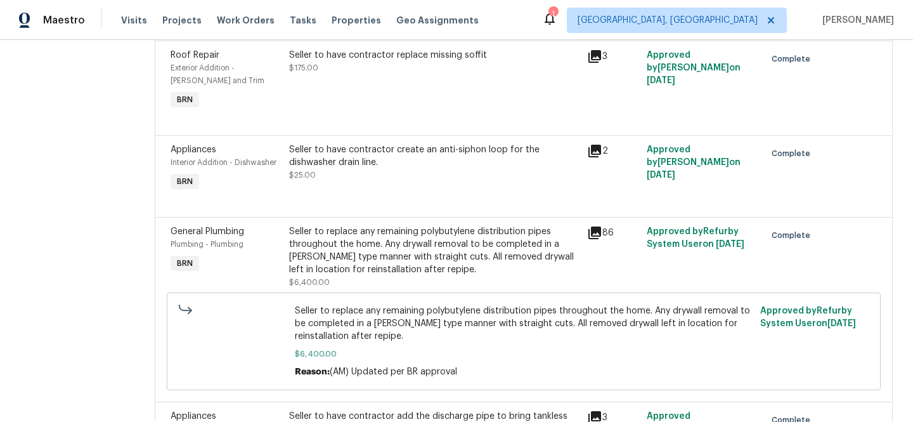
click at [384, 248] on div "Seller to replace any remaining polybutylene distribution pipes throughout the …" at bounding box center [434, 250] width 290 height 51
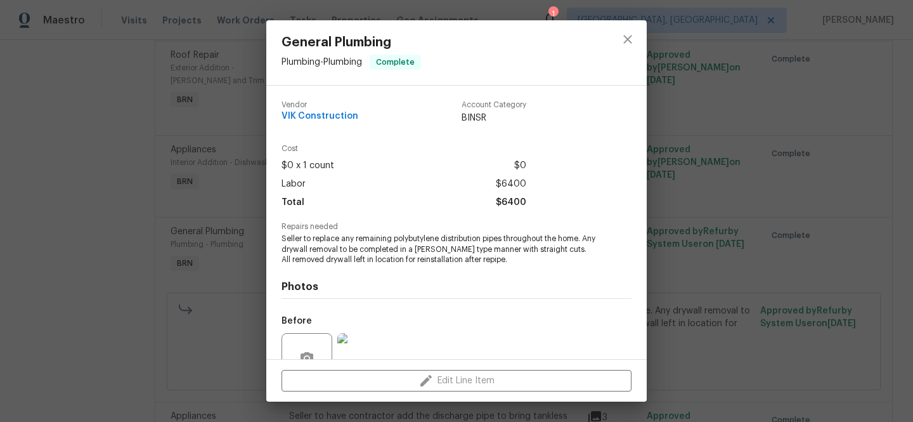
click at [342, 233] on span "Seller to replace any remaining polybutylene distribution pipes throughout the …" at bounding box center [438, 249] width 315 height 32
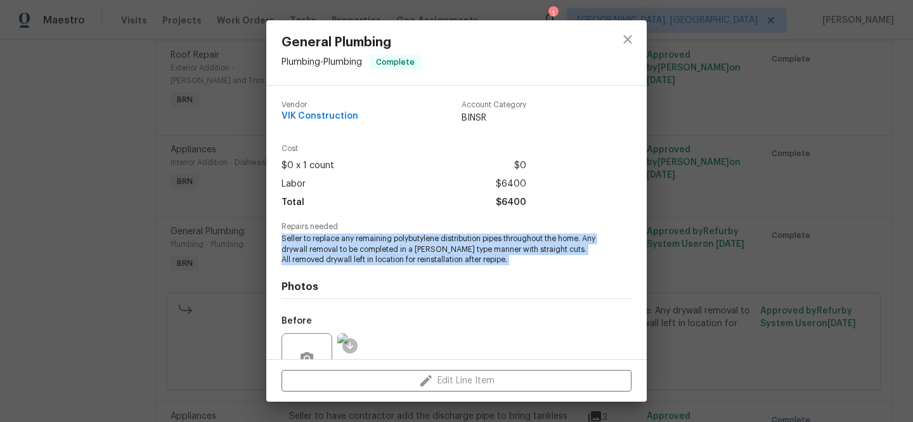
click at [342, 233] on span "Seller to replace any remaining polybutylene distribution pipes throughout the …" at bounding box center [438, 249] width 315 height 32
copy span "Seller to replace any remaining polybutylene distribution pipes throughout the …"
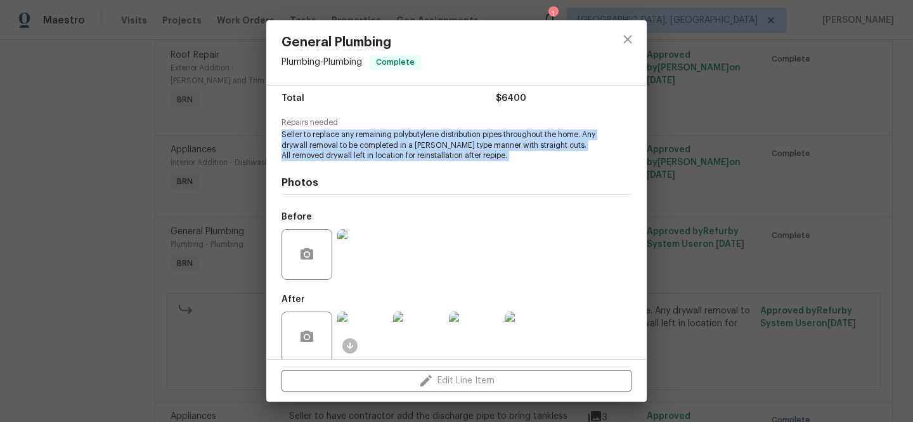
scroll to position [120, 0]
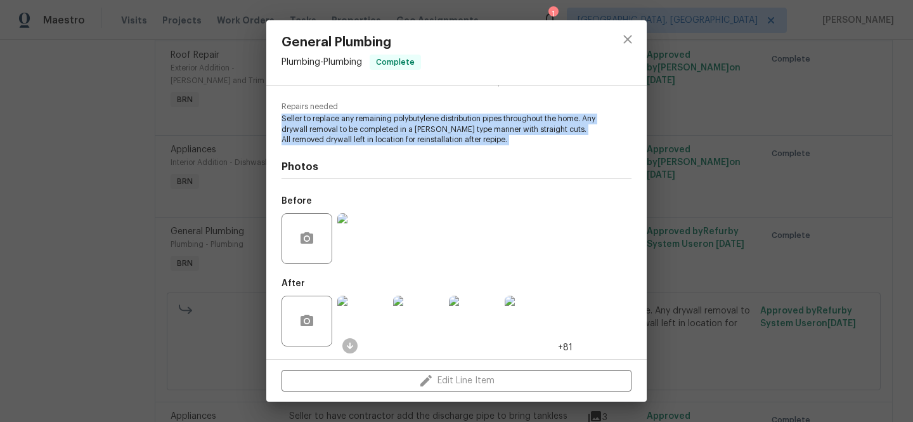
click at [371, 246] on img at bounding box center [362, 238] width 51 height 51
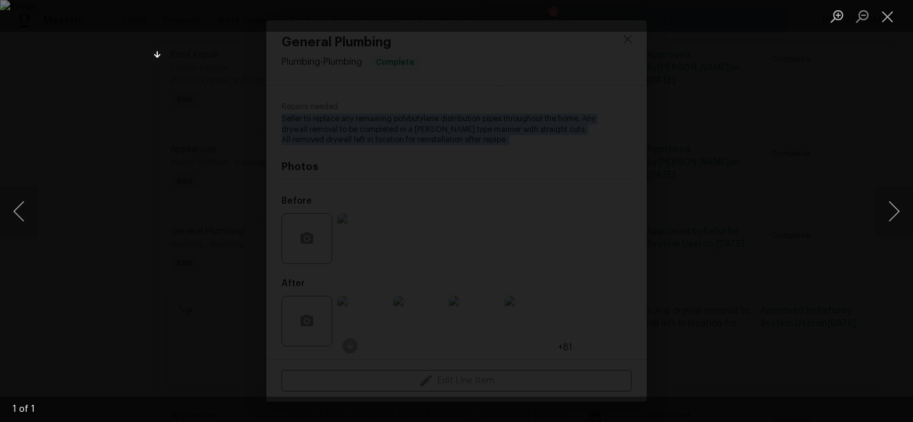
drag, startPoint x: 101, startPoint y: 172, endPoint x: 101, endPoint y: 163, distance: 9.5
click at [101, 172] on div "Lightbox" at bounding box center [456, 211] width 913 height 422
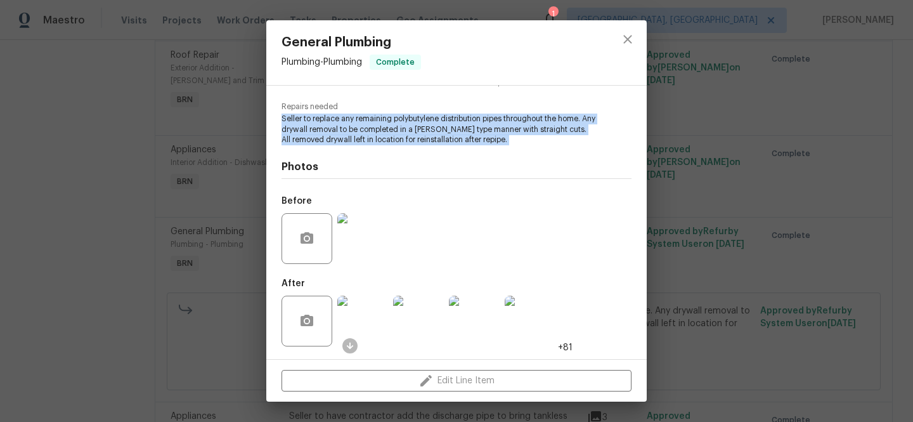
click at [366, 320] on img at bounding box center [362, 320] width 51 height 51
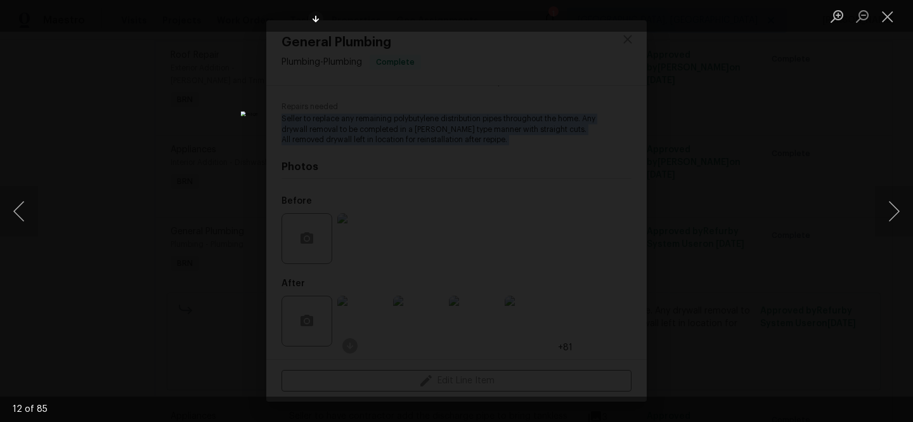
click at [391, 111] on img "Lightbox" at bounding box center [456, 210] width 431 height 199
click at [23, 193] on button "Previous image" at bounding box center [19, 211] width 38 height 51
click at [12, 204] on button "Previous image" at bounding box center [19, 211] width 38 height 51
click at [199, 145] on div "Lightbox" at bounding box center [456, 211] width 913 height 422
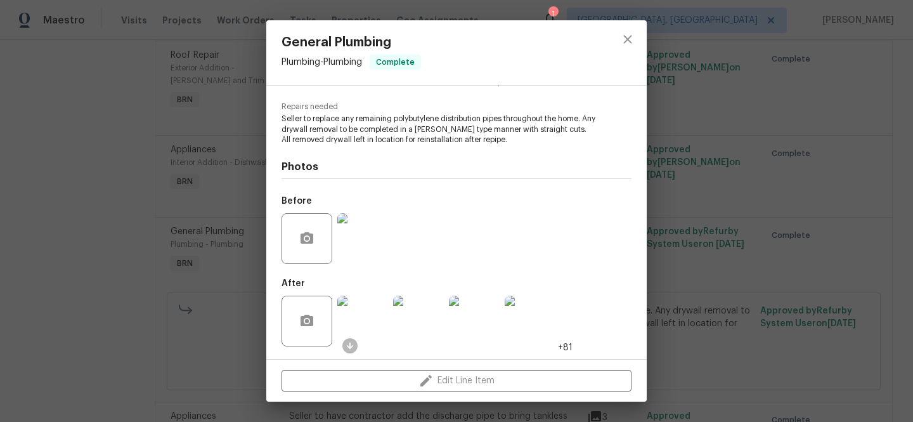
click at [196, 119] on div "General Plumbing Plumbing - Plumbing Complete Vendor VIK Construction Account C…" at bounding box center [456, 211] width 913 height 422
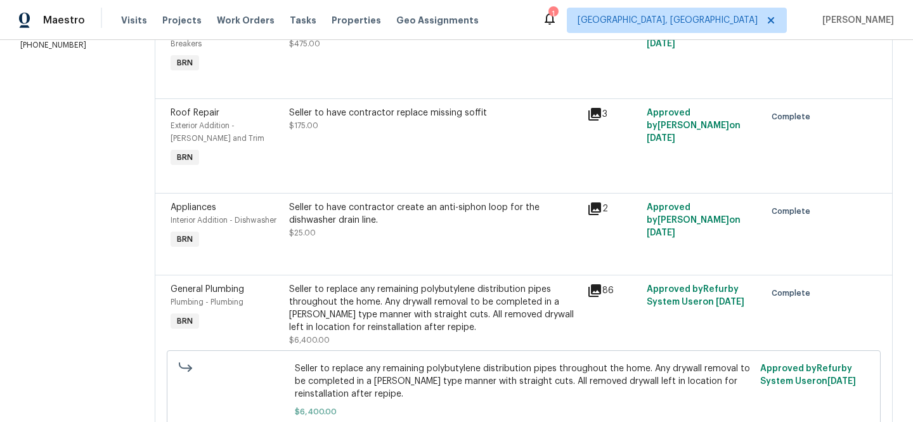
scroll to position [410, 0]
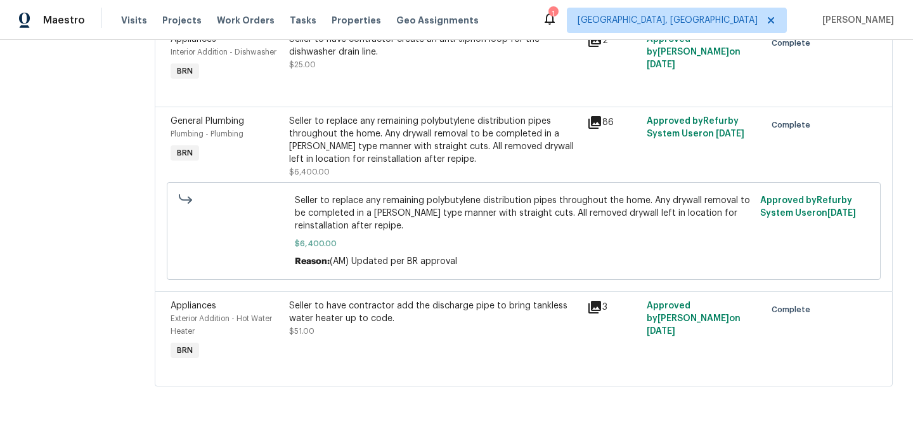
click at [366, 269] on div "Seller to replace any remaining polybutylene distribution pipes throughout the …" at bounding box center [523, 230] width 465 height 81
click at [365, 327] on div "Seller to have contractor add the discharge pipe to bring tankless water heater…" at bounding box center [434, 318] width 290 height 38
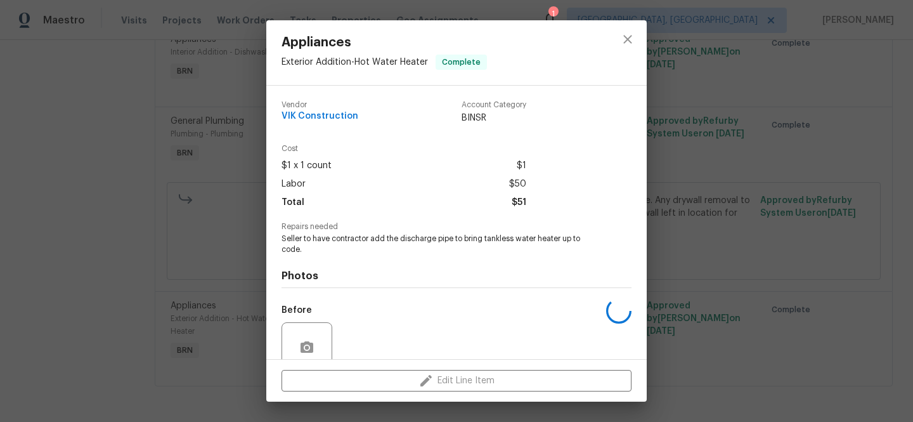
click at [336, 241] on span "Seller to have contractor add the discharge pipe to bring tankless water heater…" at bounding box center [438, 244] width 315 height 22
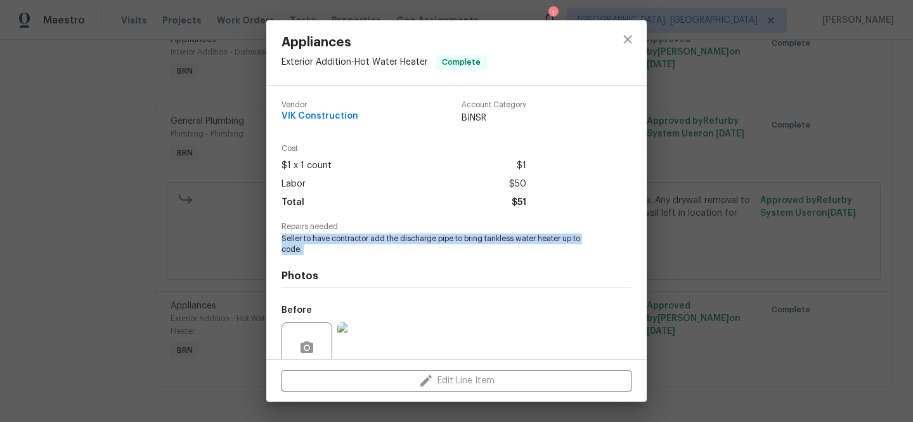
click at [336, 241] on span "Seller to have contractor add the discharge pipe to bring tankless water heater…" at bounding box center [438, 244] width 315 height 22
copy span "Seller to have contractor add the discharge pipe to bring tankless water heater…"
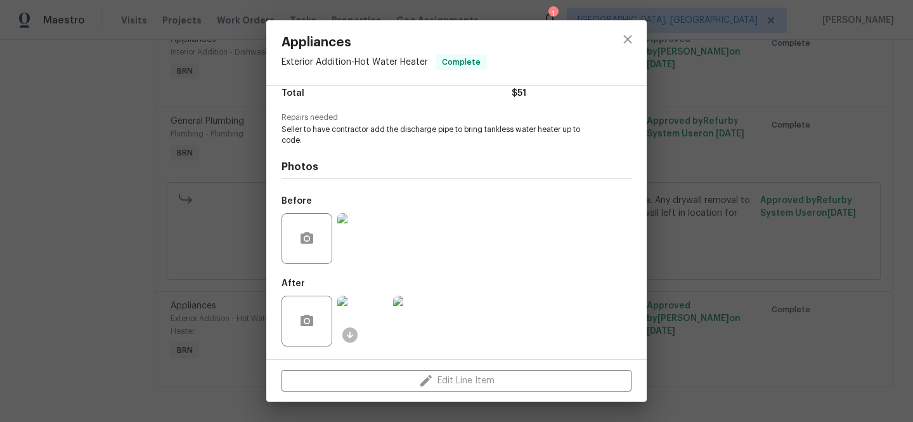
click at [365, 266] on div at bounding box center [363, 238] width 56 height 66
click at [358, 230] on img at bounding box center [362, 238] width 51 height 51
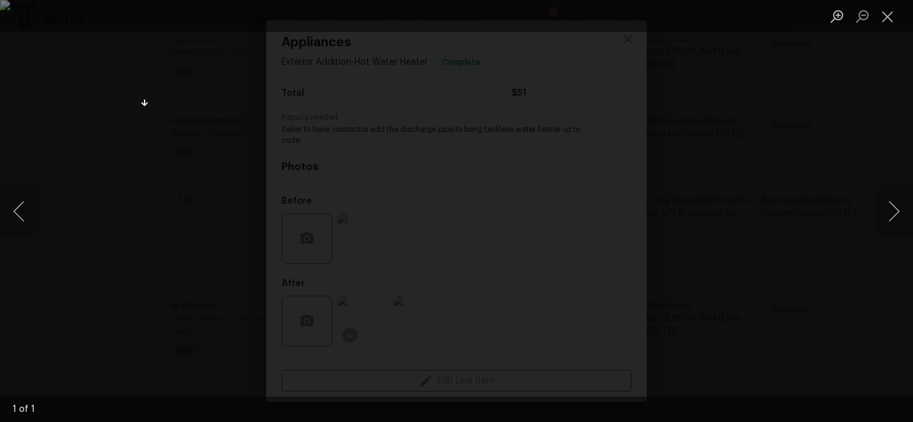
click at [105, 139] on div "Lightbox" at bounding box center [456, 211] width 913 height 422
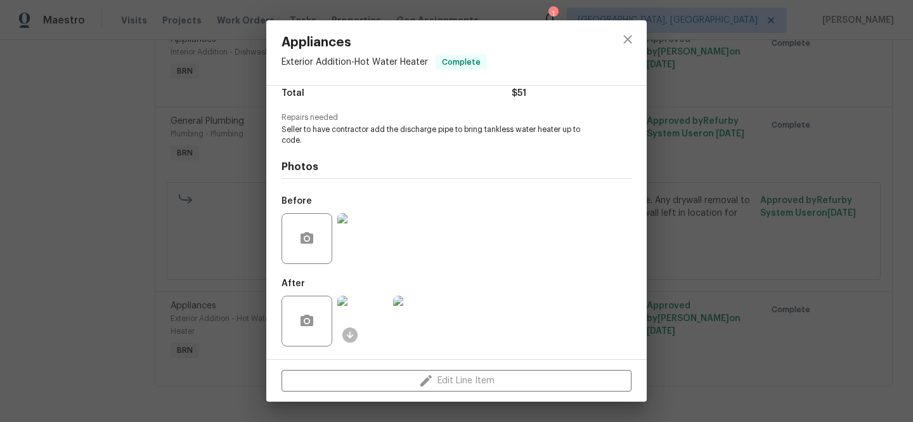
click at [373, 321] on img at bounding box center [362, 320] width 51 height 51
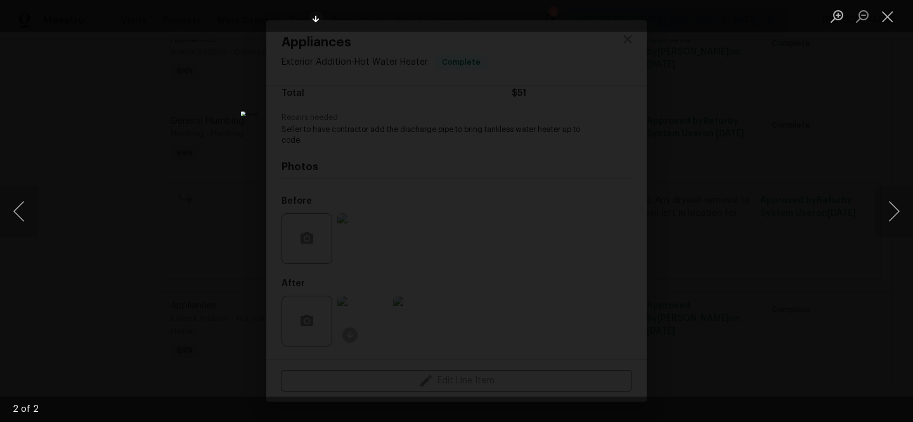
click at [109, 117] on div "Lightbox" at bounding box center [456, 211] width 913 height 422
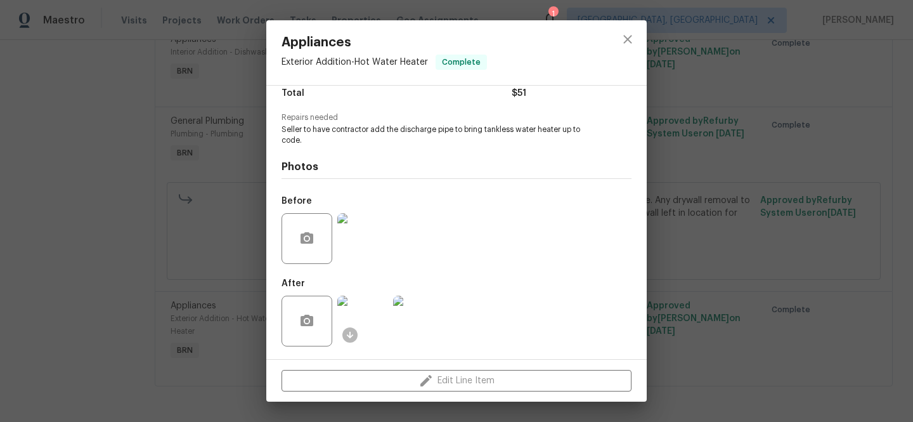
click at [175, 132] on div "Appliances Exterior Addition - Hot Water Heater Complete Vendor VIK Constructio…" at bounding box center [456, 211] width 913 height 422
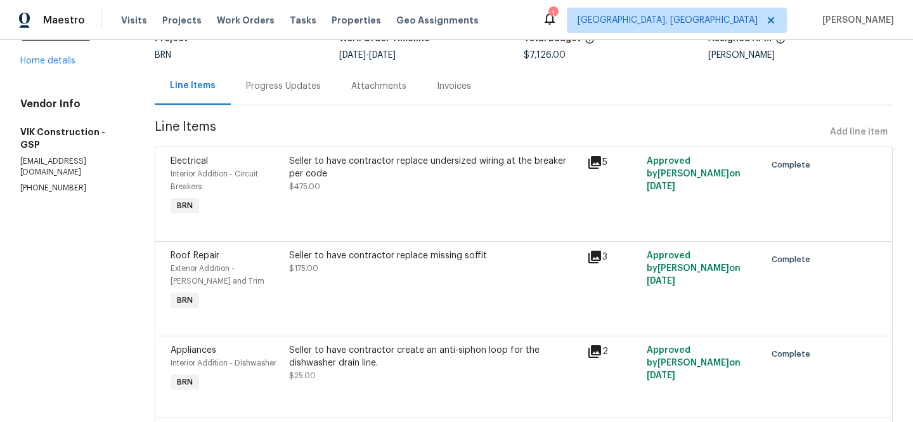
scroll to position [0, 0]
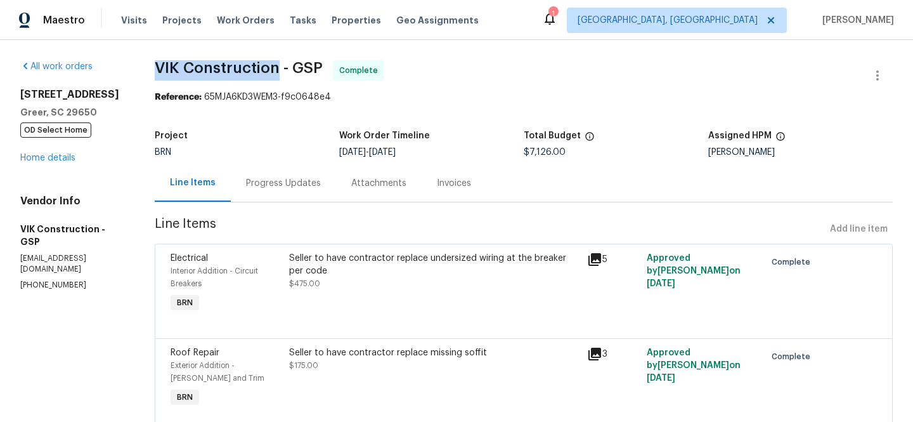
drag, startPoint x: 171, startPoint y: 68, endPoint x: 293, endPoint y: 68, distance: 122.4
copy span "VIK Construction"
click at [461, 190] on div "Invoices" at bounding box center [454, 182] width 65 height 37
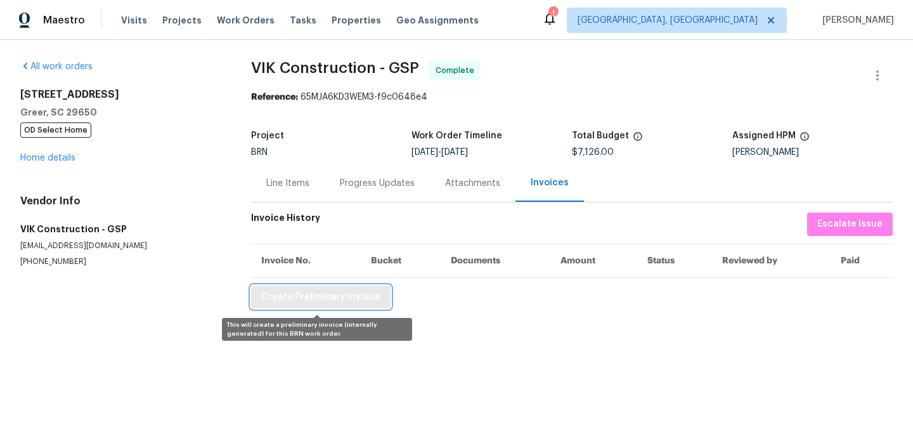
click at [287, 290] on span "Create Preliminary Invoice" at bounding box center [320, 297] width 119 height 16
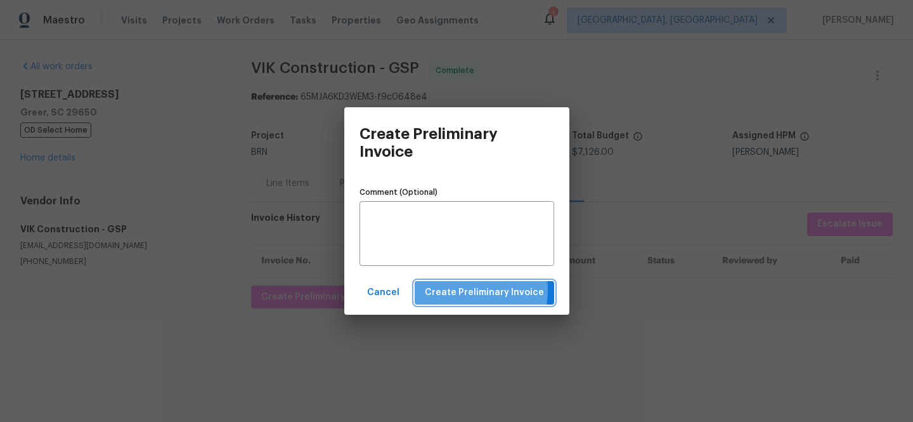
click at [455, 290] on span "Create Preliminary Invoice" at bounding box center [484, 293] width 119 height 16
